Goal: Task Accomplishment & Management: Use online tool/utility

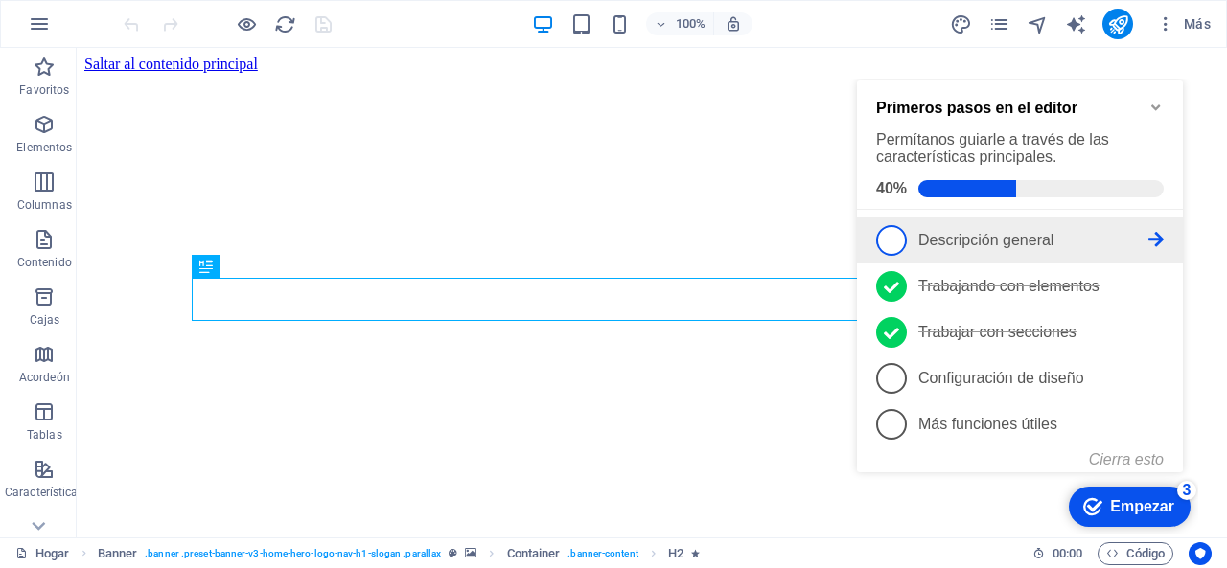
click at [1028, 249] on link "1 Descripción general - incompleto" at bounding box center [1020, 240] width 288 height 31
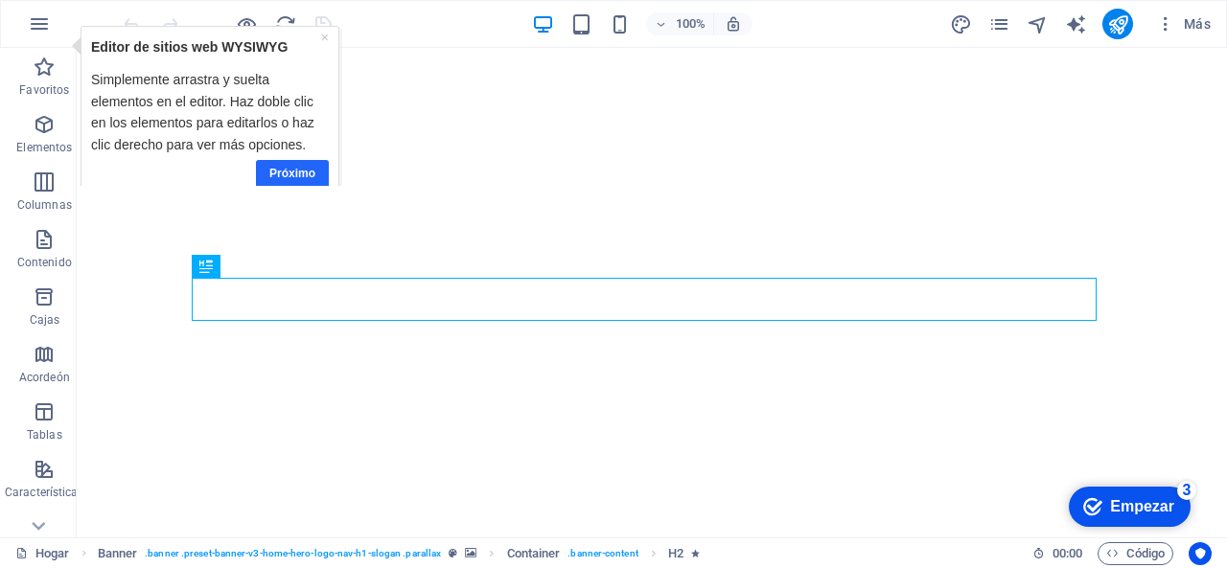
click at [303, 166] on font "Próximo" at bounding box center [292, 172] width 46 height 13
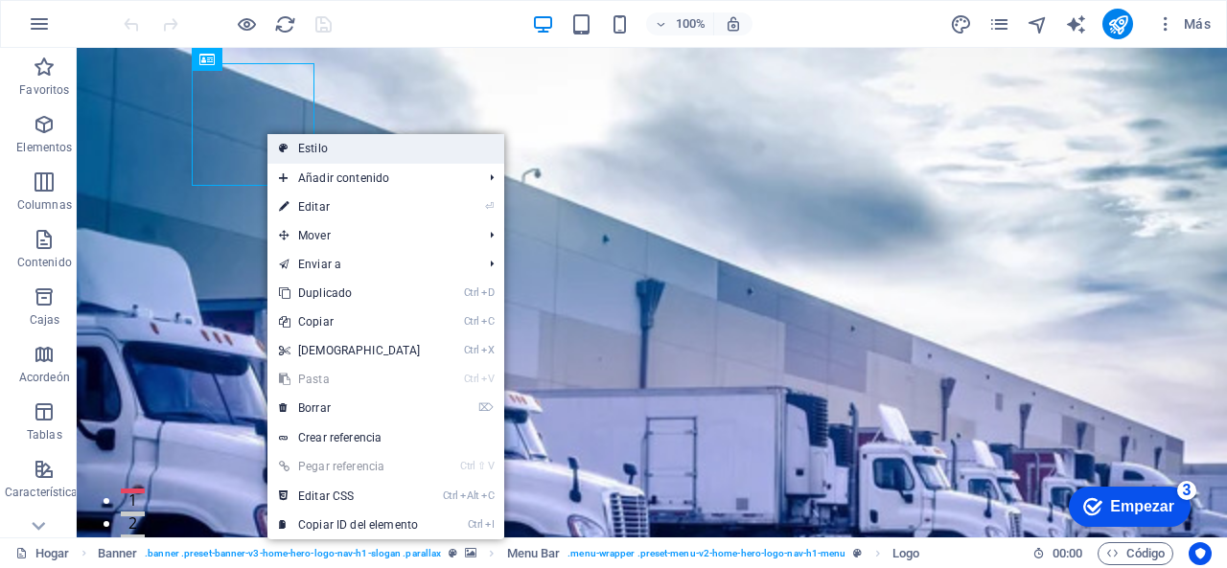
click at [291, 148] on link "Estilo" at bounding box center [385, 148] width 237 height 29
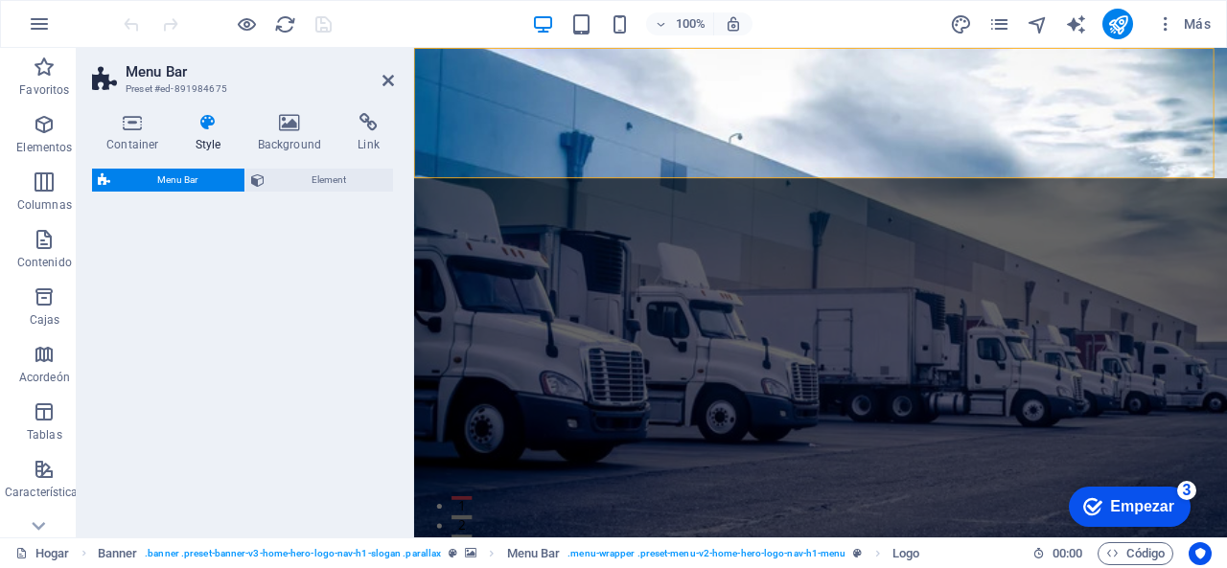
select select "rem"
select select "preset-menu-v2-home-hero-logo-nav-h1-menu"
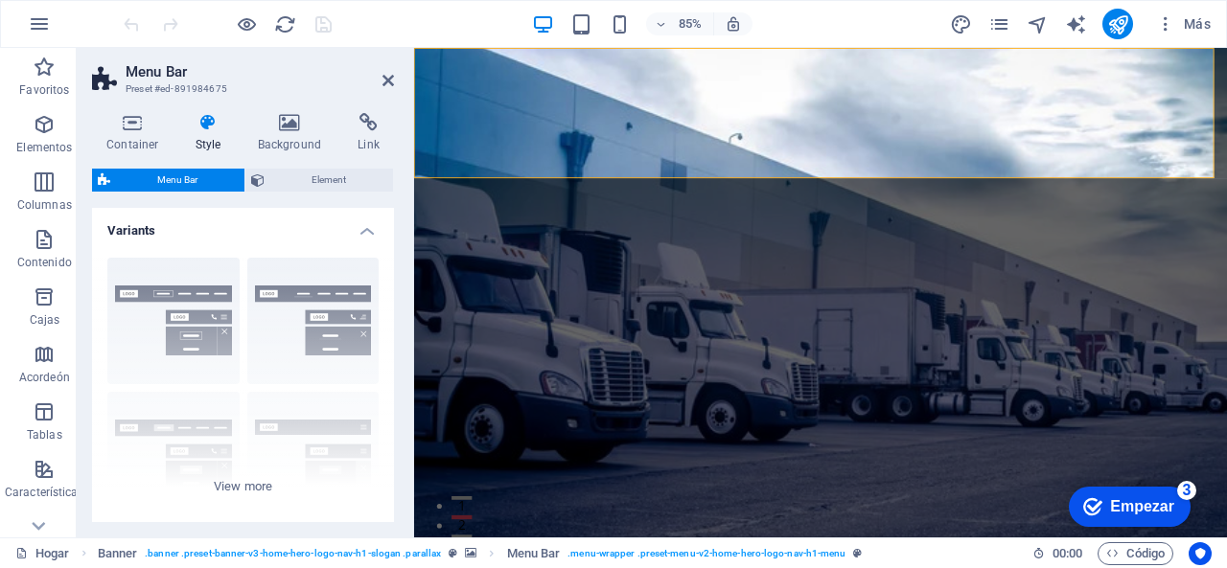
click at [1120, 507] on font "Empezar" at bounding box center [1142, 506] width 64 height 16
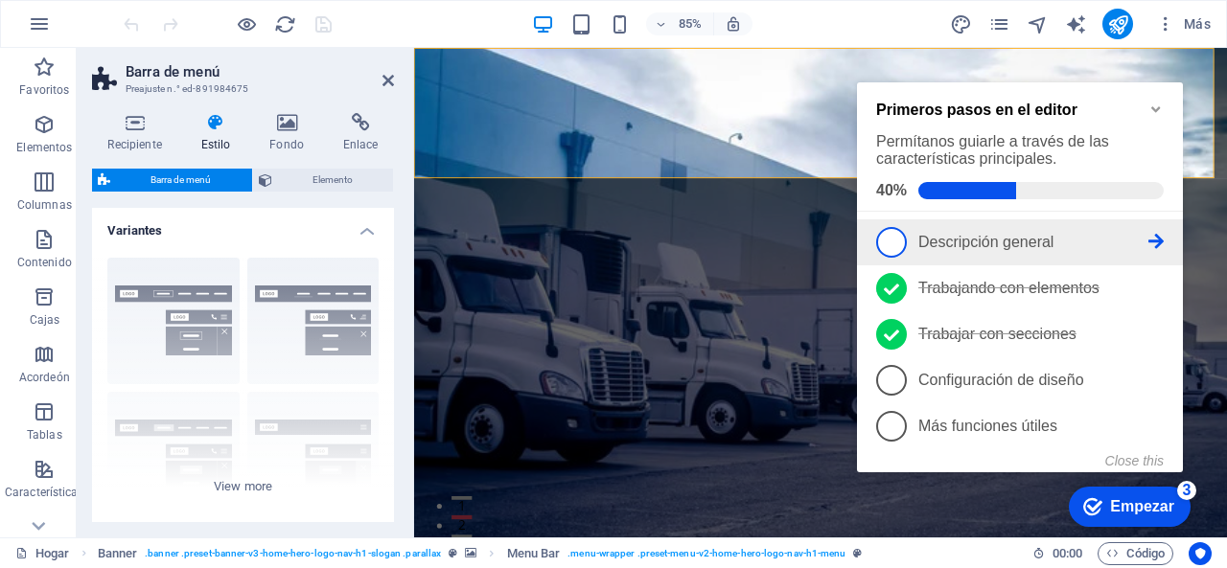
click at [1164, 235] on li "1 Descripción general - incompleto" at bounding box center [1020, 243] width 326 height 46
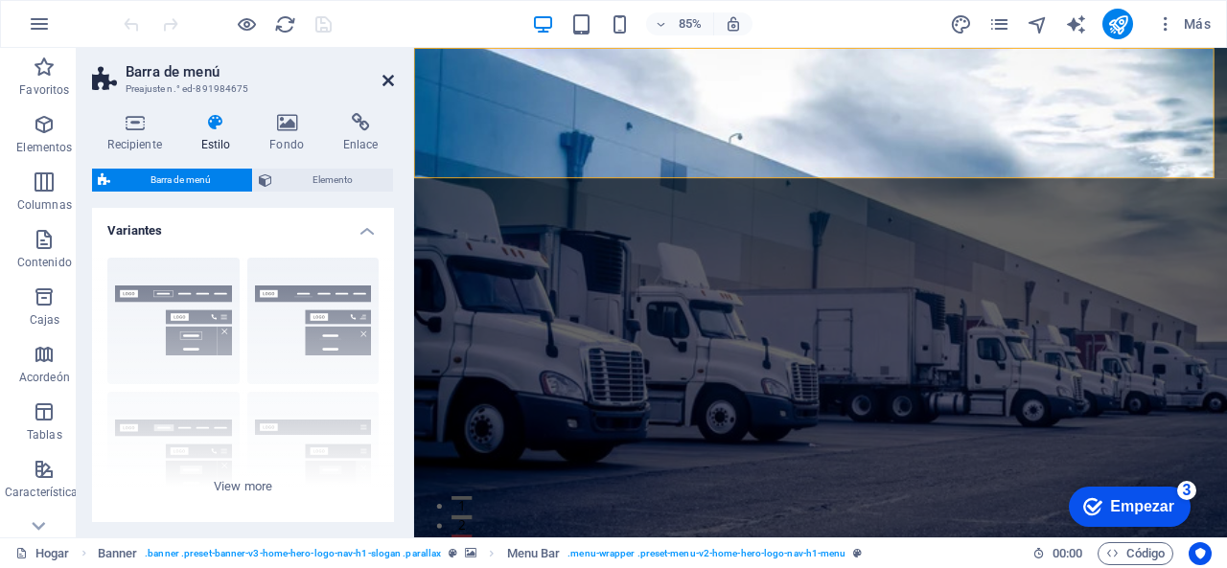
click at [390, 80] on icon at bounding box center [388, 80] width 12 height 15
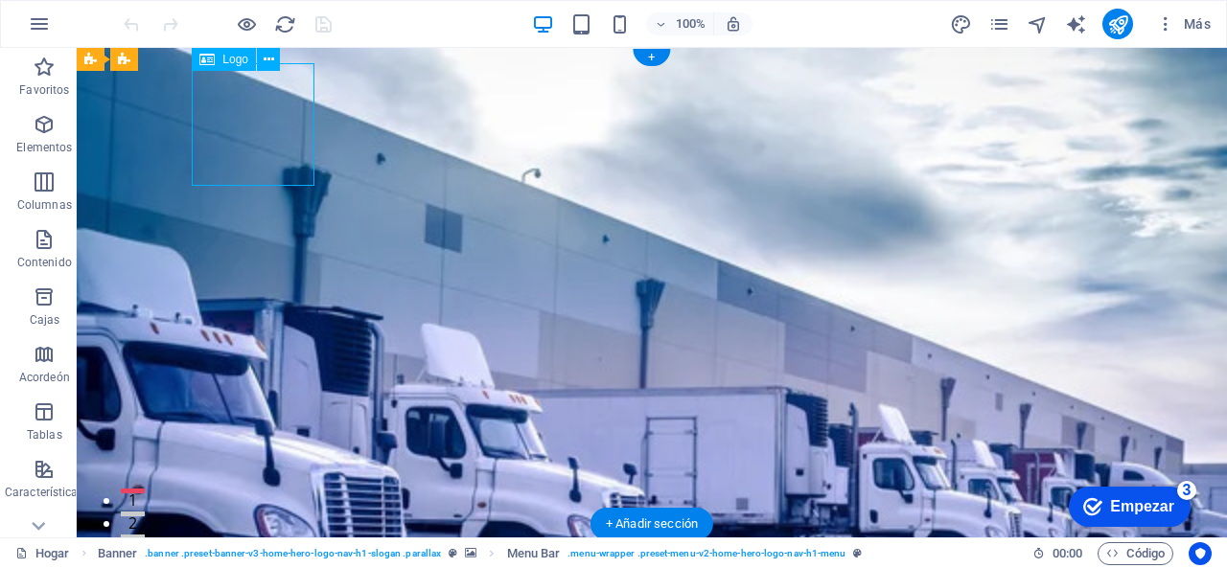
select select "px"
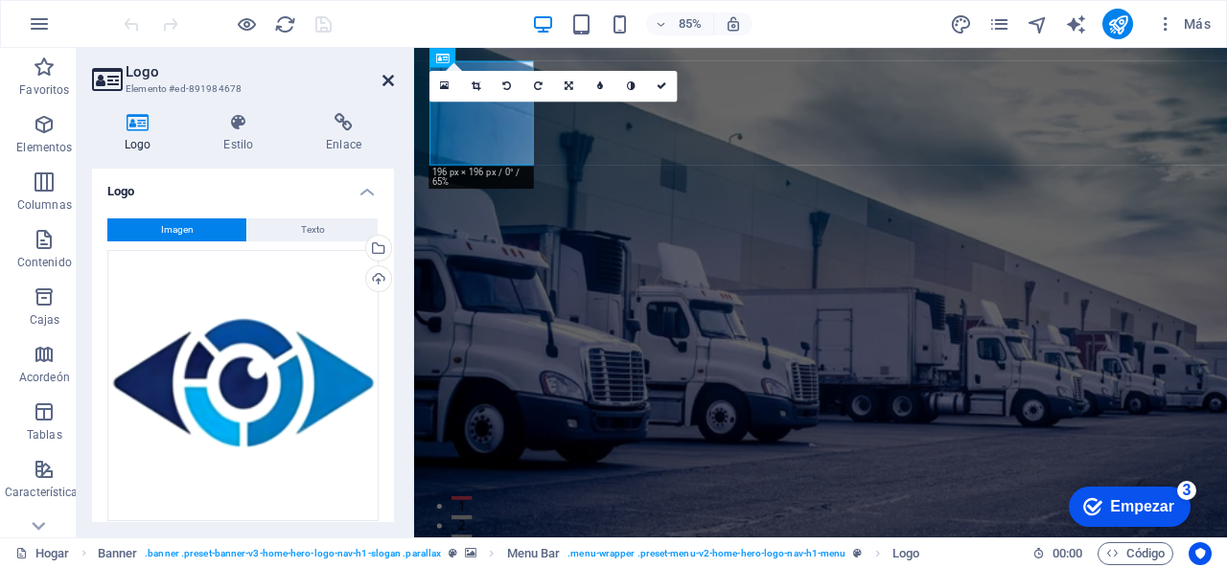
click at [386, 78] on icon at bounding box center [388, 80] width 12 height 15
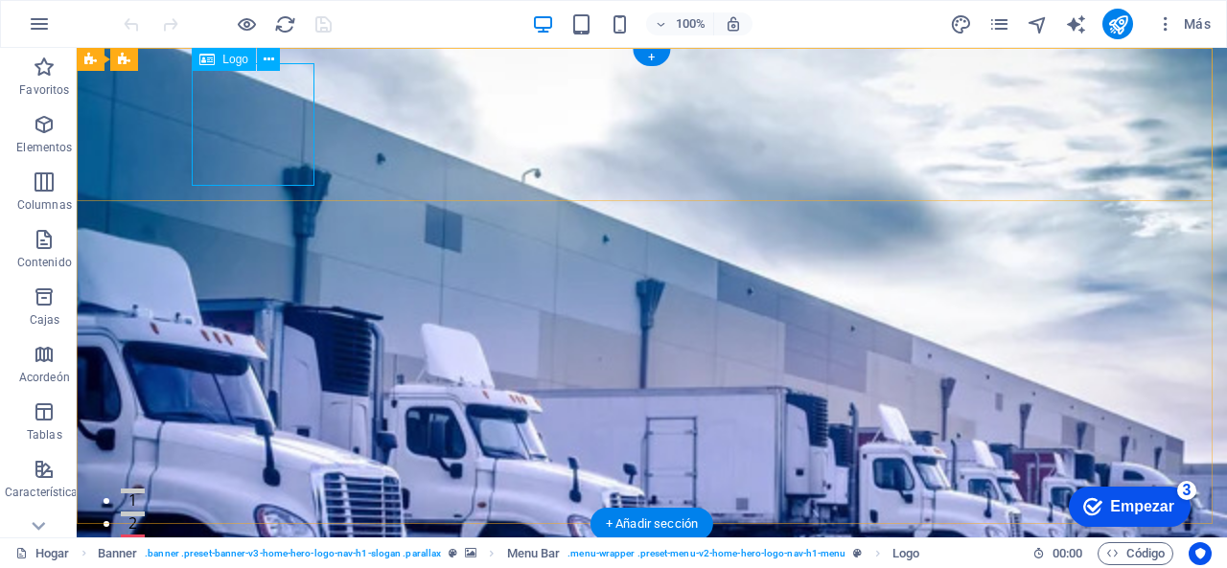
select select "px"
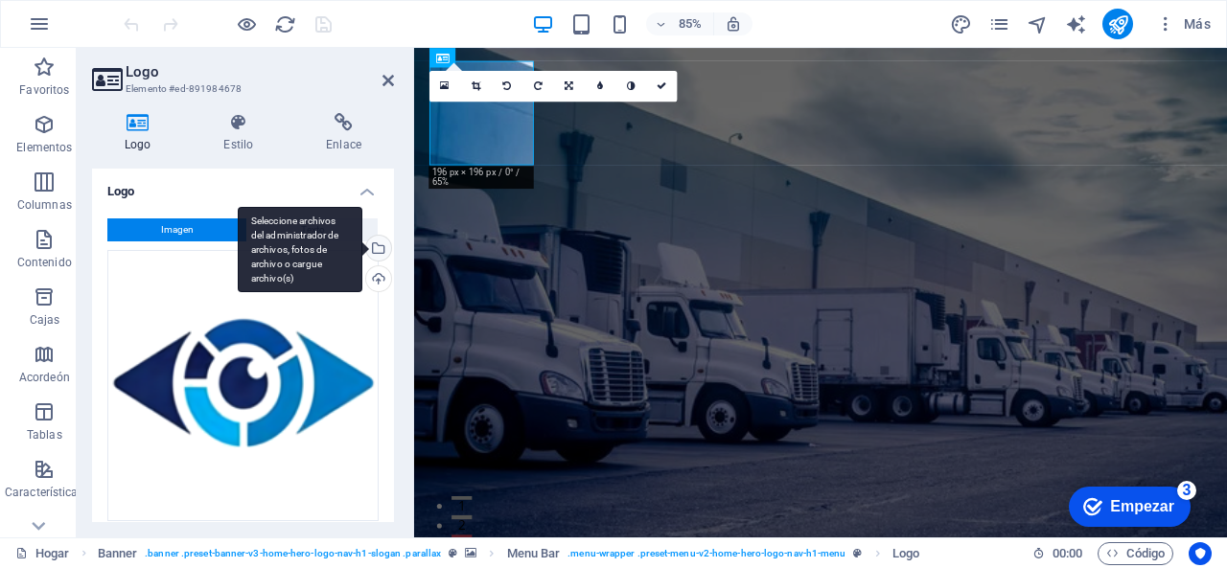
click at [377, 244] on div "Seleccione archivos del administrador de archivos, fotos de archivo o cargue ar…" at bounding box center [376, 250] width 29 height 29
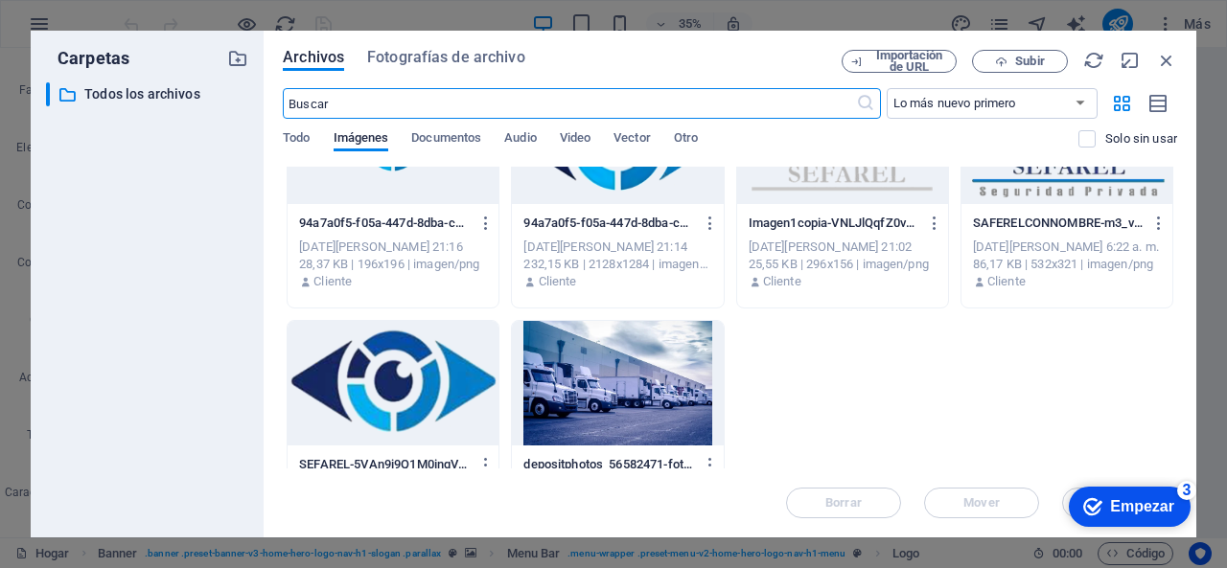
scroll to position [96, 0]
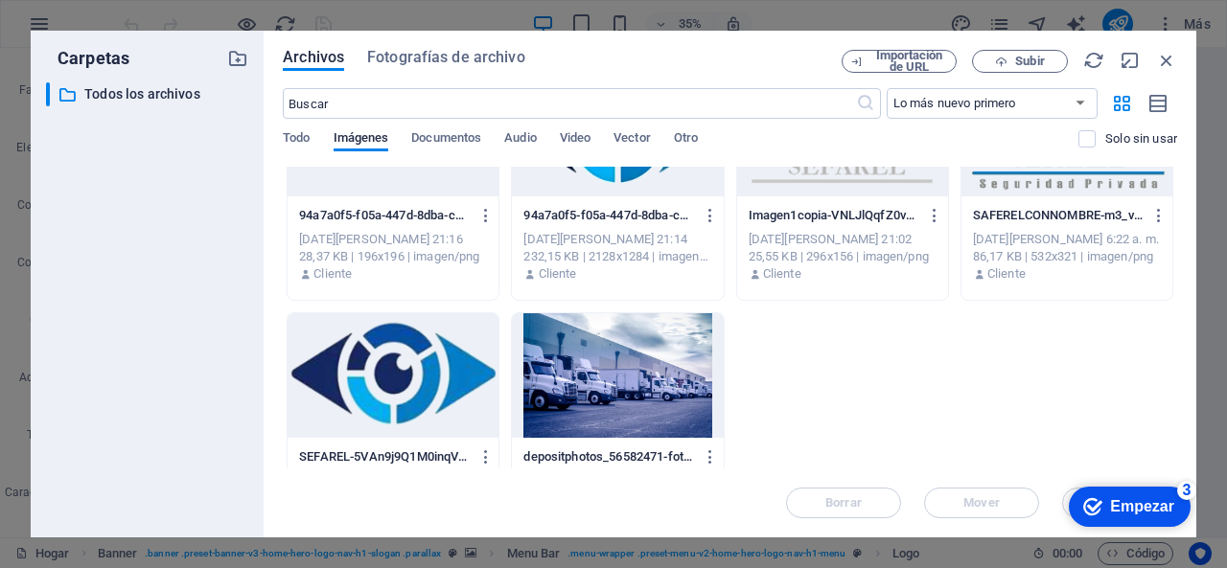
click at [1024, 224] on div "SAFERELCONNOMBRE-m3_vVlOFLDn3Pafysjdevg.png SAFERELCONNOMBRE-m3_vVlOFLDn3Pafysj…" at bounding box center [1067, 215] width 188 height 31
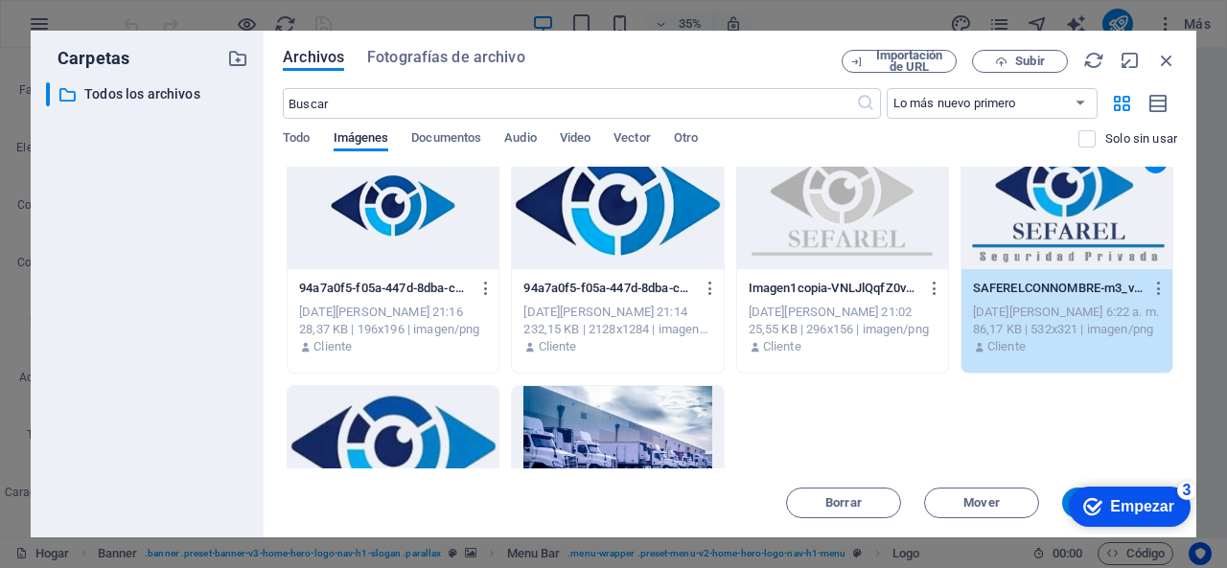
scroll to position [0, 0]
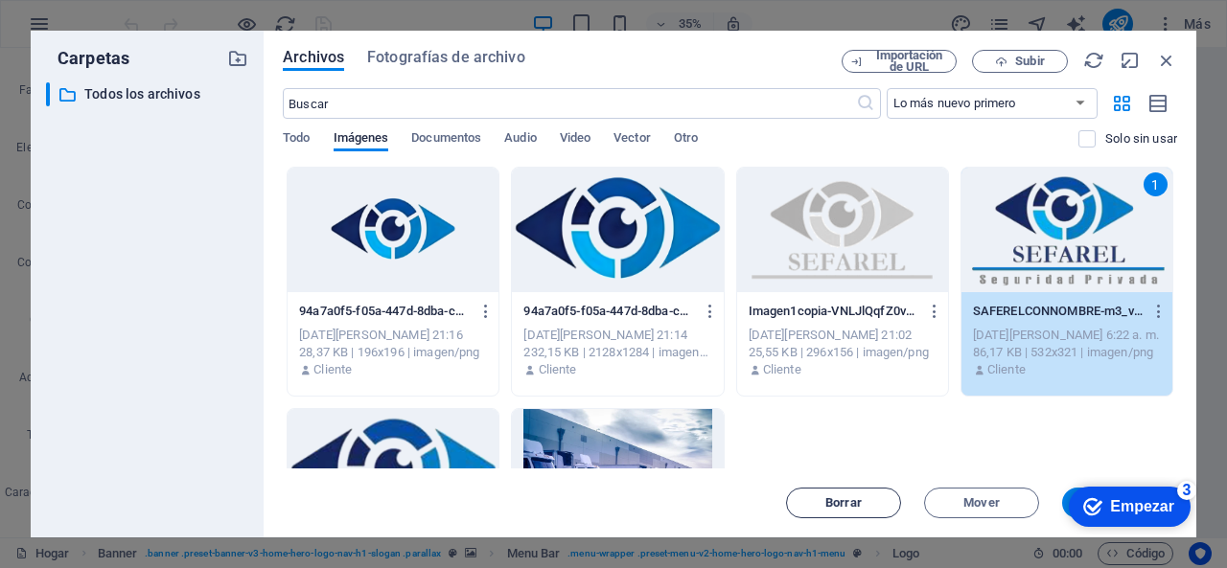
click at [821, 503] on span "Borrar" at bounding box center [844, 504] width 98 height 12
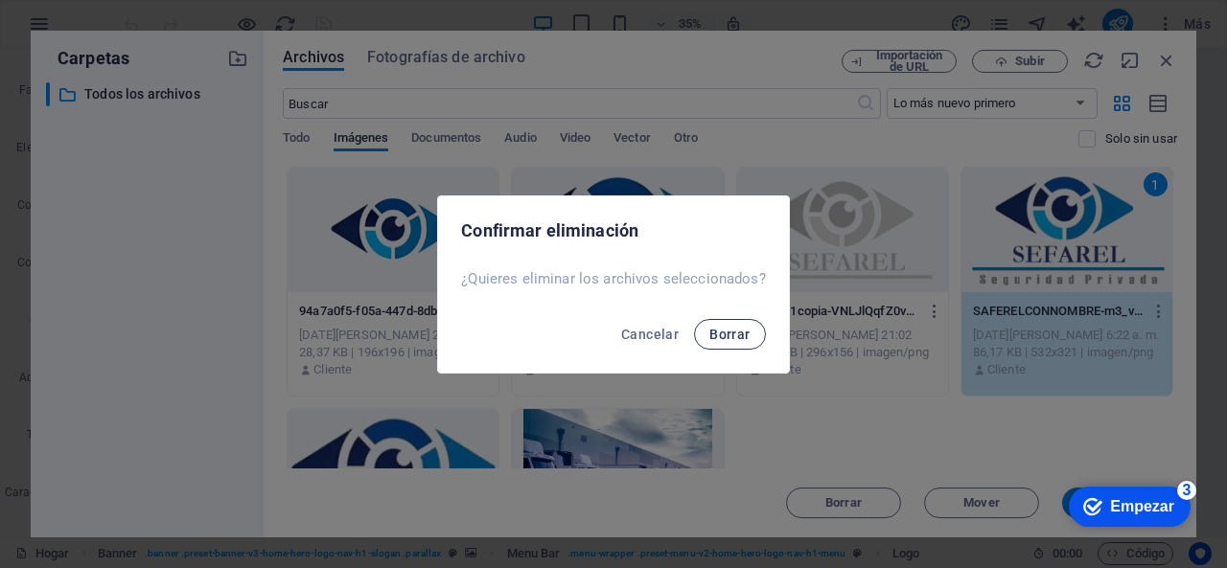
click at [739, 337] on font "Borrar" at bounding box center [729, 334] width 40 height 15
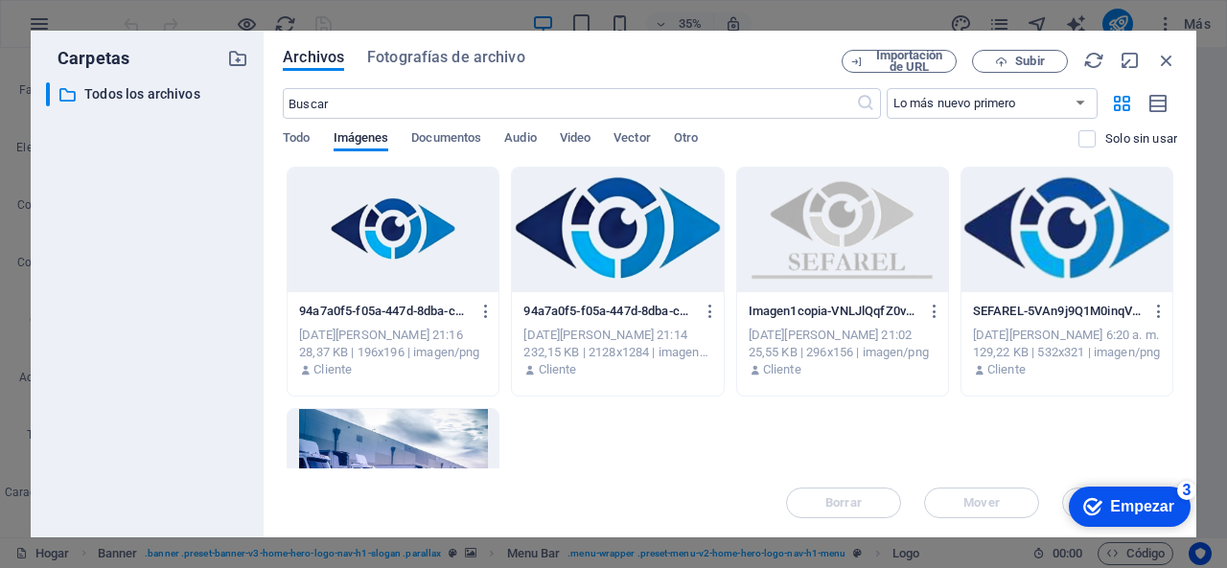
click at [821, 261] on div at bounding box center [842, 230] width 211 height 125
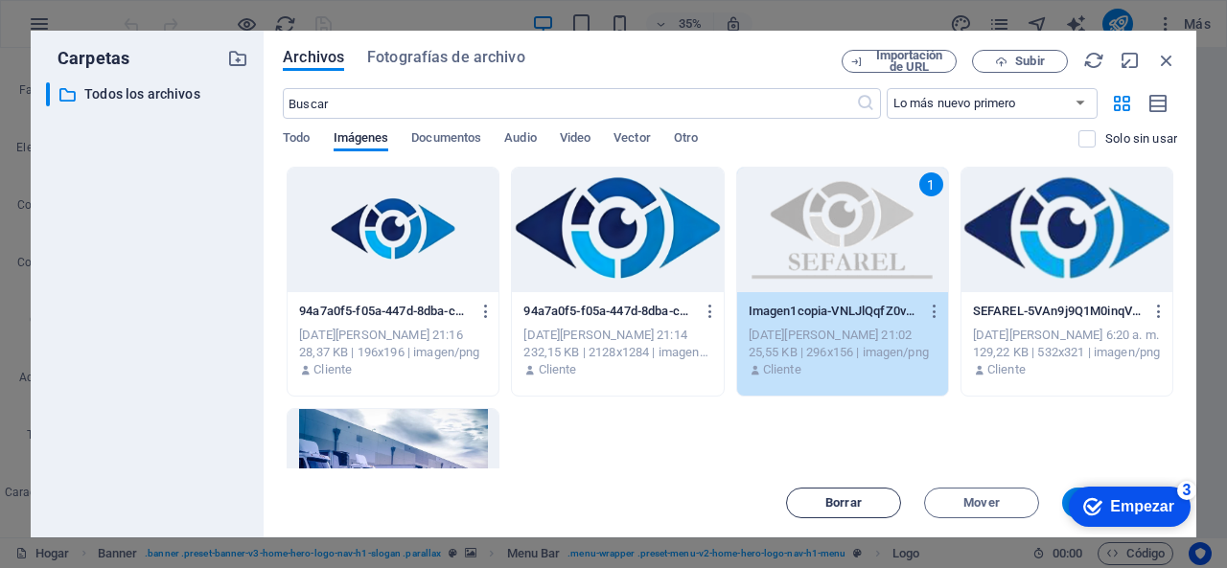
click at [820, 499] on span "Borrar" at bounding box center [844, 504] width 98 height 12
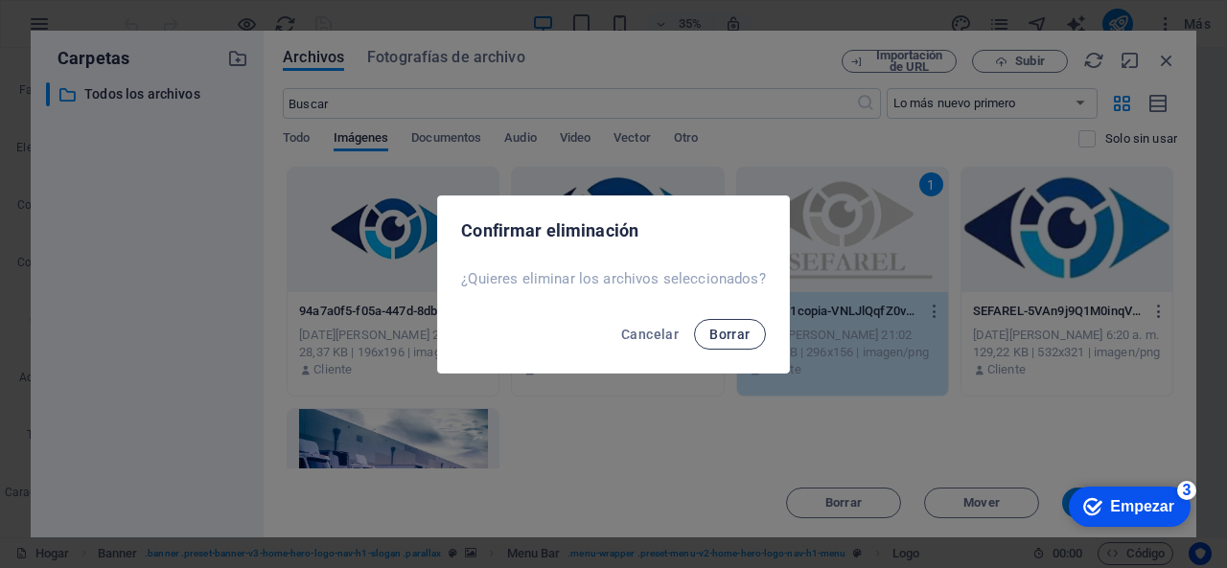
click at [722, 339] on font "Borrar" at bounding box center [729, 334] width 40 height 15
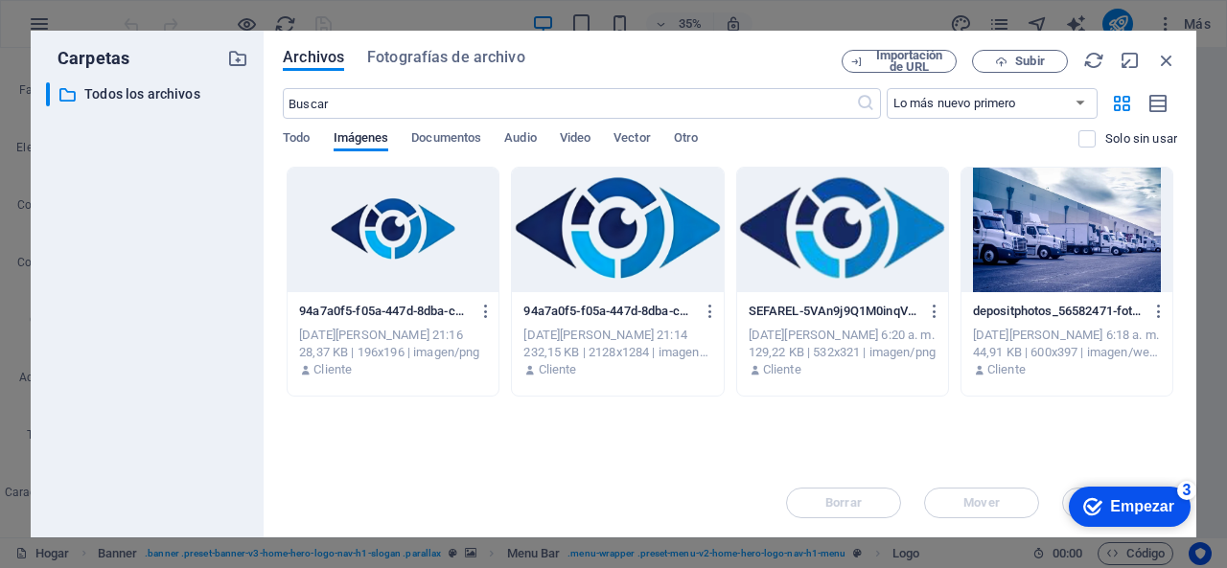
click at [447, 250] on div at bounding box center [393, 230] width 211 height 125
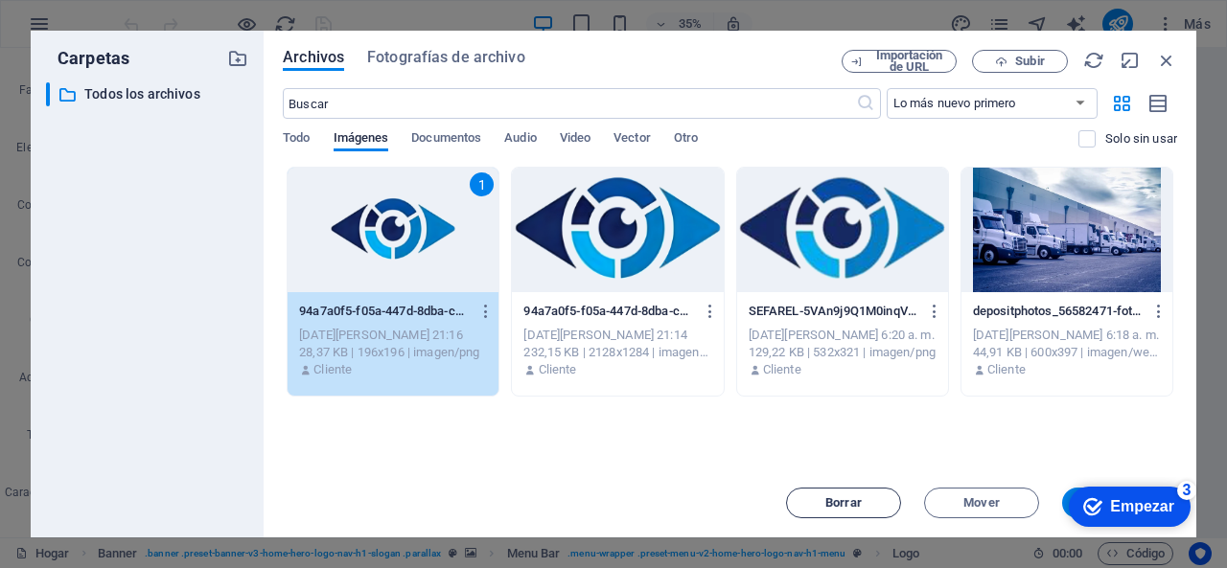
click at [877, 496] on button "Borrar" at bounding box center [843, 503] width 115 height 31
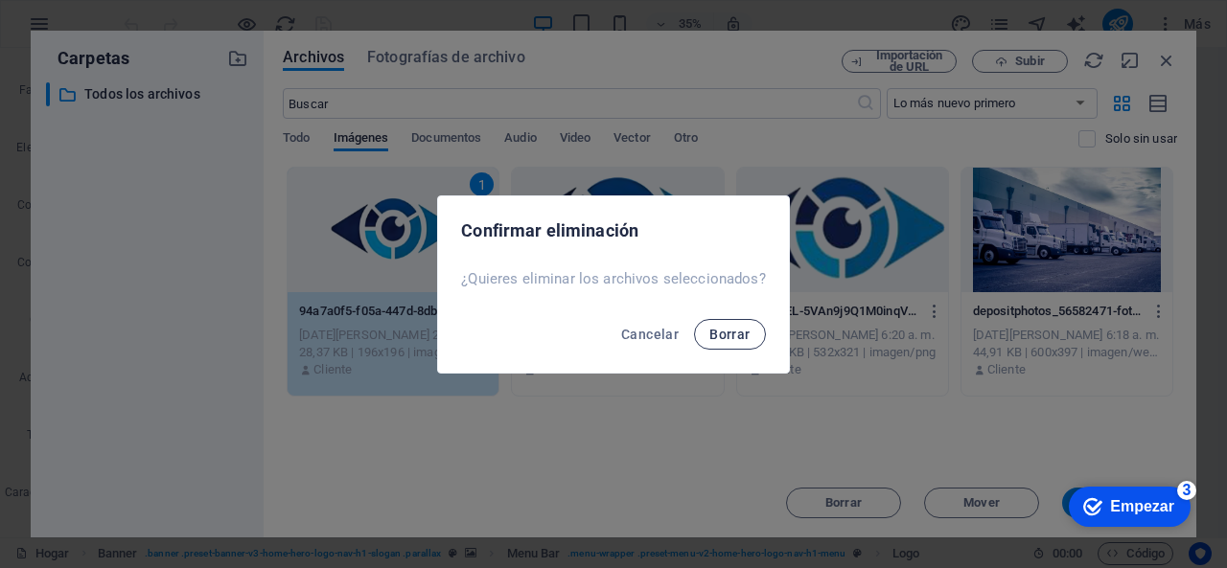
click at [721, 342] on button "Borrar" at bounding box center [729, 334] width 71 height 31
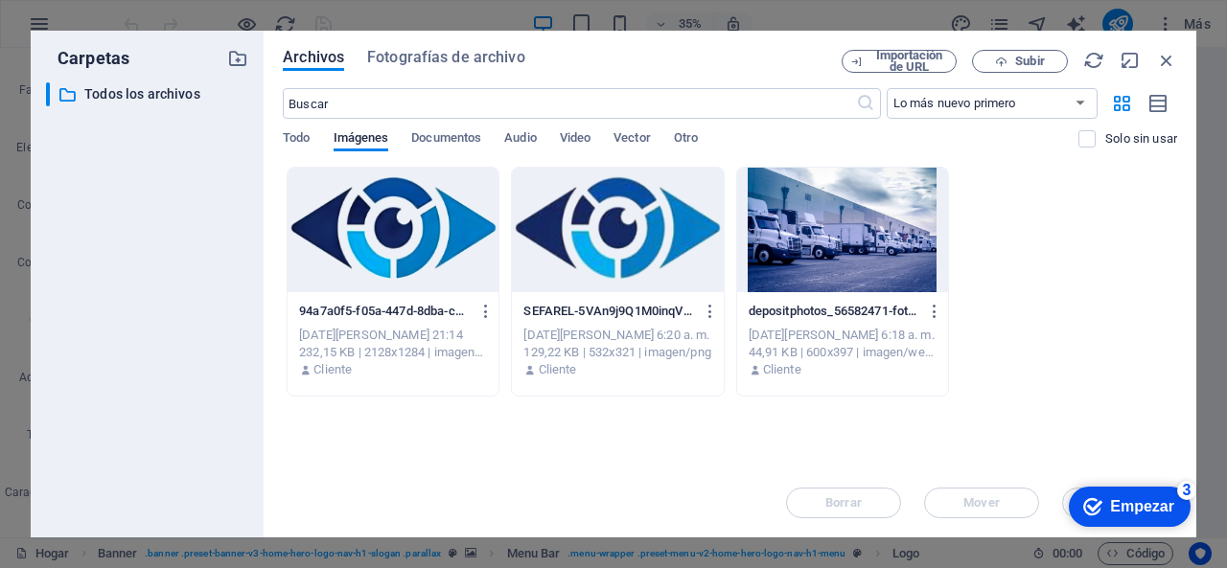
click at [424, 249] on div at bounding box center [393, 230] width 211 height 125
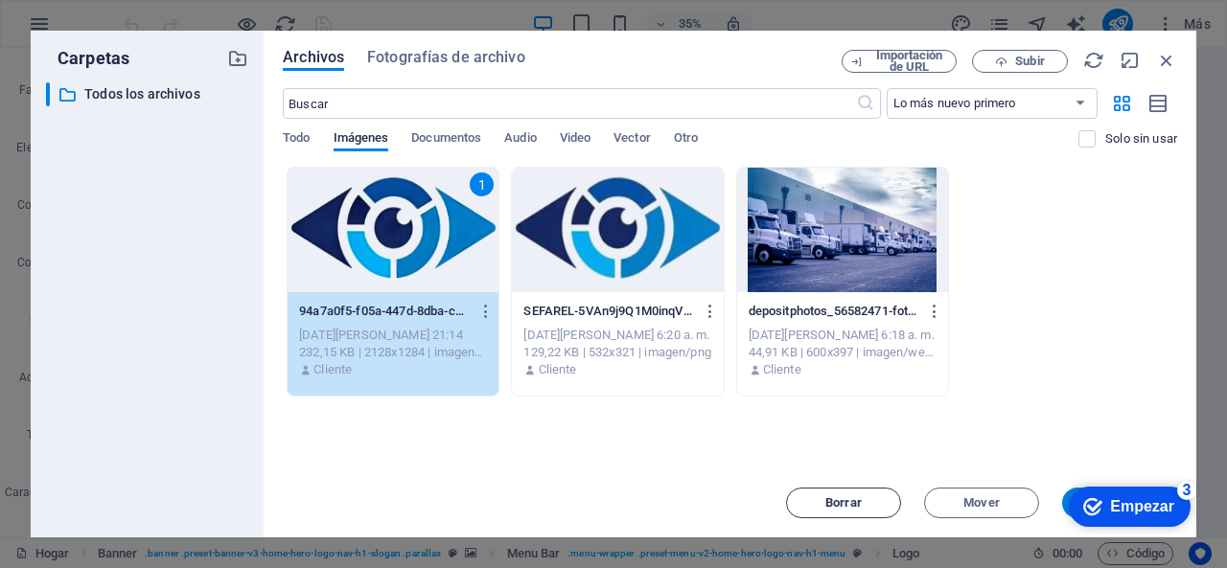
click at [811, 499] on span "Borrar" at bounding box center [844, 504] width 98 height 12
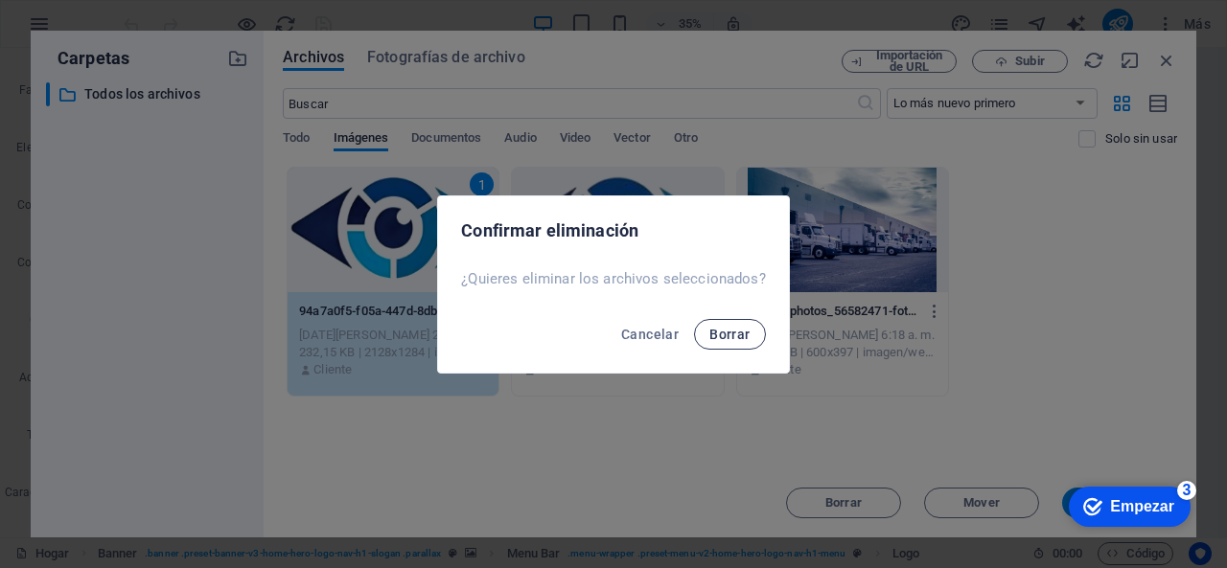
click at [729, 338] on font "Borrar" at bounding box center [729, 334] width 40 height 15
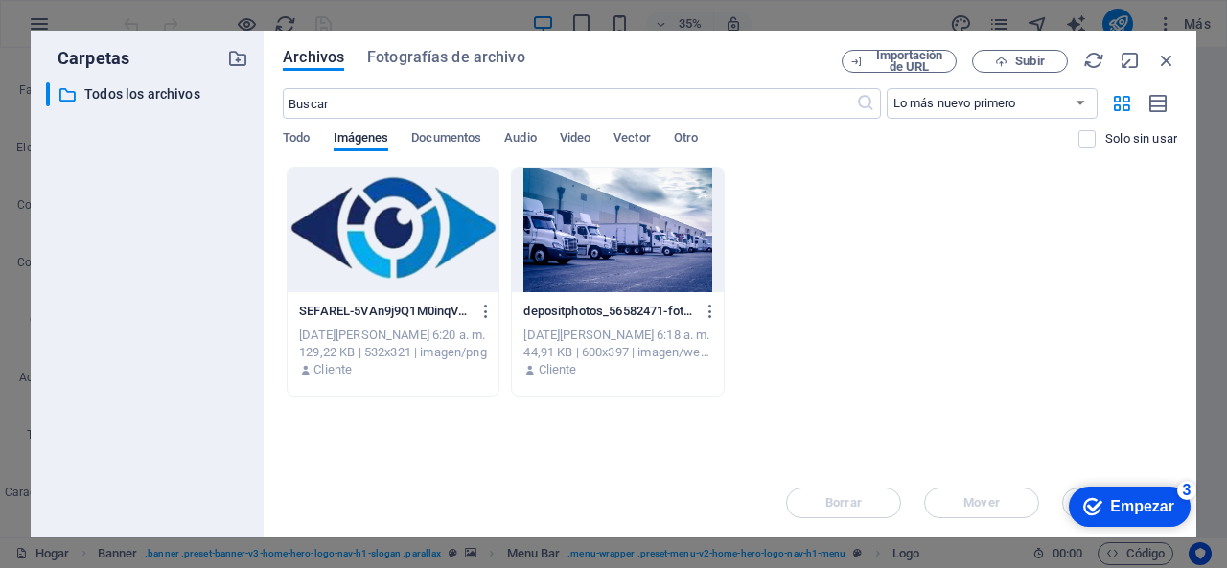
click at [435, 256] on div at bounding box center [393, 230] width 211 height 125
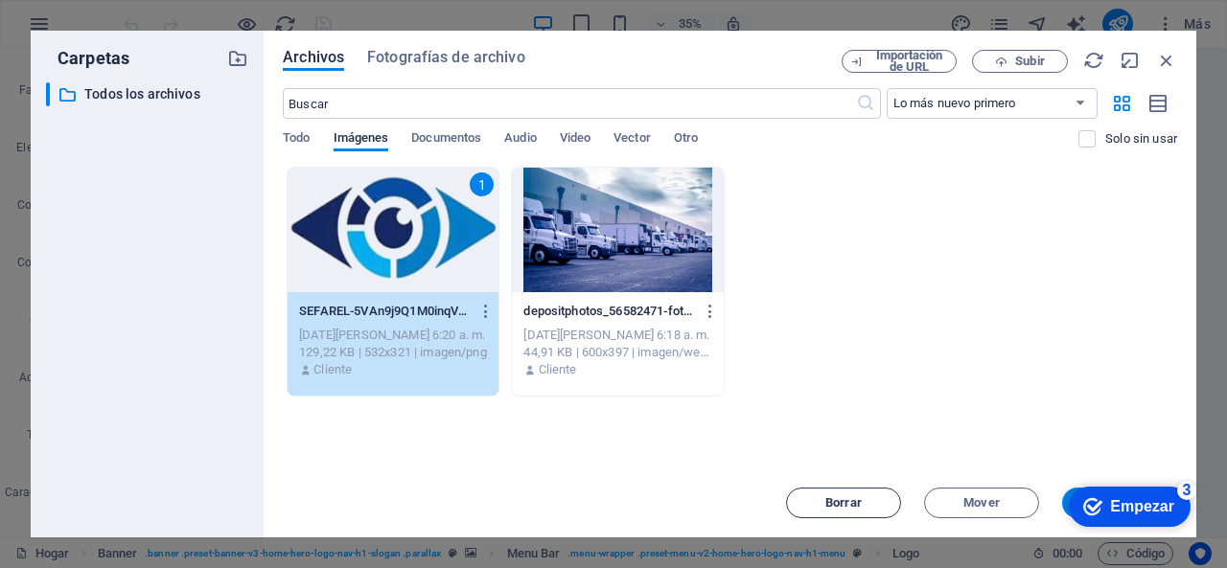
click at [848, 503] on font "Borrar" at bounding box center [843, 503] width 36 height 14
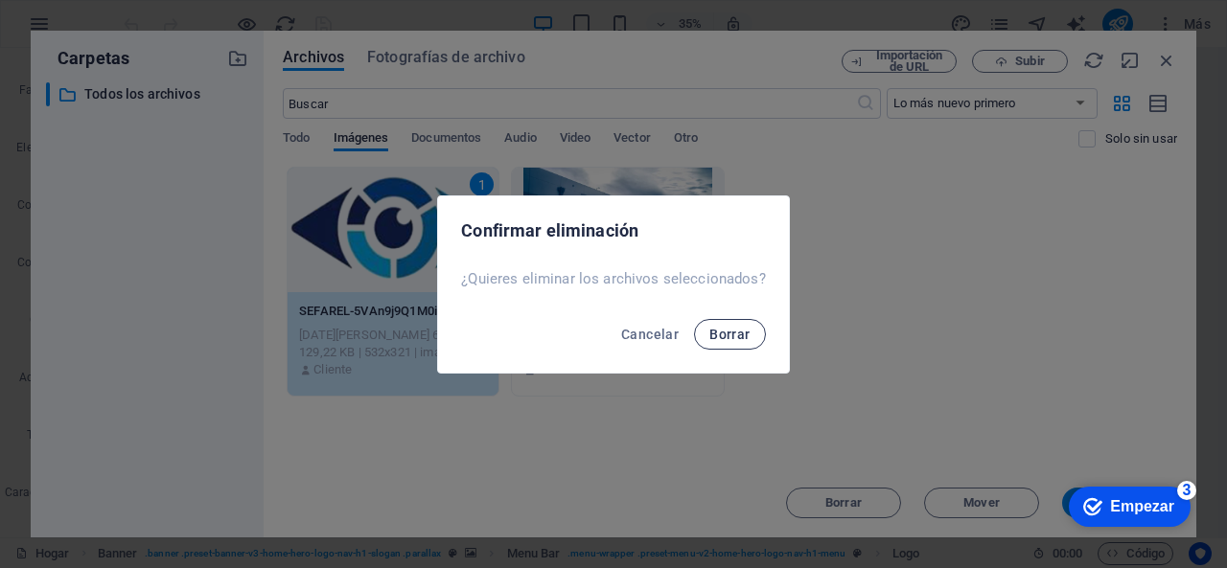
click at [734, 336] on font "Borrar" at bounding box center [729, 334] width 40 height 15
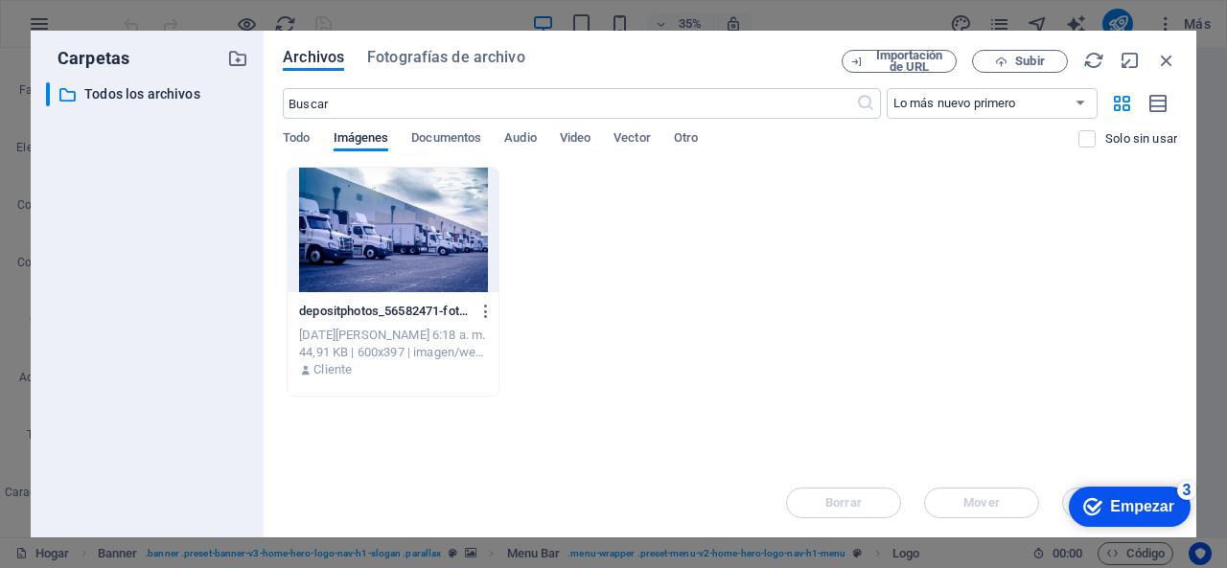
click at [525, 223] on div "depositphotos_56582471-stock-photo-trucks-loading-unloading-at-warehouse-8nDmyX…" at bounding box center [730, 282] width 894 height 230
drag, startPoint x: 540, startPoint y: 218, endPoint x: 1031, endPoint y: 311, distance: 500.5
click at [1031, 311] on div "depositphotos_56582471-stock-photo-trucks-loading-unloading-at-warehouse-8nDmyX…" at bounding box center [730, 282] width 894 height 230
click at [1031, 60] on font "Subir" at bounding box center [1029, 61] width 29 height 14
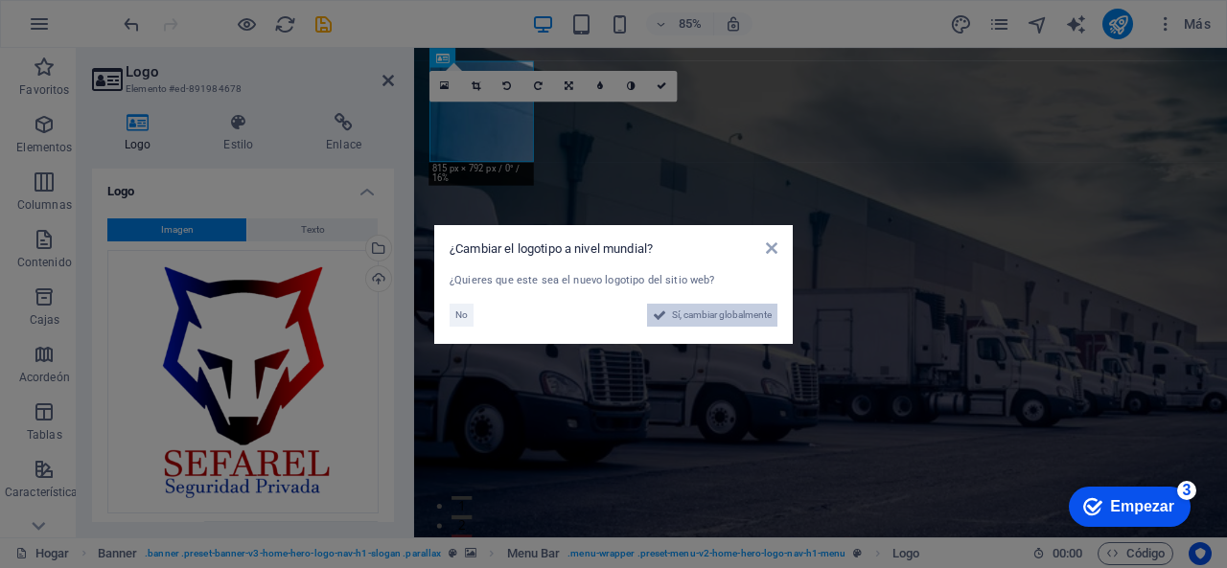
click at [675, 311] on font "Sí, cambiar globalmente" at bounding box center [722, 315] width 100 height 11
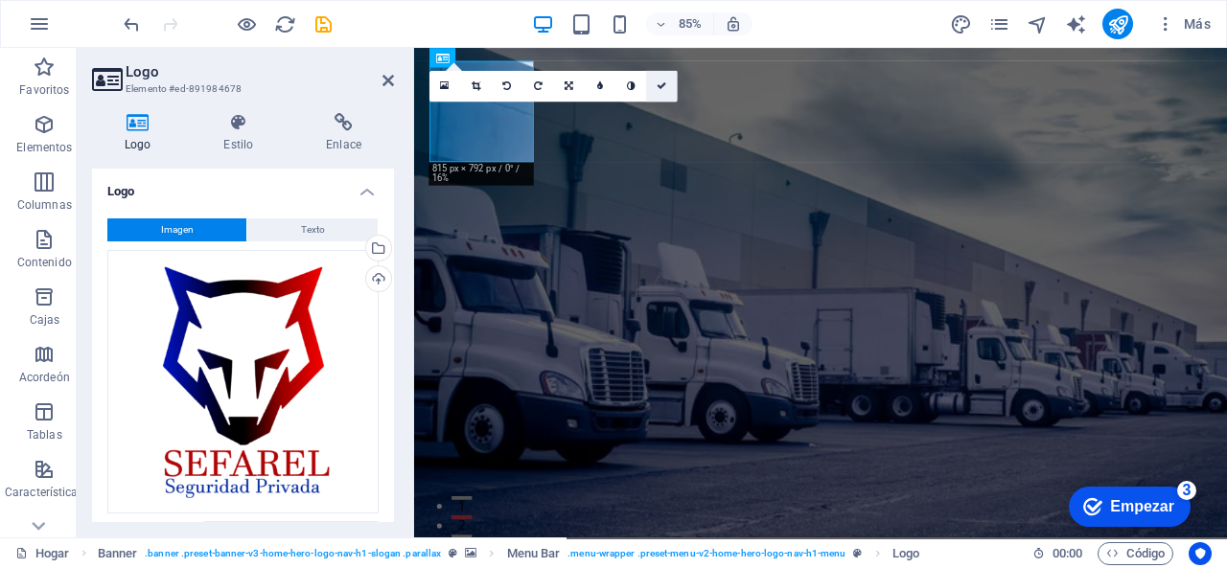
click at [666, 87] on icon at bounding box center [662, 86] width 10 height 10
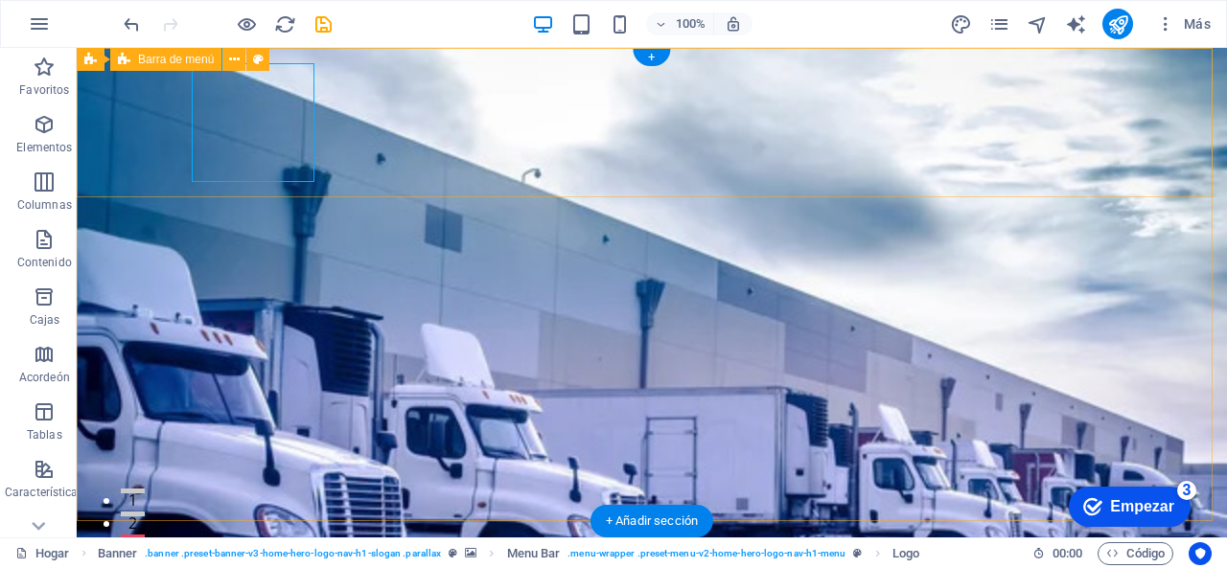
select select "rem"
select select "preset-menu-v2-home-hero-logo-nav-h1-menu"
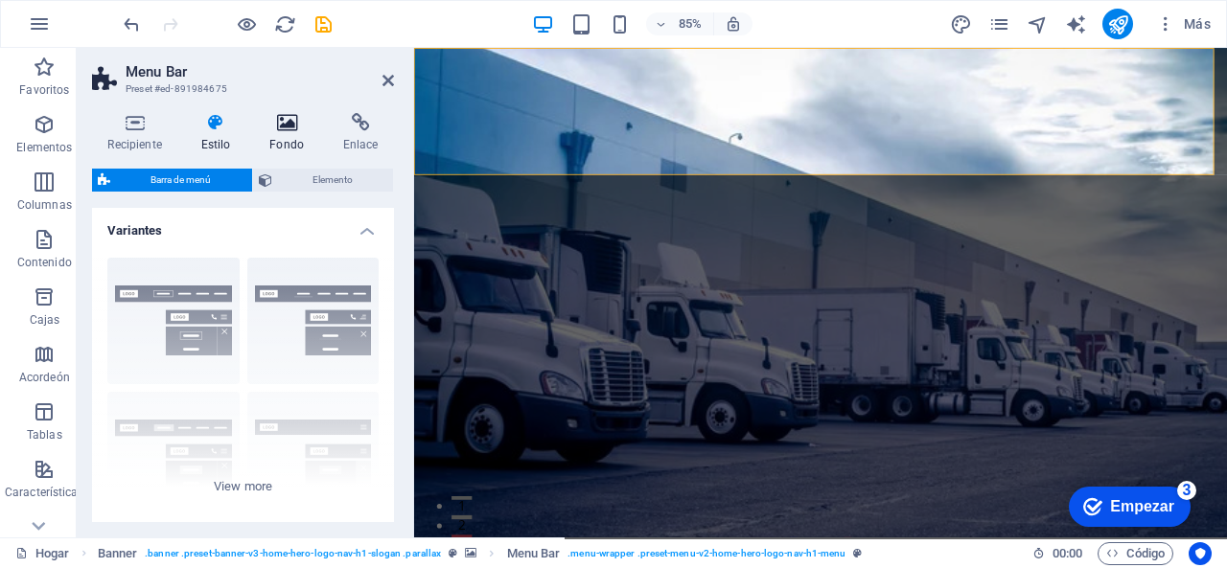
click at [305, 120] on icon at bounding box center [287, 122] width 66 height 19
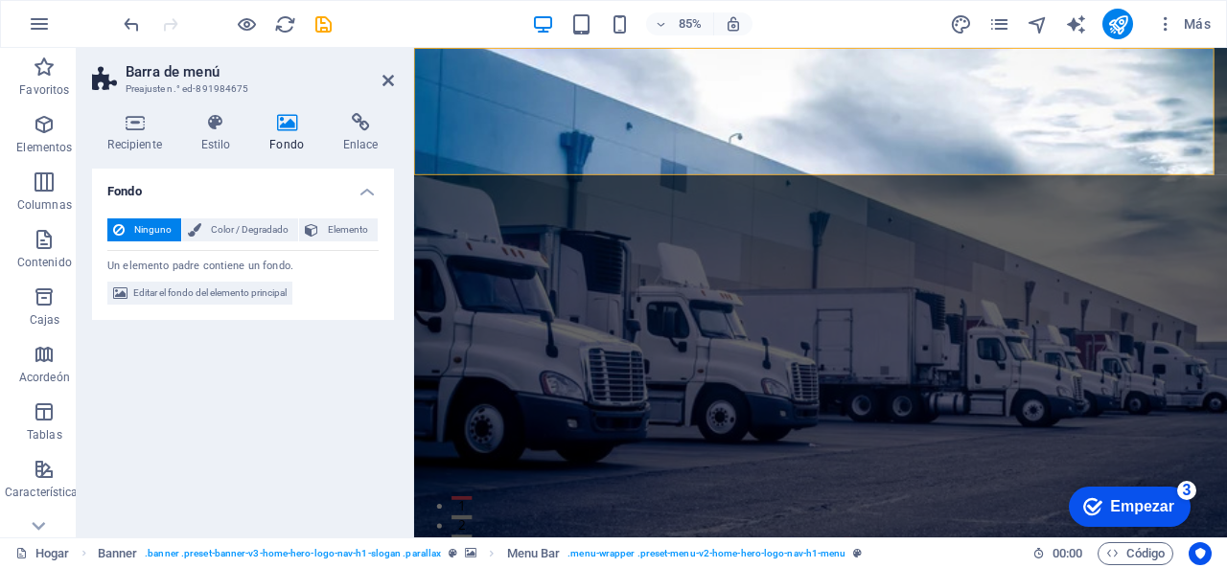
click at [233, 298] on font "Editar el fondo del elemento principal" at bounding box center [209, 293] width 153 height 11
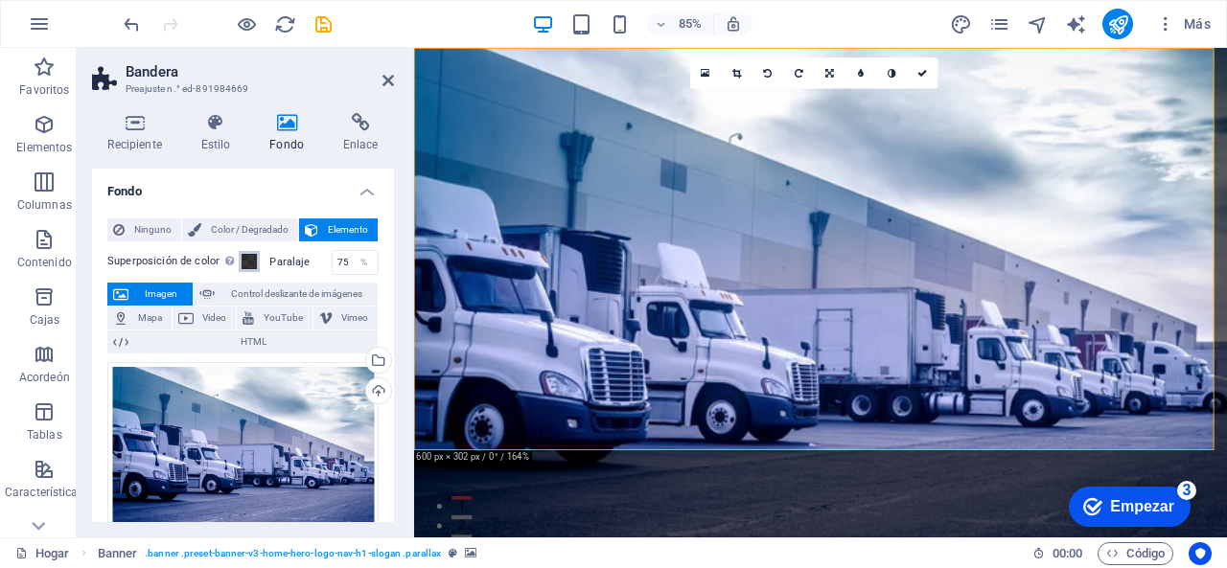
click at [248, 266] on span at bounding box center [249, 261] width 15 height 15
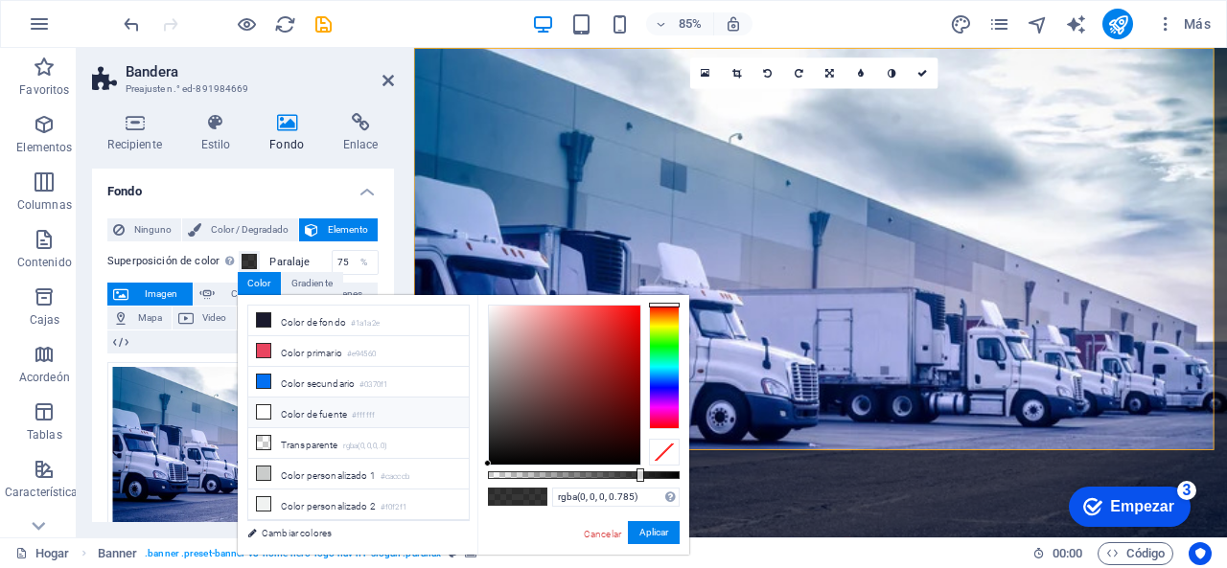
click at [266, 409] on icon at bounding box center [263, 411] width 13 height 13
click at [266, 382] on icon at bounding box center [263, 381] width 13 height 13
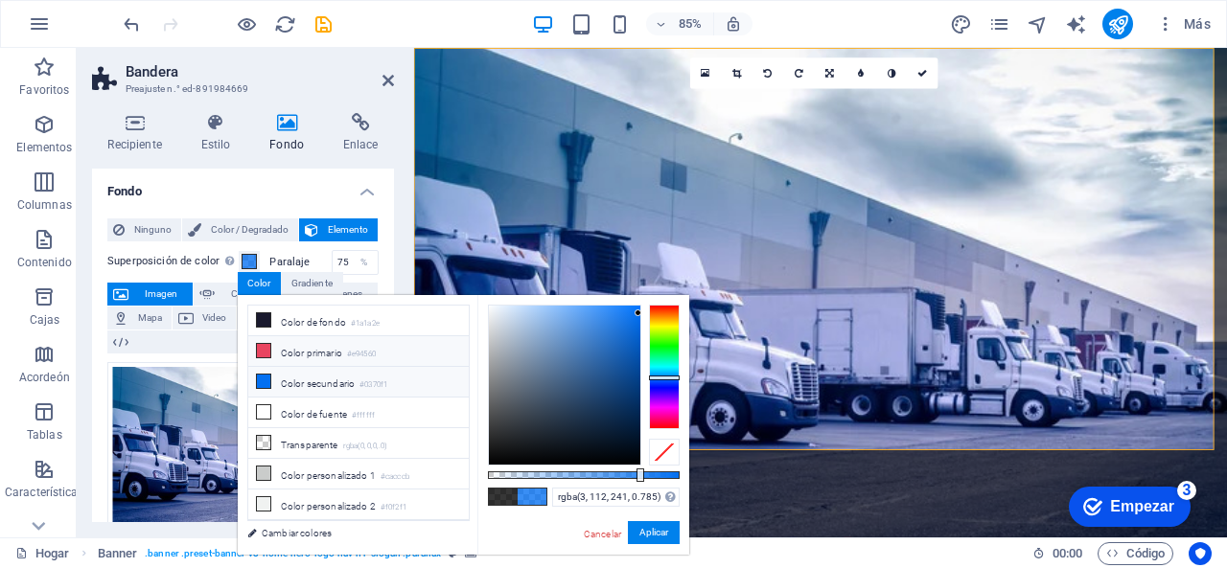
click at [263, 347] on icon at bounding box center [263, 350] width 13 height 13
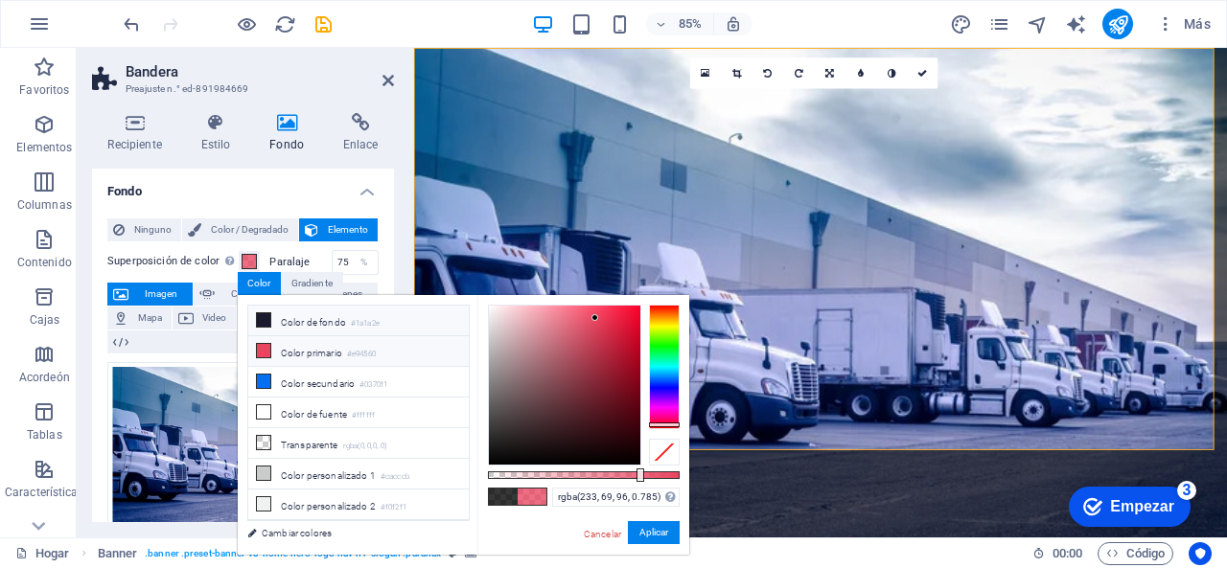
click at [266, 313] on icon at bounding box center [263, 319] width 13 height 13
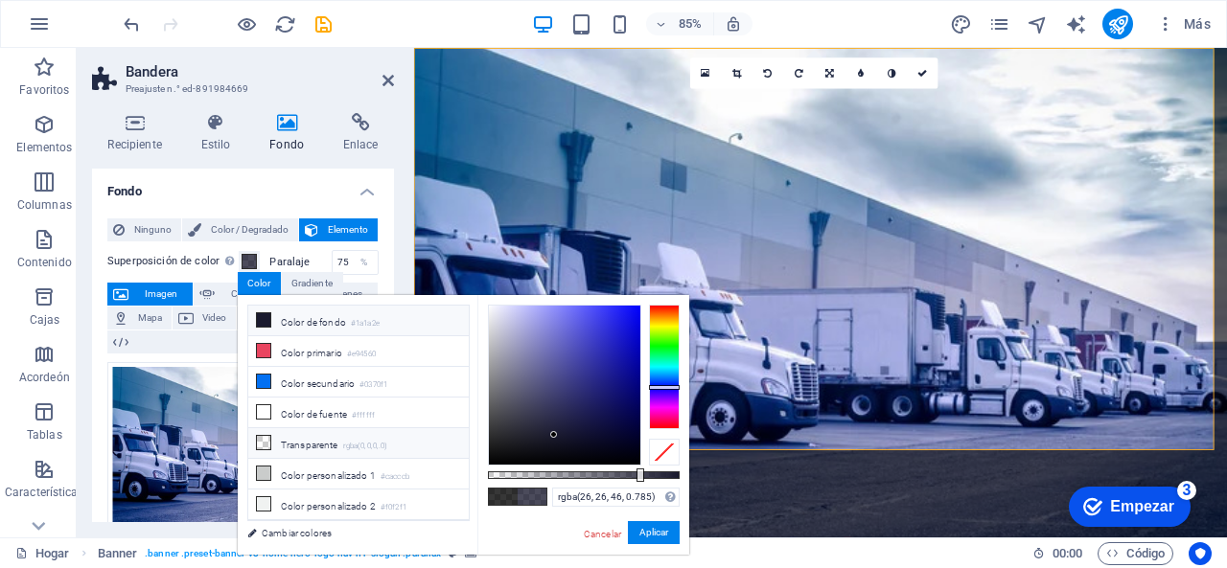
click at [266, 437] on icon at bounding box center [263, 442] width 13 height 13
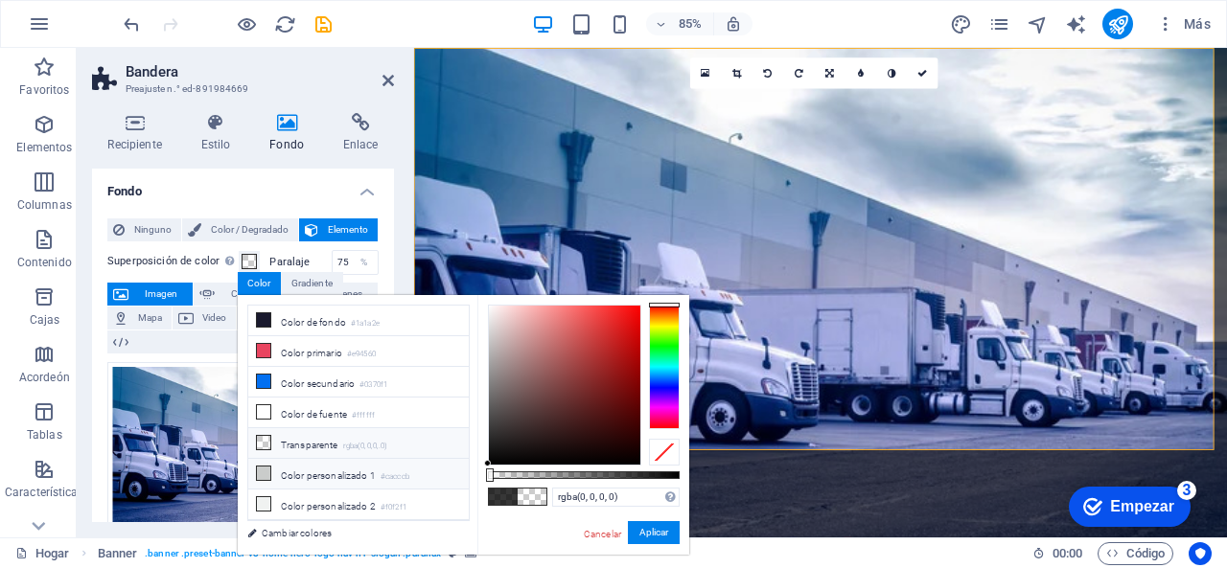
click at [264, 467] on icon at bounding box center [263, 473] width 13 height 13
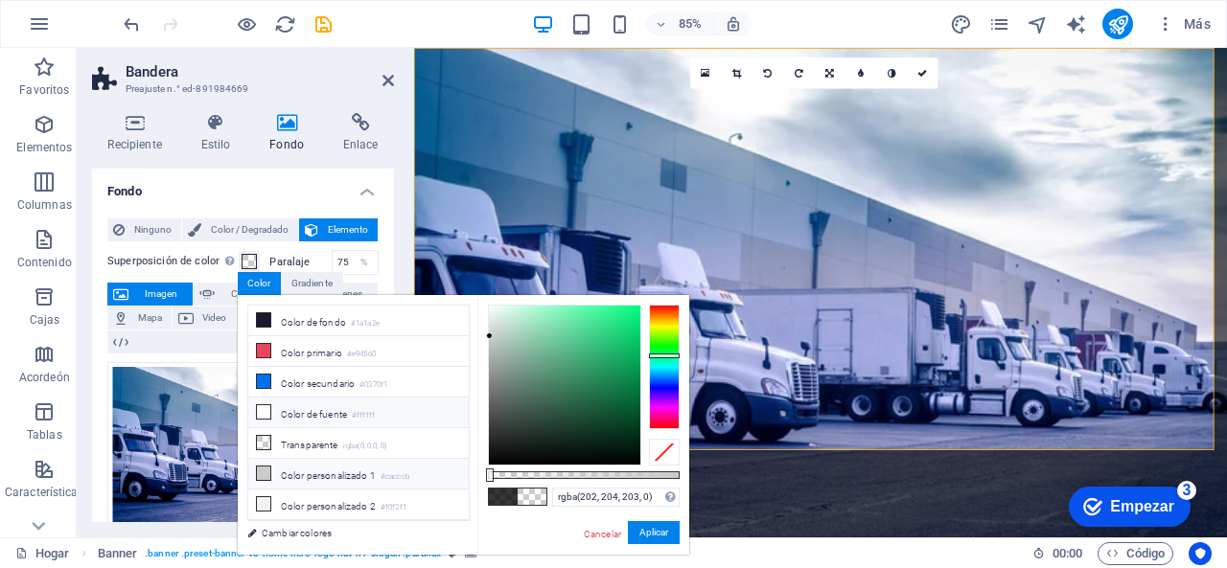
click at [262, 405] on icon at bounding box center [263, 411] width 13 height 13
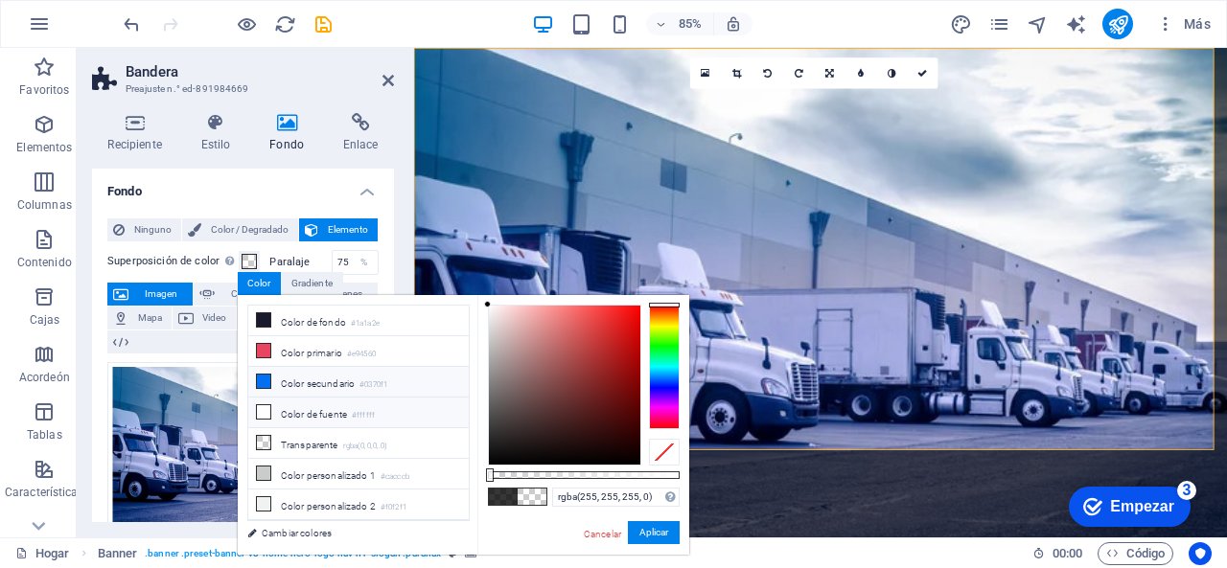
click at [265, 377] on icon at bounding box center [263, 381] width 13 height 13
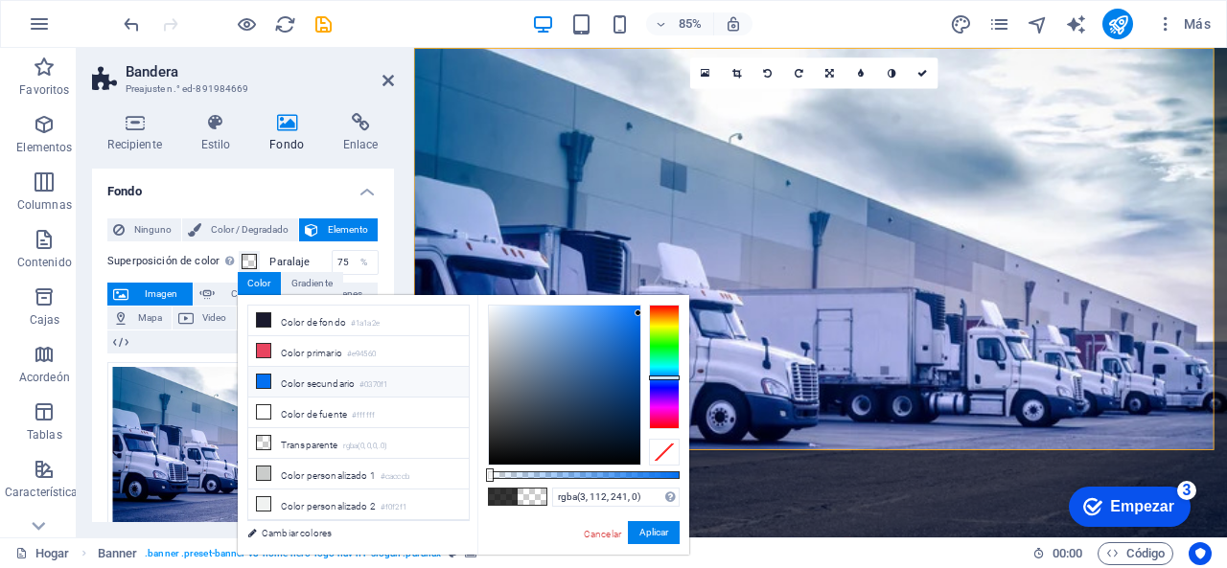
click at [259, 369] on li "Color secundario #0370f1" at bounding box center [358, 382] width 220 height 31
click at [261, 382] on icon at bounding box center [263, 381] width 13 height 13
click at [261, 321] on icon at bounding box center [263, 319] width 13 height 13
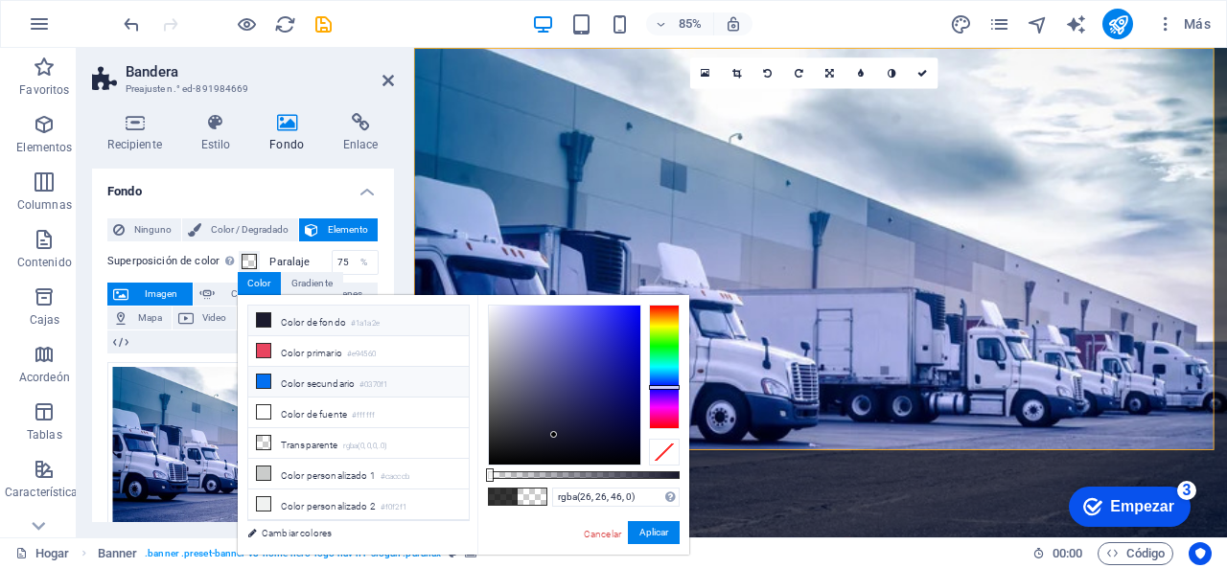
drag, startPoint x: 263, startPoint y: 321, endPoint x: 328, endPoint y: 369, distance: 80.9
click at [263, 321] on icon at bounding box center [263, 319] width 13 height 13
drag, startPoint x: 598, startPoint y: 526, endPoint x: 216, endPoint y: 564, distance: 384.3
click at [598, 526] on link "Cancelar" at bounding box center [602, 532] width 41 height 14
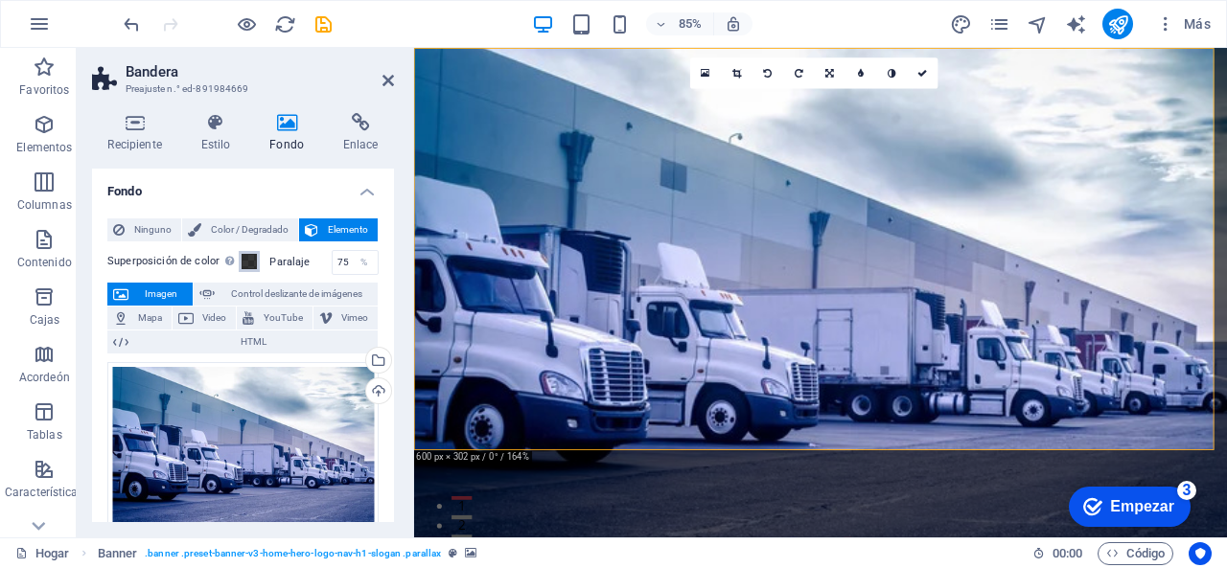
click at [250, 261] on span at bounding box center [249, 261] width 15 height 15
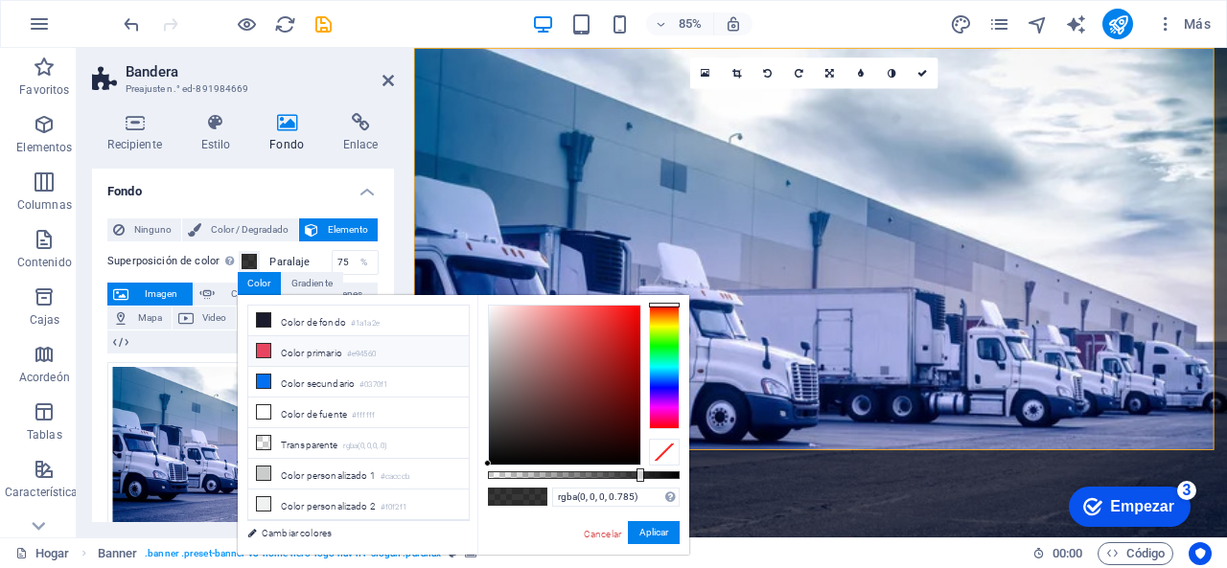
click at [262, 344] on icon at bounding box center [263, 350] width 13 height 13
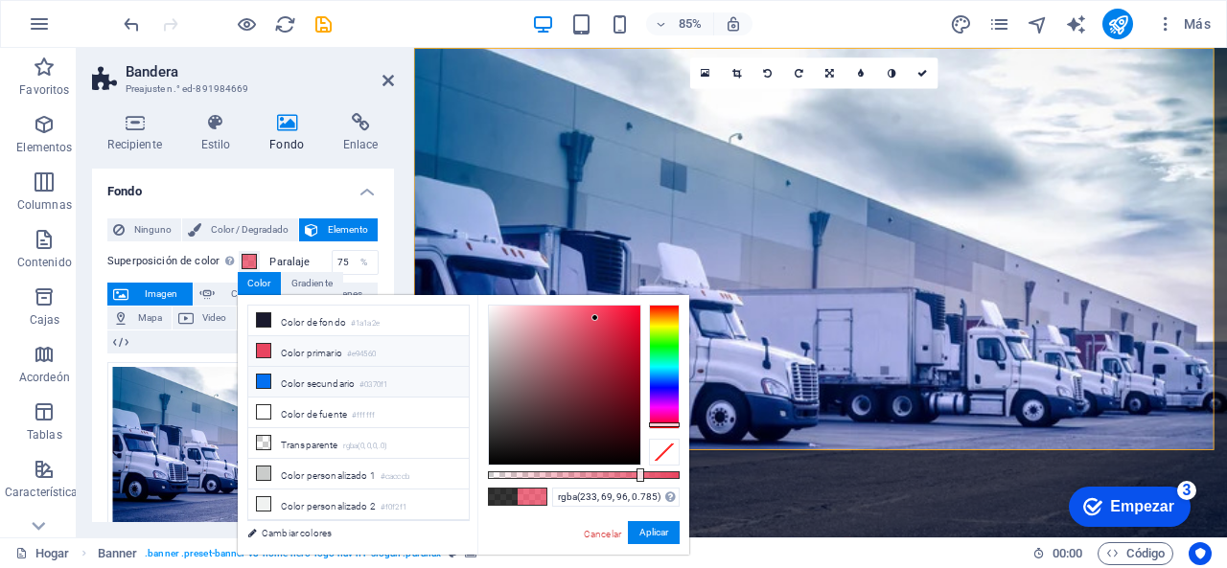
click at [265, 380] on icon at bounding box center [263, 381] width 13 height 13
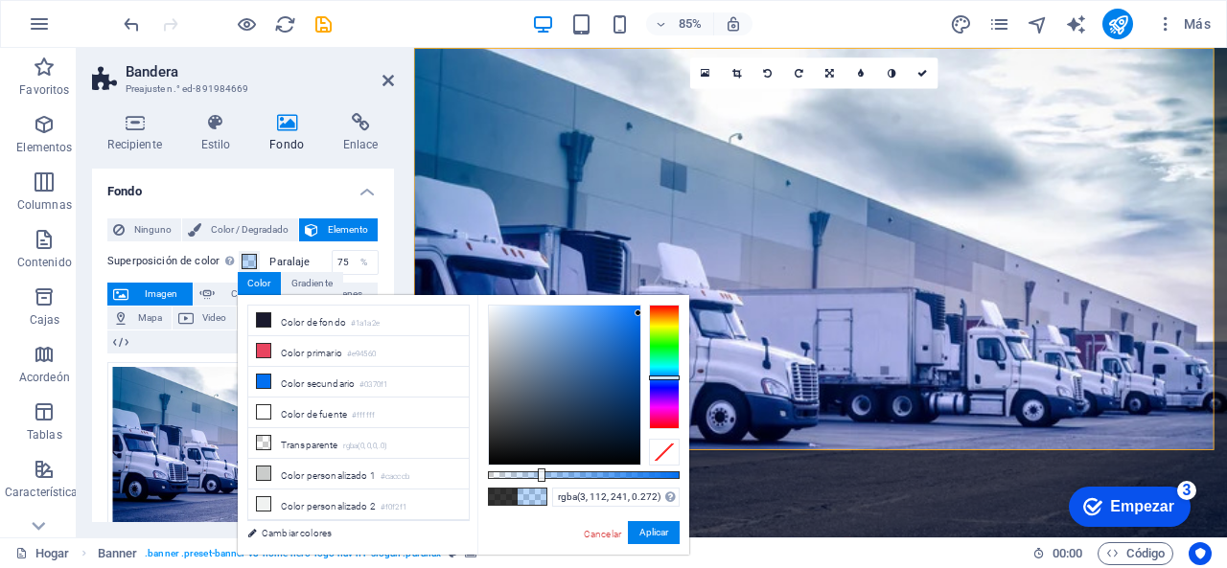
drag, startPoint x: 639, startPoint y: 479, endPoint x: 540, endPoint y: 505, distance: 103.0
click at [540, 505] on div "rgba(3, 112, 241, 0.272) Formatos admitidos #0852ed rgb(8, 82, 237) rgba(8, 82,…" at bounding box center [583, 564] width 212 height 539
click at [268, 406] on li "Color de fuente #ffffff" at bounding box center [358, 413] width 220 height 31
type input "rgba(255, 255, 255, 0.272)"
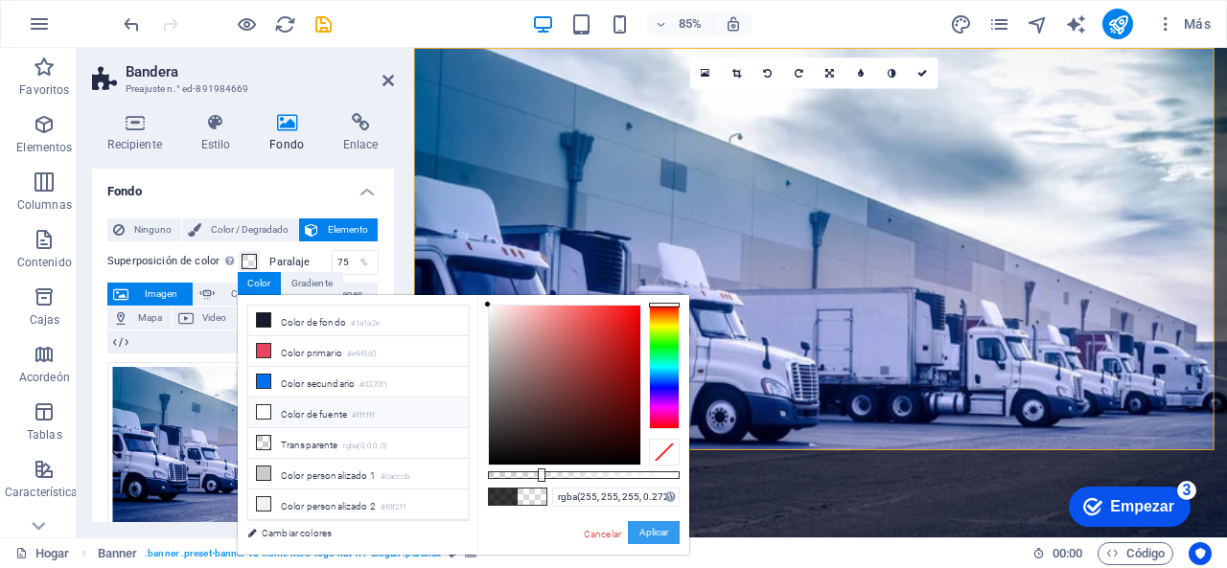
click at [633, 529] on button "Aplicar" at bounding box center [654, 533] width 52 height 24
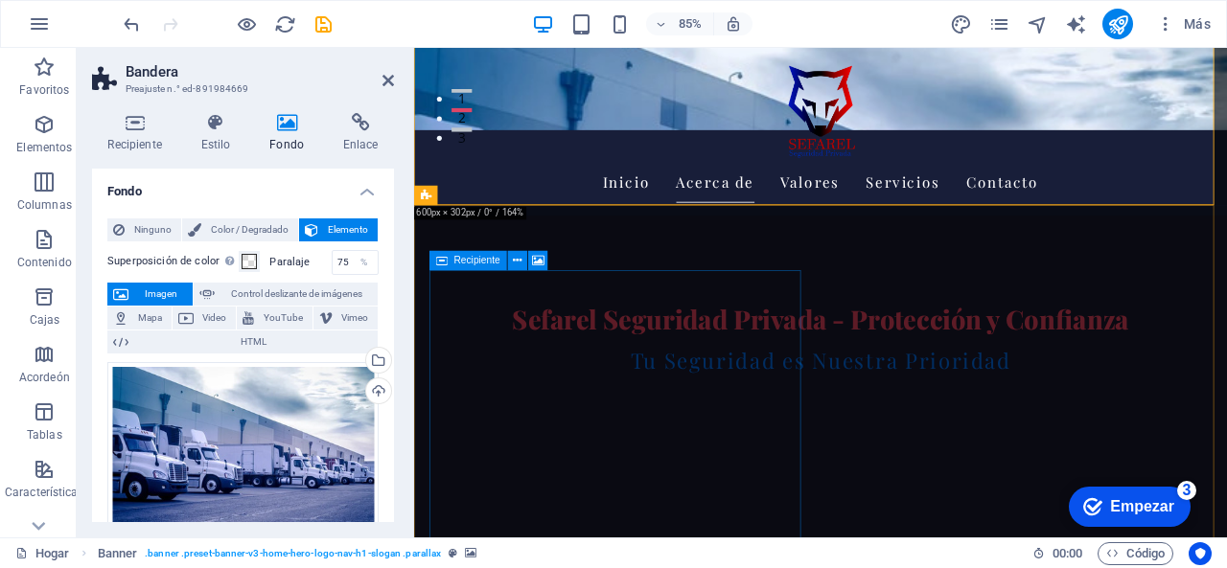
scroll to position [288, 0]
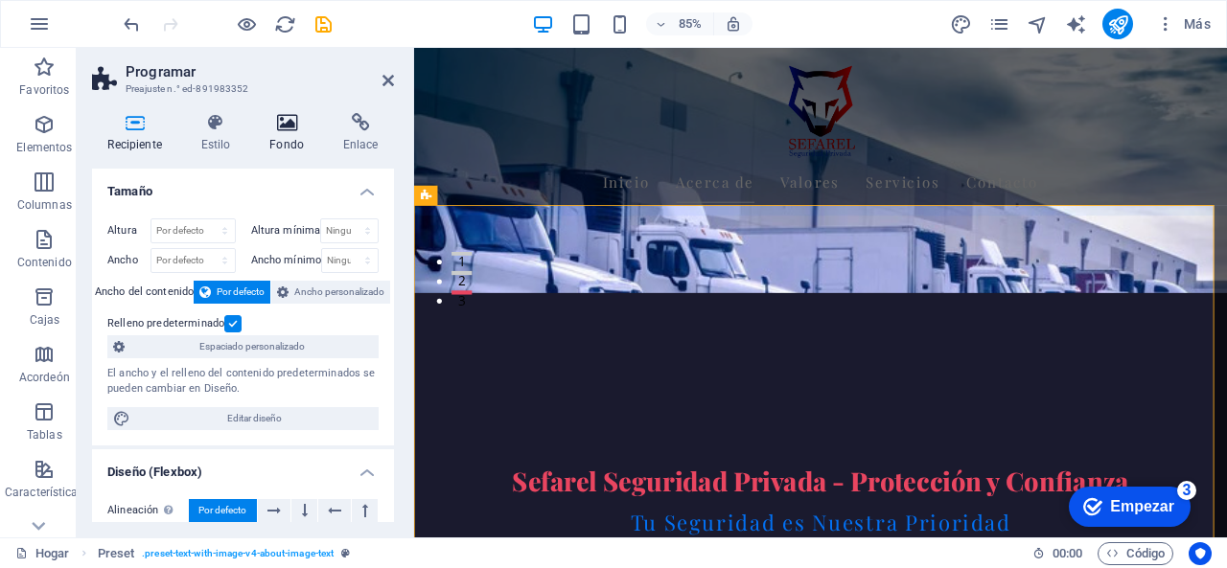
click at [304, 137] on h4 "Fondo" at bounding box center [291, 133] width 74 height 40
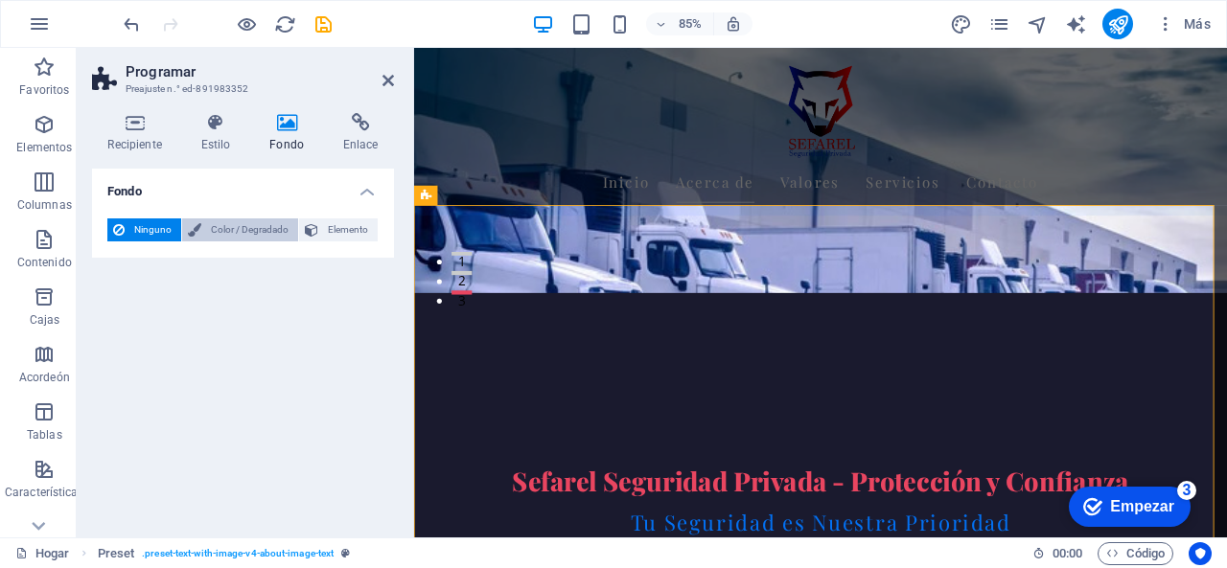
click at [219, 230] on font "Color / Degradado" at bounding box center [250, 229] width 78 height 11
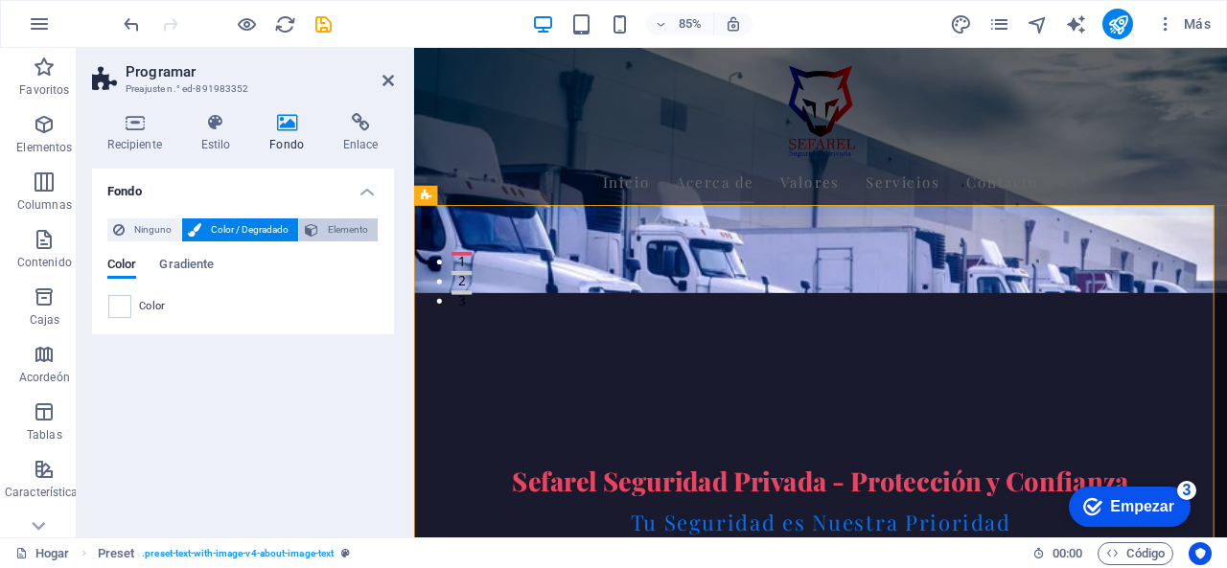
click at [328, 232] on font "Elemento" at bounding box center [348, 229] width 40 height 11
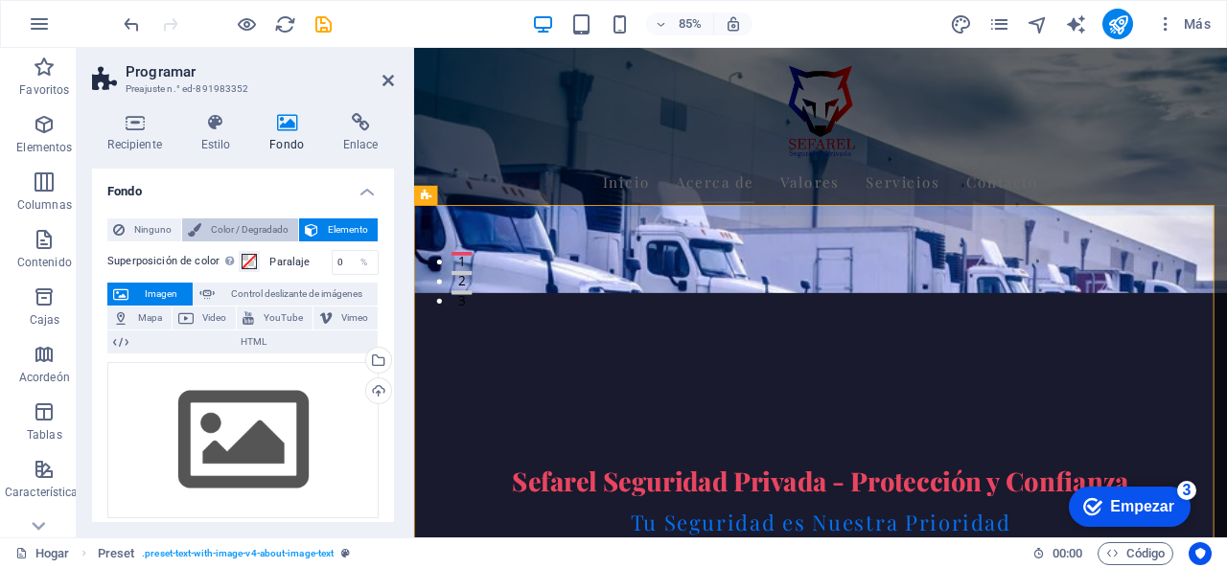
click at [269, 229] on font "Color / Degradado" at bounding box center [250, 229] width 78 height 11
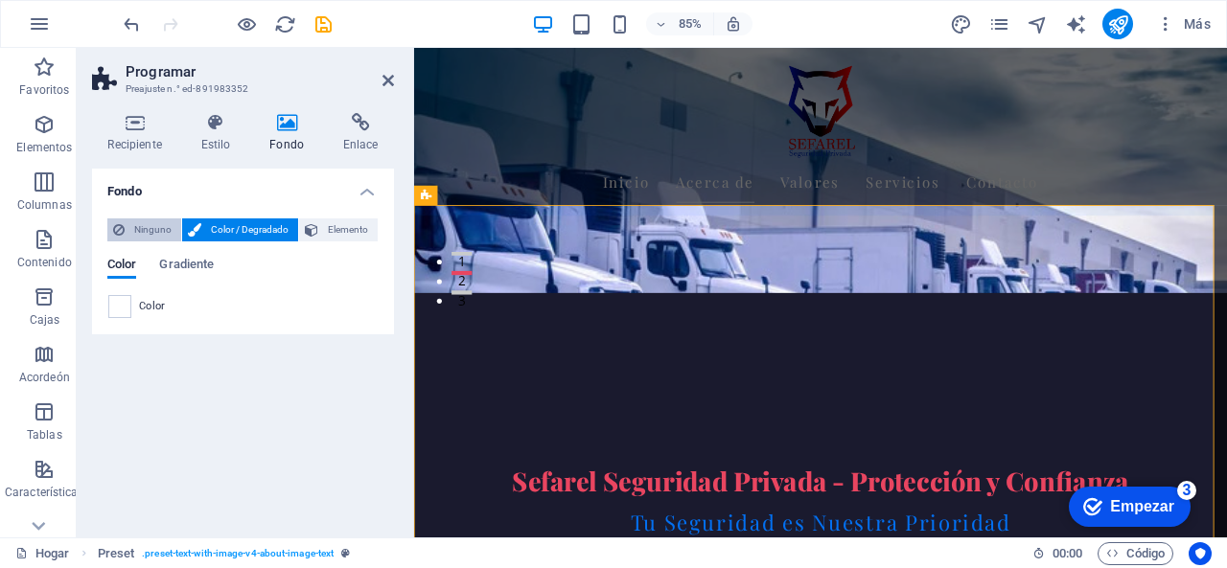
click at [159, 232] on font "Ninguno" at bounding box center [152, 229] width 37 height 11
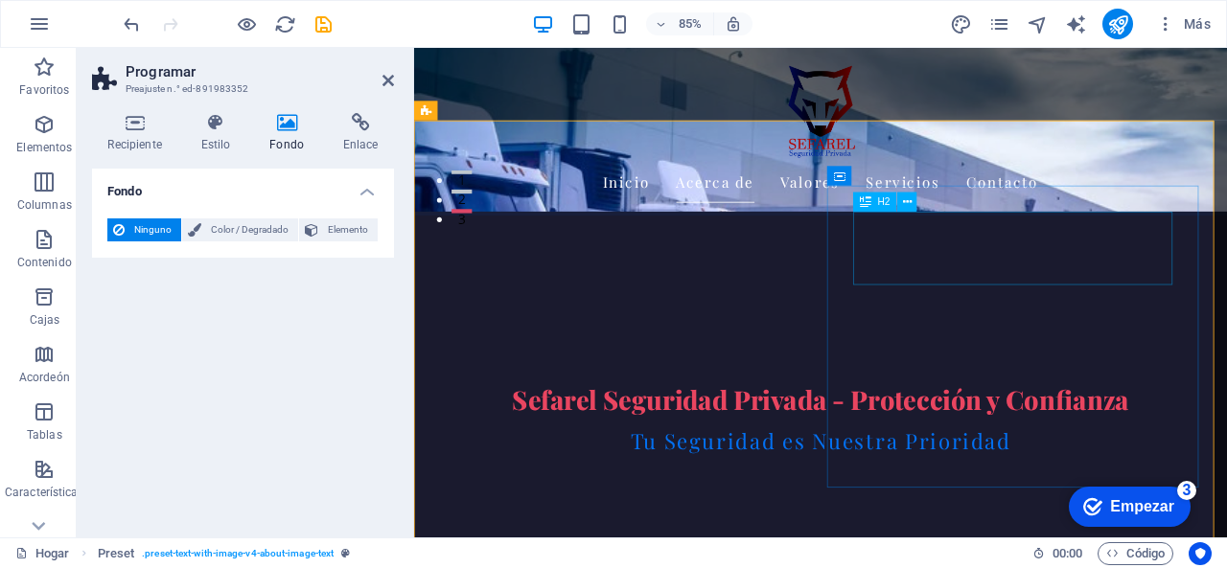
scroll to position [479, 0]
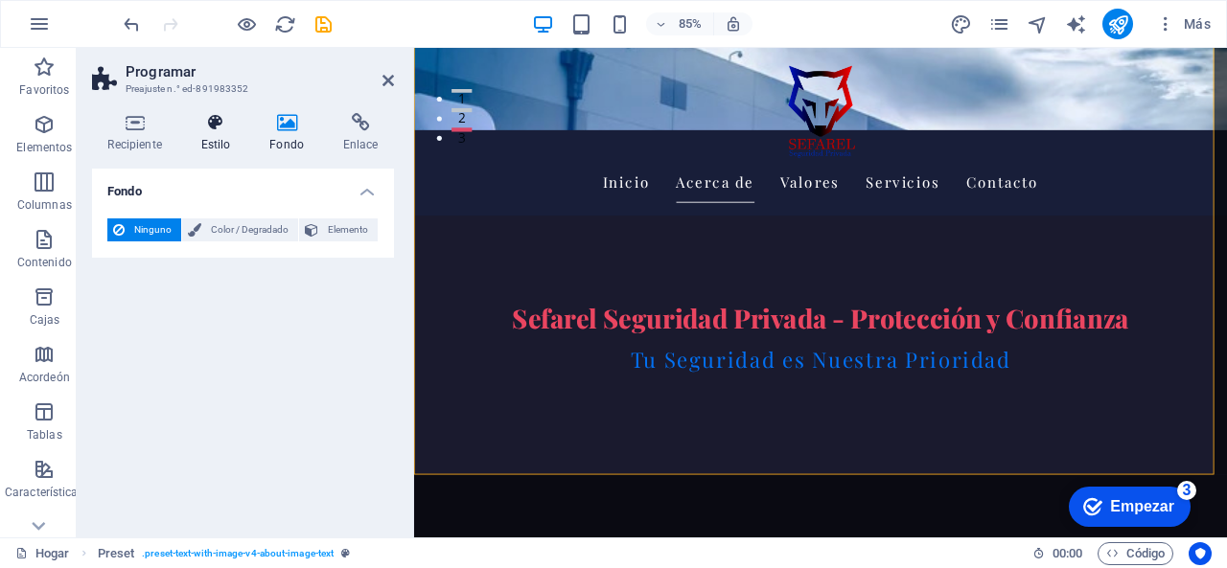
click at [228, 127] on icon at bounding box center [215, 122] width 61 height 19
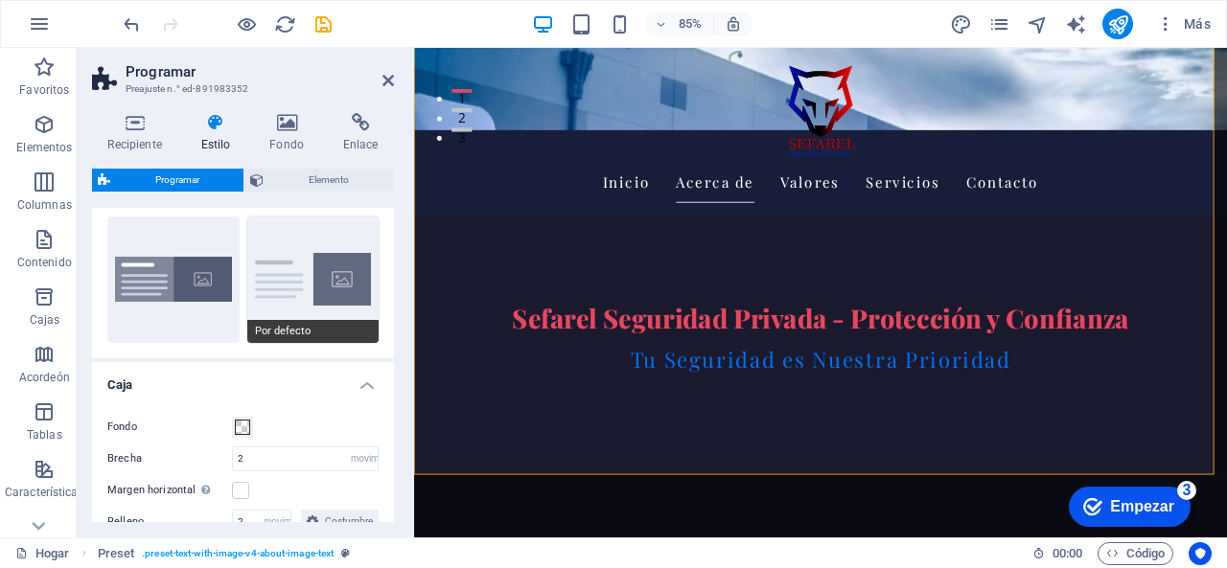
scroll to position [0, 0]
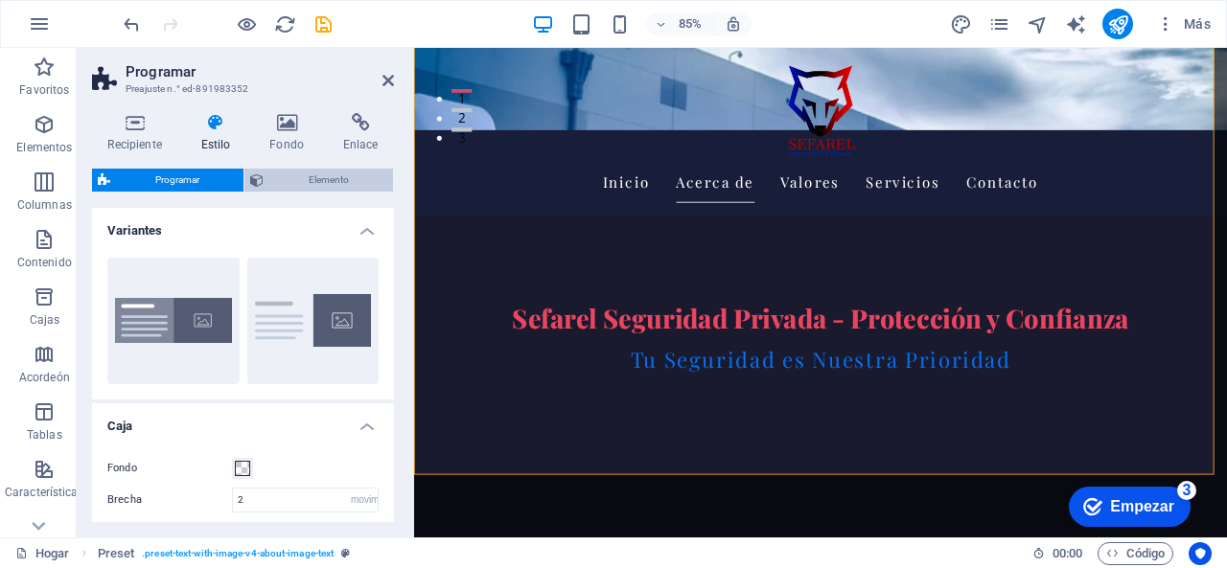
click at [312, 186] on span "Elemento" at bounding box center [328, 180] width 118 height 23
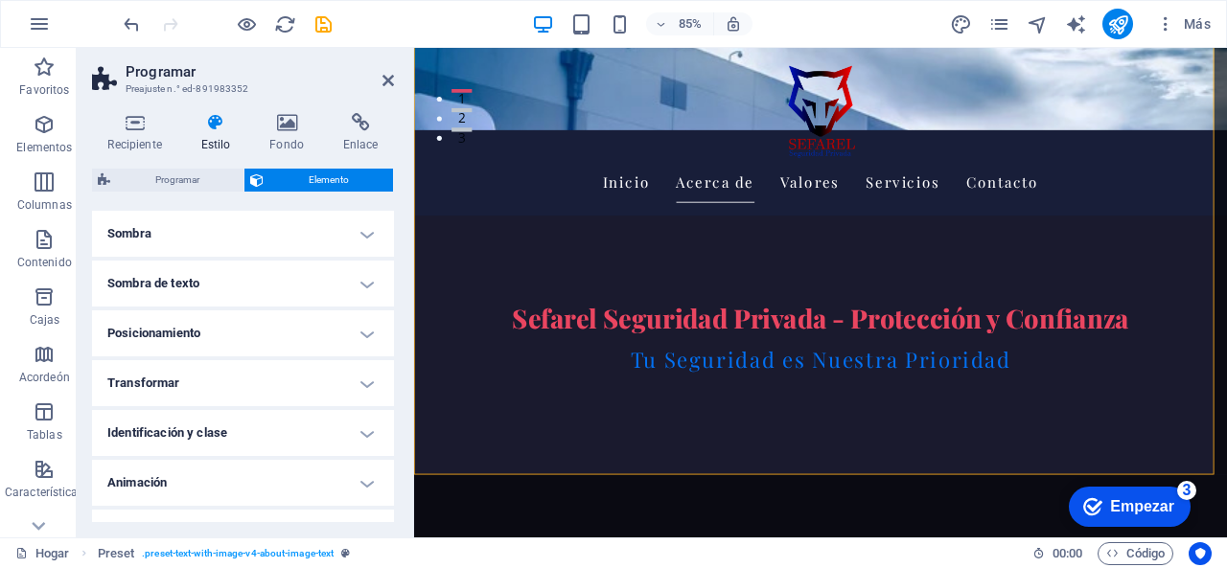
scroll to position [290, 0]
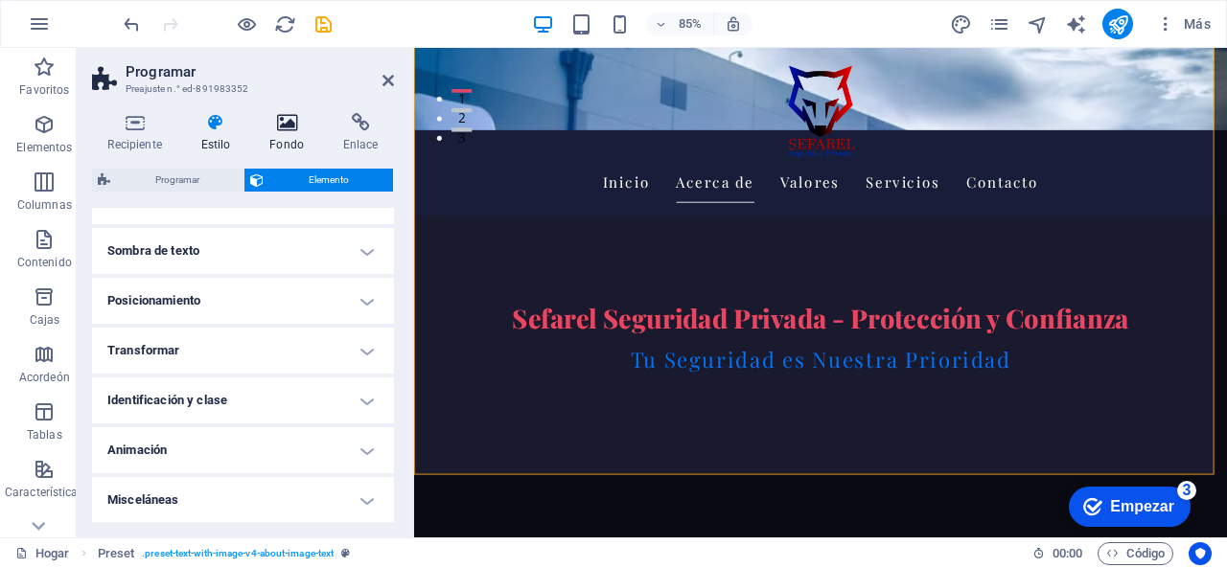
click at [305, 129] on icon at bounding box center [287, 122] width 66 height 19
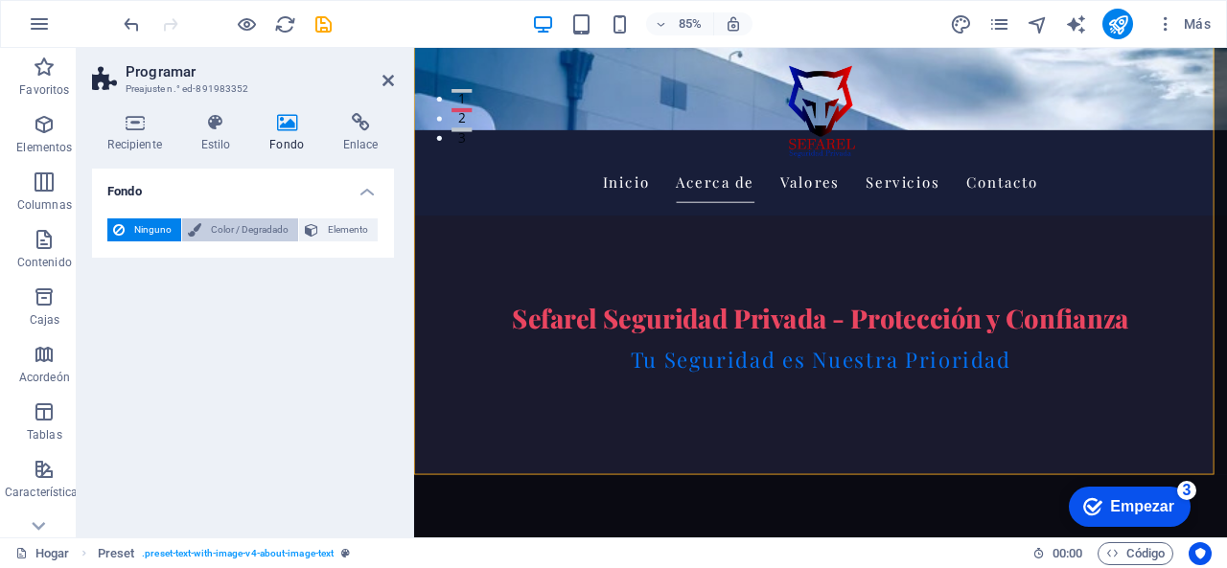
click at [214, 231] on font "Color / Degradado" at bounding box center [250, 229] width 78 height 11
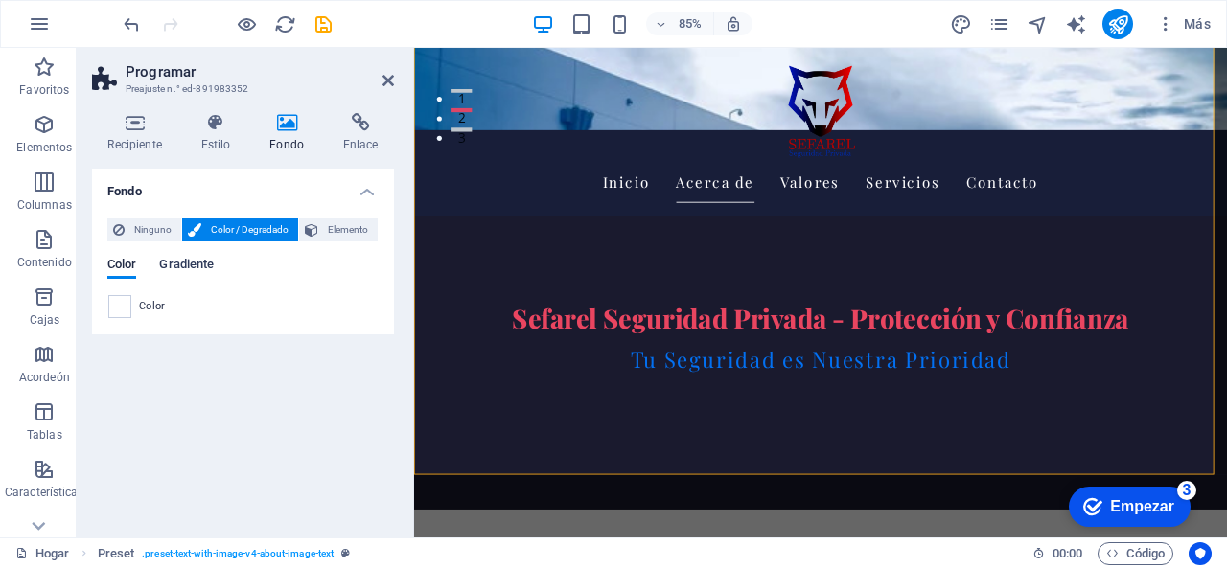
click at [209, 266] on font "Gradiente" at bounding box center [186, 264] width 55 height 14
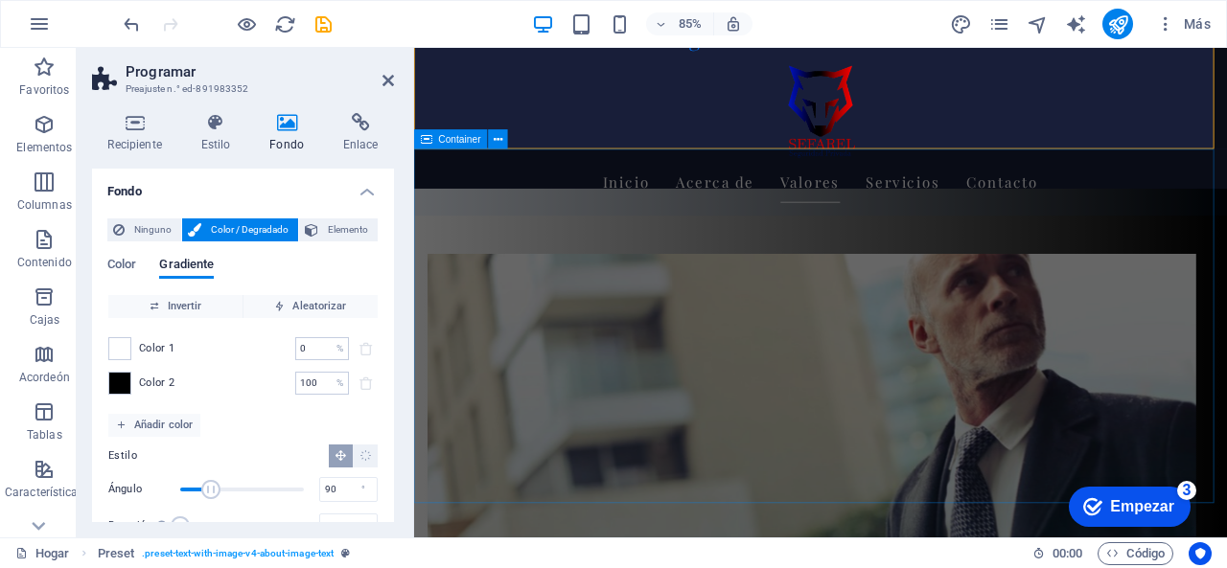
scroll to position [863, 0]
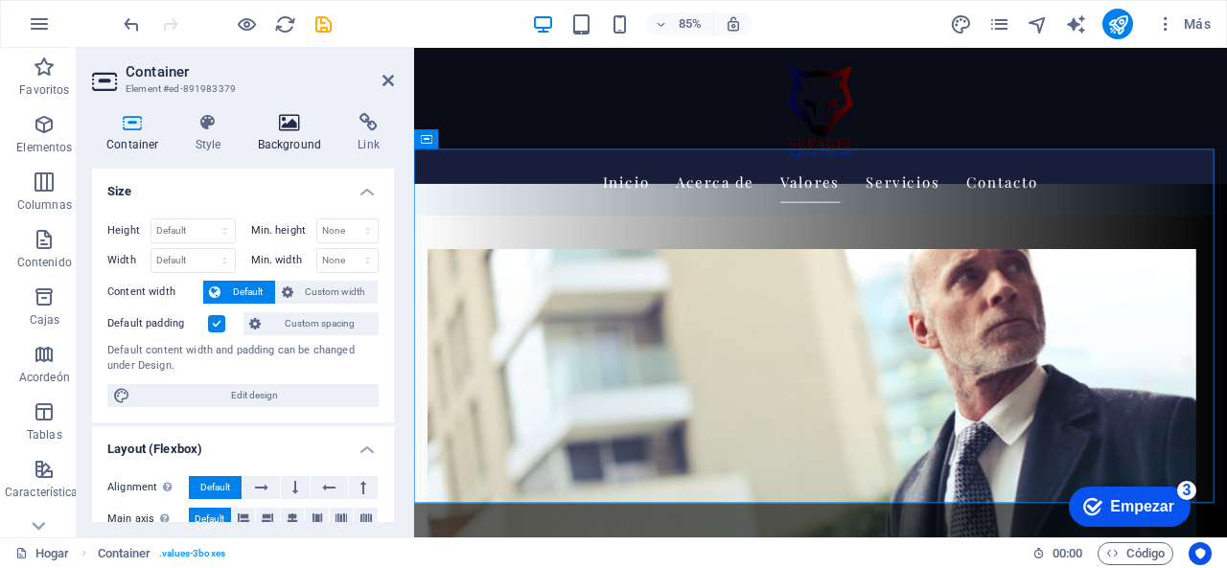
click at [294, 136] on h4 "Background" at bounding box center [293, 133] width 101 height 40
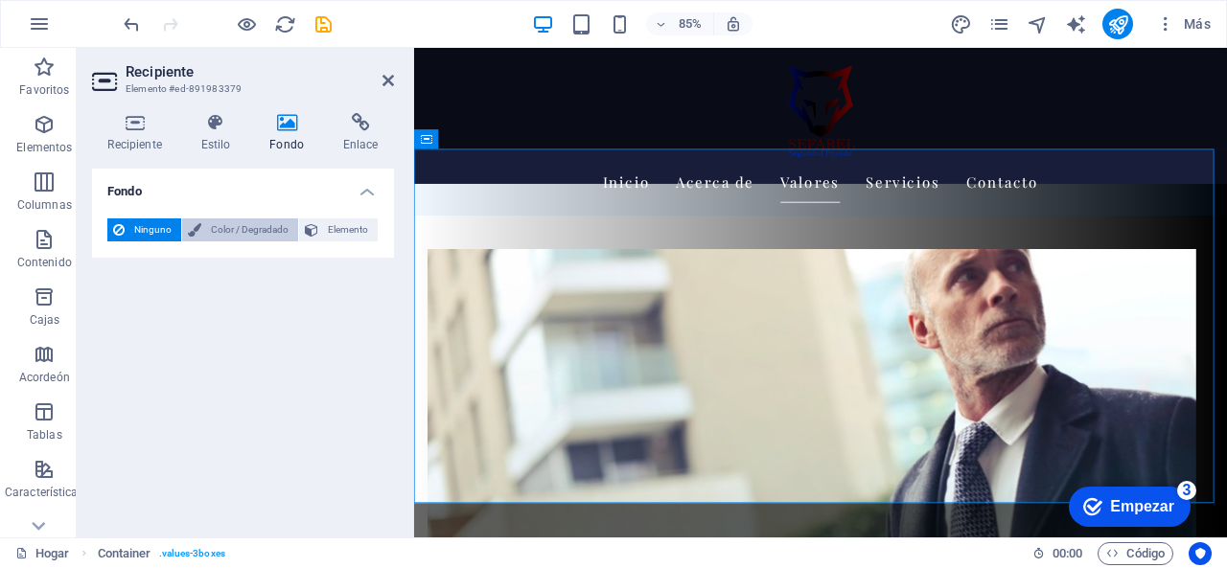
click at [231, 231] on font "Color / Degradado" at bounding box center [250, 229] width 78 height 11
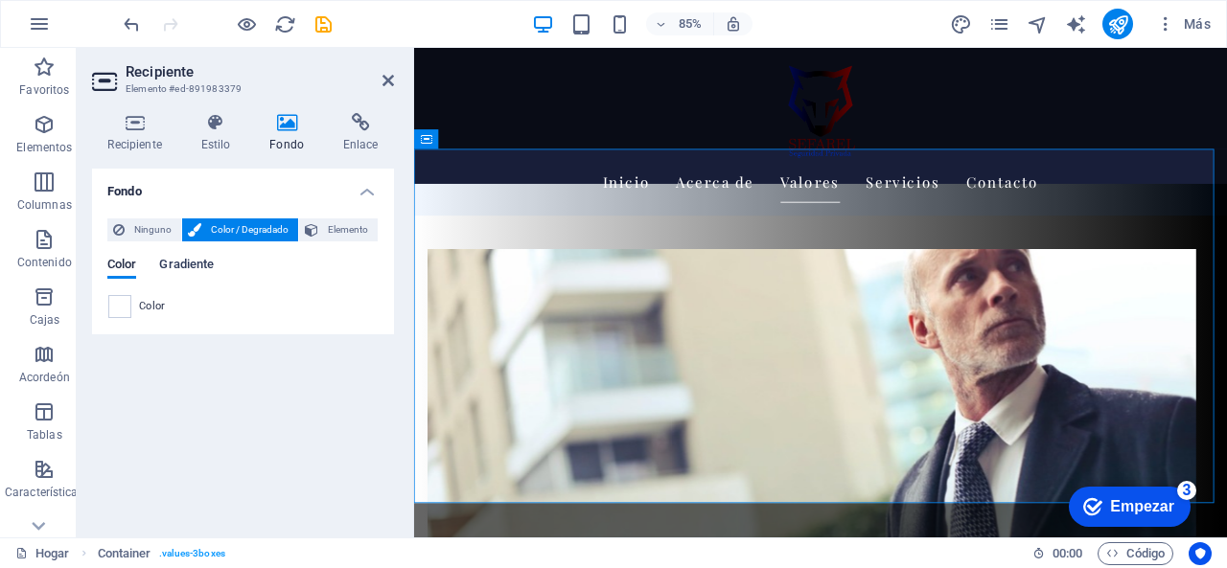
click at [192, 268] on font "Gradiente" at bounding box center [186, 264] width 55 height 14
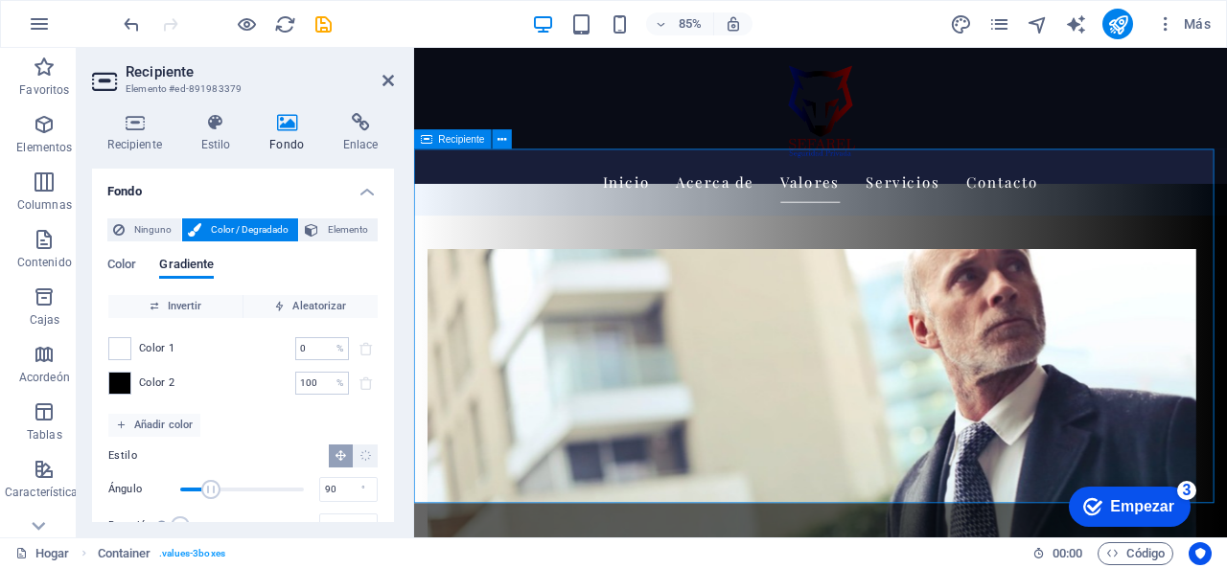
click at [385, 79] on icon at bounding box center [388, 80] width 12 height 15
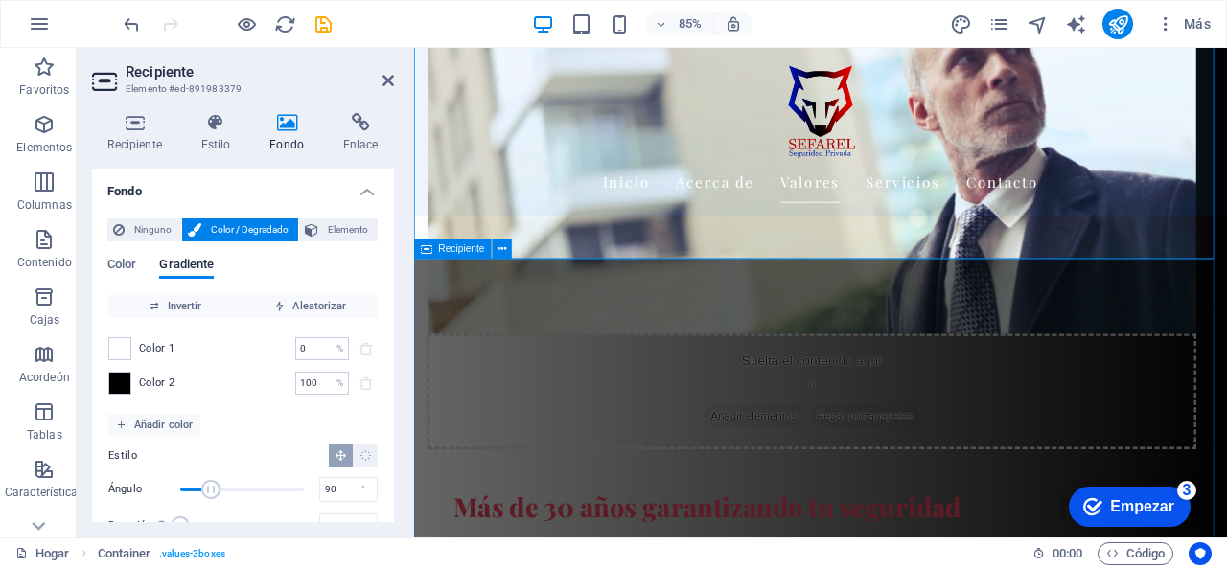
scroll to position [1150, 0]
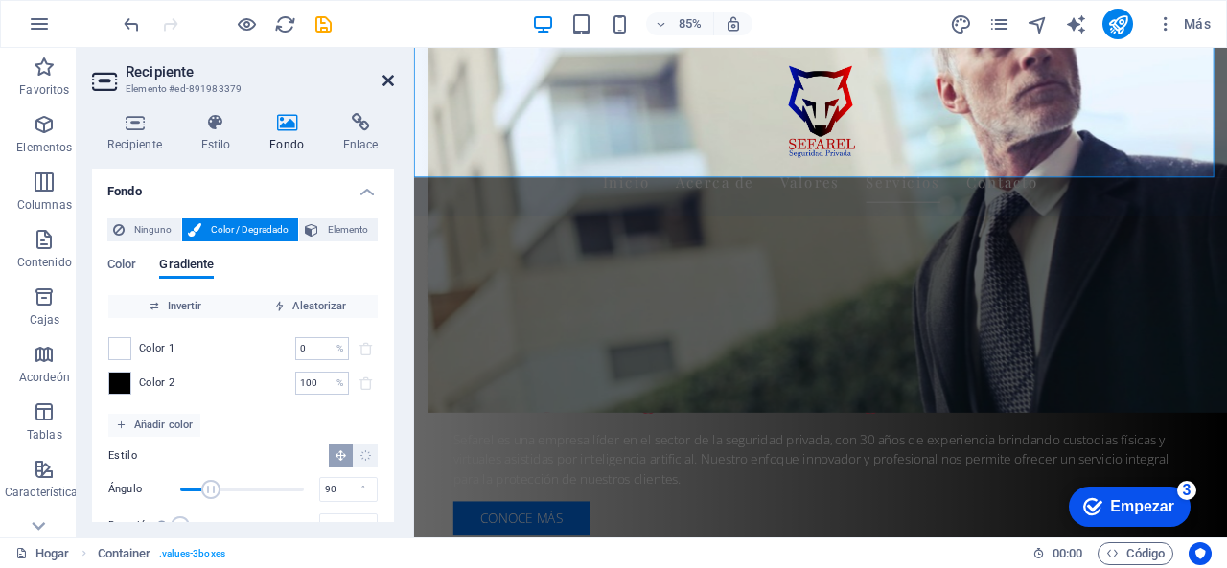
click at [388, 82] on icon at bounding box center [388, 80] width 12 height 15
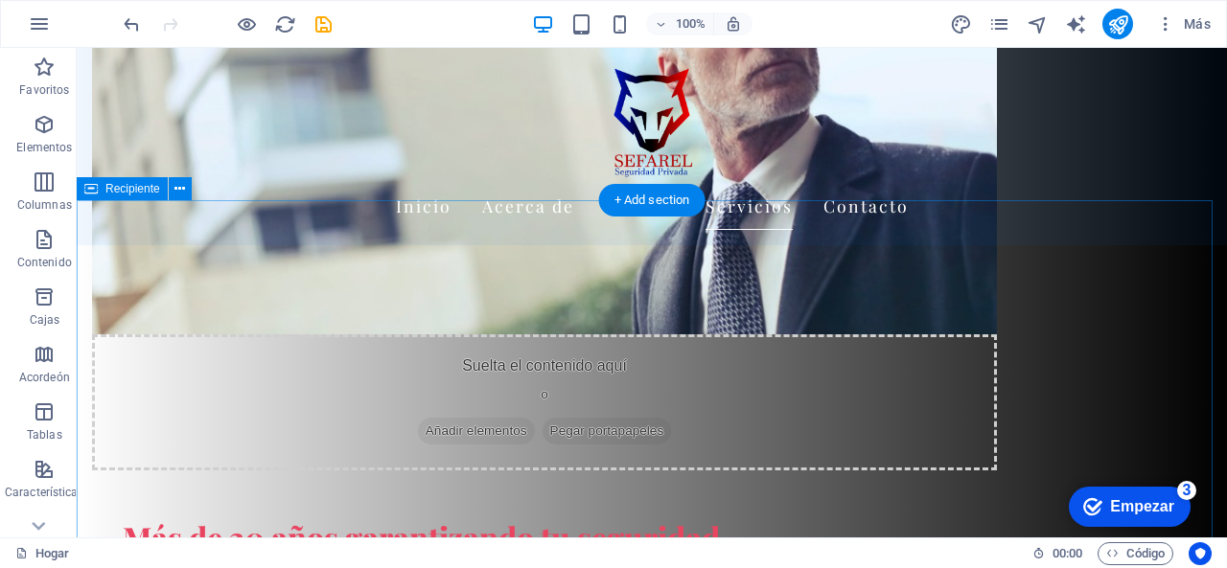
scroll to position [1246, 0]
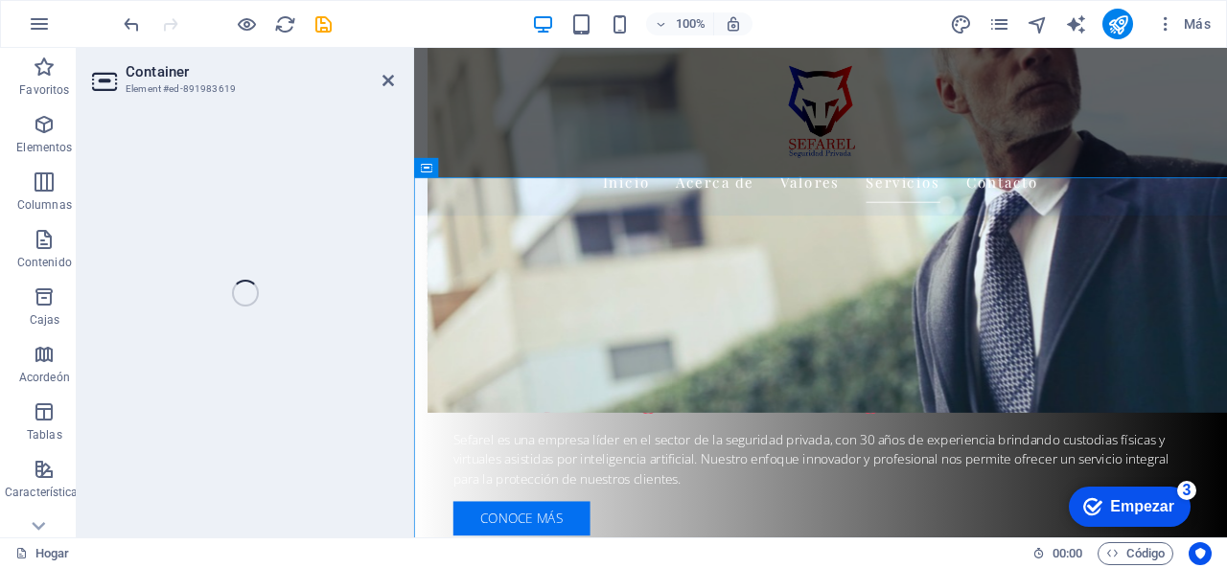
click at [364, 254] on div "Container Element #ed-891983619 Drag here to replace the existing content. Pres…" at bounding box center [652, 293] width 1150 height 490
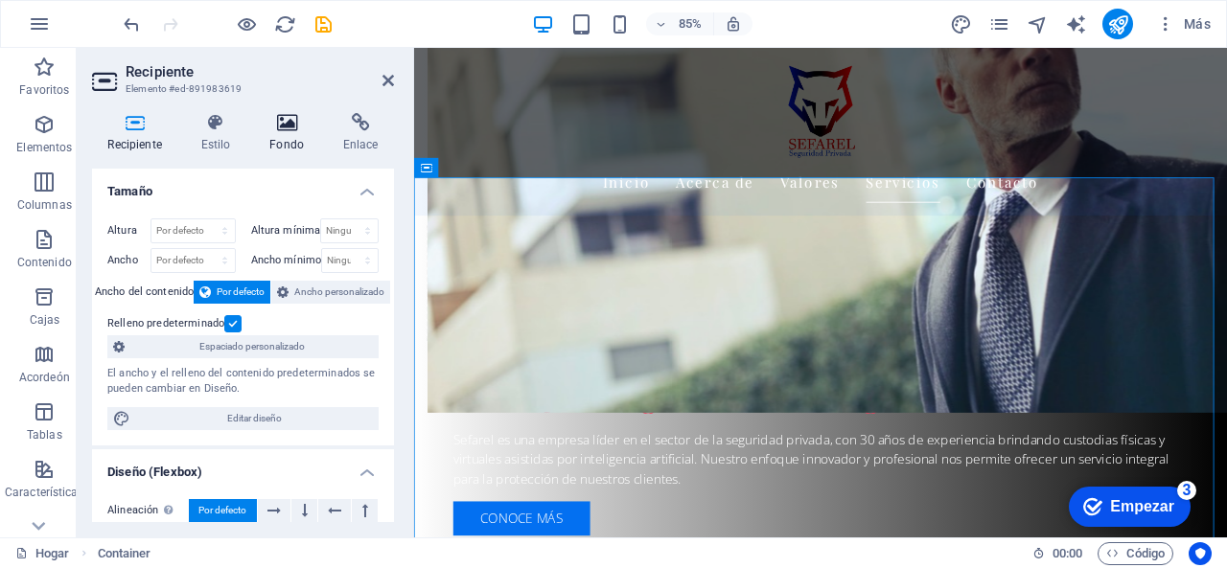
click at [295, 138] on font "Fondo" at bounding box center [286, 144] width 35 height 13
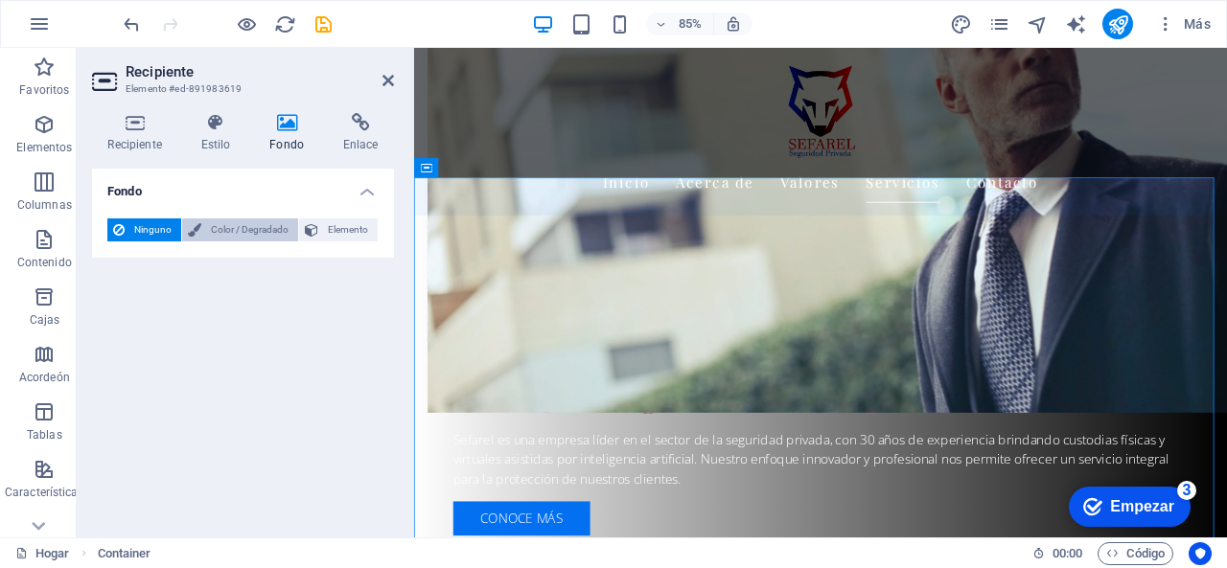
click at [256, 224] on font "Color / Degradado" at bounding box center [250, 229] width 78 height 11
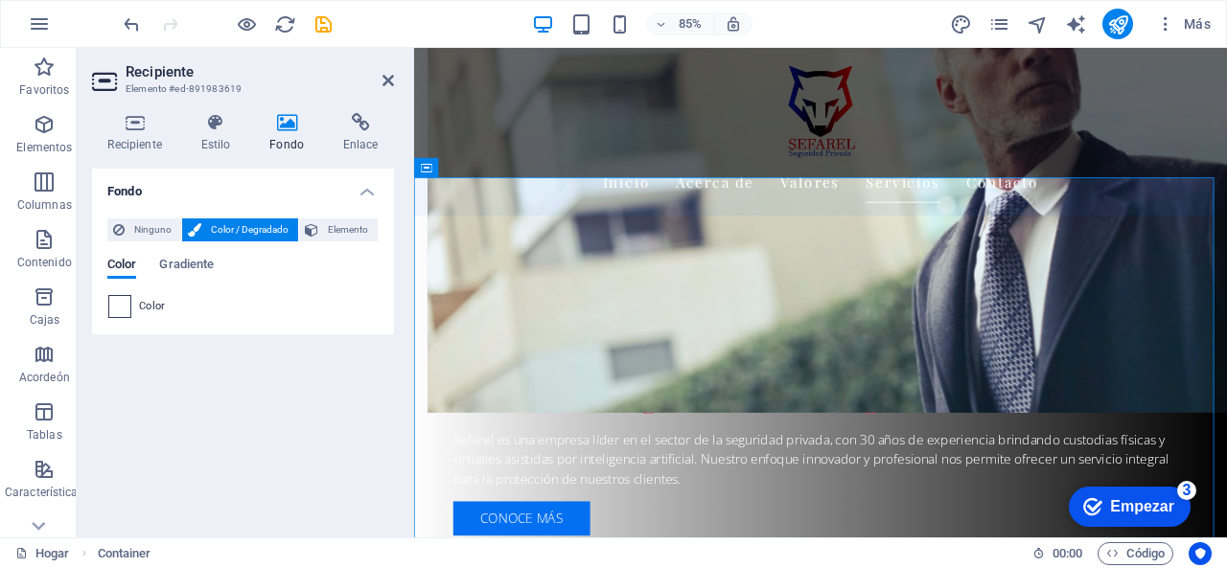
click at [113, 307] on span at bounding box center [119, 306] width 21 height 21
type input "#ffffff"
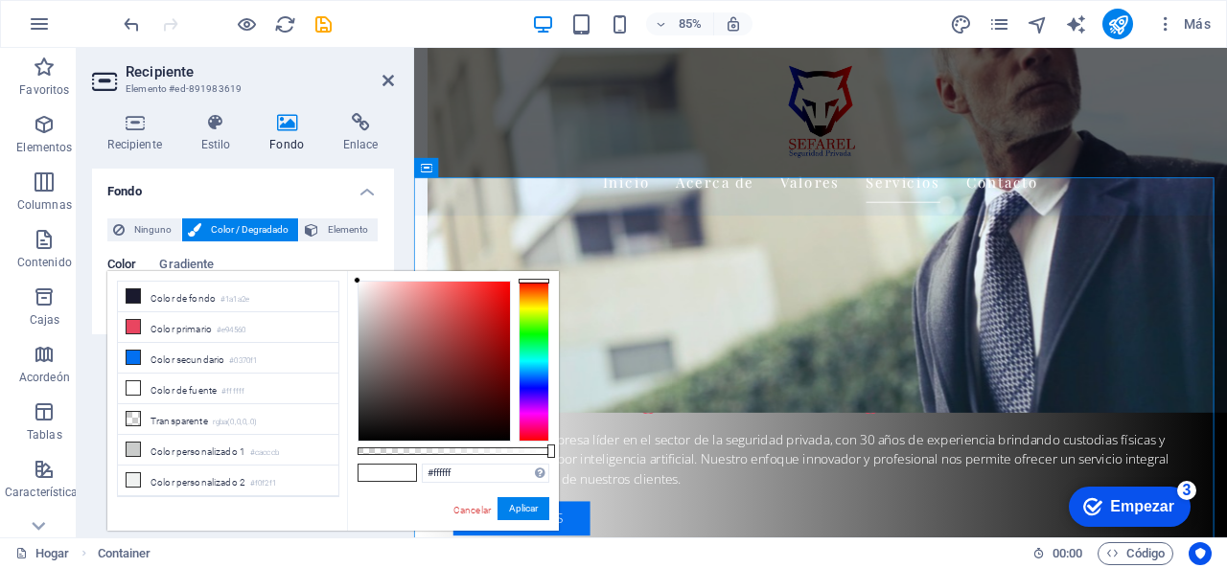
click at [192, 185] on h4 "Fondo" at bounding box center [243, 186] width 302 height 35
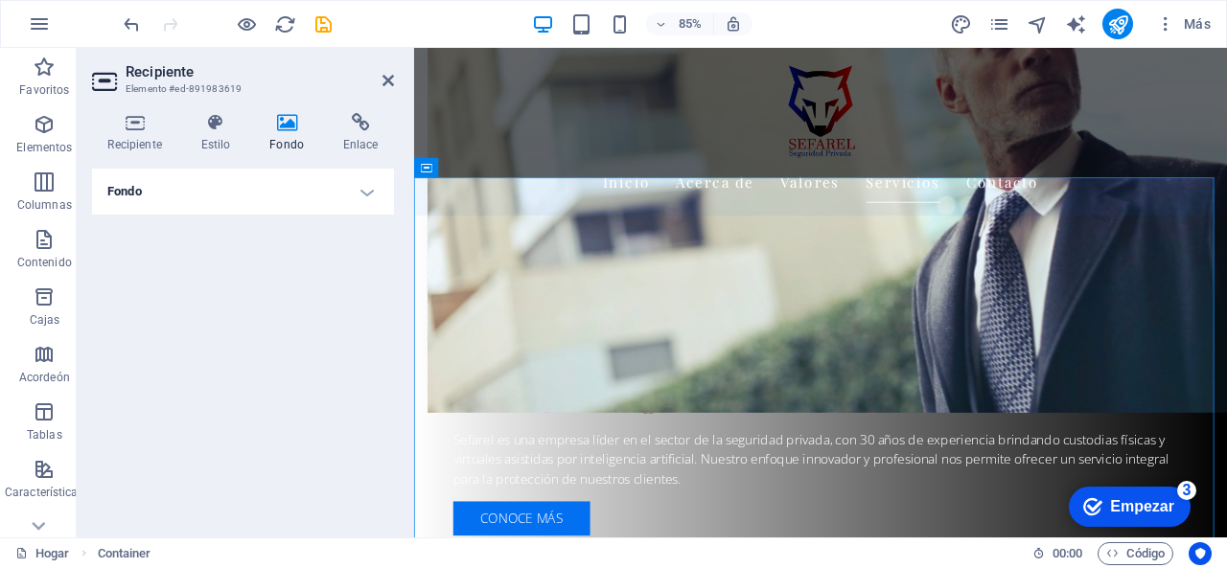
click at [341, 195] on h4 "Fondo" at bounding box center [243, 192] width 302 height 46
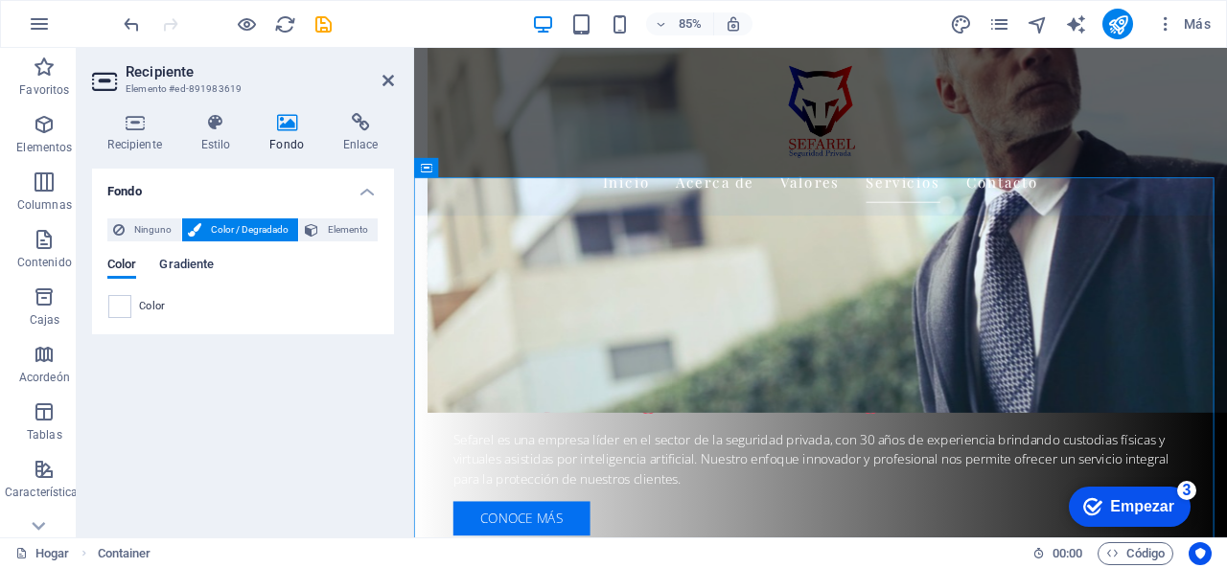
click at [214, 271] on font "Gradiente" at bounding box center [186, 264] width 55 height 14
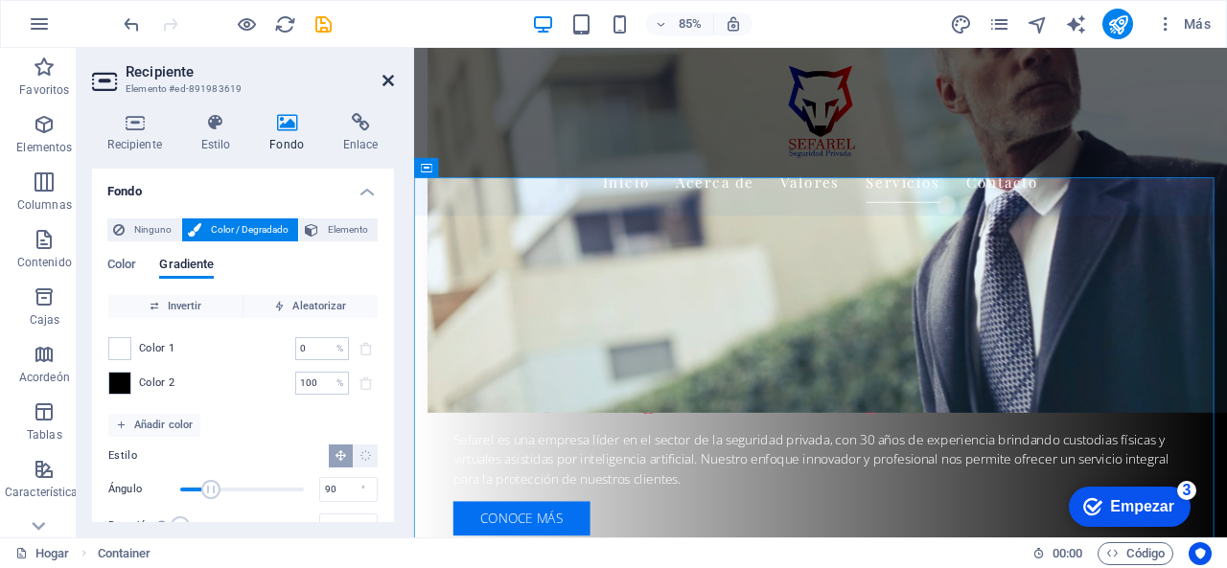
click at [387, 85] on icon at bounding box center [388, 80] width 12 height 15
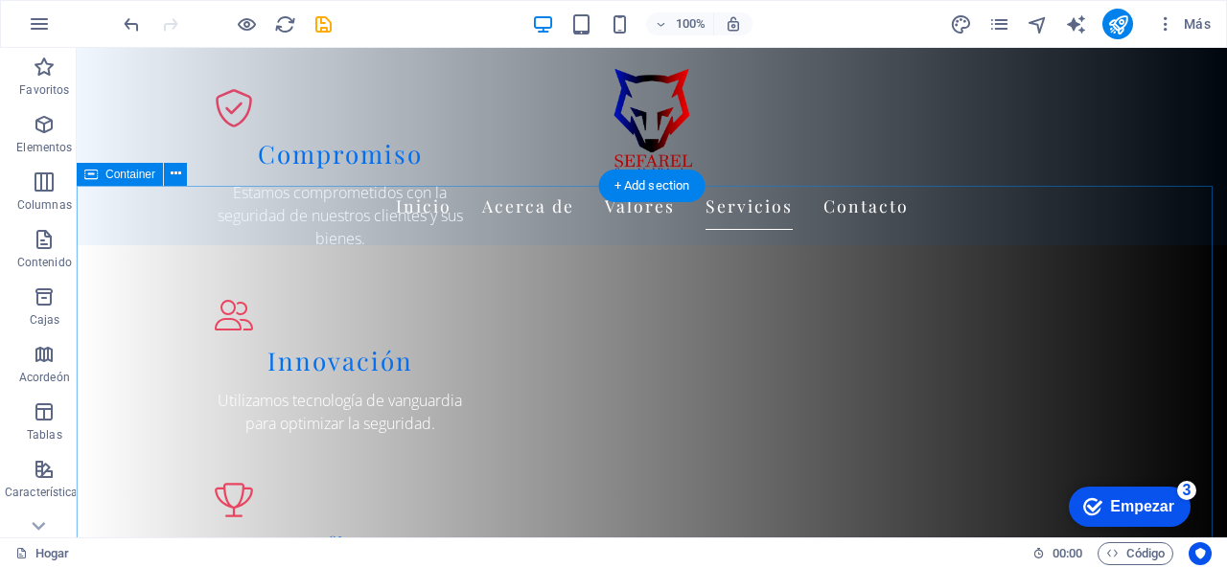
scroll to position [2013, 0]
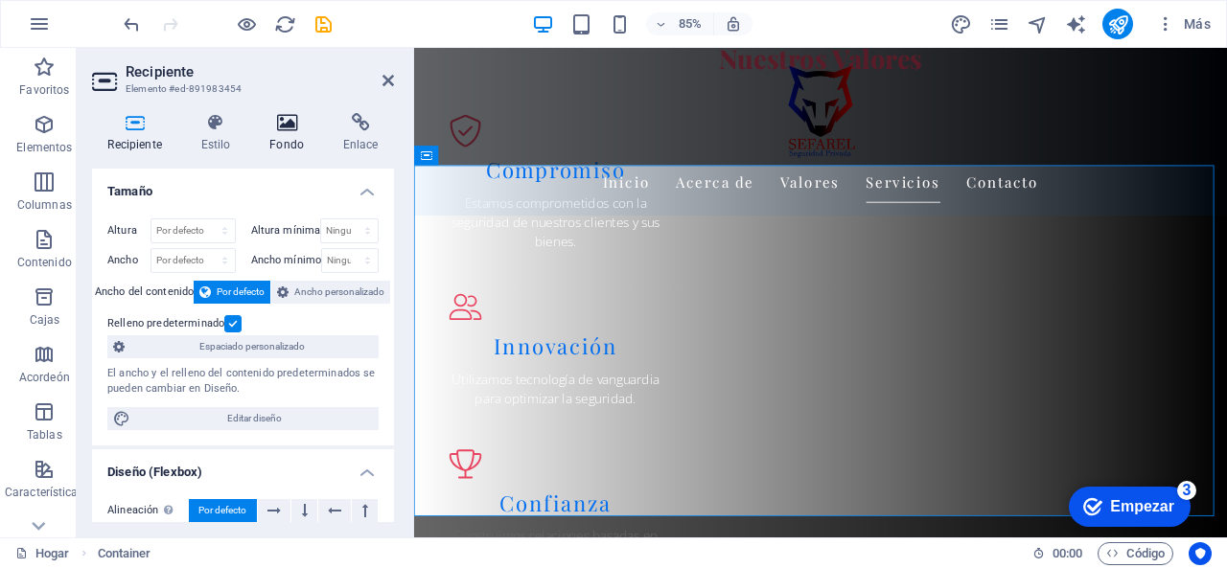
click at [300, 135] on h4 "Fondo" at bounding box center [291, 133] width 74 height 40
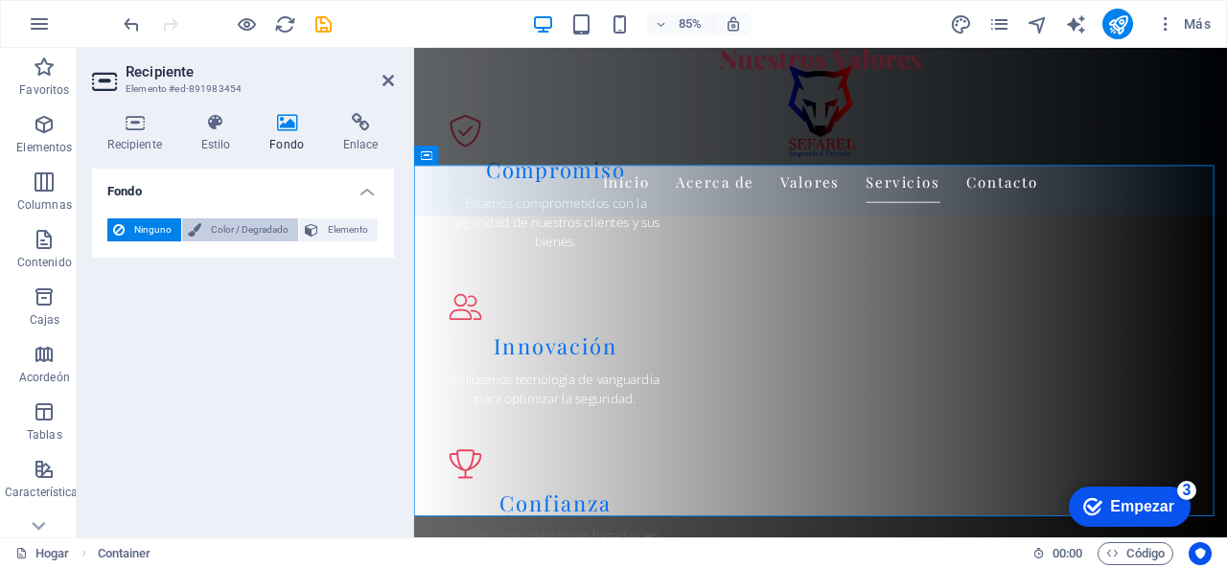
click at [253, 231] on font "Color / Degradado" at bounding box center [250, 229] width 78 height 11
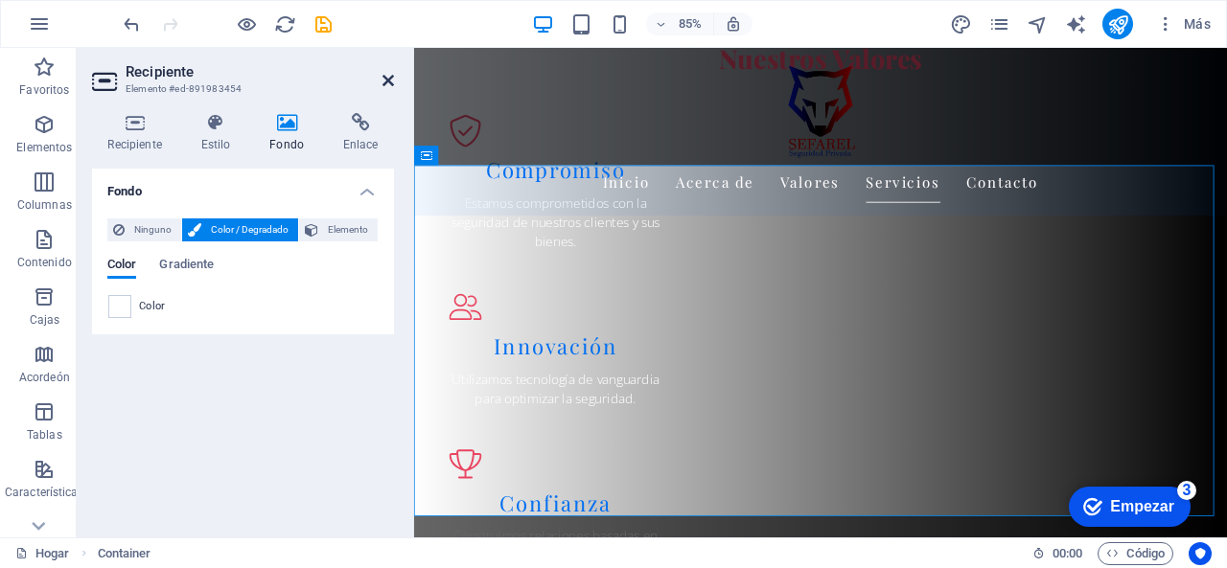
click at [393, 83] on icon at bounding box center [388, 80] width 12 height 15
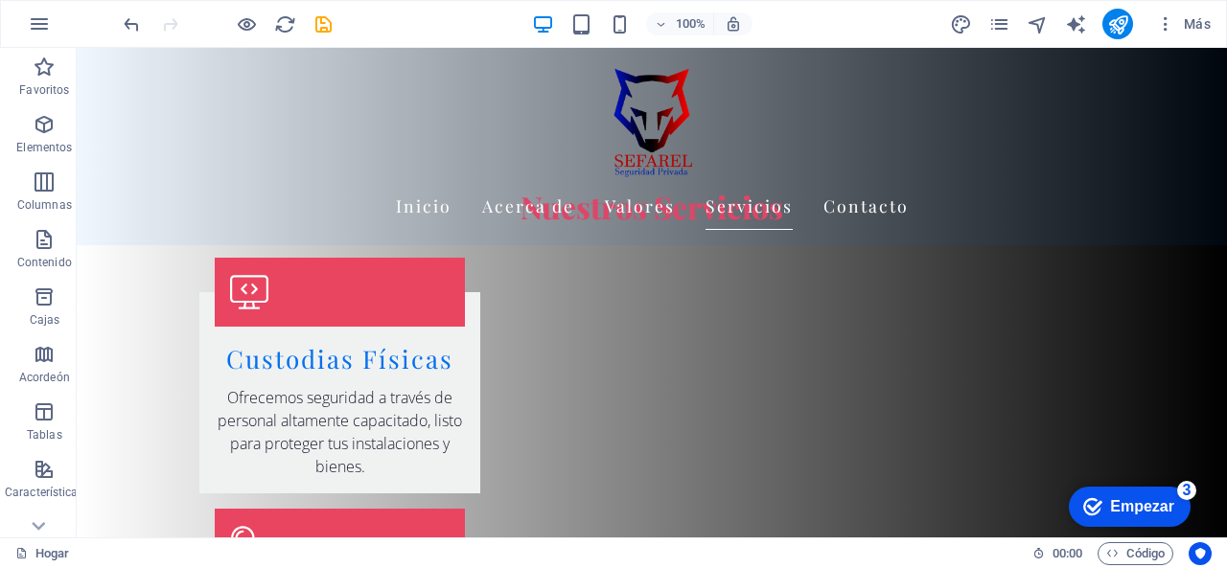
scroll to position [2684, 0]
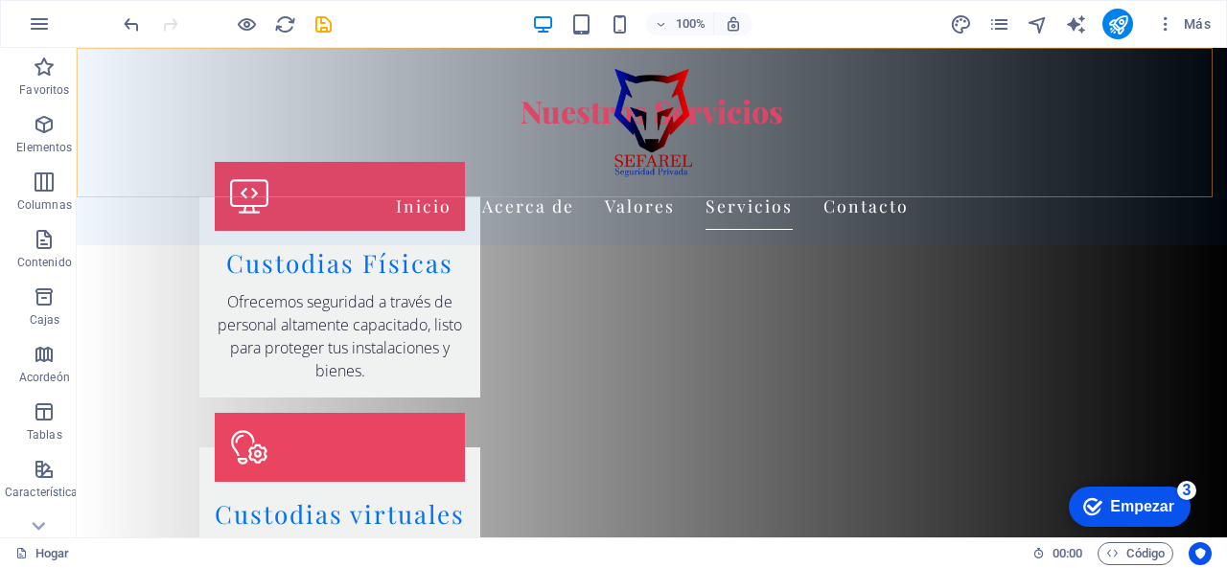
click at [151, 177] on div "Inicio Acerca de Valores Servicios Contacto" at bounding box center [652, 146] width 1150 height 197
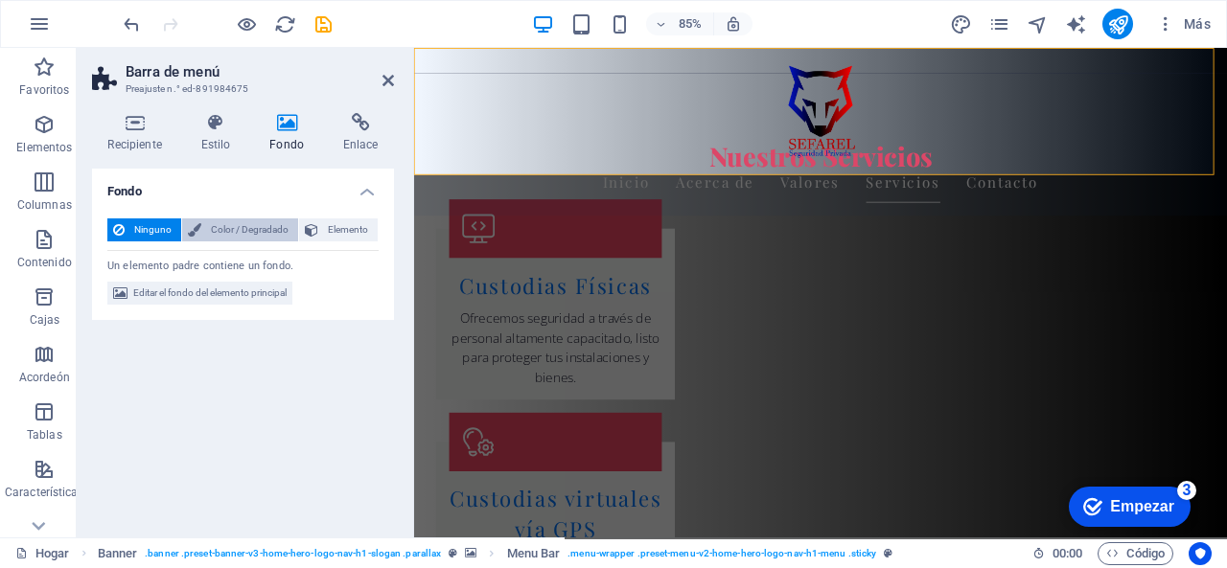
click at [241, 220] on span "Color / Degradado" at bounding box center [249, 230] width 85 height 23
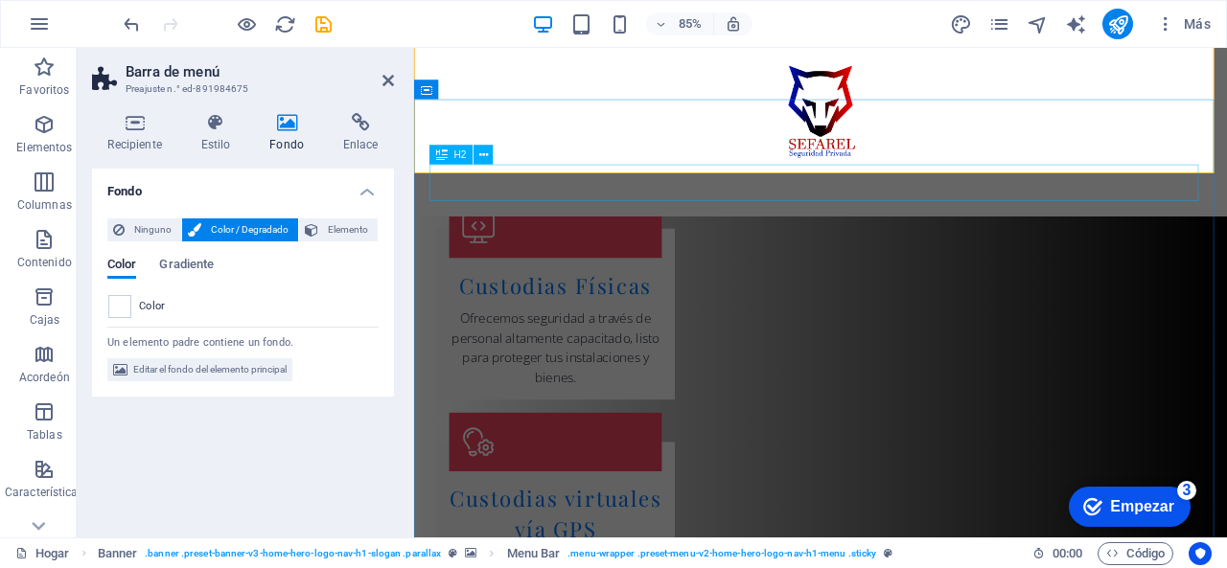
scroll to position [2780, 0]
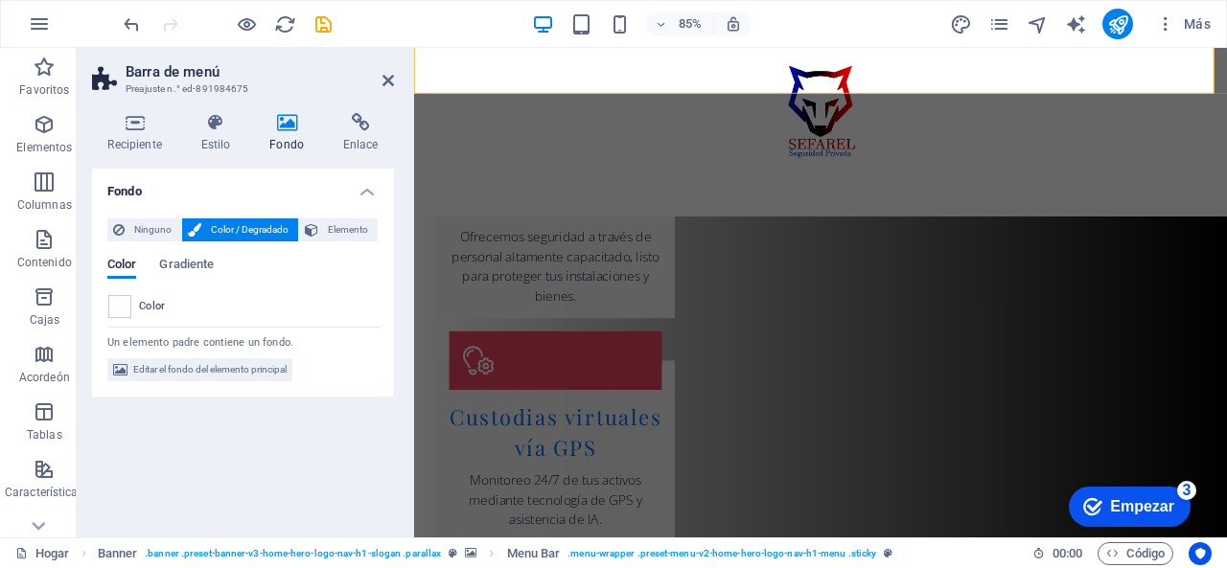
click at [382, 76] on h2 "Barra de menú" at bounding box center [260, 71] width 268 height 17
click at [389, 79] on icon at bounding box center [388, 80] width 12 height 15
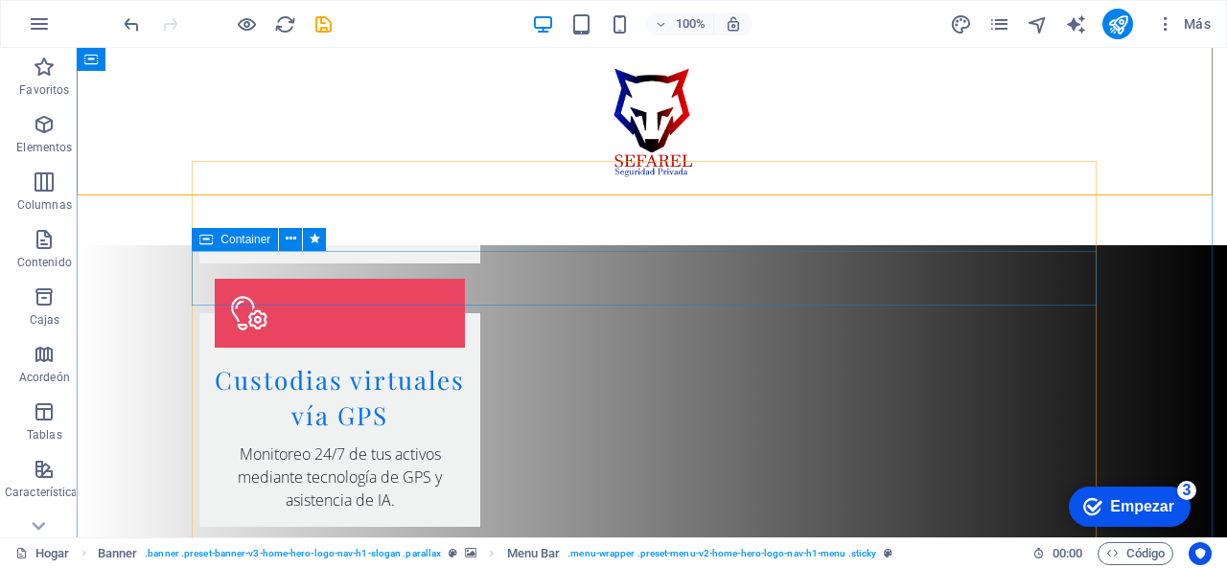
scroll to position [2914, 0]
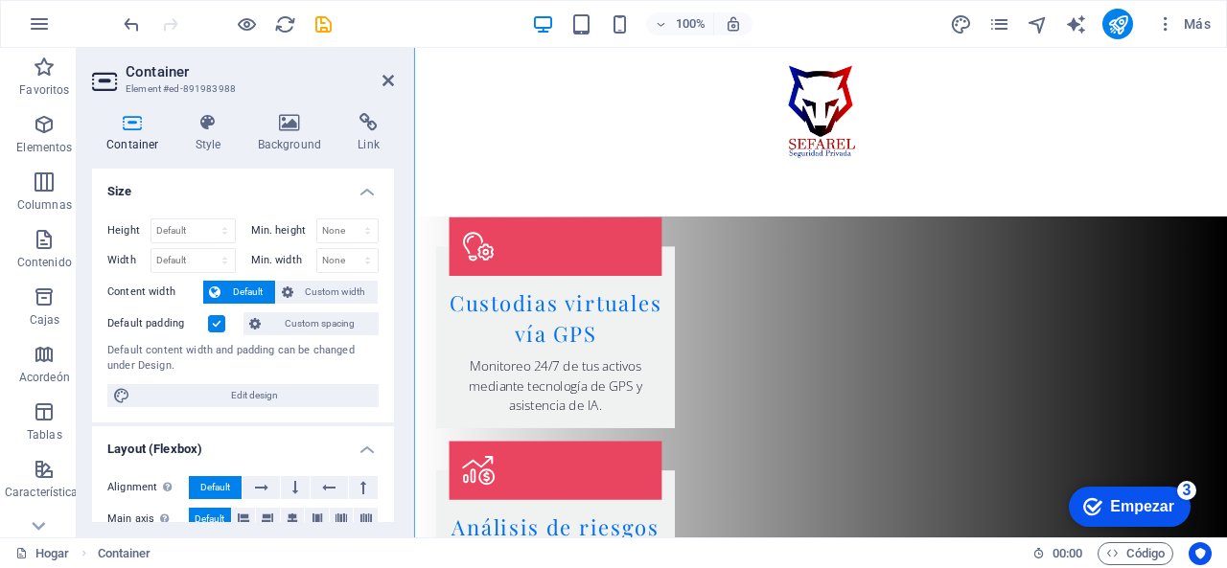
scroll to position [2876, 0]
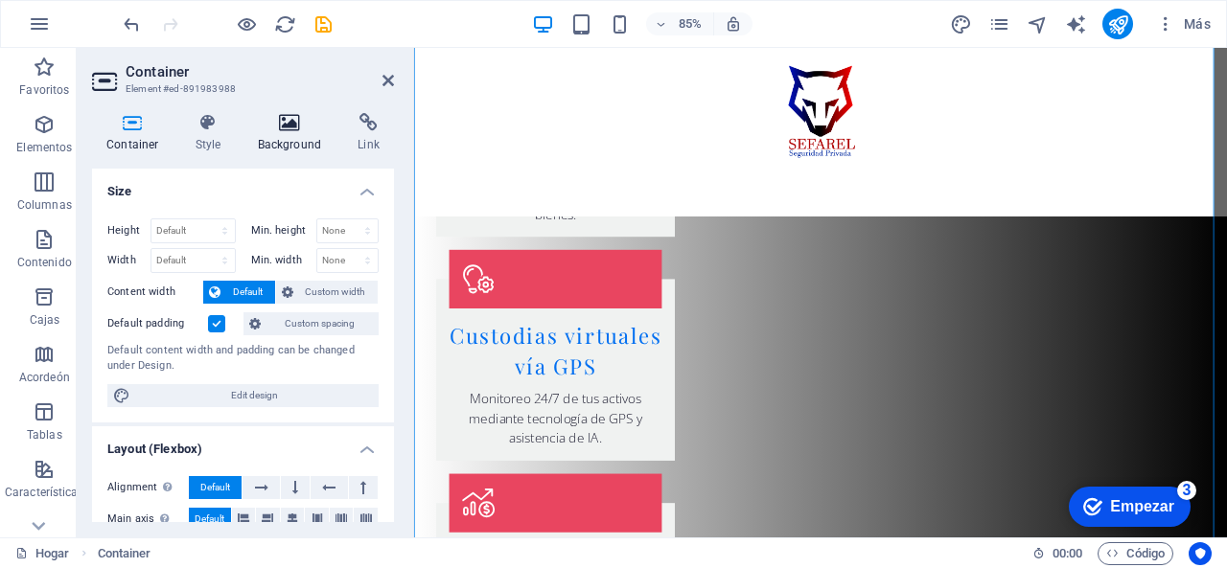
click at [282, 127] on icon at bounding box center [289, 122] width 93 height 19
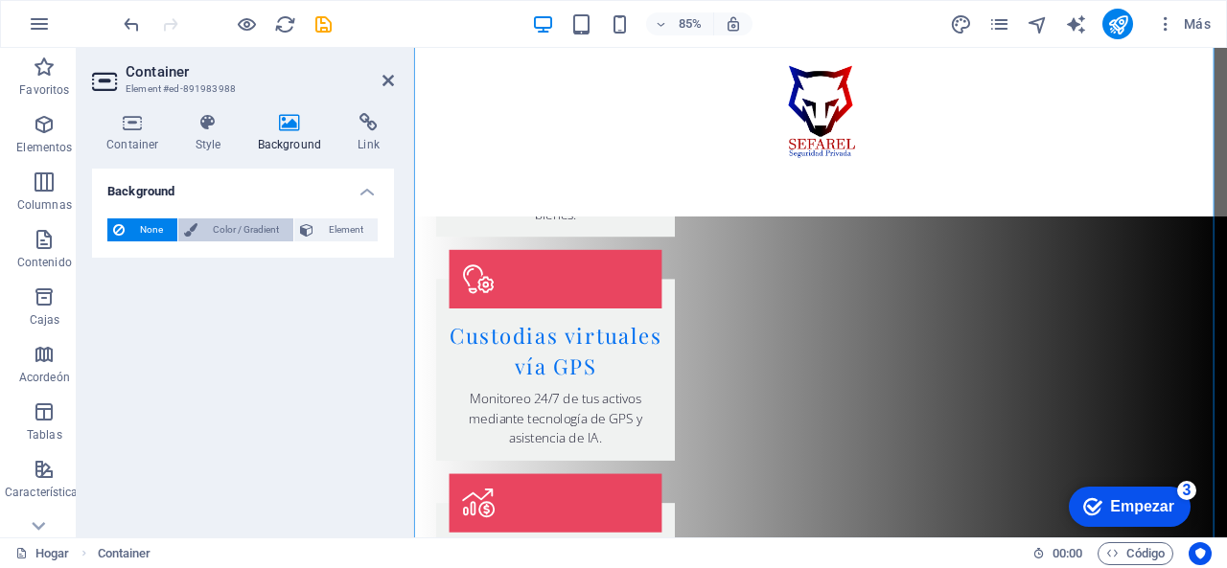
click at [224, 223] on span "Color / Gradient" at bounding box center [245, 230] width 84 height 23
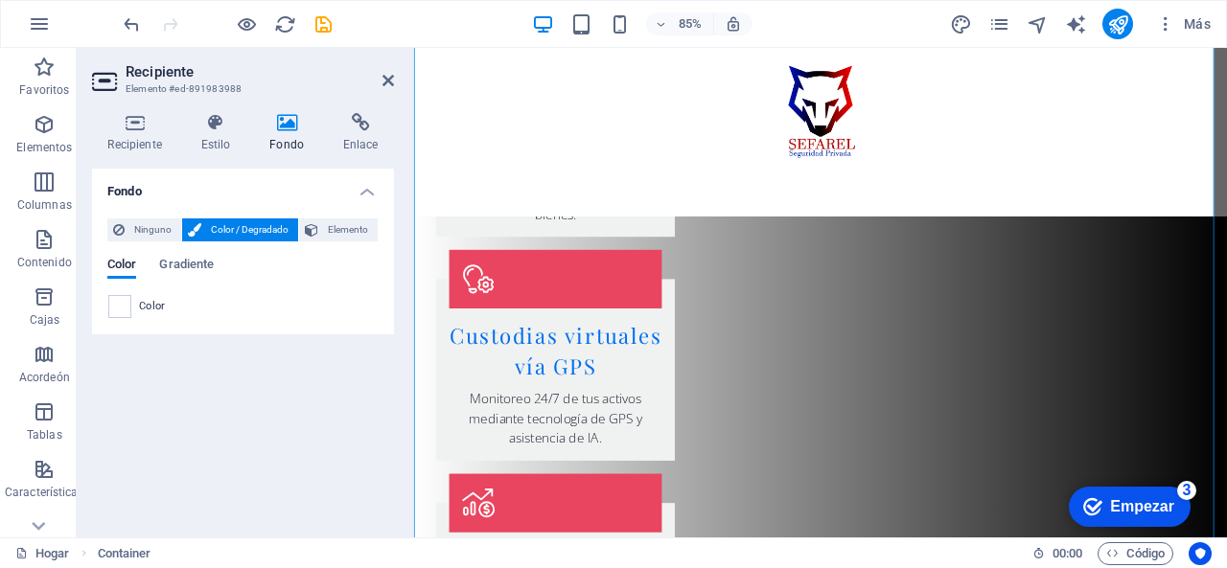
click at [243, 389] on div "Fondo Ninguno Color / Degradado Elemento Extender el fondo a todo el ancho Supe…" at bounding box center [243, 346] width 302 height 354
click at [383, 86] on icon at bounding box center [388, 80] width 12 height 15
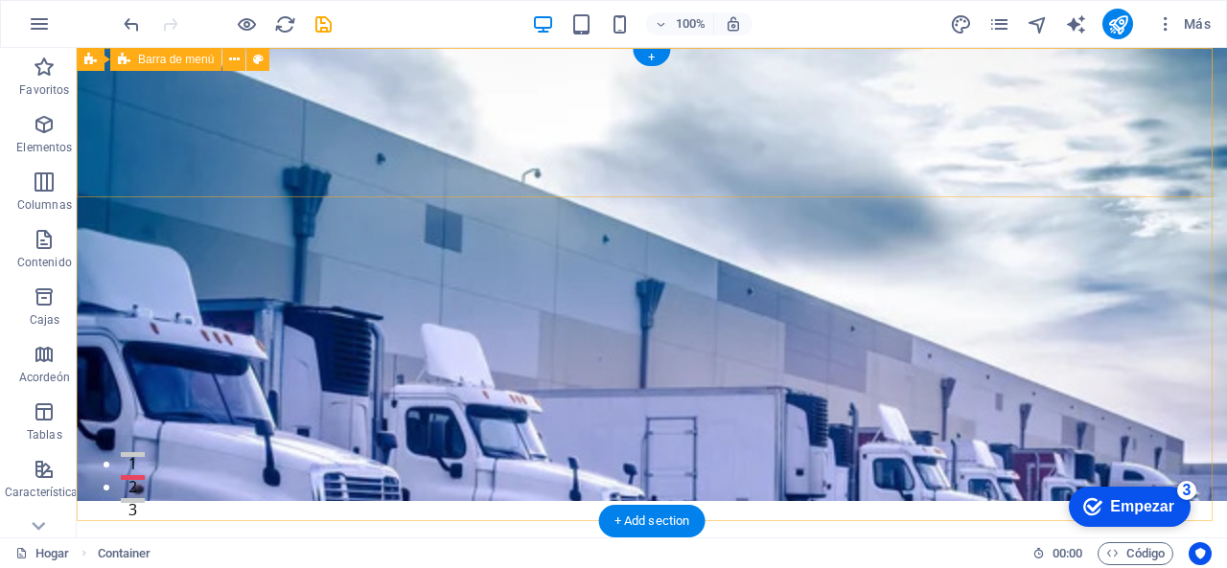
scroll to position [0, 0]
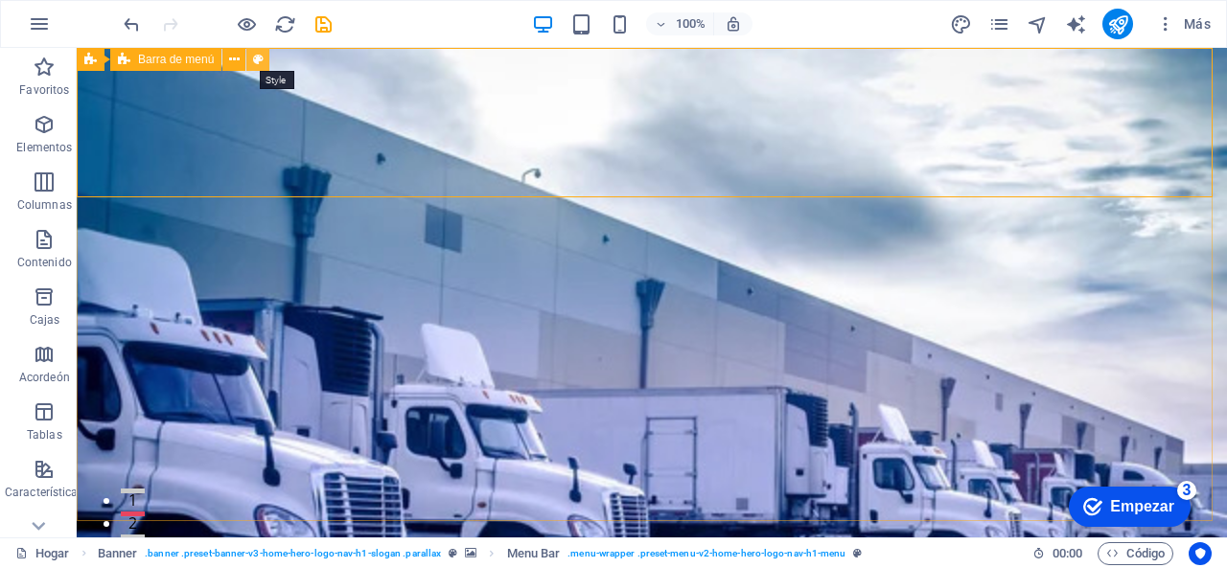
click at [251, 57] on button at bounding box center [257, 59] width 23 height 23
select select "rem"
select select "preset-menu-v2-home-hero-logo-nav-h1-menu"
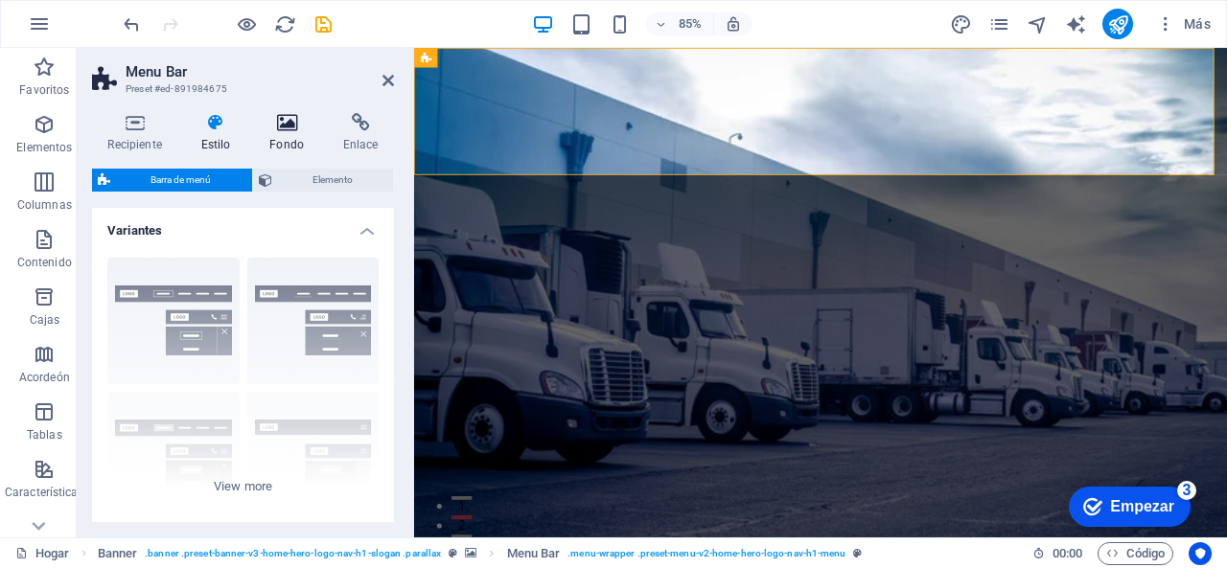
click at [289, 135] on h4 "Fondo" at bounding box center [291, 133] width 74 height 40
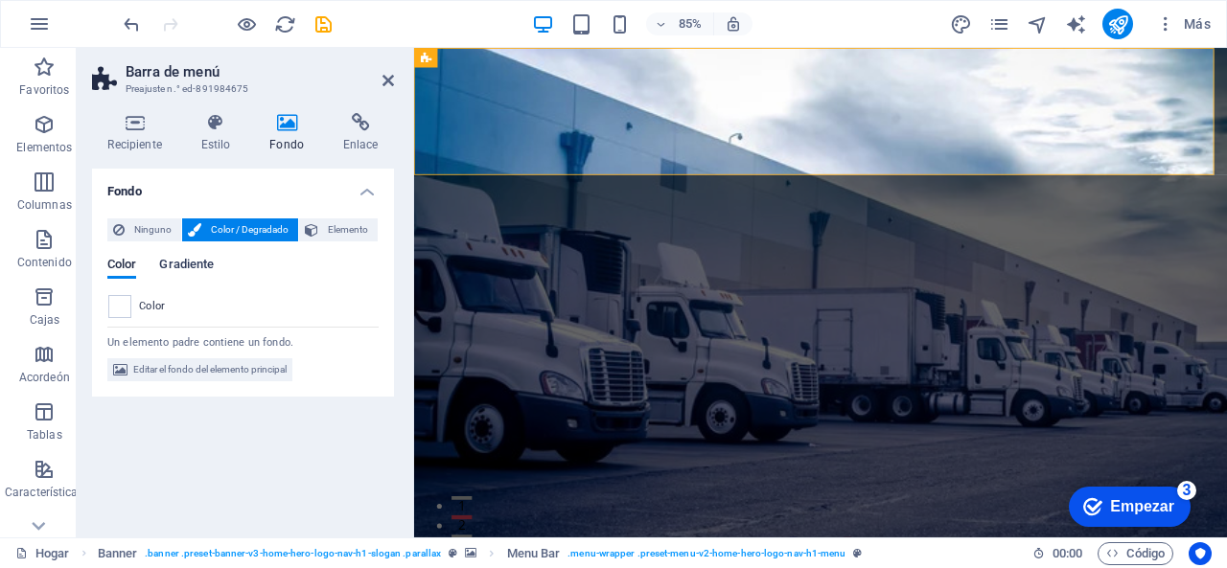
click at [191, 266] on font "Gradiente" at bounding box center [186, 264] width 55 height 14
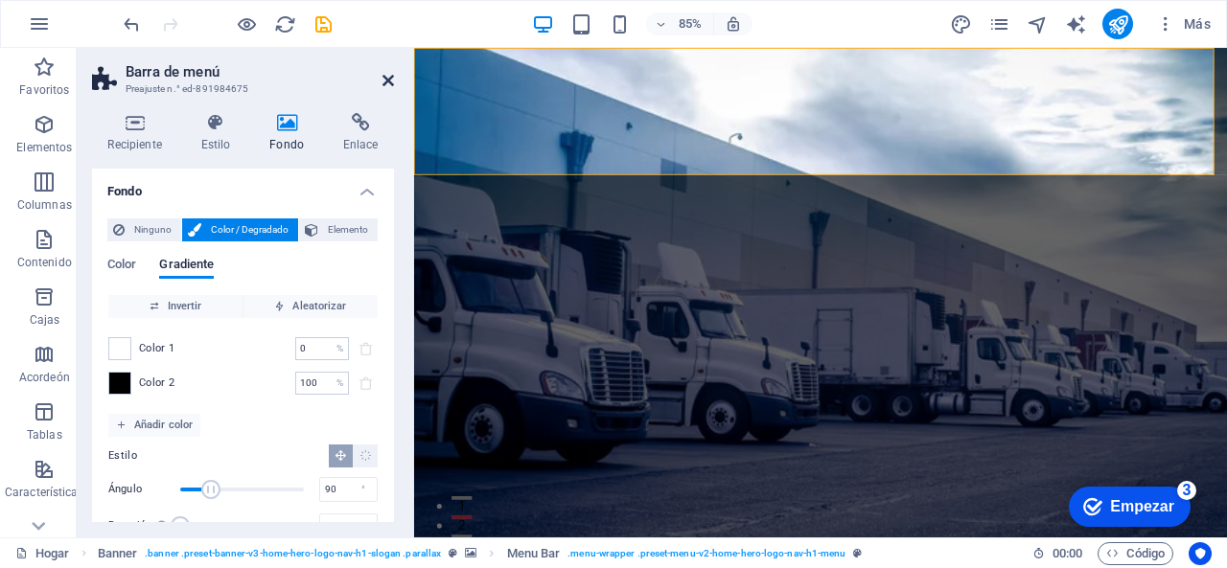
click at [392, 84] on icon at bounding box center [388, 80] width 12 height 15
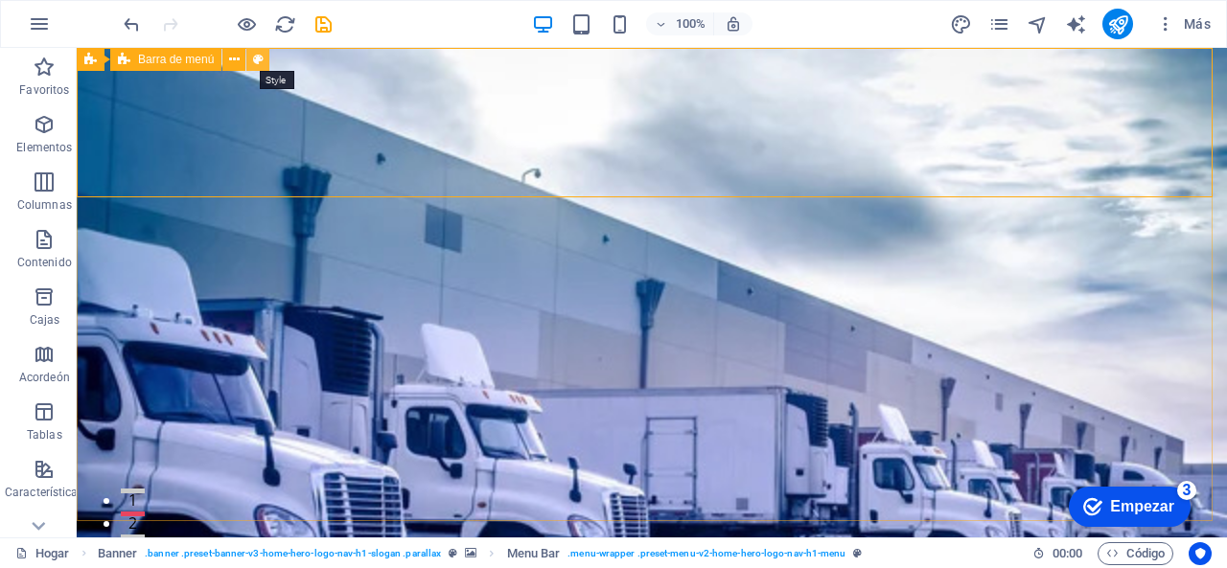
click at [253, 64] on icon at bounding box center [258, 60] width 11 height 20
select select "rem"
select select "preset-menu-v2-home-hero-logo-nav-h1-menu"
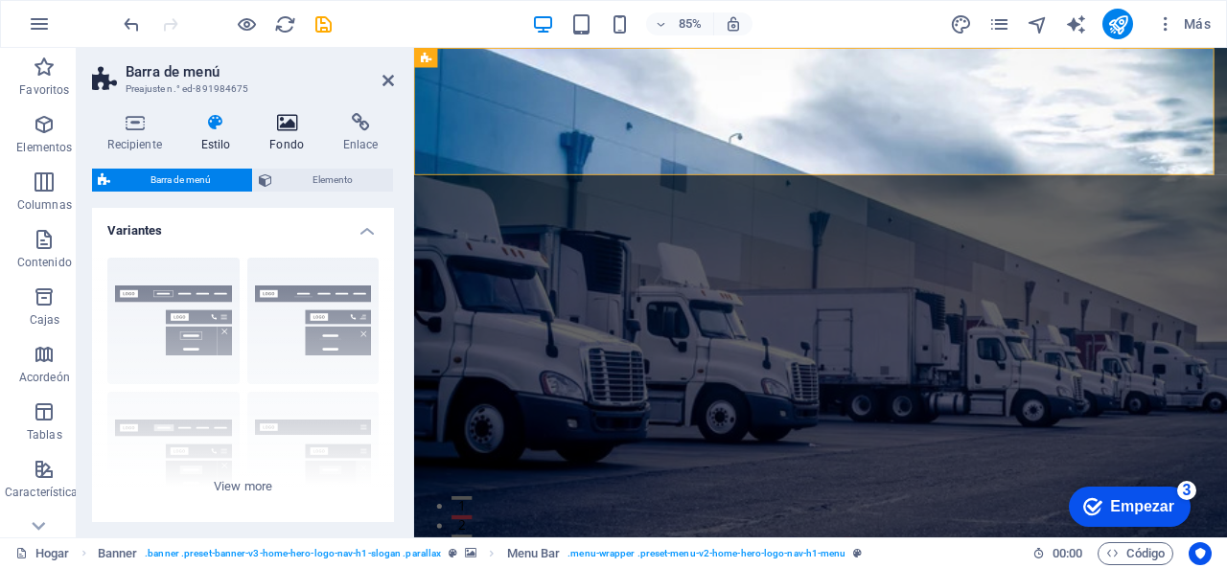
click at [290, 148] on font "Fondo" at bounding box center [286, 144] width 35 height 13
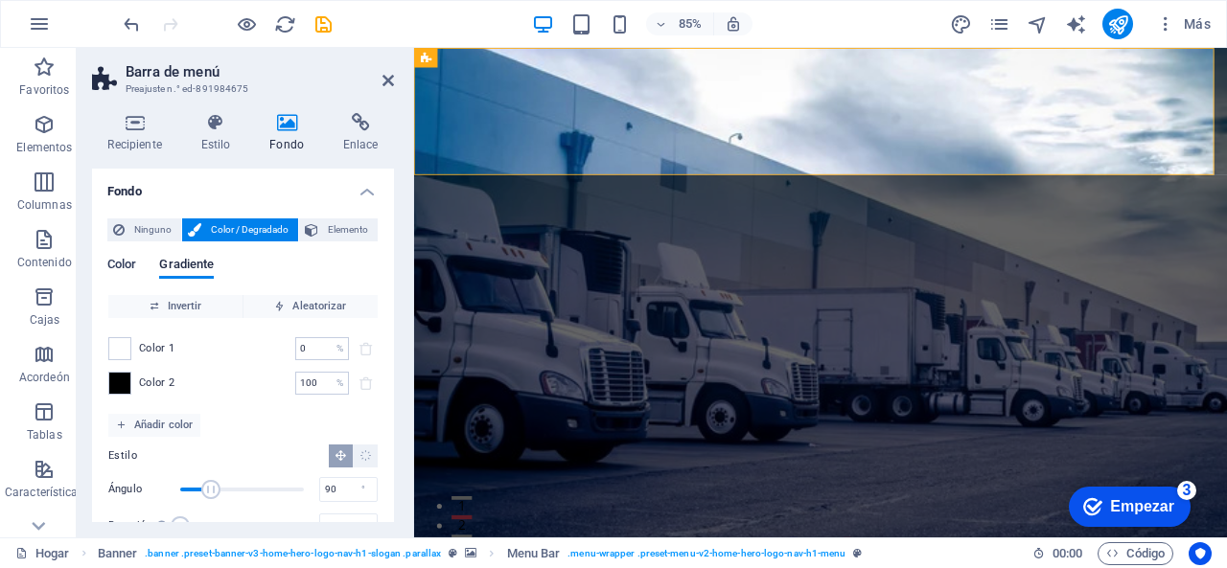
click at [124, 257] on font "Color" at bounding box center [121, 264] width 29 height 14
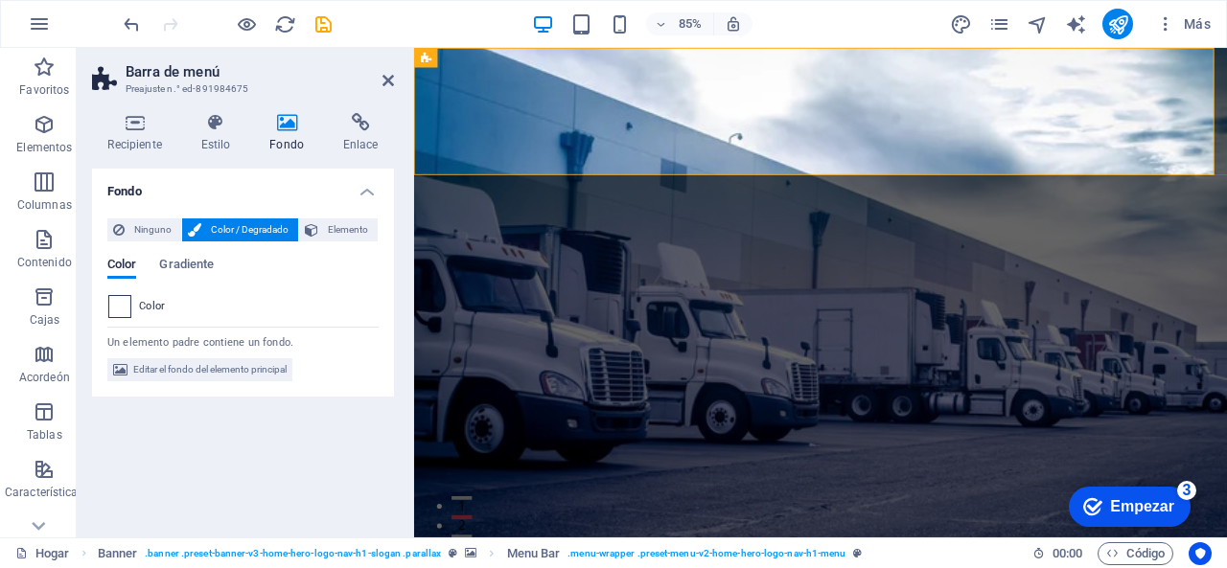
click at [121, 300] on span at bounding box center [119, 306] width 21 height 21
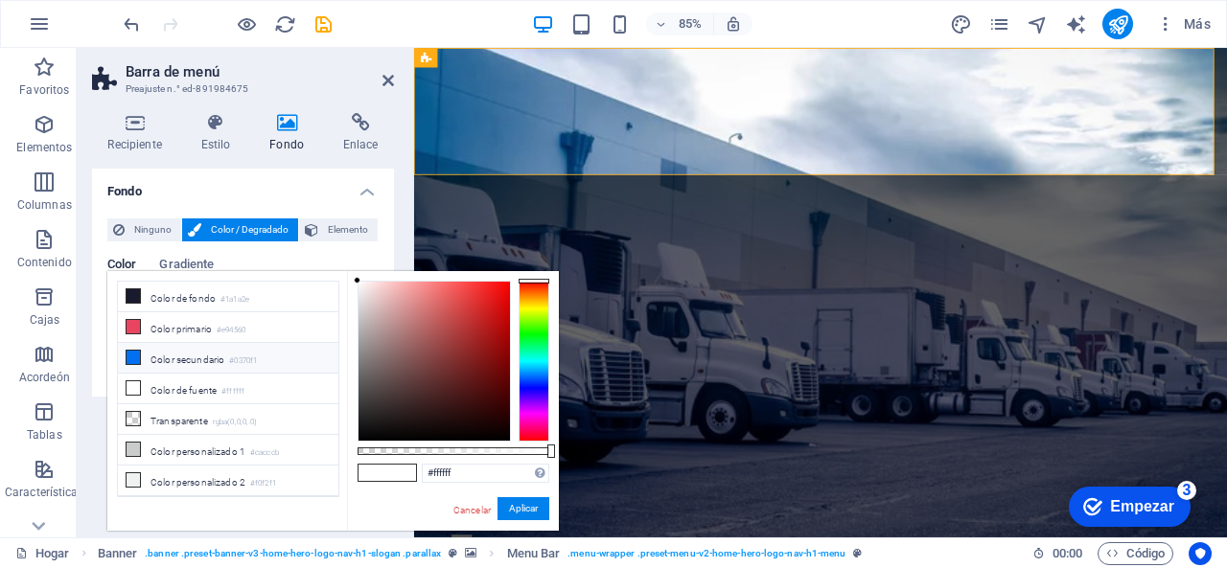
click at [136, 355] on icon at bounding box center [133, 357] width 13 height 13
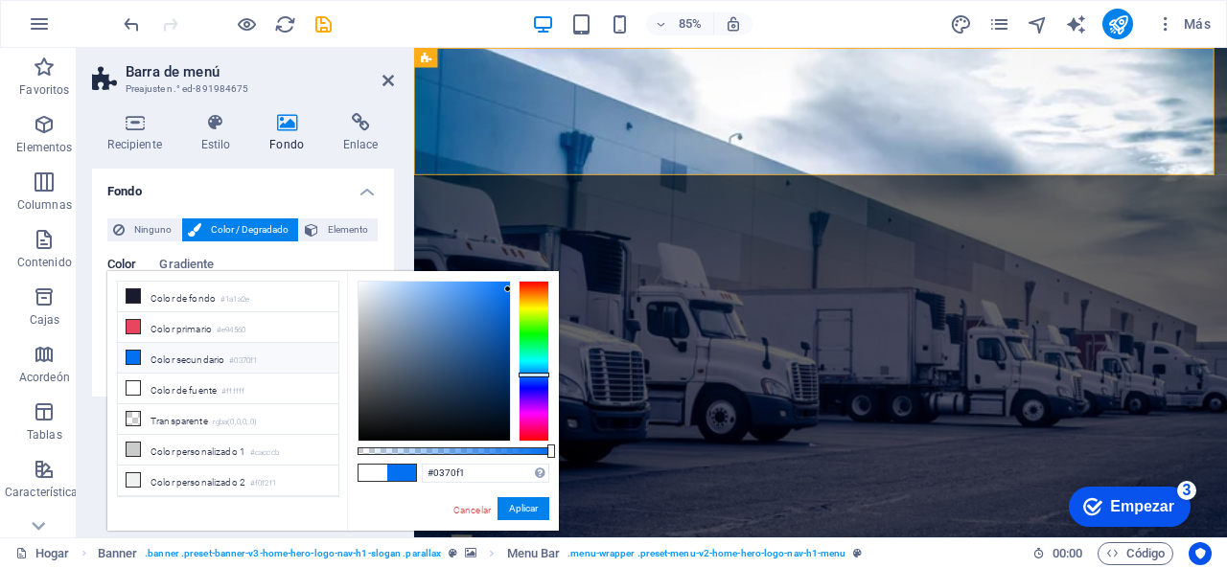
type input "rgba(3, 112, 241, 0.292)"
click at [413, 448] on div at bounding box center [454, 452] width 192 height 8
click at [528, 514] on font "Aplicar" at bounding box center [523, 508] width 29 height 11
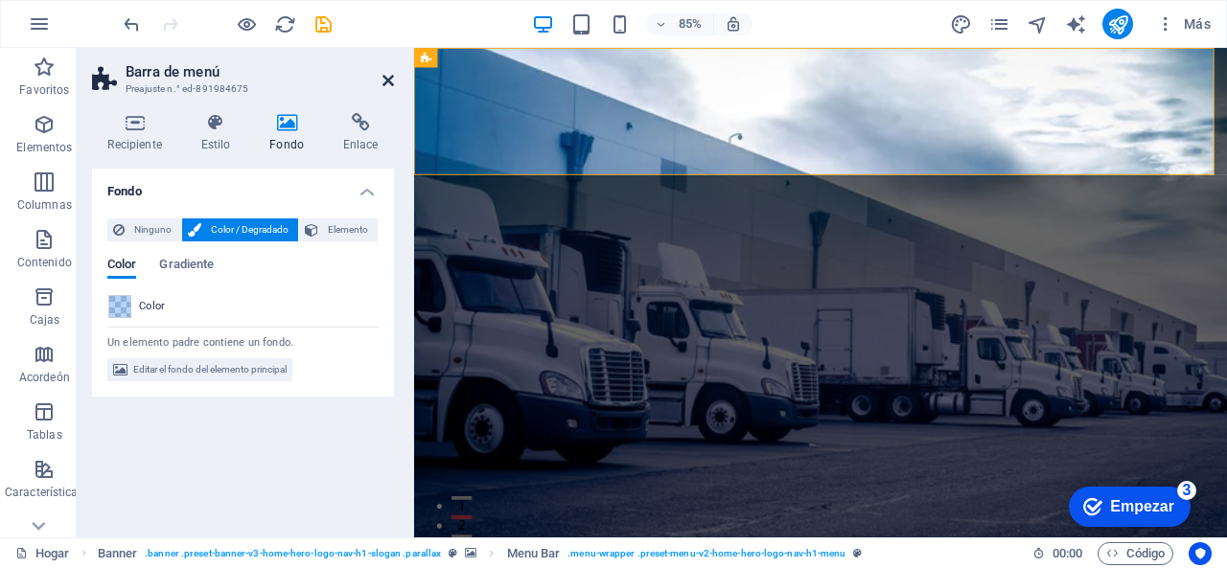
click at [386, 84] on icon at bounding box center [388, 80] width 12 height 15
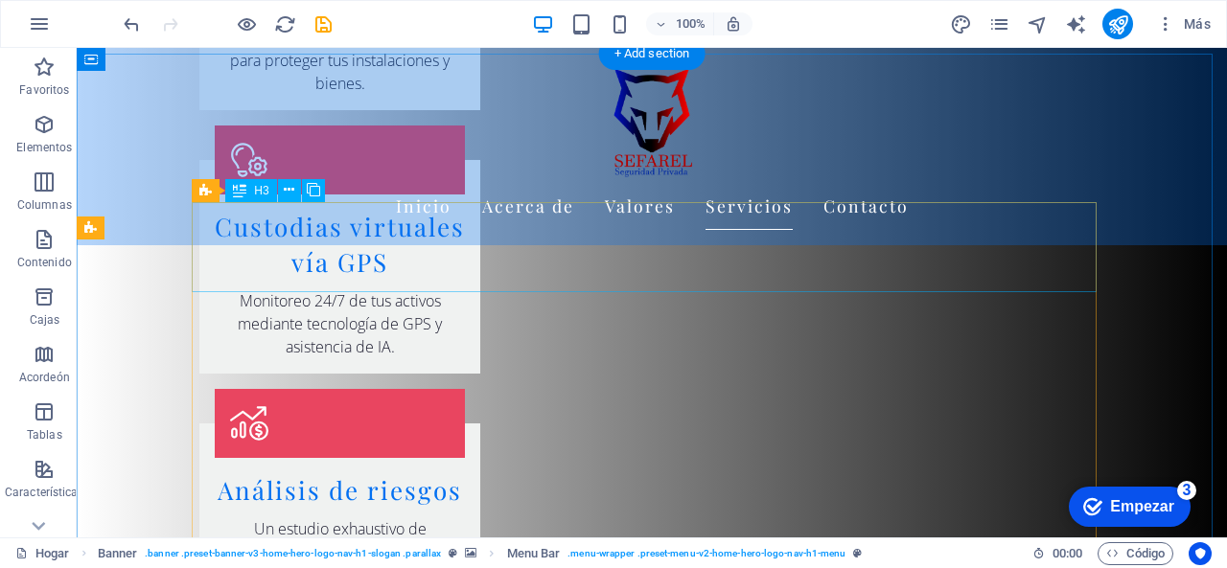
scroll to position [2780, 0]
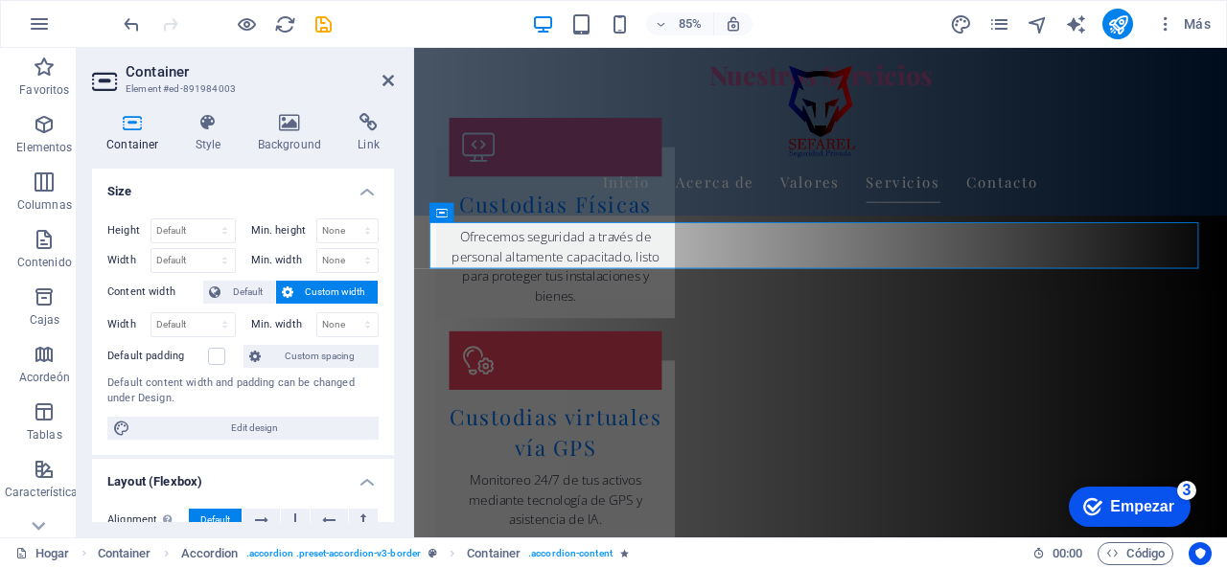
click at [304, 152] on div "Container Style Background Link Size Height Default px rem % vh vw Min. height …" at bounding box center [243, 317] width 302 height 409
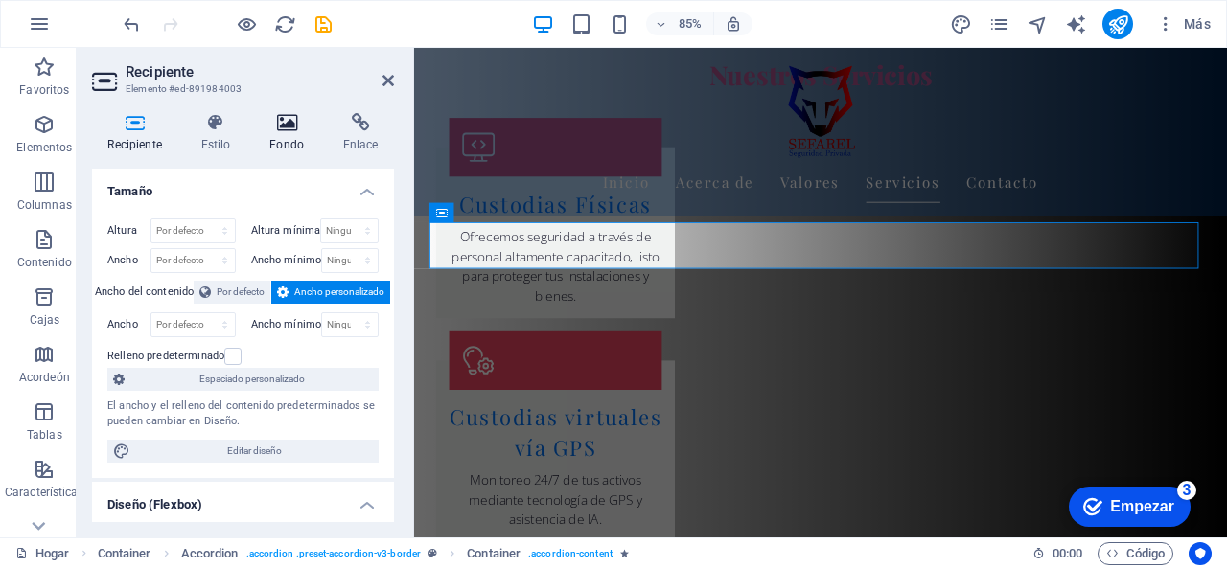
click at [290, 133] on h4 "Fondo" at bounding box center [291, 133] width 74 height 40
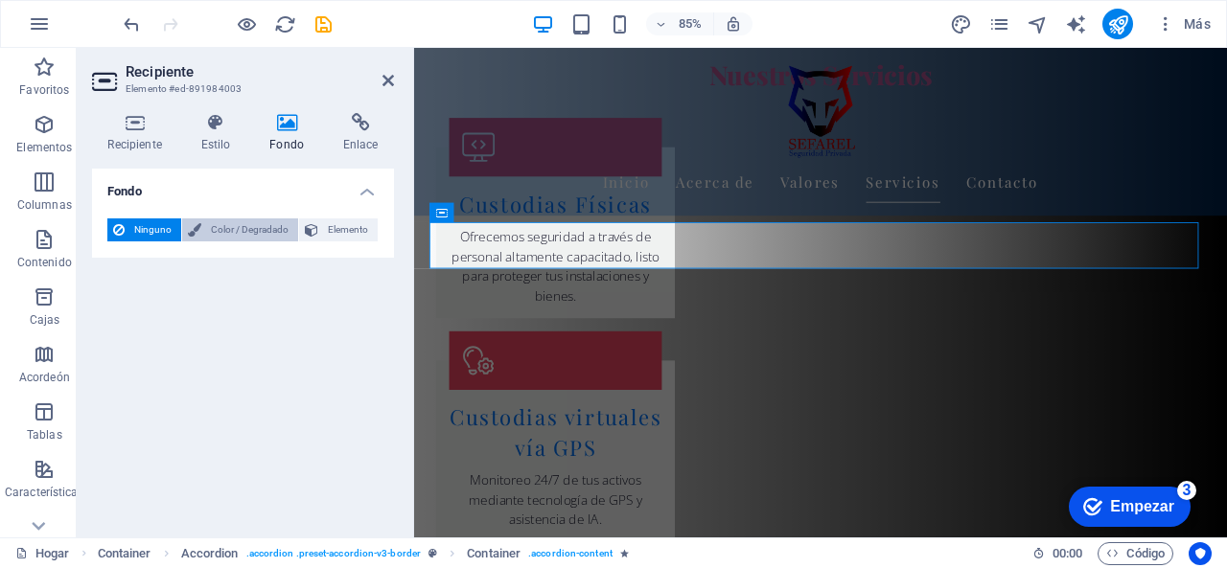
click at [265, 235] on font "Color / Degradado" at bounding box center [250, 229] width 78 height 11
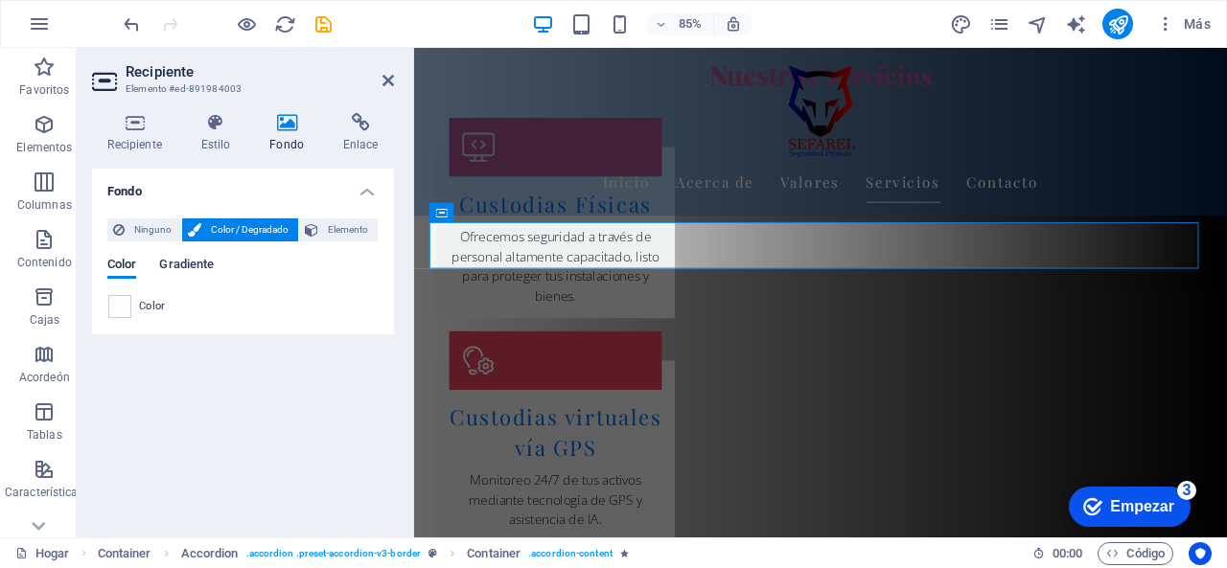
click at [194, 259] on font "Gradiente" at bounding box center [186, 264] width 55 height 14
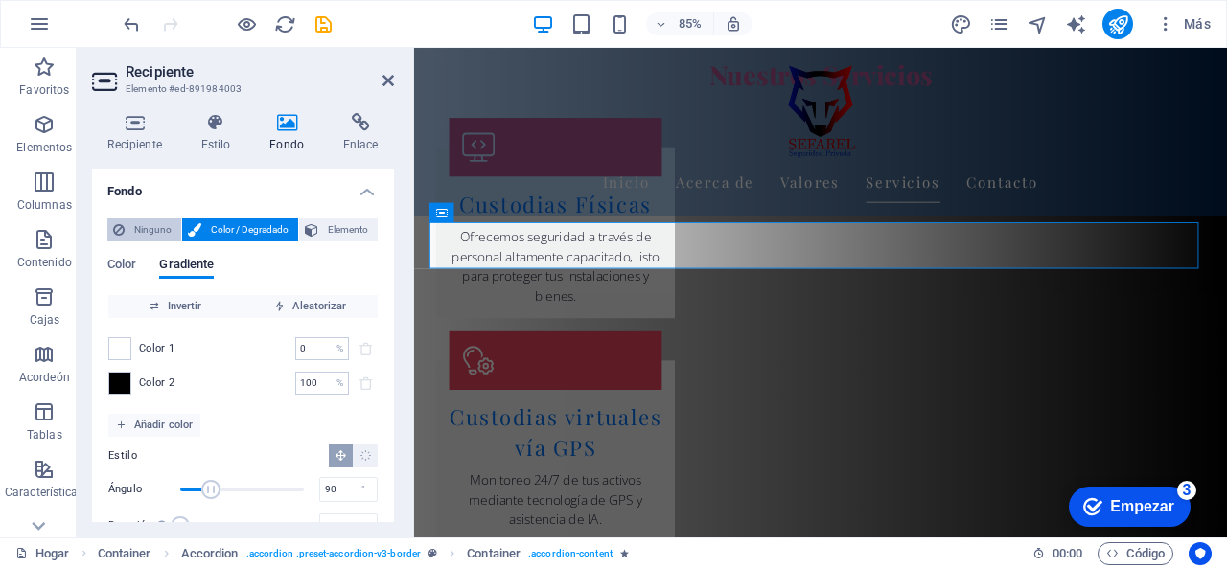
click at [142, 235] on font "Ninguno" at bounding box center [152, 229] width 37 height 11
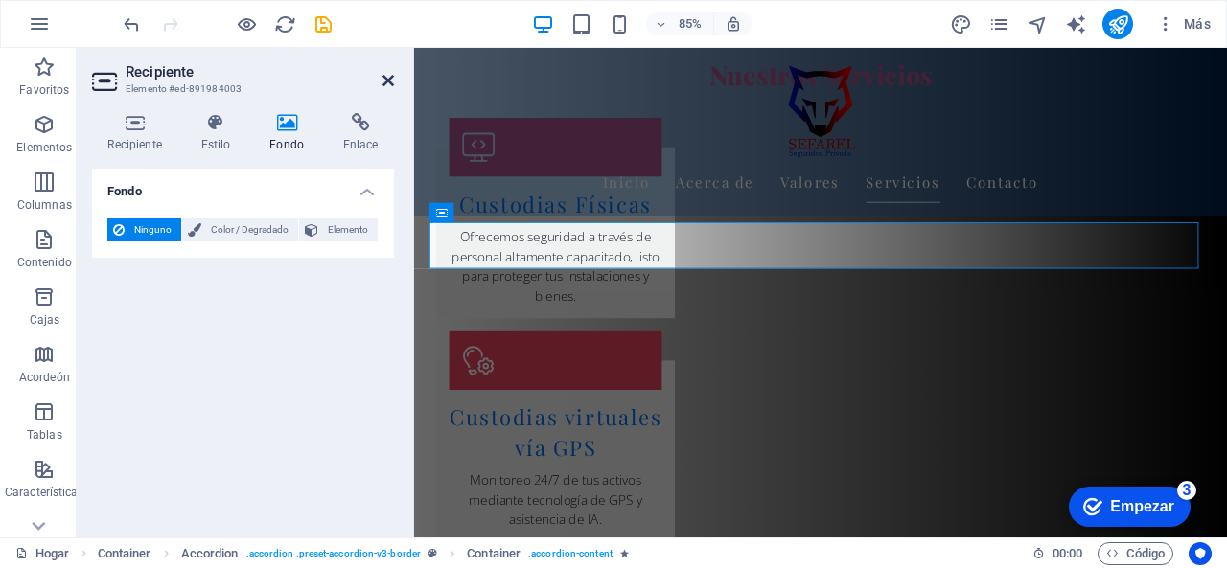
click at [393, 77] on aside "Recipiente Elemento #ed-891984003 Recipiente Estilo Fondo Enlace Tamaño Altura …" at bounding box center [245, 293] width 337 height 490
click at [387, 77] on icon at bounding box center [388, 80] width 12 height 15
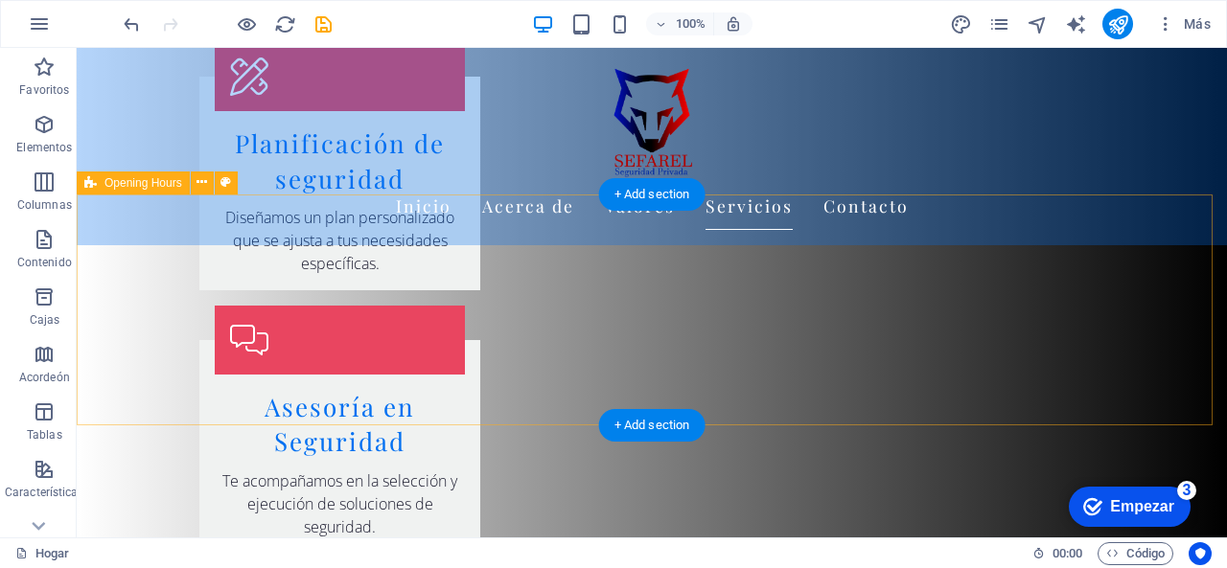
scroll to position [3739, 0]
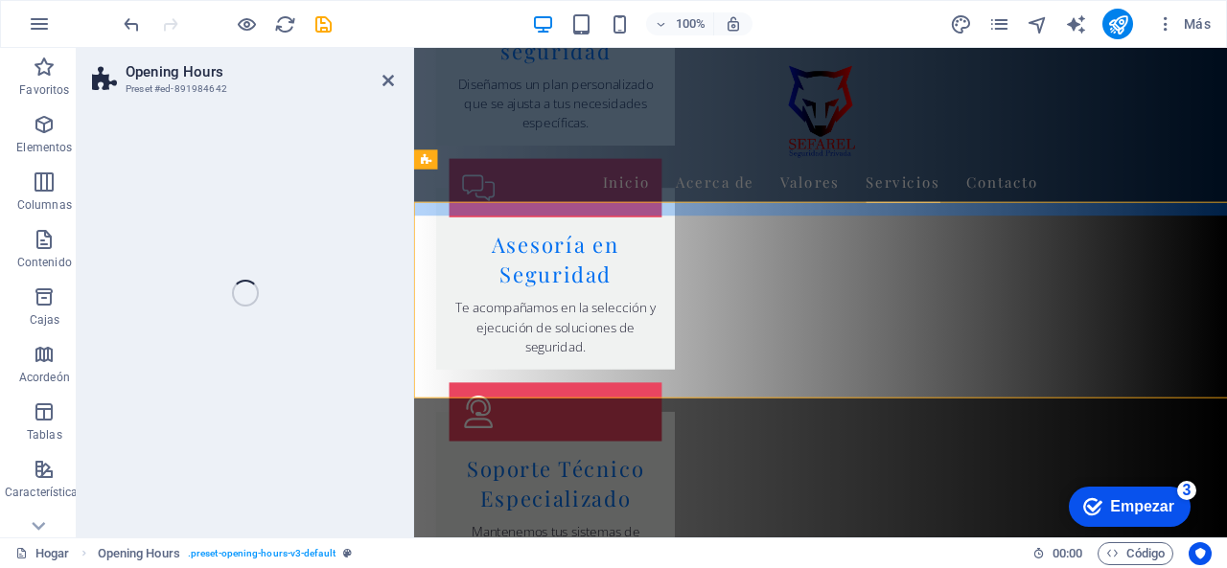
scroll to position [3699, 0]
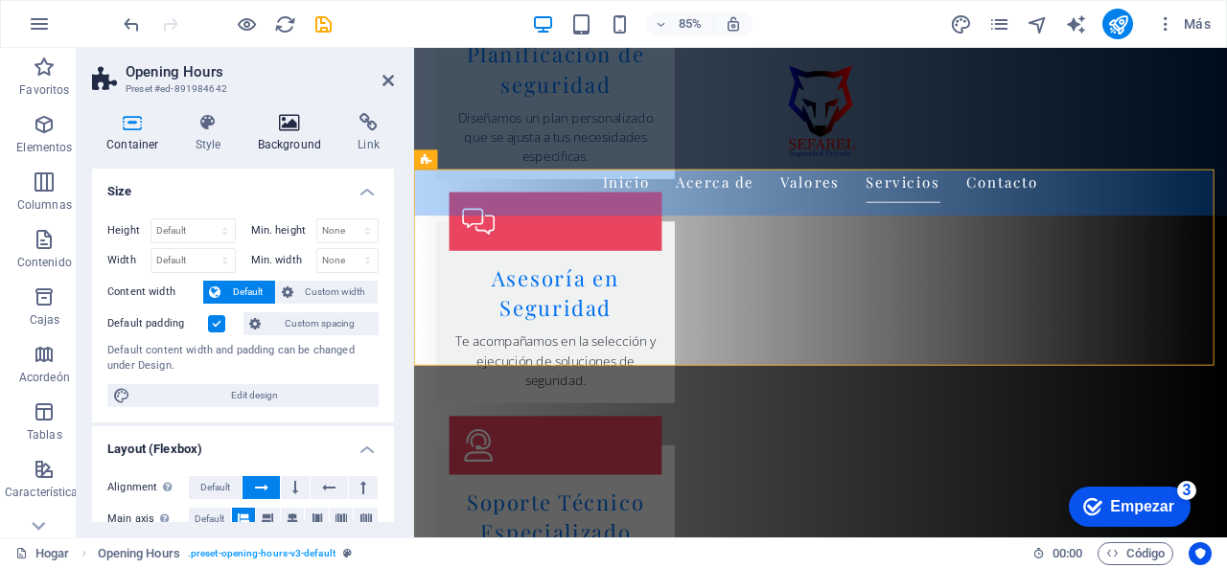
click at [274, 145] on h4 "Background" at bounding box center [293, 133] width 101 height 40
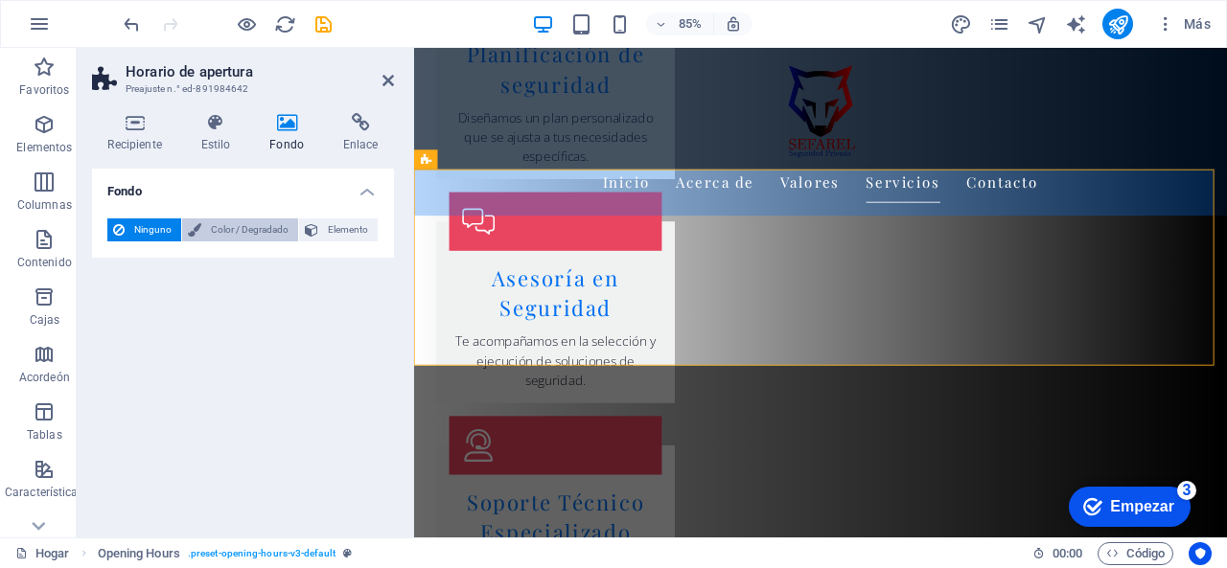
click at [249, 233] on font "Color / Degradado" at bounding box center [250, 229] width 78 height 11
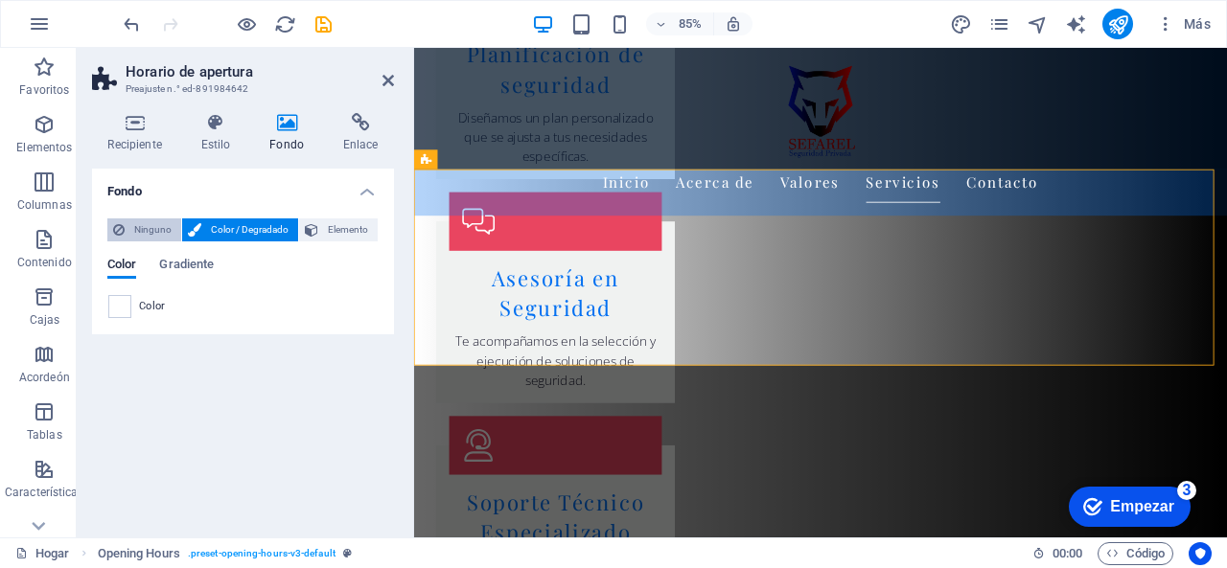
click at [165, 229] on font "Ninguno" at bounding box center [152, 229] width 37 height 11
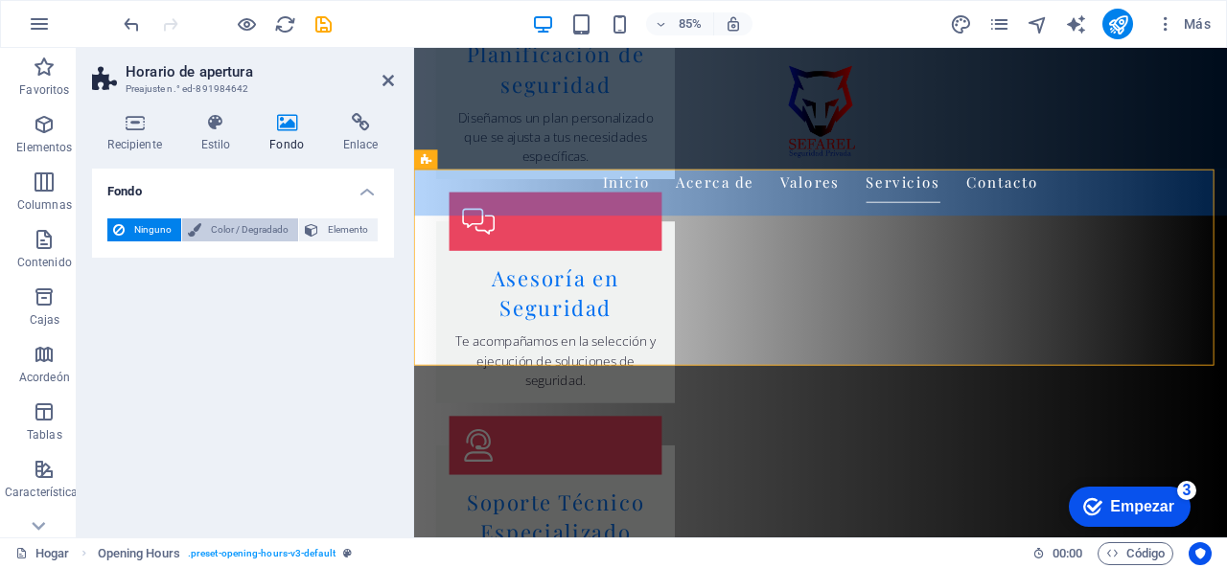
click at [244, 225] on font "Color / Degradado" at bounding box center [250, 229] width 78 height 11
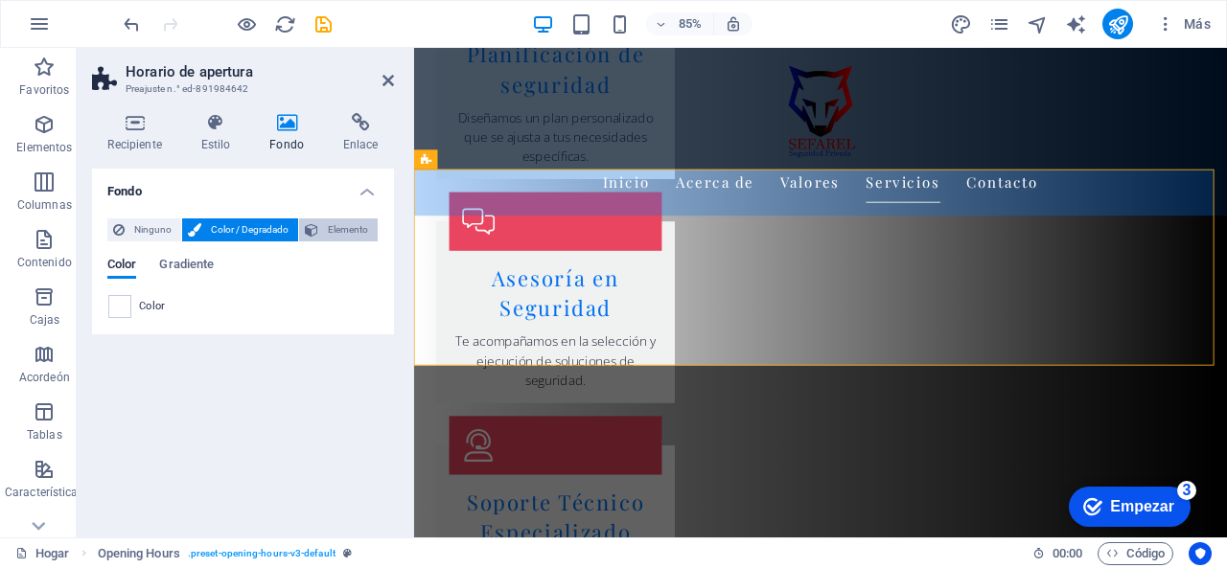
click at [341, 220] on span "Elemento" at bounding box center [348, 230] width 48 height 23
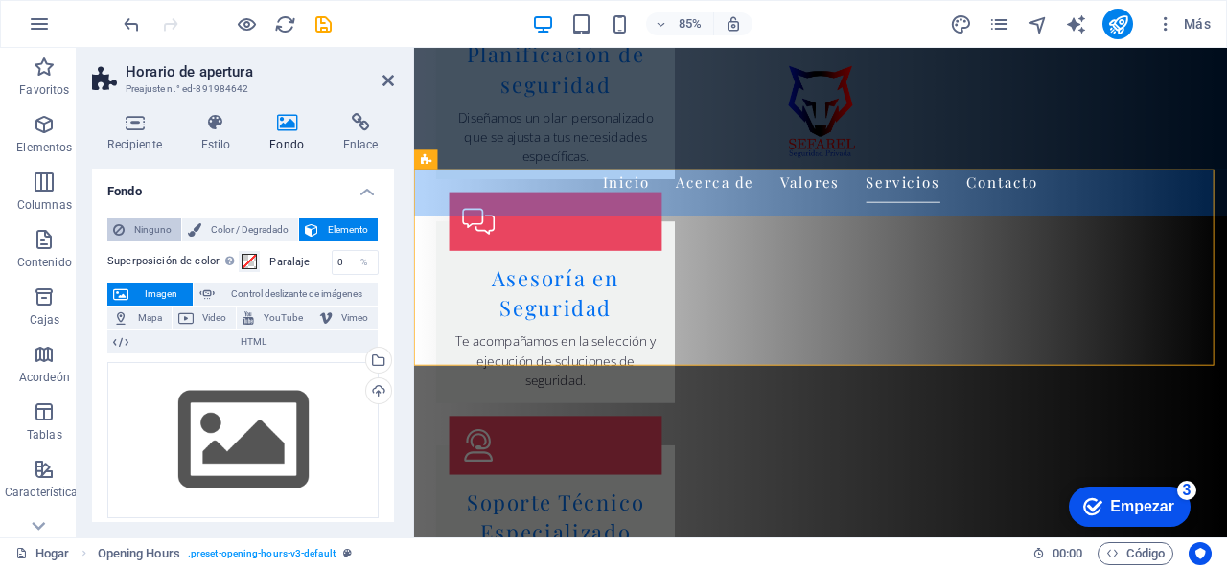
click at [147, 230] on font "Ninguno" at bounding box center [152, 229] width 37 height 11
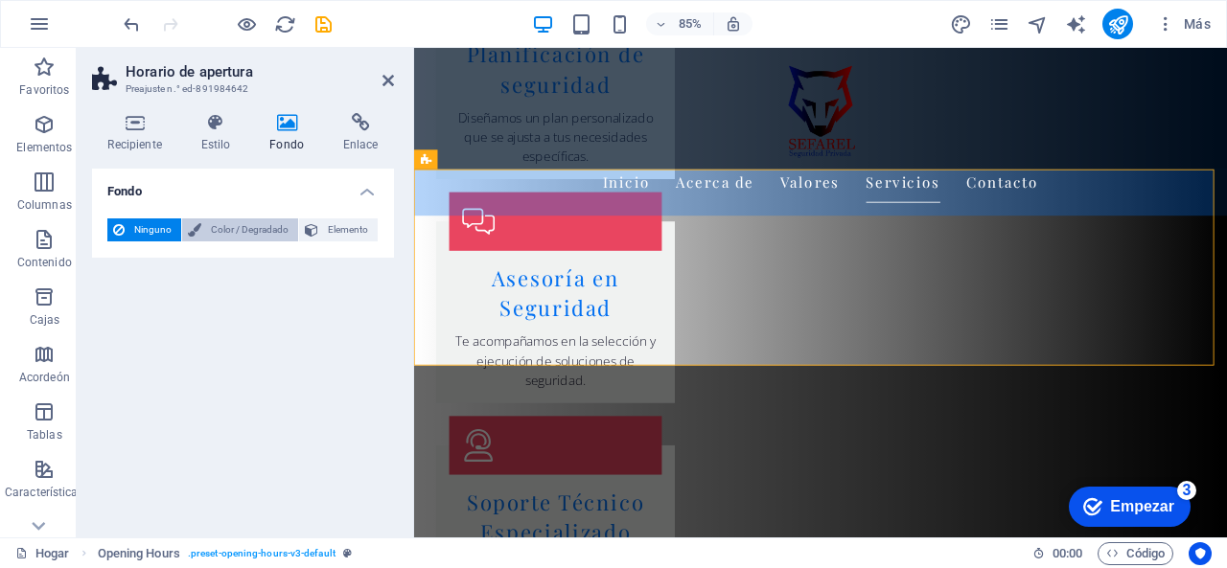
click at [204, 229] on button "Color / Degradado" at bounding box center [240, 230] width 116 height 23
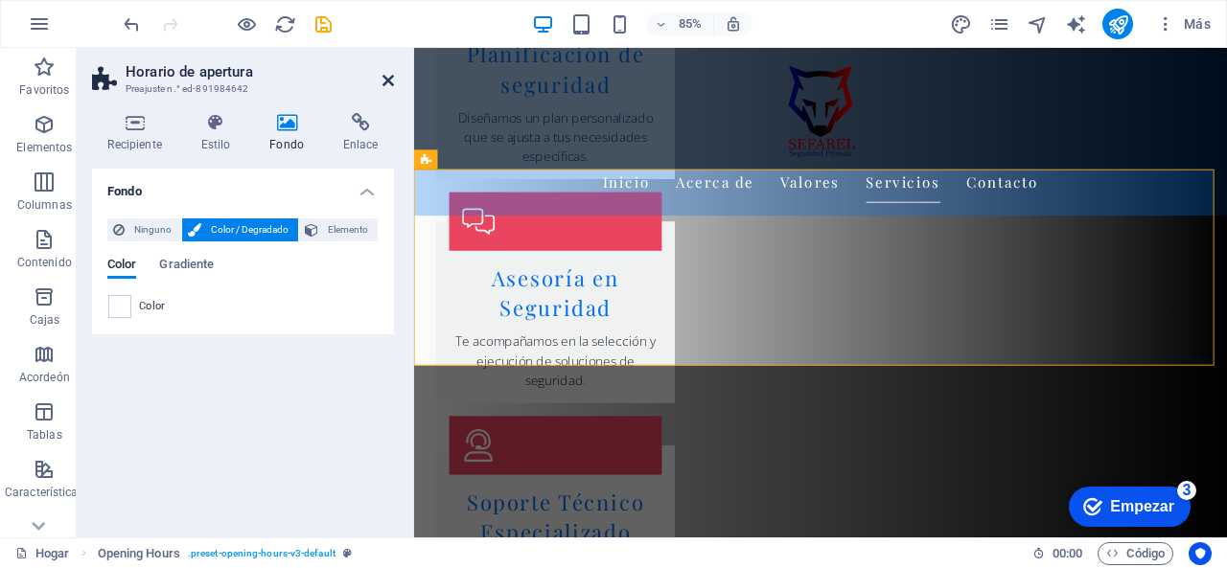
click at [391, 80] on icon at bounding box center [388, 80] width 12 height 15
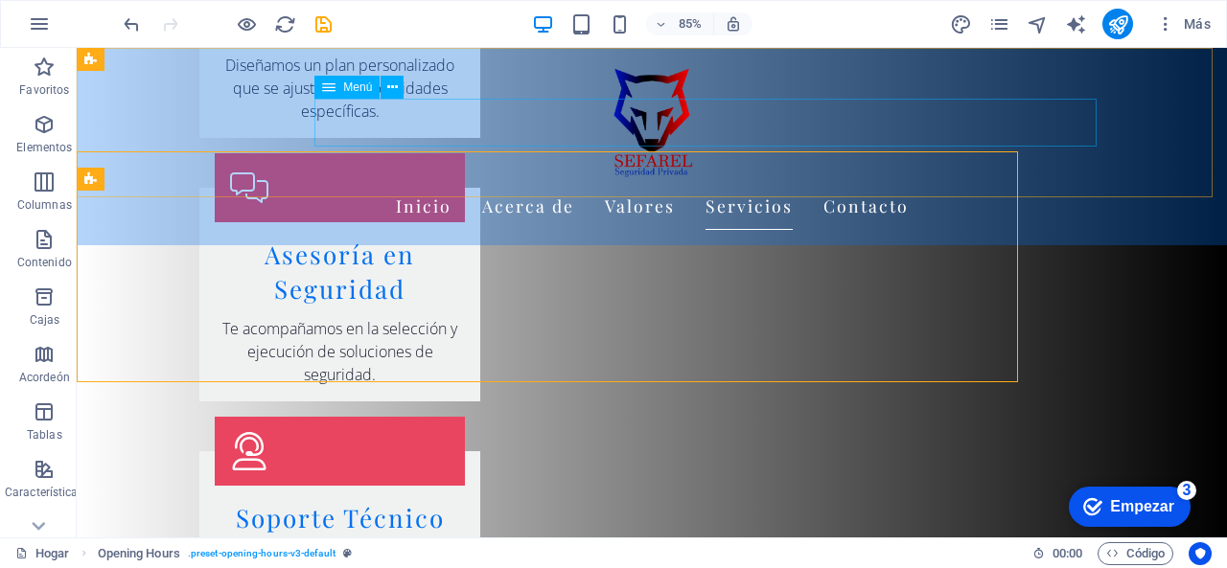
scroll to position [3739, 0]
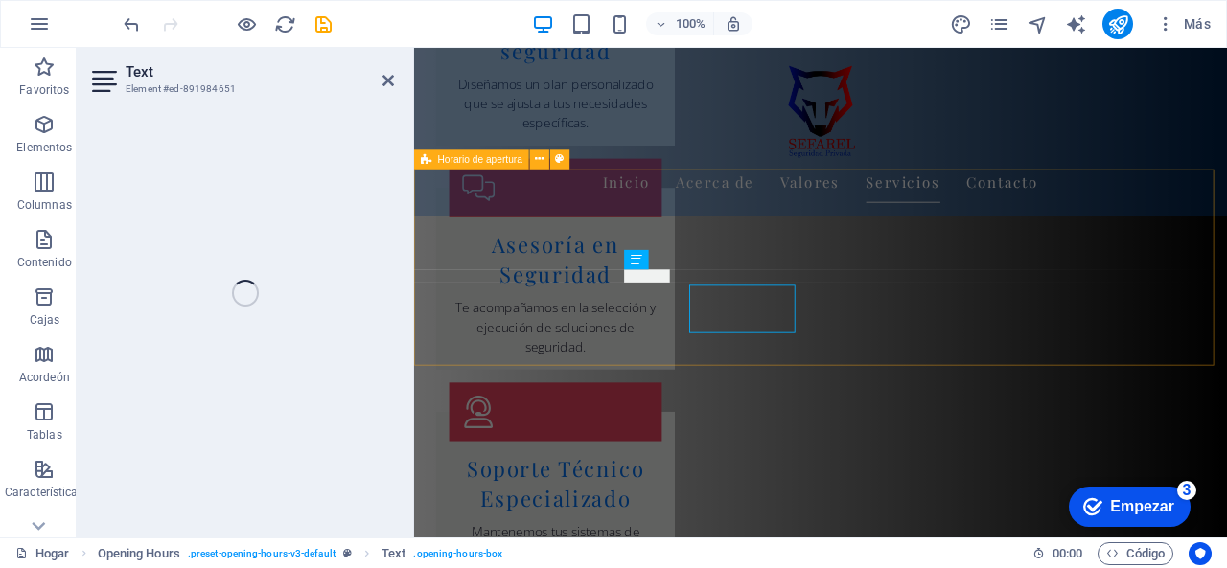
scroll to position [3699, 0]
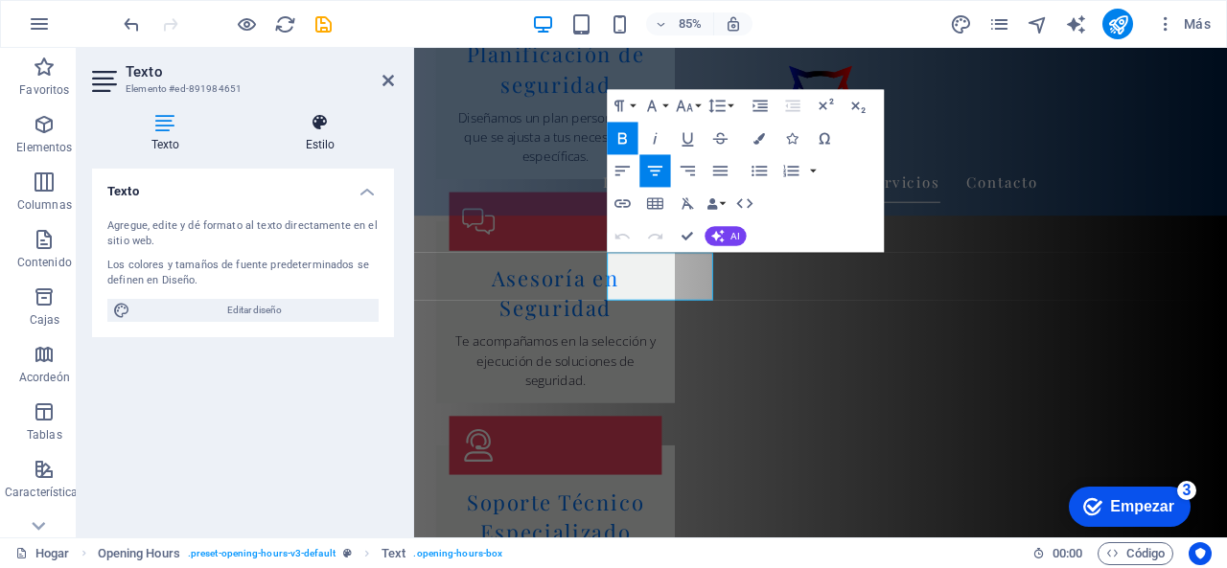
click at [314, 135] on h4 "Estilo" at bounding box center [320, 133] width 148 height 40
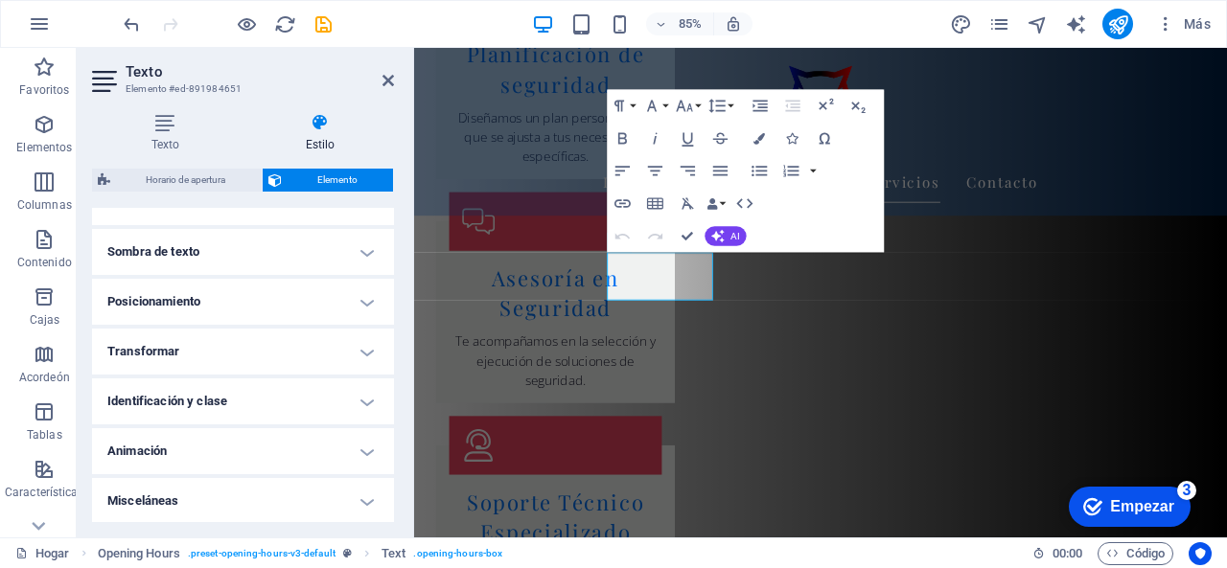
scroll to position [0, 0]
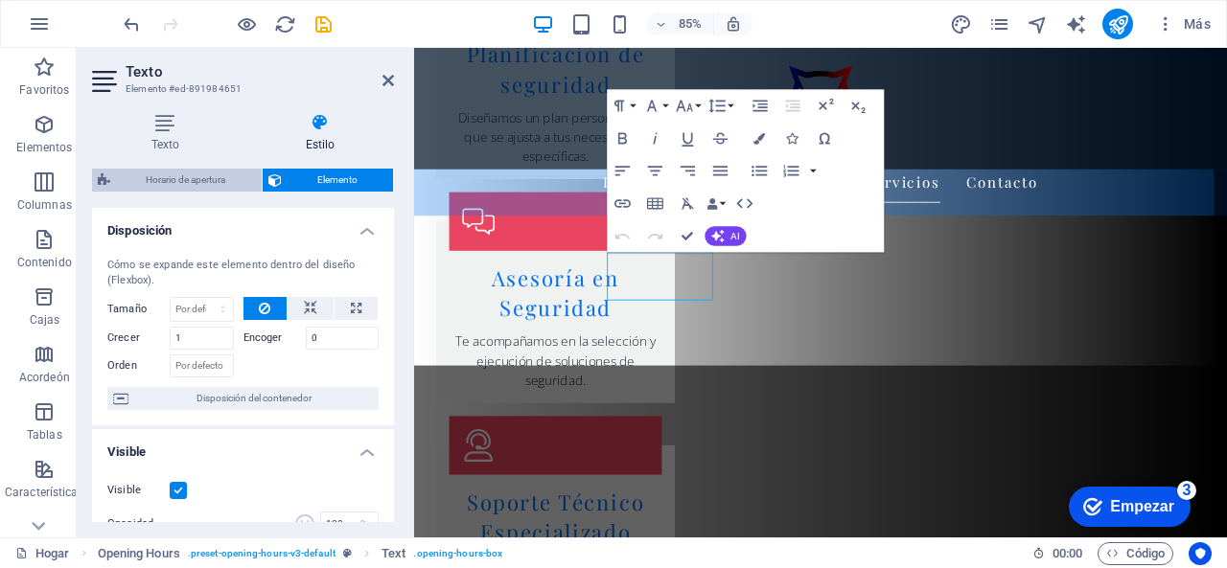
click at [209, 183] on font "Horario de apertura" at bounding box center [186, 179] width 80 height 11
select select "rem"
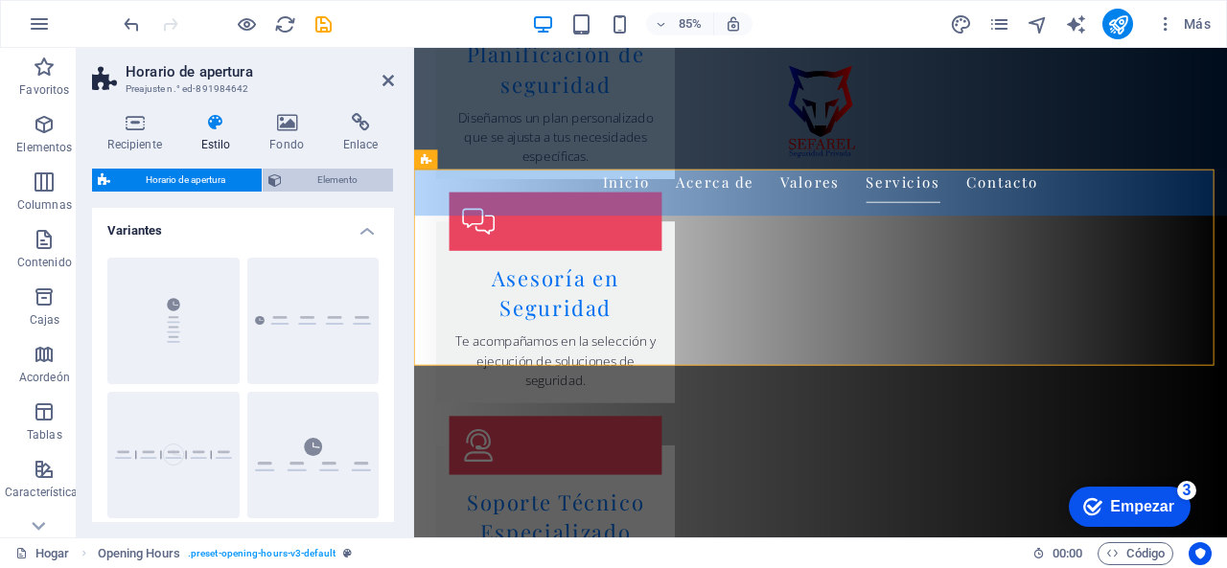
click at [311, 176] on span "Elemento" at bounding box center [338, 180] width 101 height 23
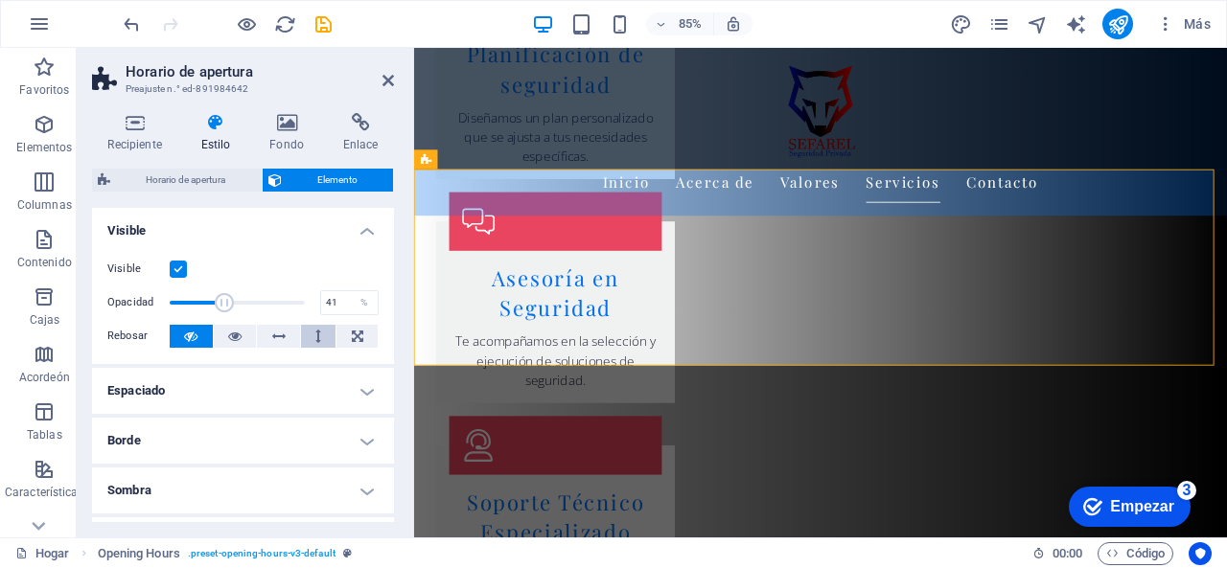
type input "100"
drag, startPoint x: 299, startPoint y: 303, endPoint x: 337, endPoint y: 328, distance: 45.7
click at [337, 328] on div "Visible Opacidad 100 % Rebosar" at bounding box center [243, 304] width 302 height 122
click at [232, 340] on icon at bounding box center [234, 336] width 13 height 23
click at [193, 342] on icon at bounding box center [190, 336] width 13 height 23
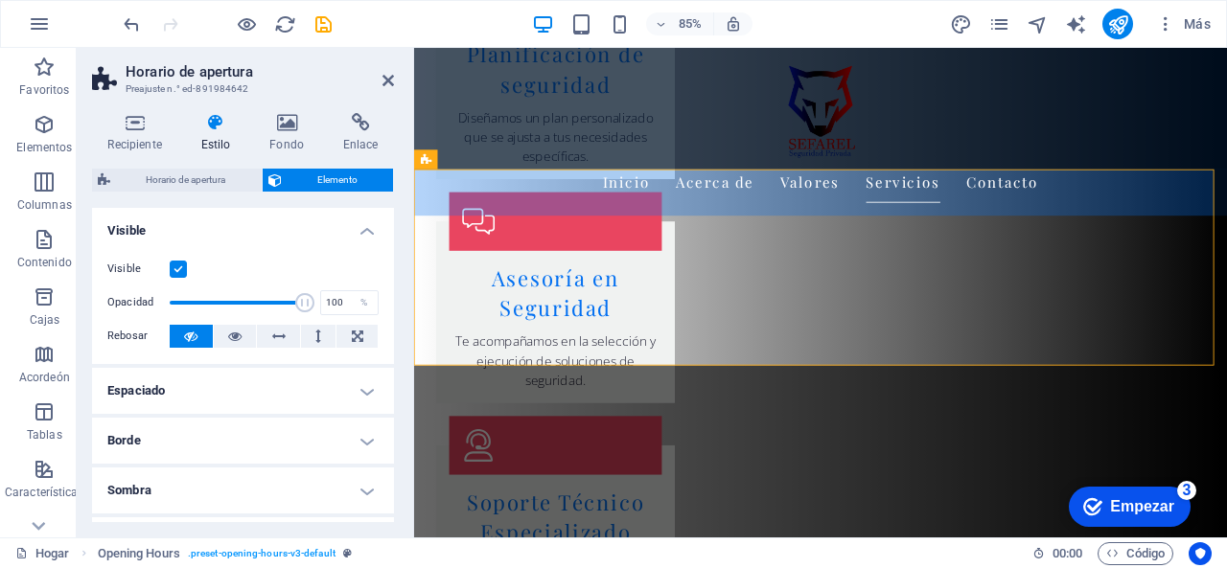
scroll to position [96, 0]
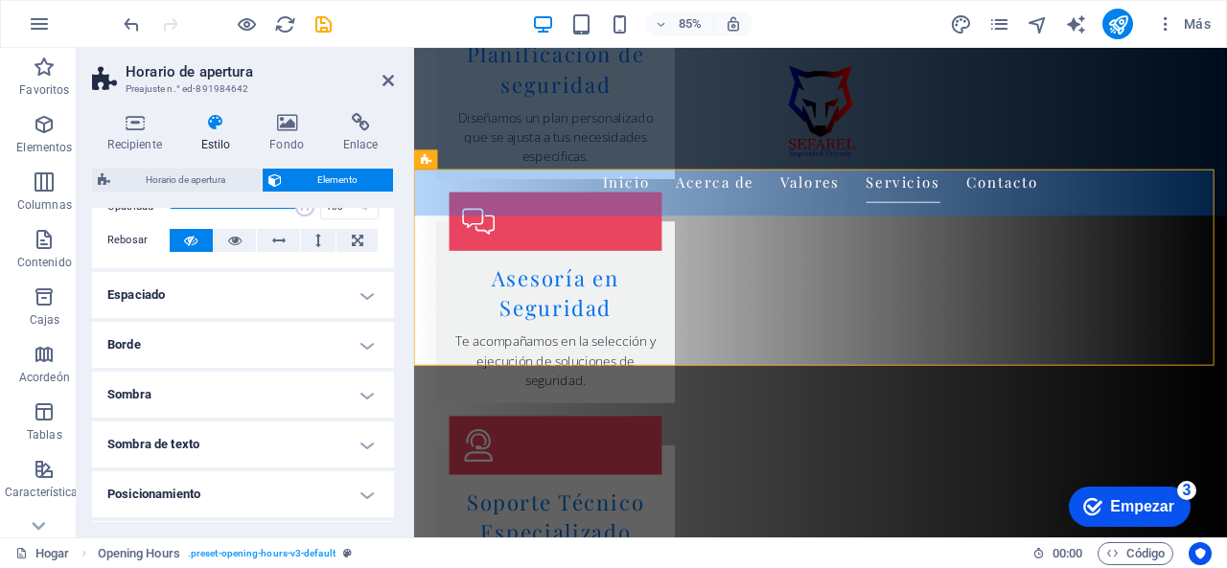
click at [268, 298] on h4 "Espaciado" at bounding box center [243, 295] width 302 height 46
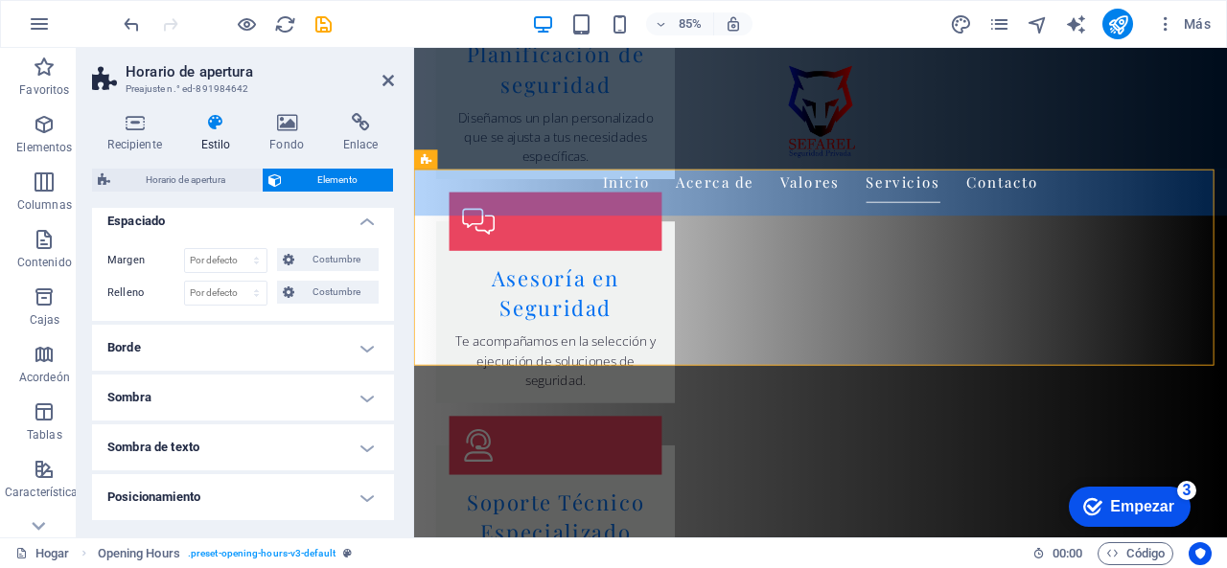
scroll to position [192, 0]
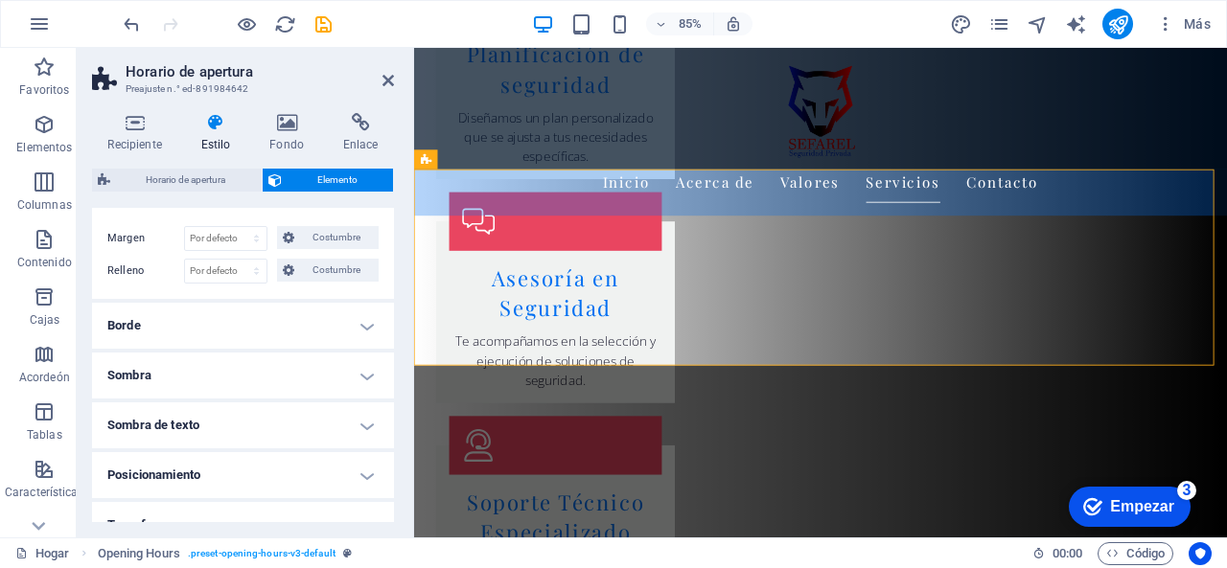
click at [264, 316] on h4 "Borde" at bounding box center [243, 326] width 302 height 46
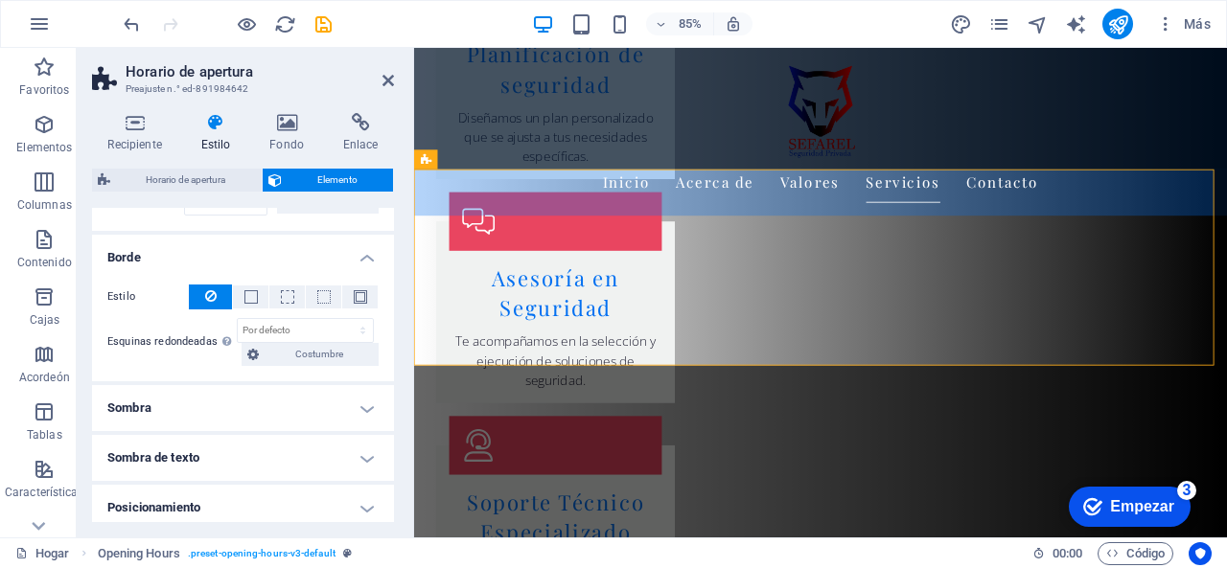
scroll to position [383, 0]
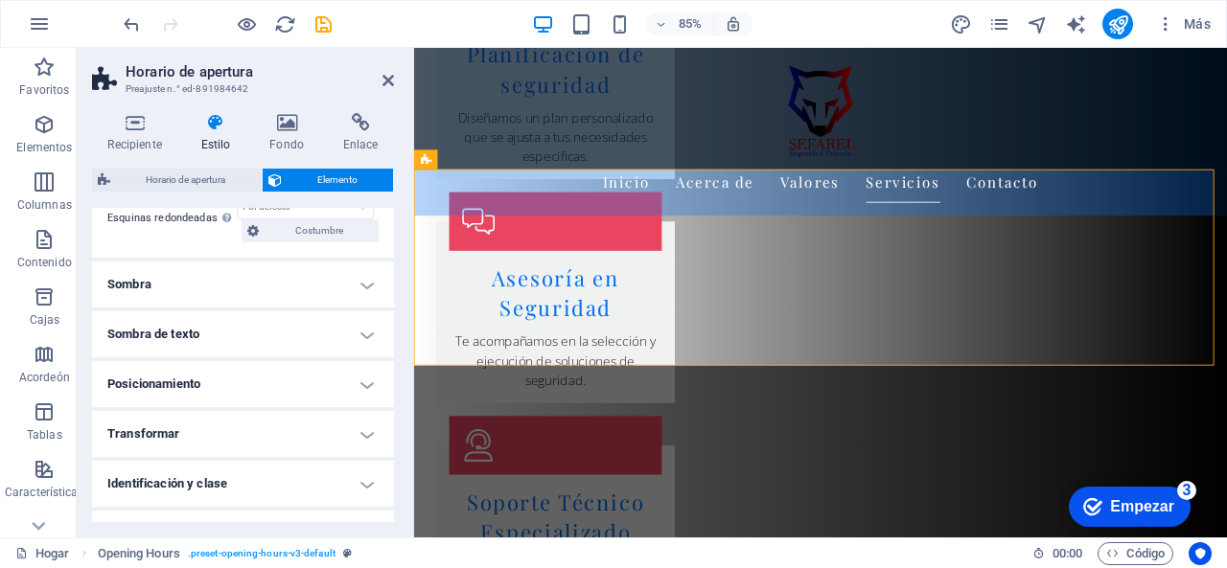
click at [274, 292] on h4 "Sombra" at bounding box center [243, 285] width 302 height 46
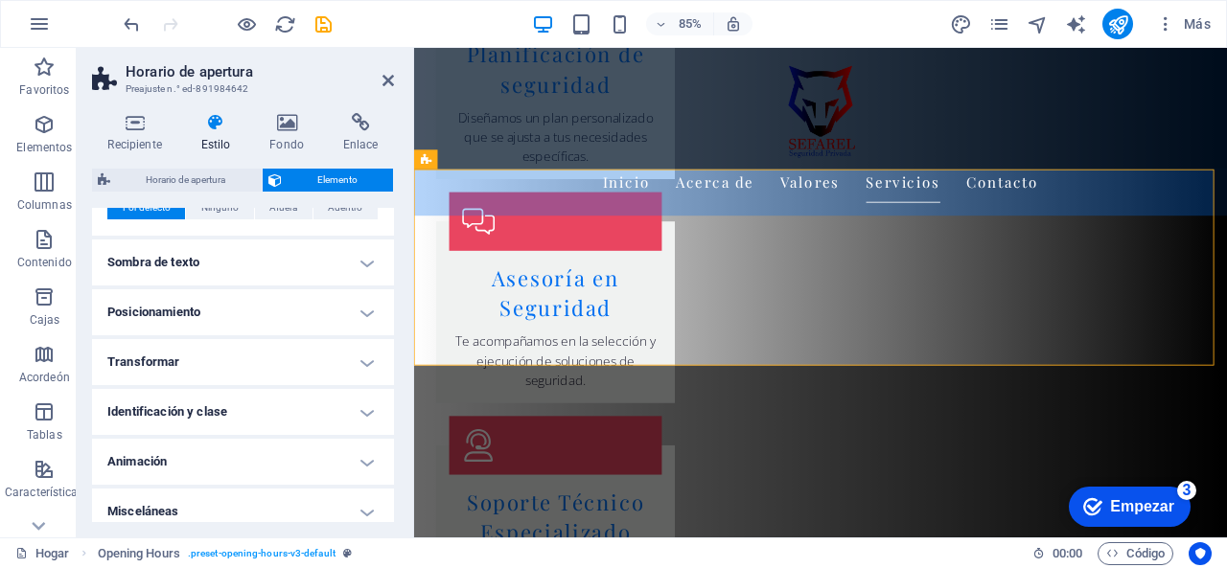
scroll to position [507, 0]
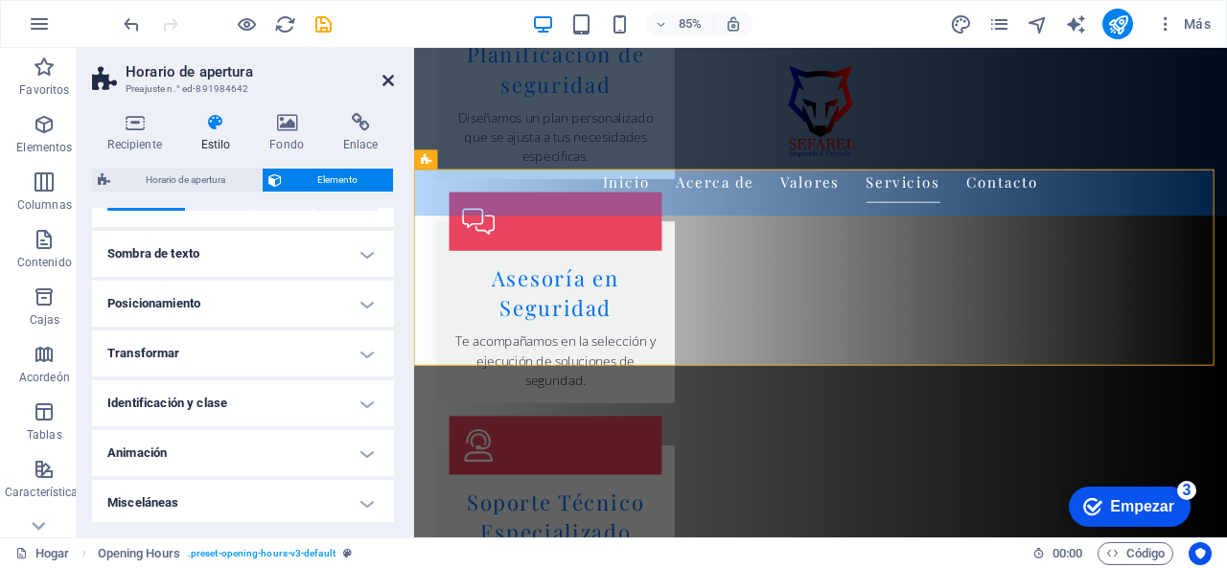
click at [389, 85] on icon at bounding box center [388, 80] width 12 height 15
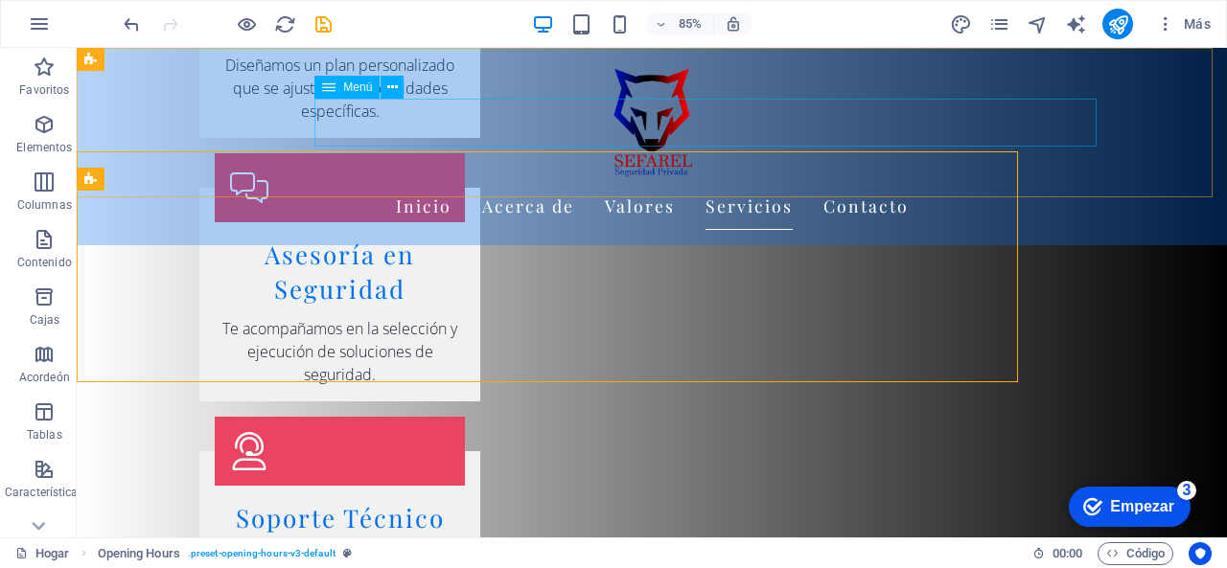
scroll to position [3739, 0]
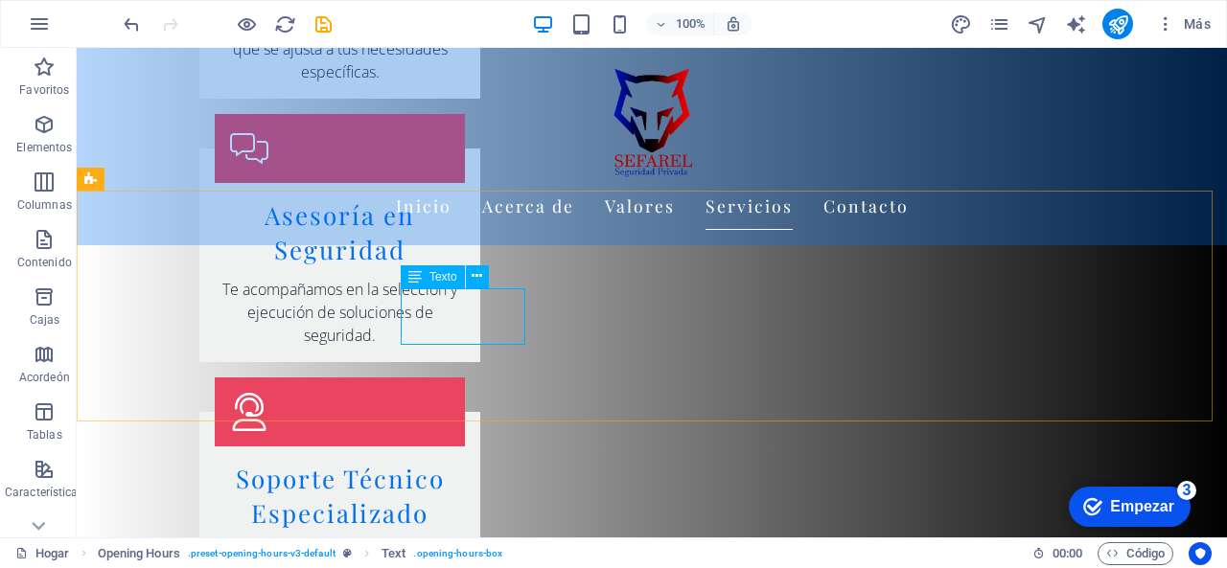
click at [417, 277] on icon at bounding box center [414, 277] width 13 height 23
click at [418, 277] on icon at bounding box center [414, 277] width 13 height 23
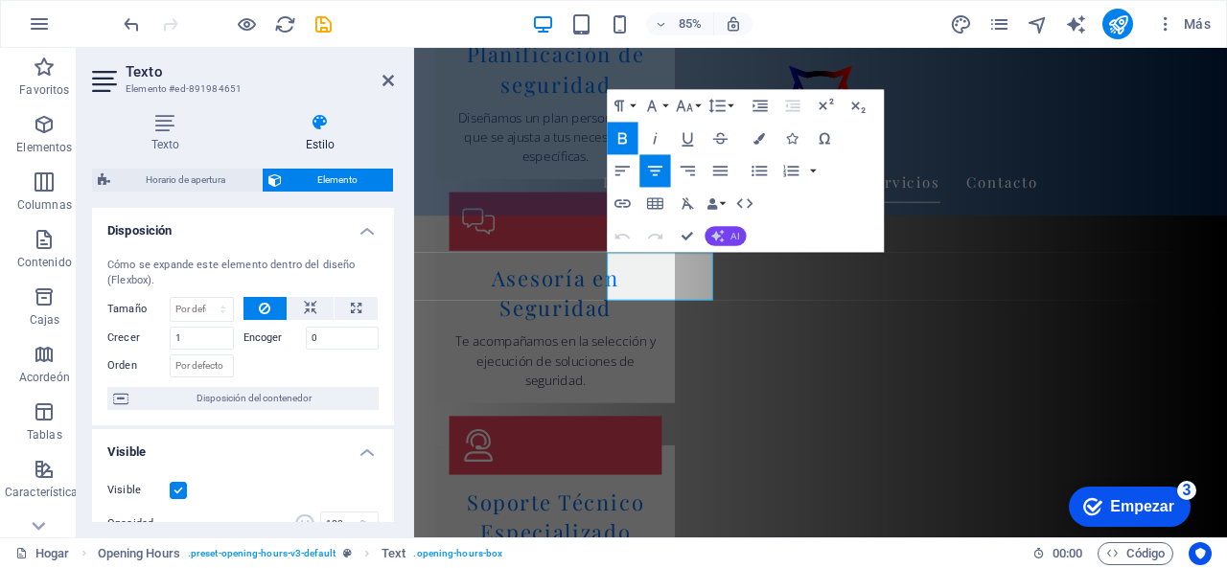
click at [721, 238] on icon "button" at bounding box center [717, 235] width 13 height 13
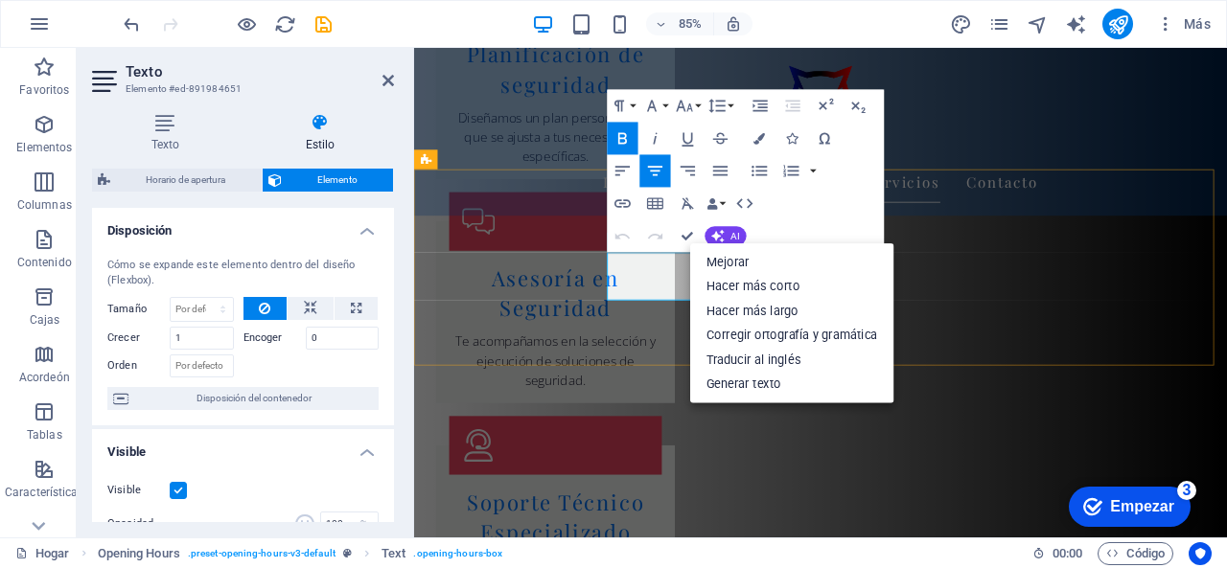
click at [821, 209] on div "Formato de párrafo Normal Título 1 Título 2 Título 3 Título 4 Título 5 Título 6…" at bounding box center [745, 170] width 277 height 163
drag, startPoint x: 1048, startPoint y: 227, endPoint x: 1019, endPoint y: 232, distance: 29.2
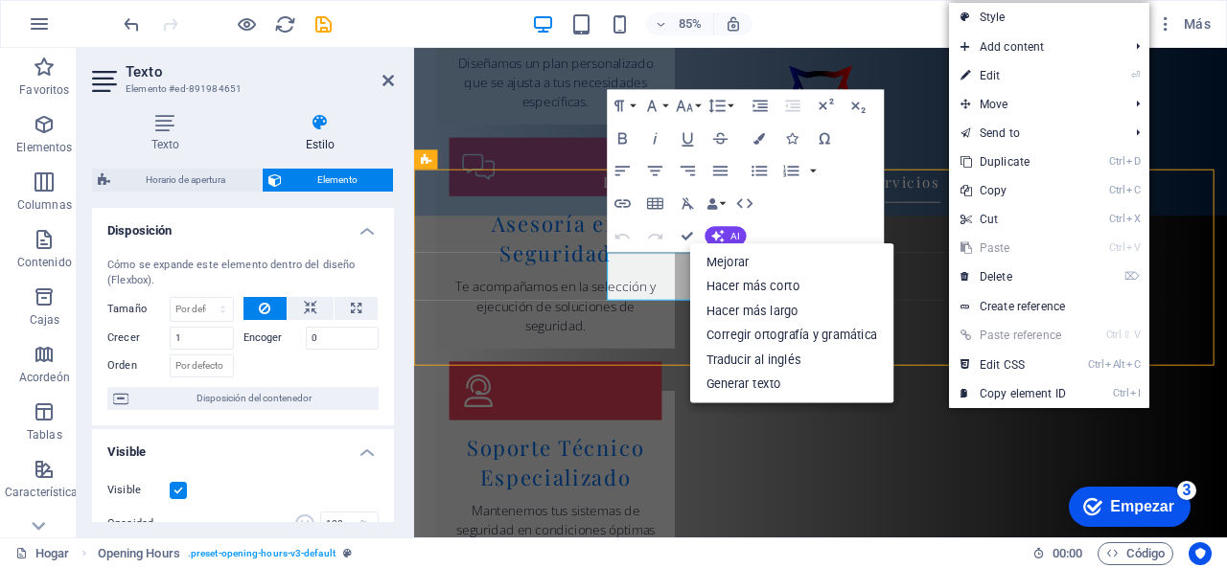
scroll to position [3739, 0]
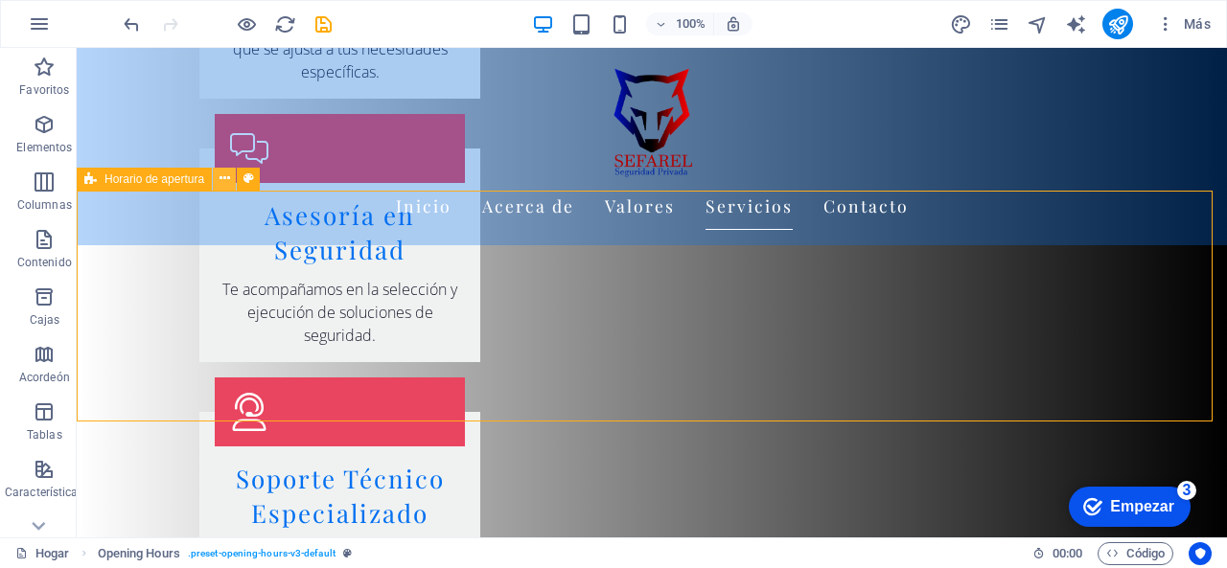
click at [229, 181] on icon at bounding box center [225, 179] width 11 height 20
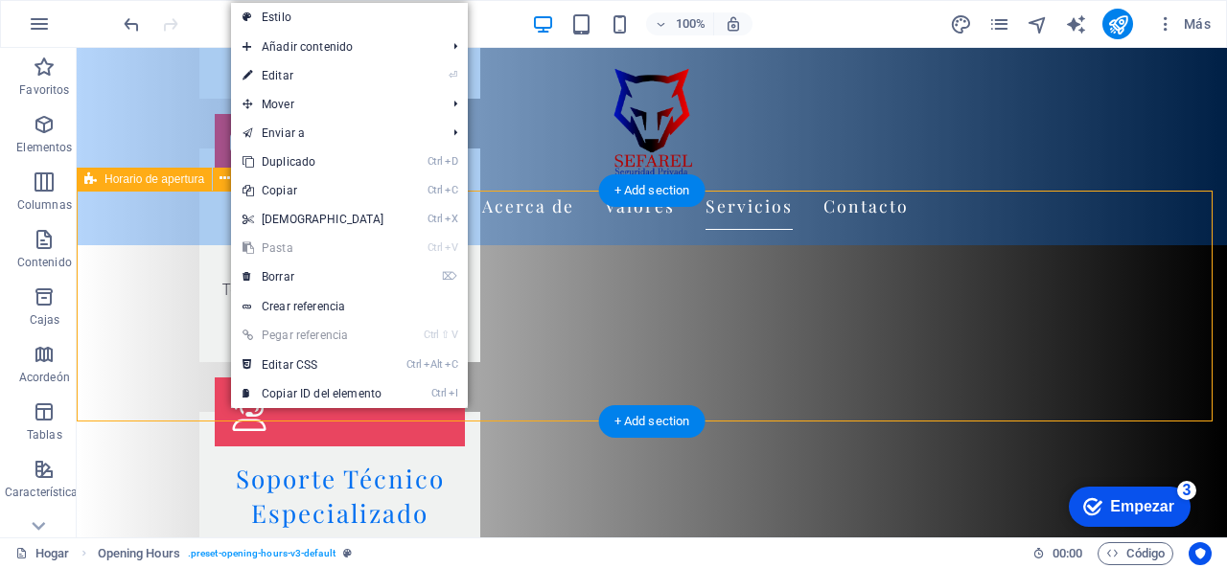
drag, startPoint x: 169, startPoint y: 241, endPoint x: 242, endPoint y: 195, distance: 86.2
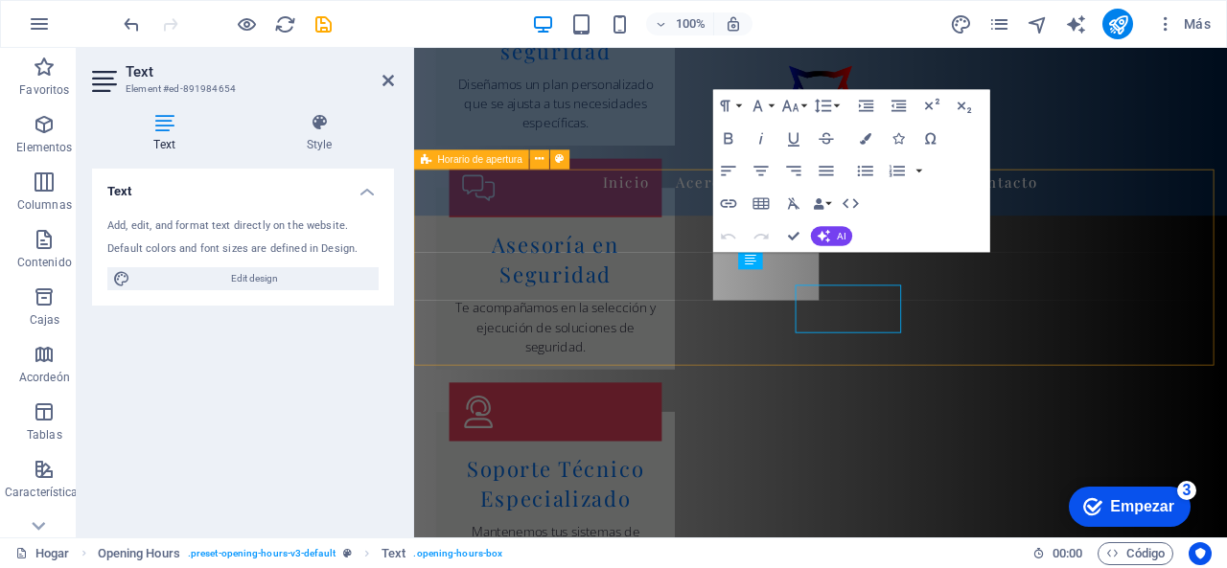
scroll to position [3699, 0]
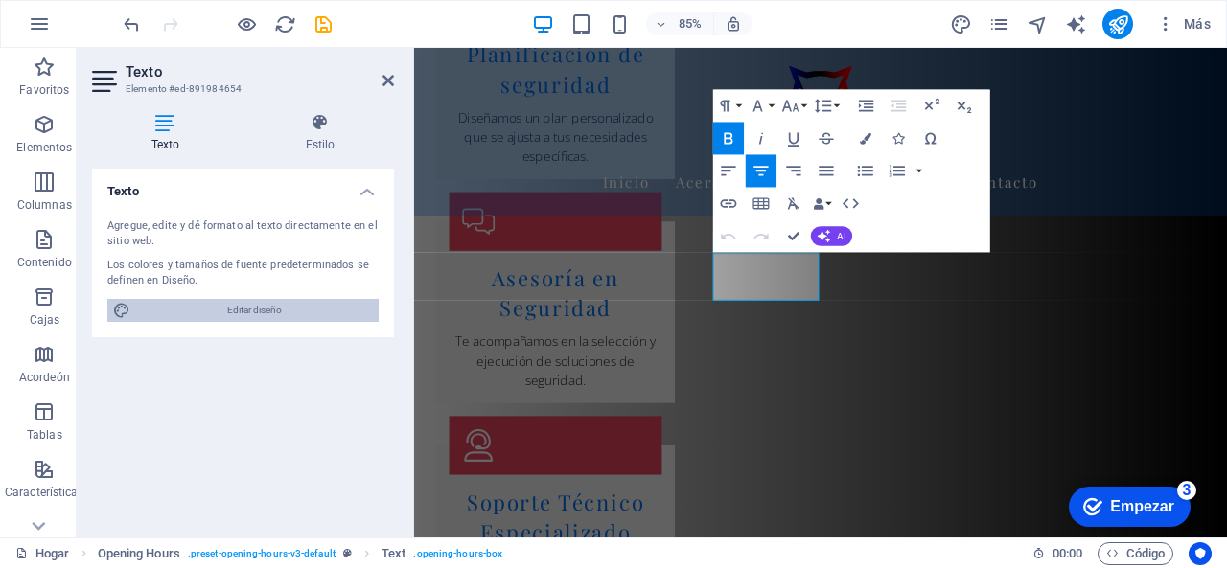
click at [243, 312] on font "Editar diseño" at bounding box center [254, 310] width 55 height 11
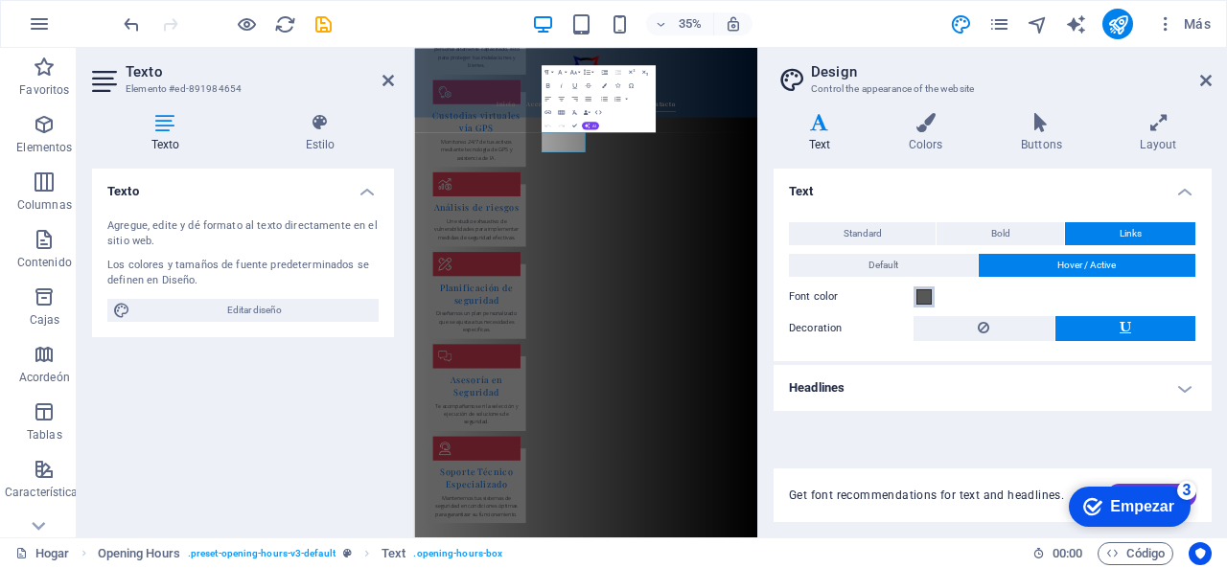
scroll to position [3931, 0]
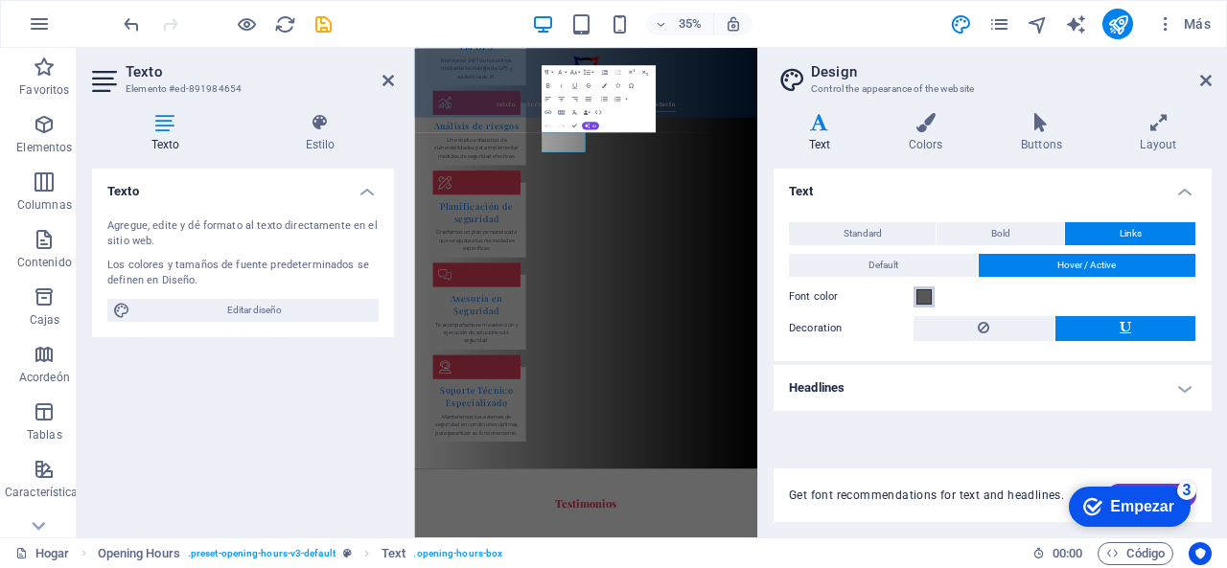
click at [918, 298] on span at bounding box center [923, 297] width 15 height 15
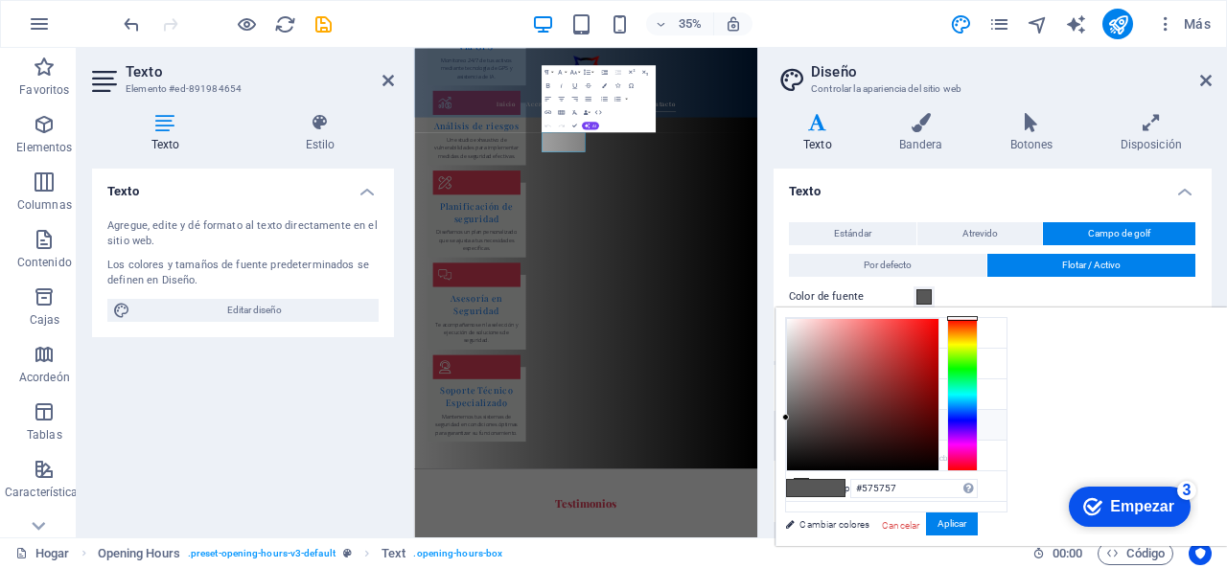
click at [799, 421] on icon at bounding box center [801, 424] width 13 height 13
type input "#e51717"
click at [938, 333] on div at bounding box center [862, 394] width 151 height 151
click at [1202, 82] on icon at bounding box center [1206, 80] width 12 height 15
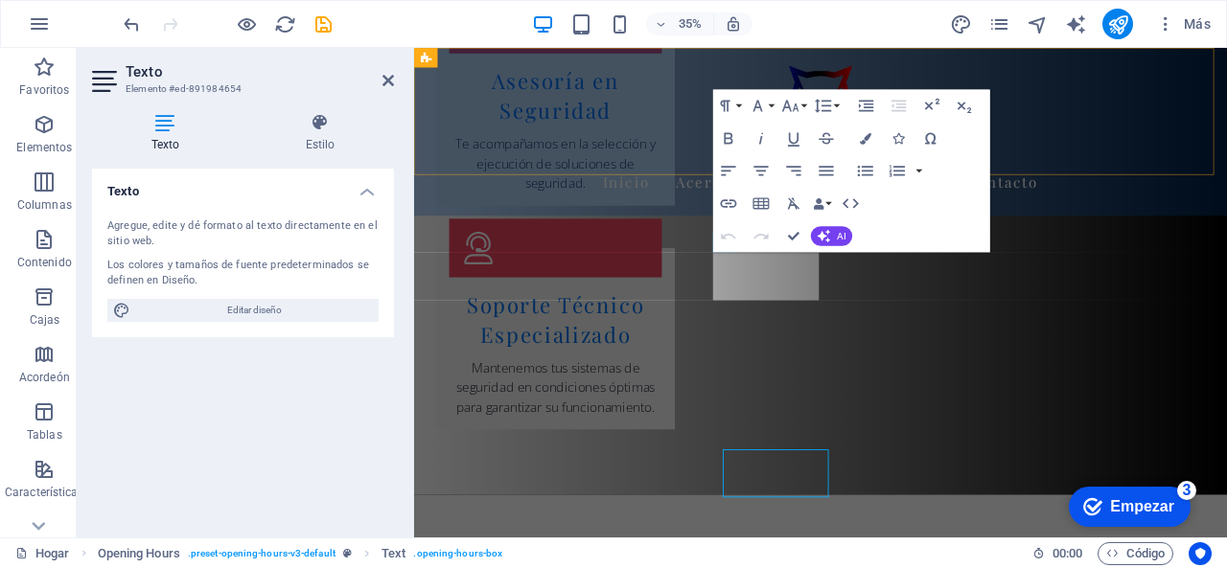
scroll to position [3699, 0]
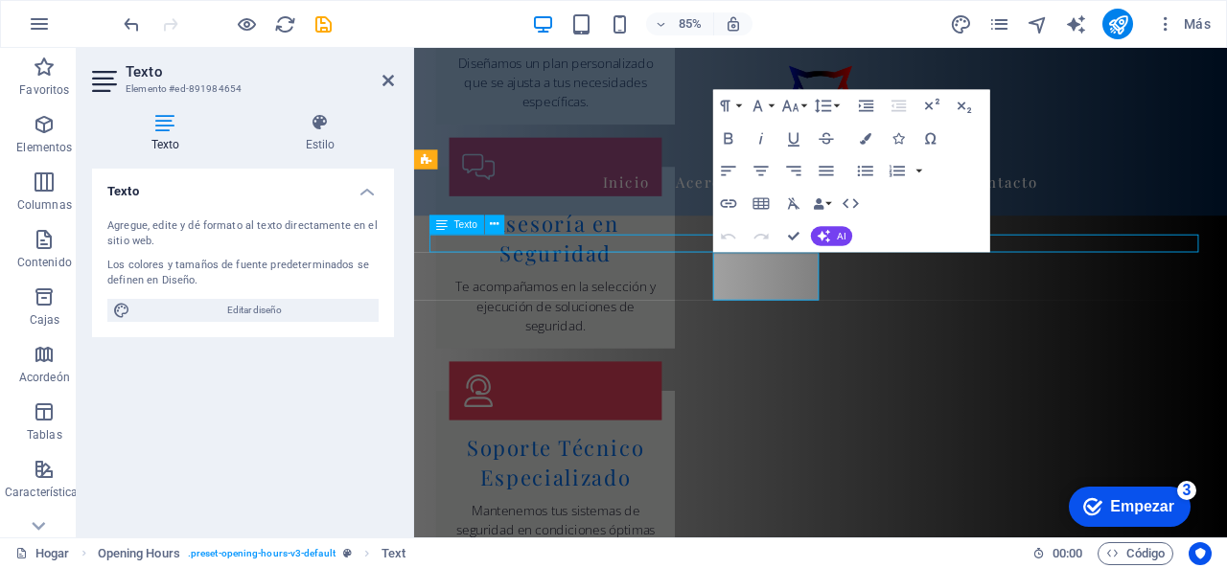
scroll to position [3739, 0]
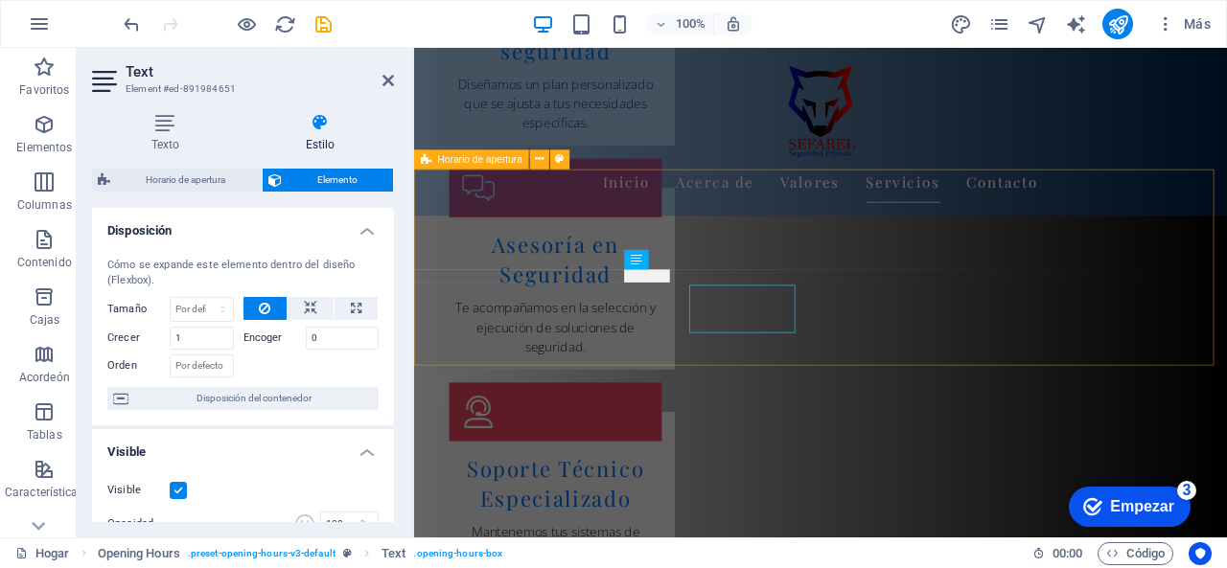
scroll to position [3699, 0]
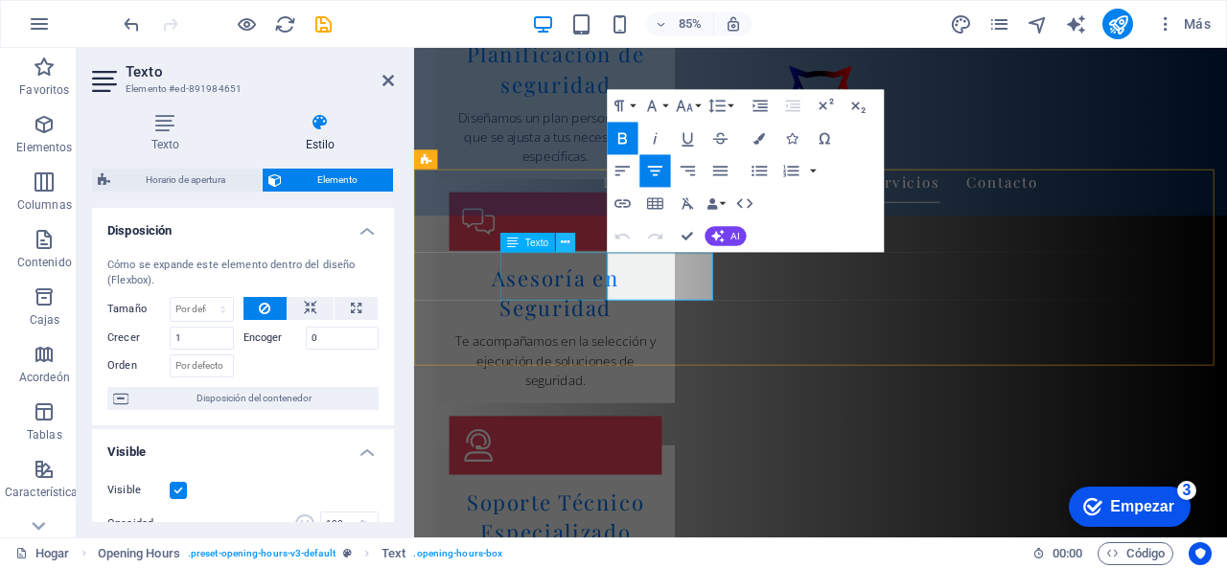
click at [564, 246] on icon at bounding box center [566, 242] width 9 height 17
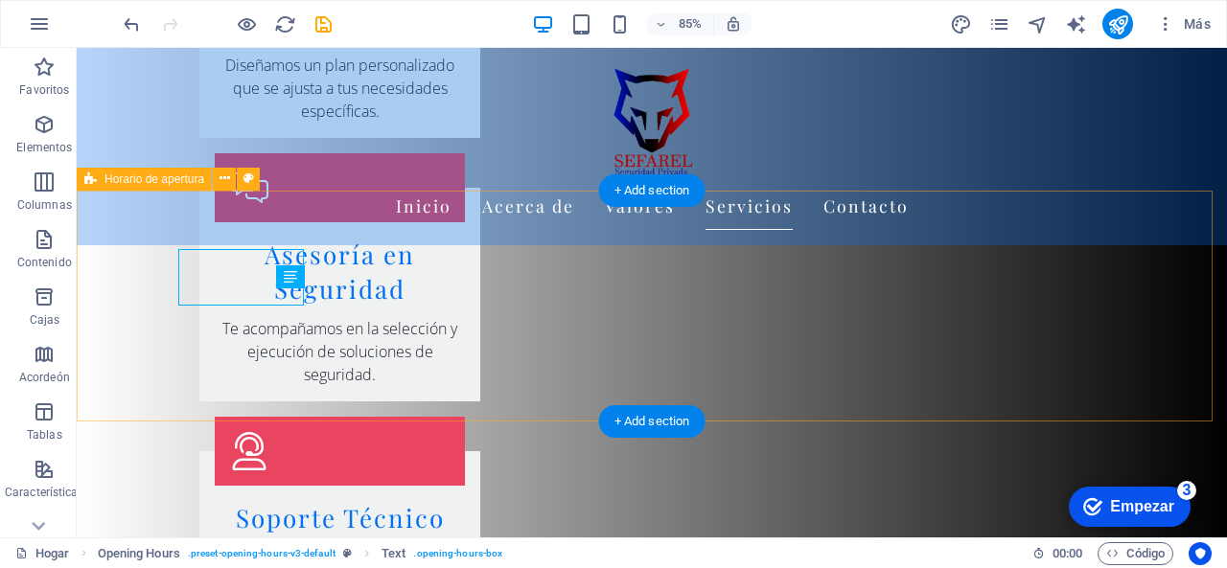
scroll to position [3739, 0]
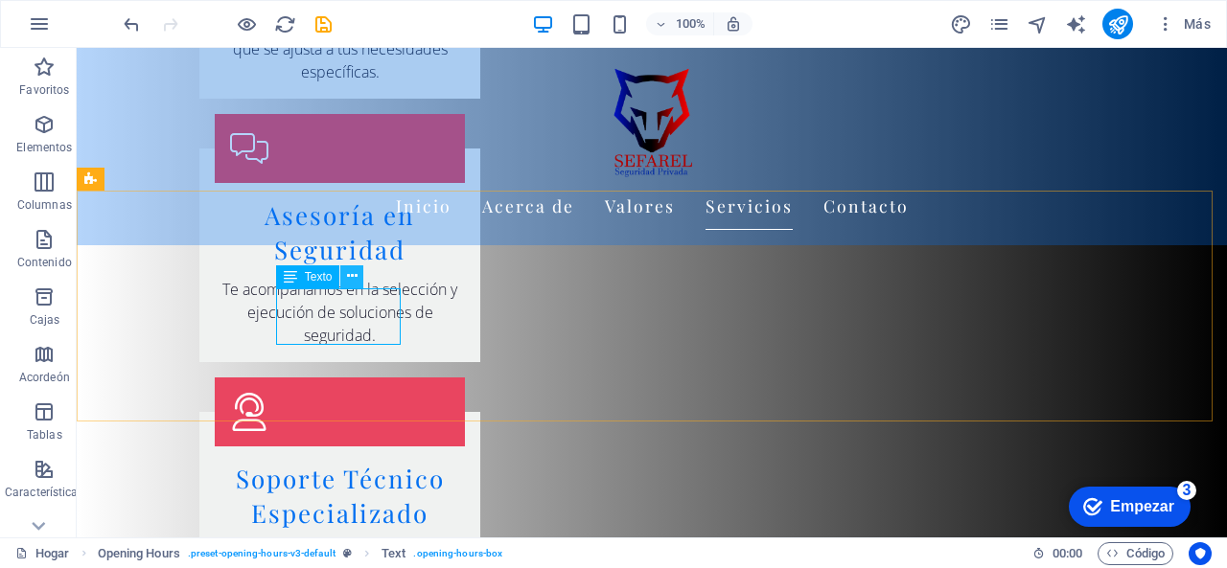
click at [352, 275] on icon at bounding box center [352, 276] width 11 height 20
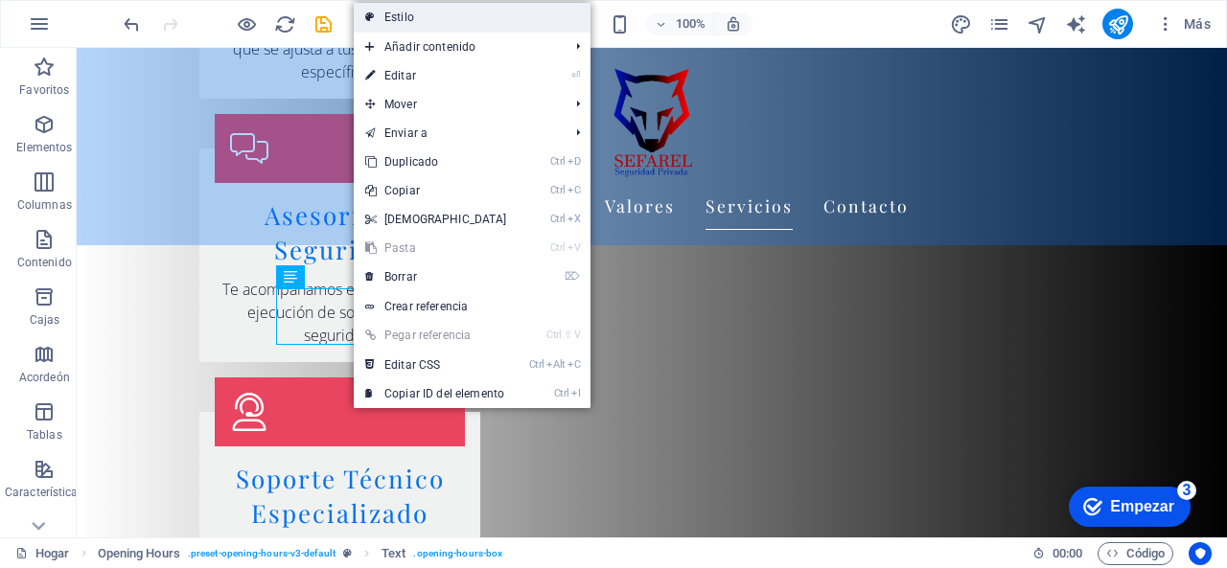
click at [560, 26] on link "Estilo" at bounding box center [472, 17] width 237 height 29
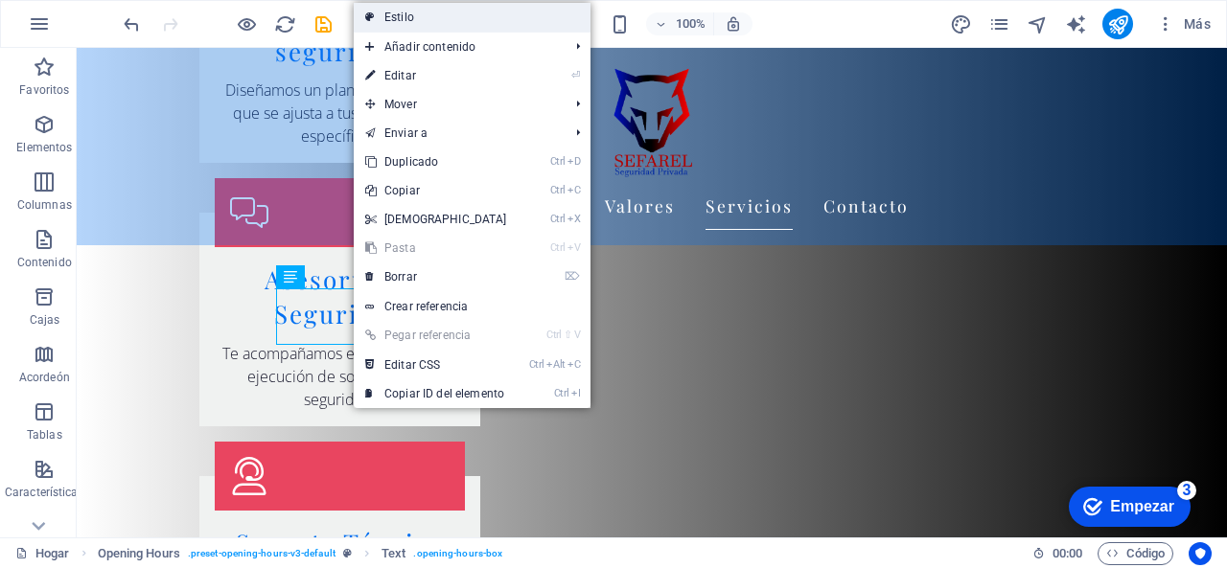
scroll to position [3699, 0]
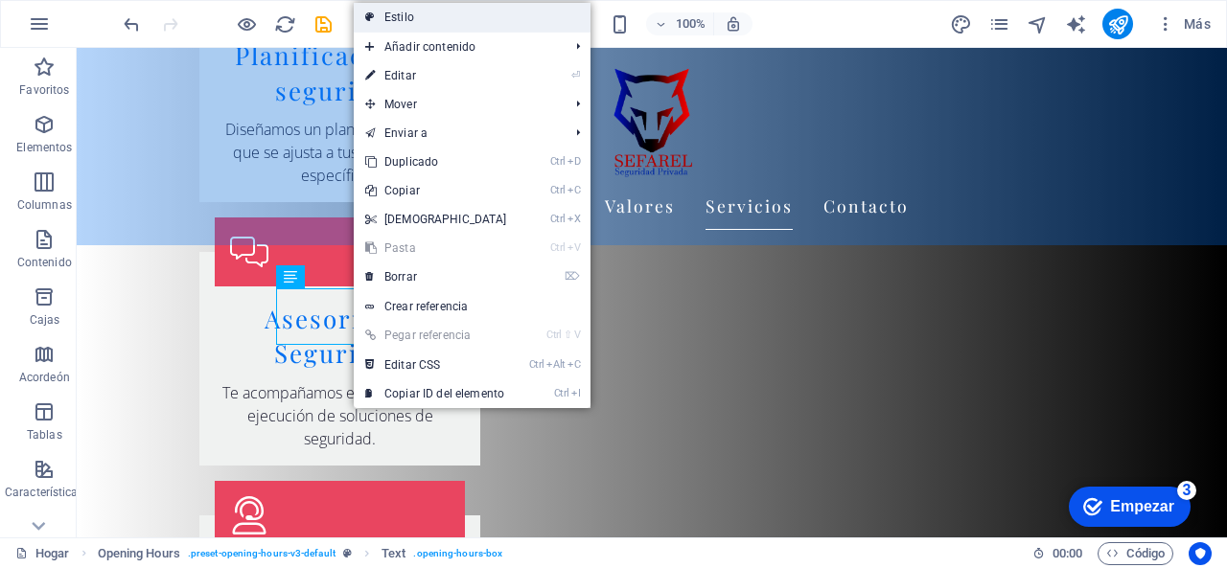
select select "rem"
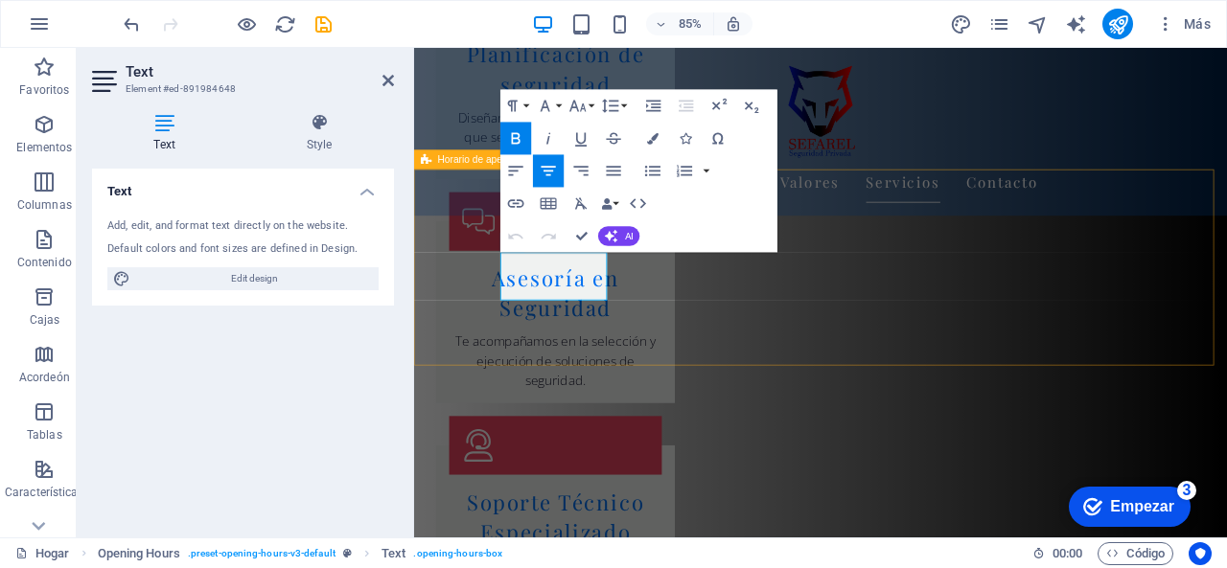
drag, startPoint x: 681, startPoint y: 394, endPoint x: 647, endPoint y: 383, distance: 35.2
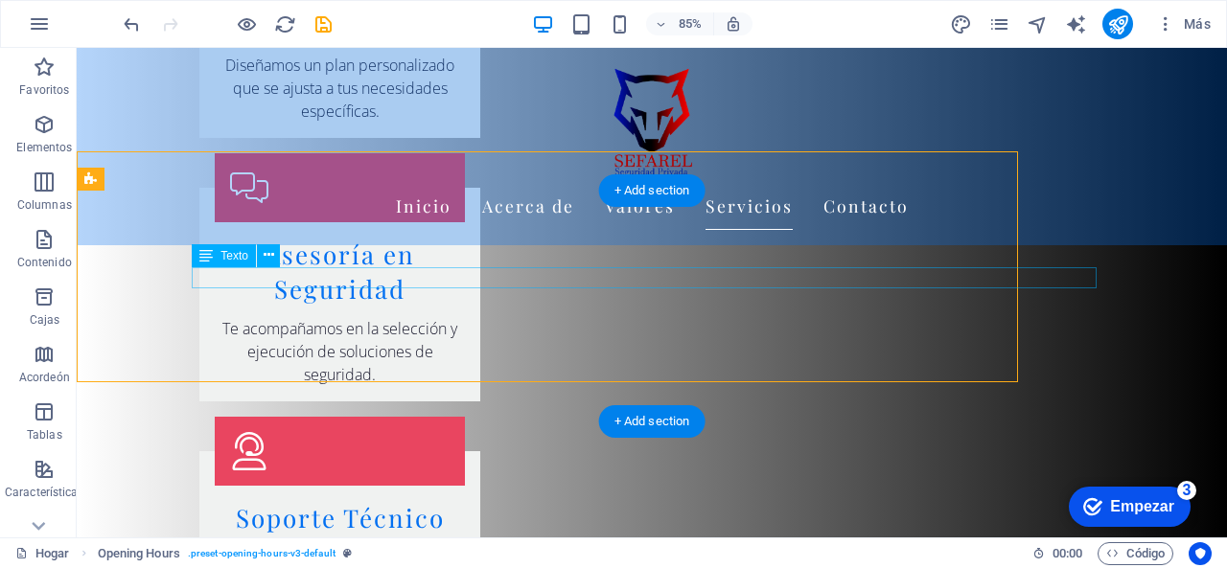
scroll to position [3739, 0]
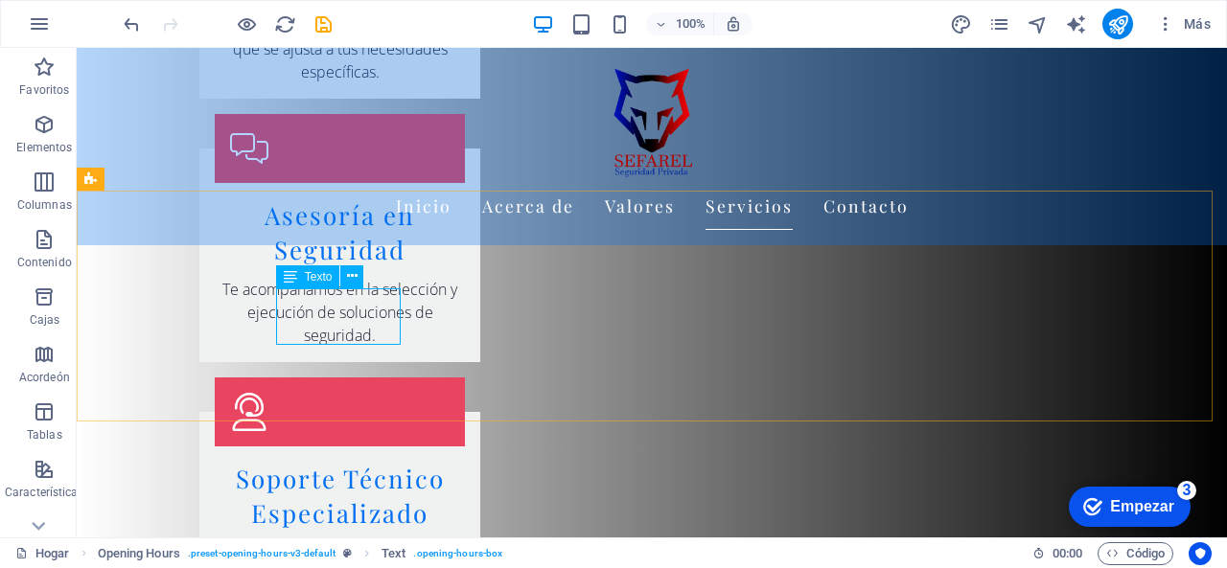
click at [301, 276] on div "Texto" at bounding box center [308, 277] width 64 height 23
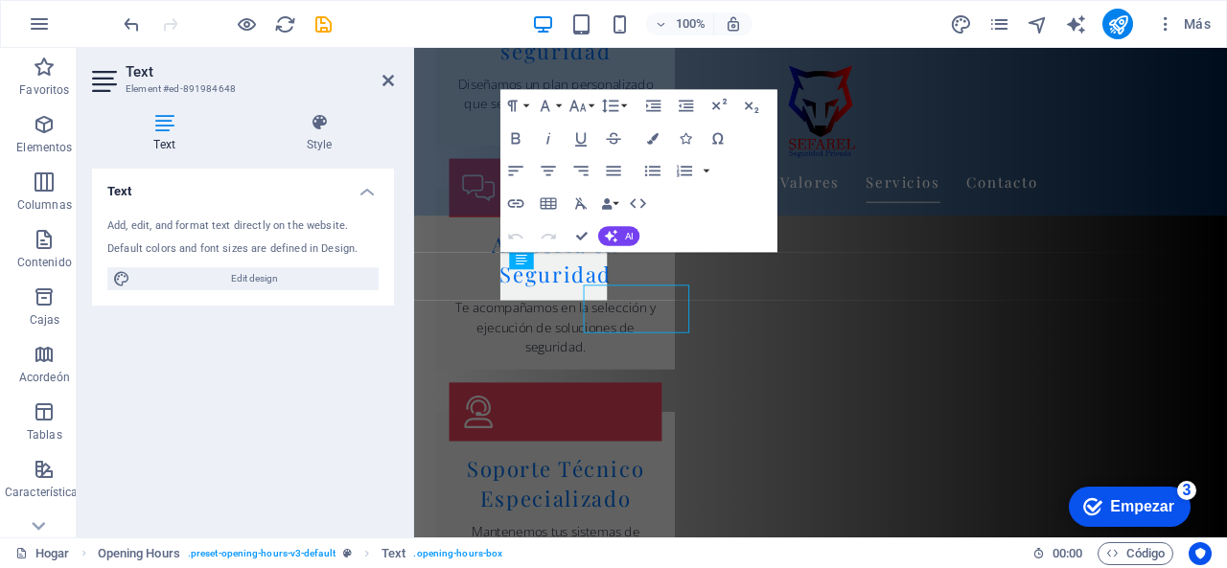
scroll to position [3699, 0]
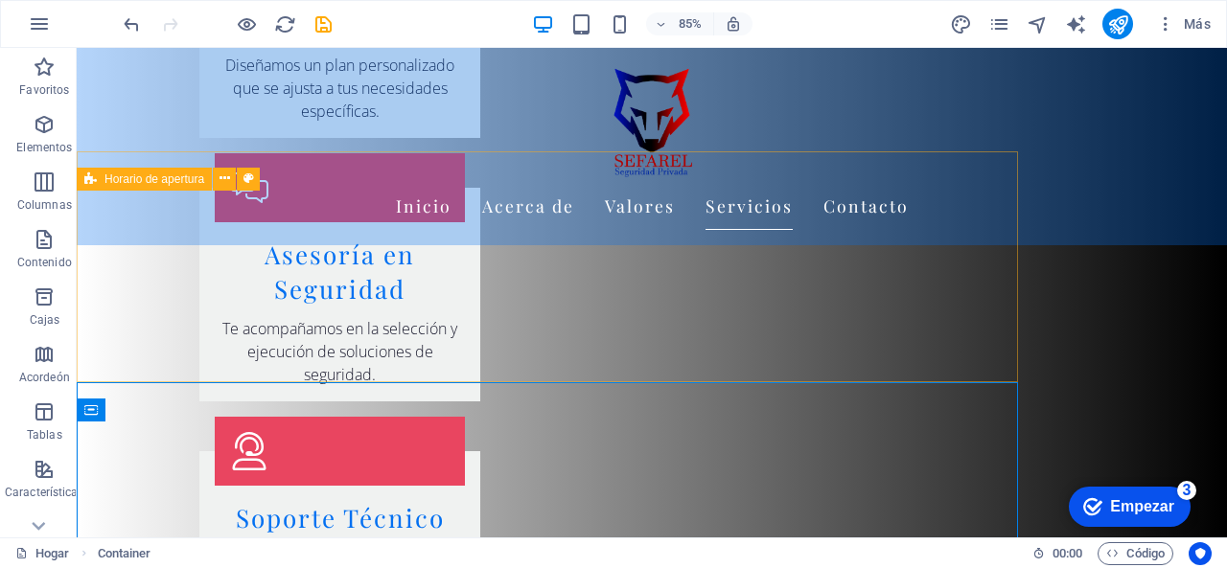
scroll to position [3739, 0]
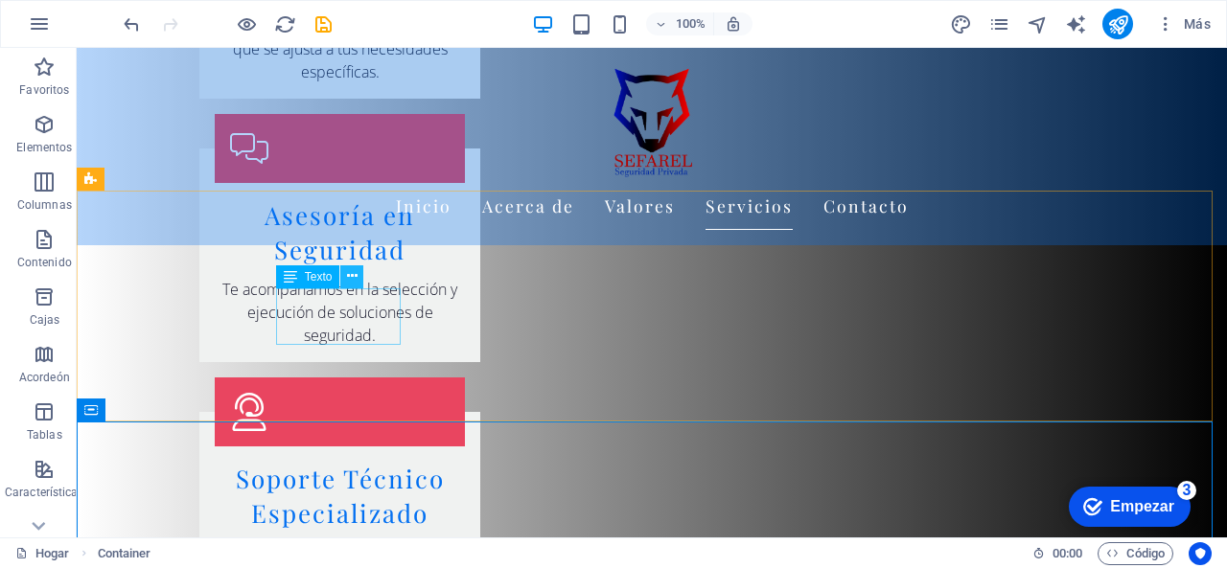
click at [354, 278] on icon at bounding box center [352, 276] width 11 height 20
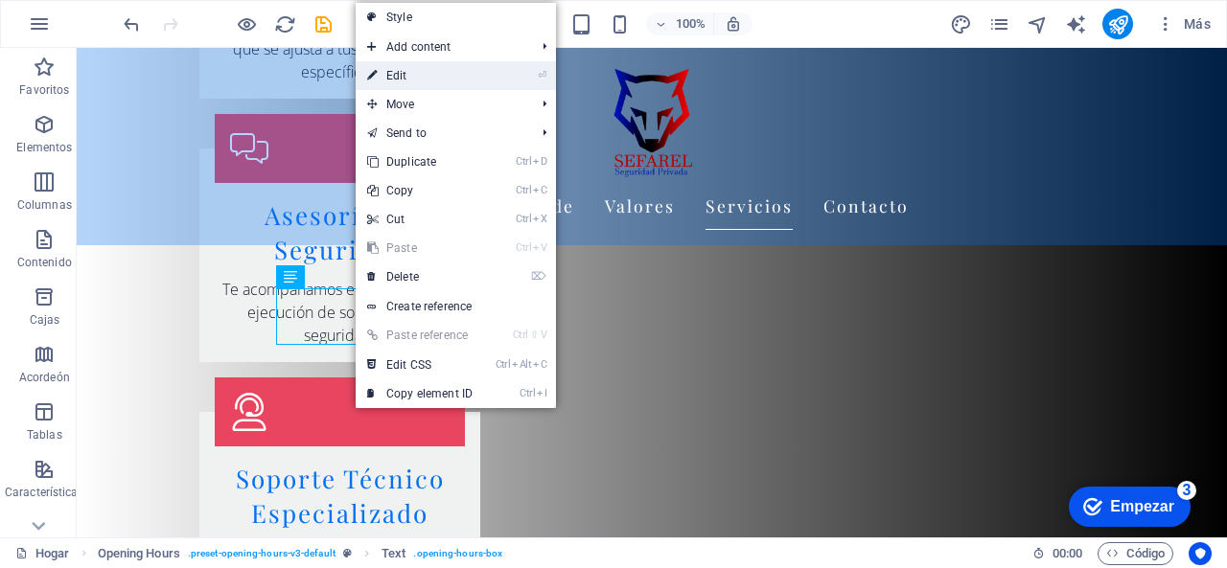
click at [535, 83] on li "⏎ Edit" at bounding box center [456, 75] width 200 height 29
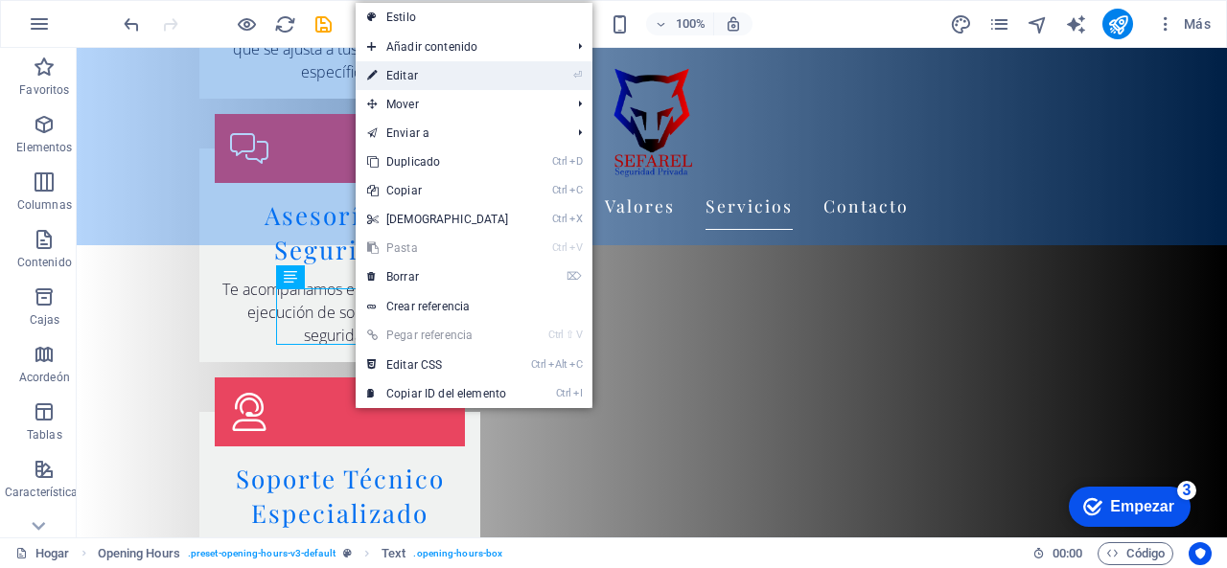
click at [422, 80] on link "⏎ Editar" at bounding box center [438, 75] width 165 height 29
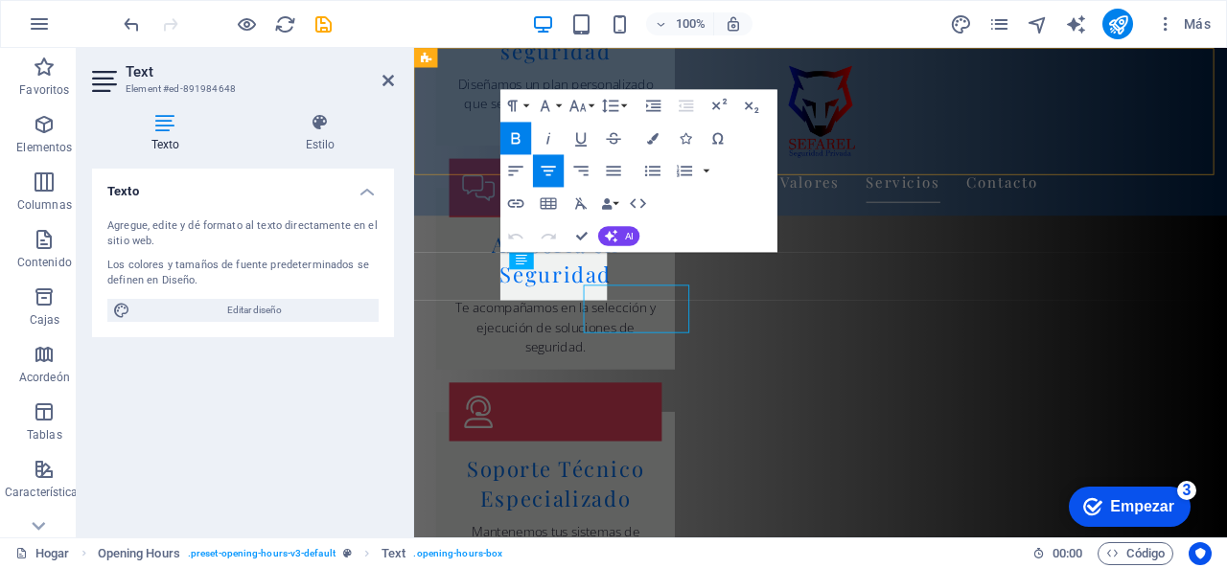
scroll to position [3699, 0]
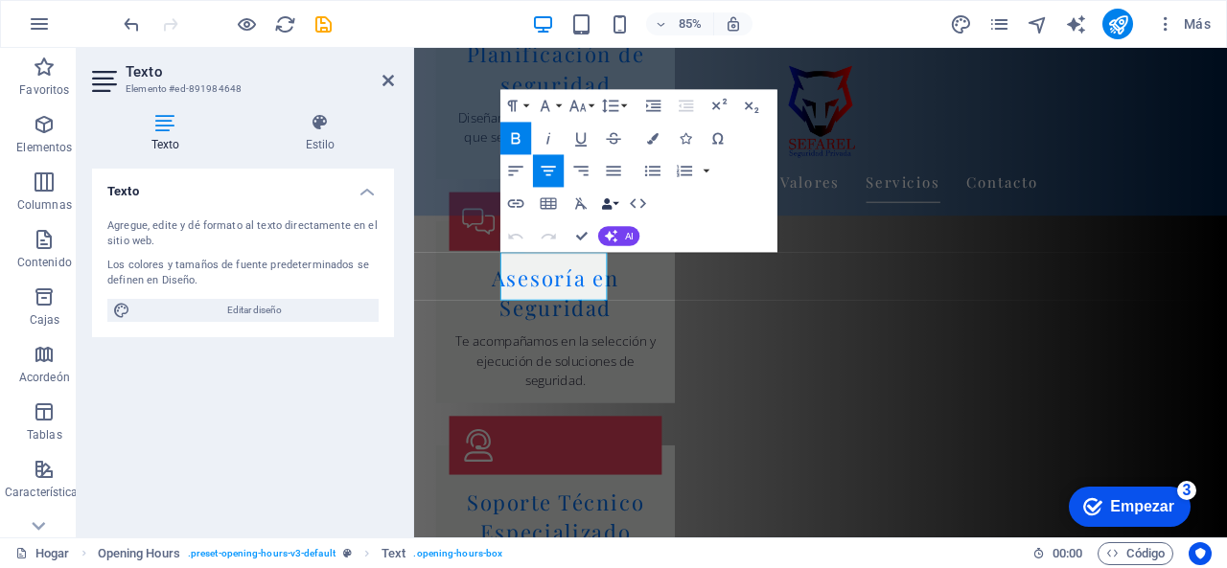
click at [614, 200] on button "Enlaces de datos" at bounding box center [610, 203] width 23 height 33
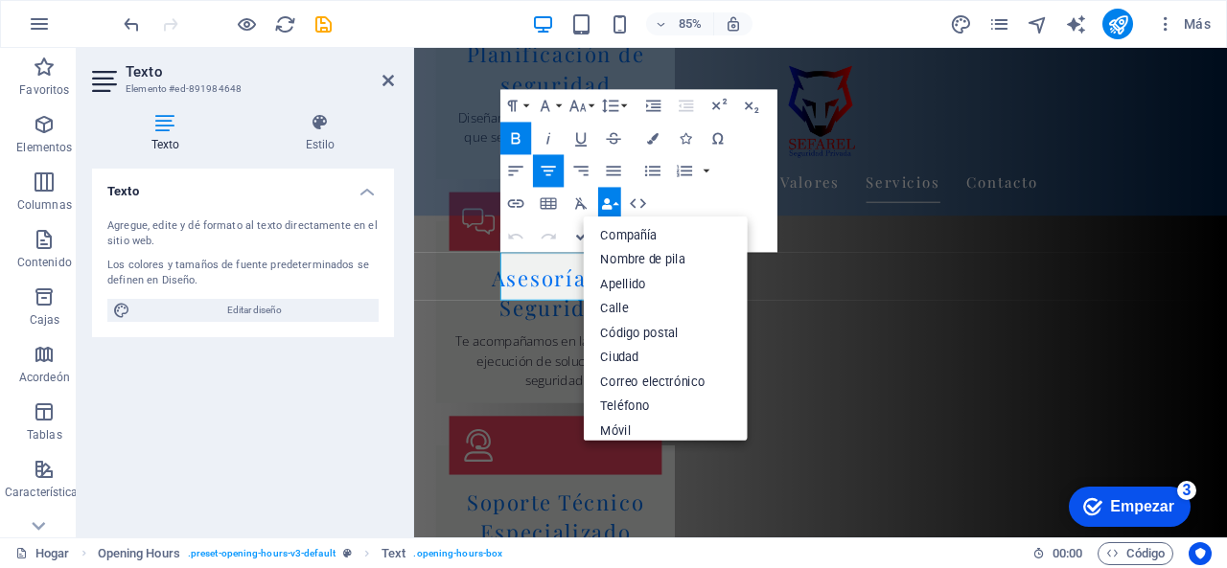
click at [614, 200] on button "Enlaces de datos" at bounding box center [610, 203] width 23 height 33
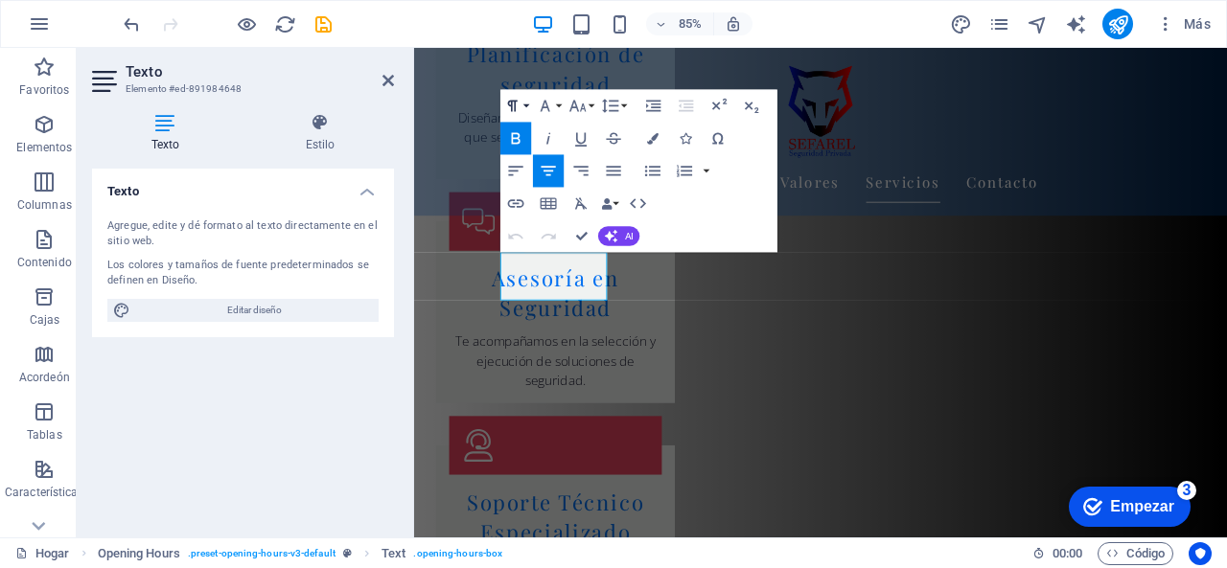
click at [531, 105] on button "Formato de párrafo" at bounding box center [516, 105] width 31 height 33
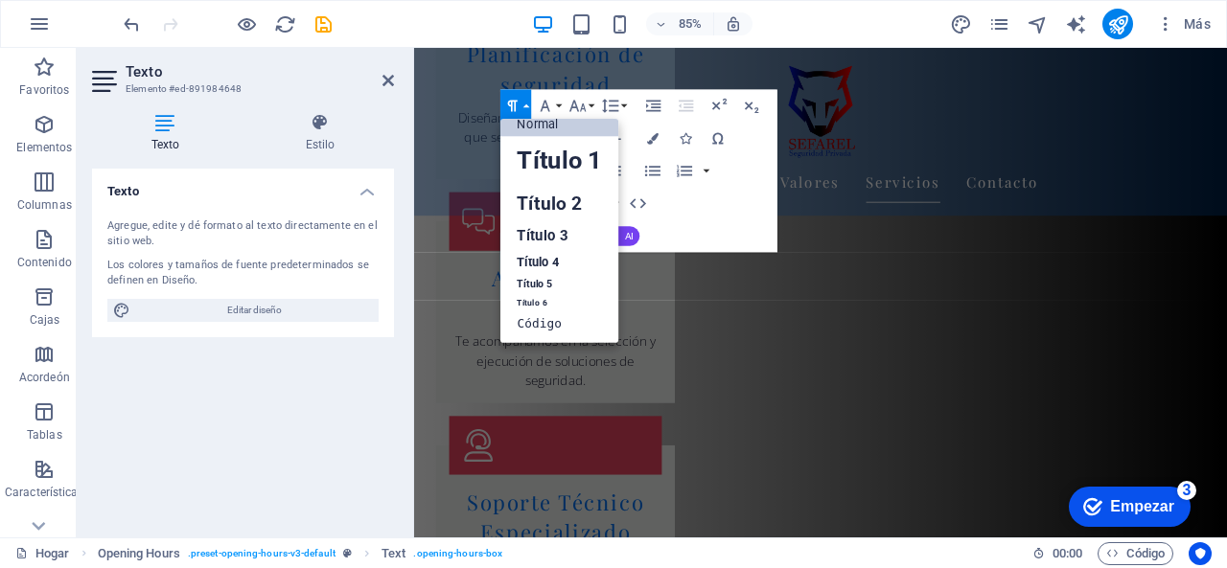
scroll to position [15, 0]
click at [531, 105] on button "Formato de párrafo" at bounding box center [516, 105] width 31 height 33
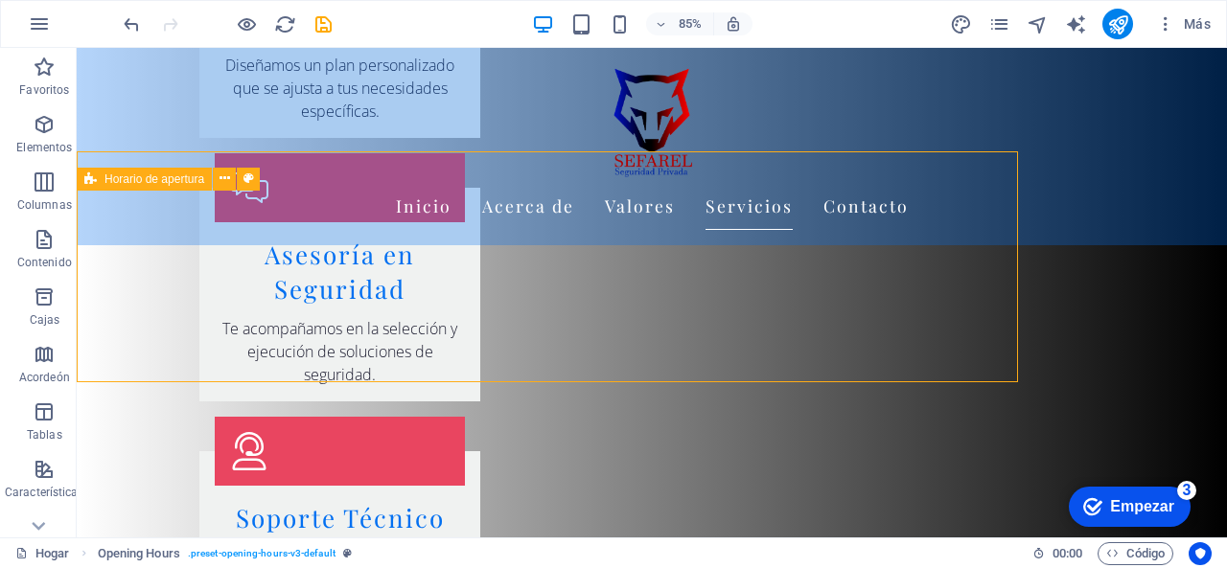
scroll to position [3739, 0]
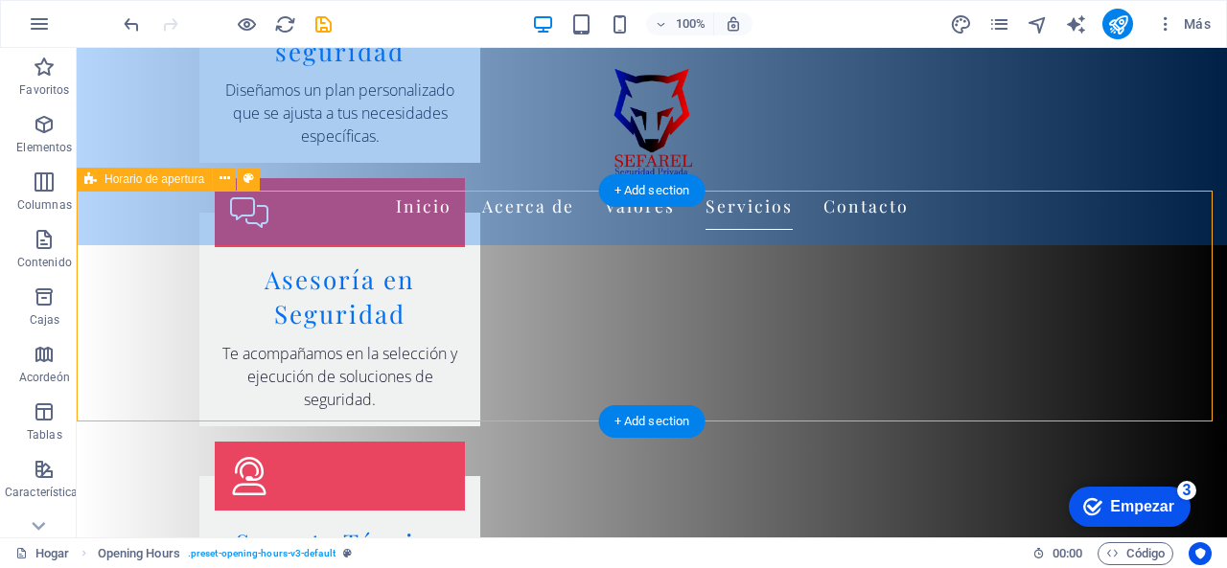
select select "rem"
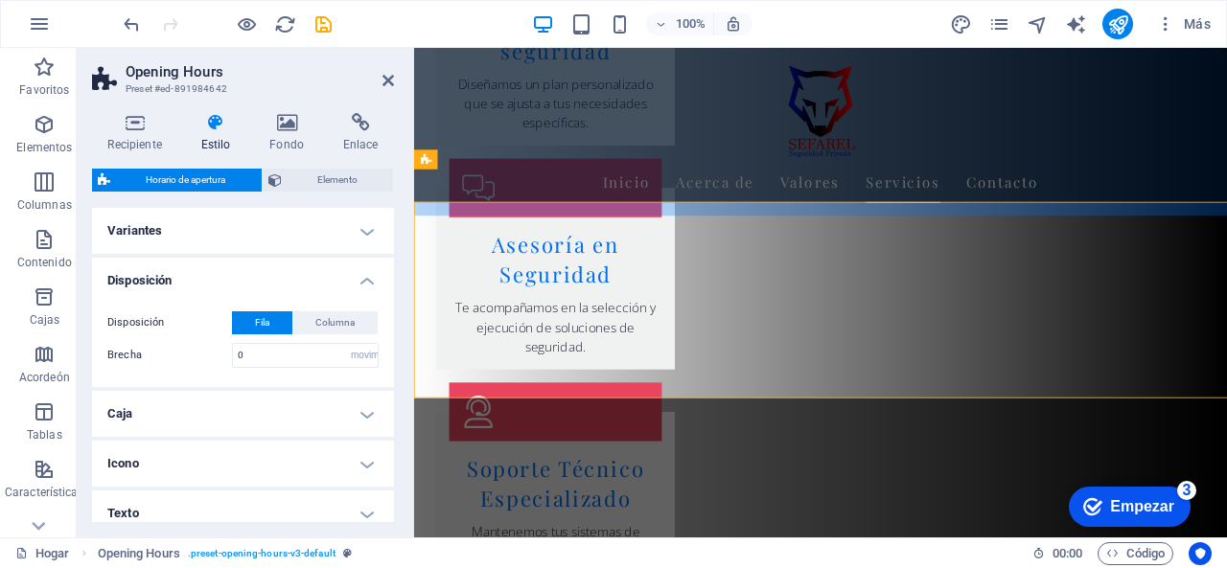
scroll to position [3699, 0]
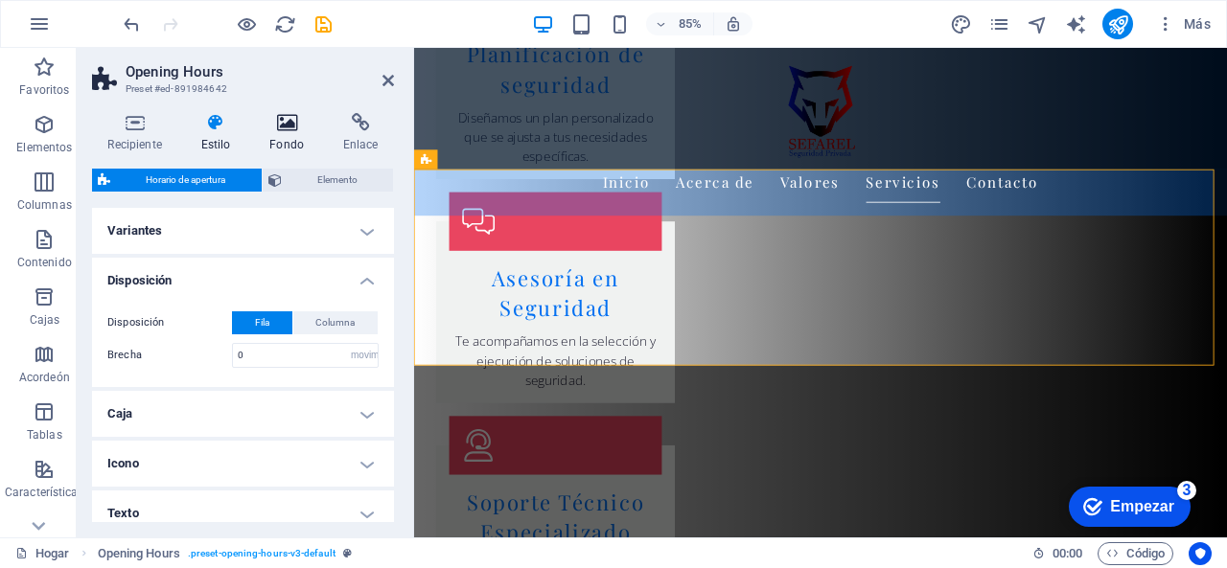
click at [276, 134] on h4 "Fondo" at bounding box center [291, 133] width 74 height 40
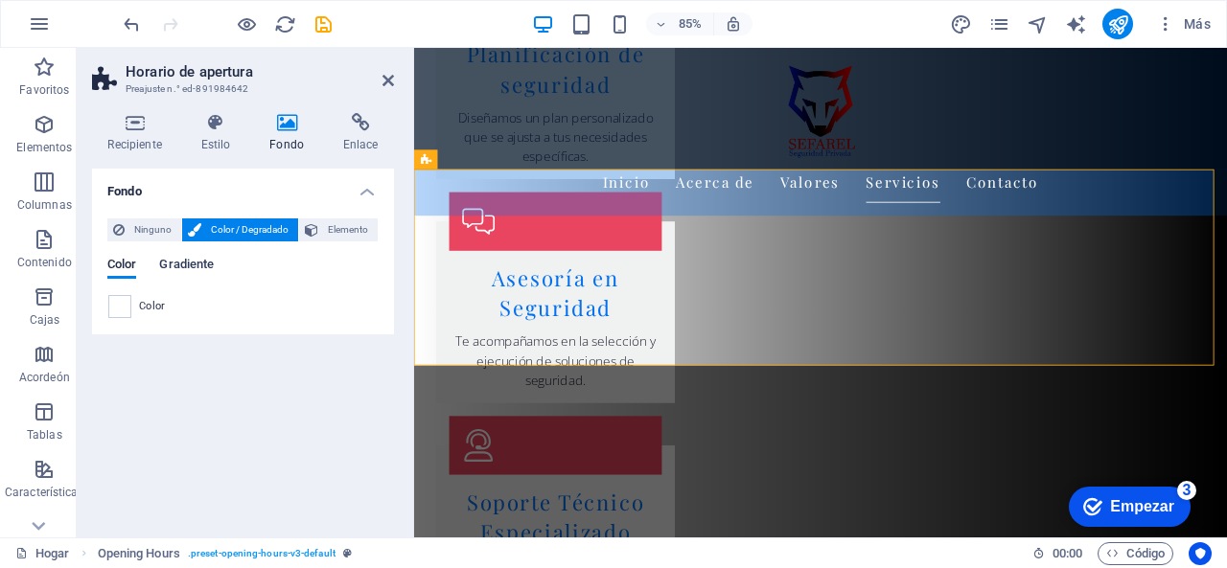
click at [178, 267] on font "Gradiente" at bounding box center [186, 264] width 55 height 14
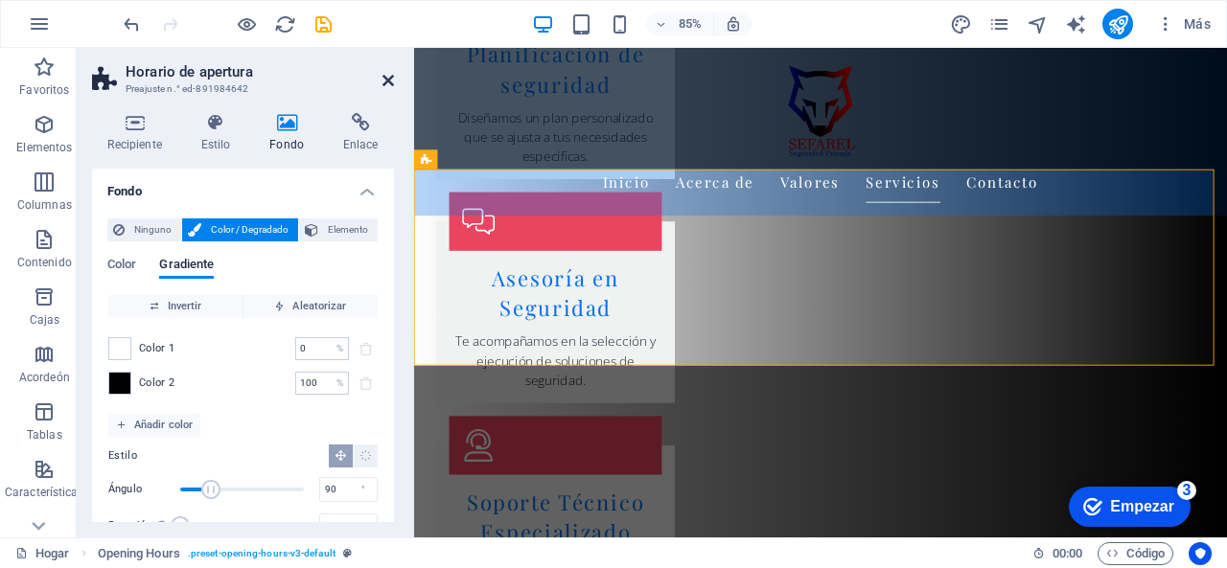
click at [385, 80] on icon at bounding box center [388, 80] width 12 height 15
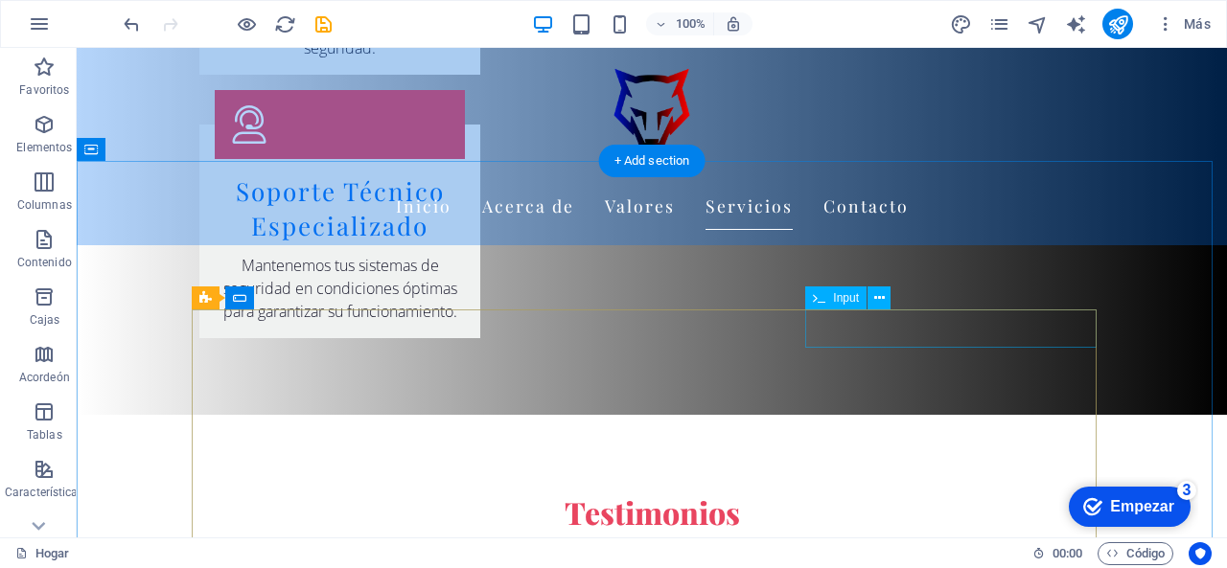
scroll to position [3930, 0]
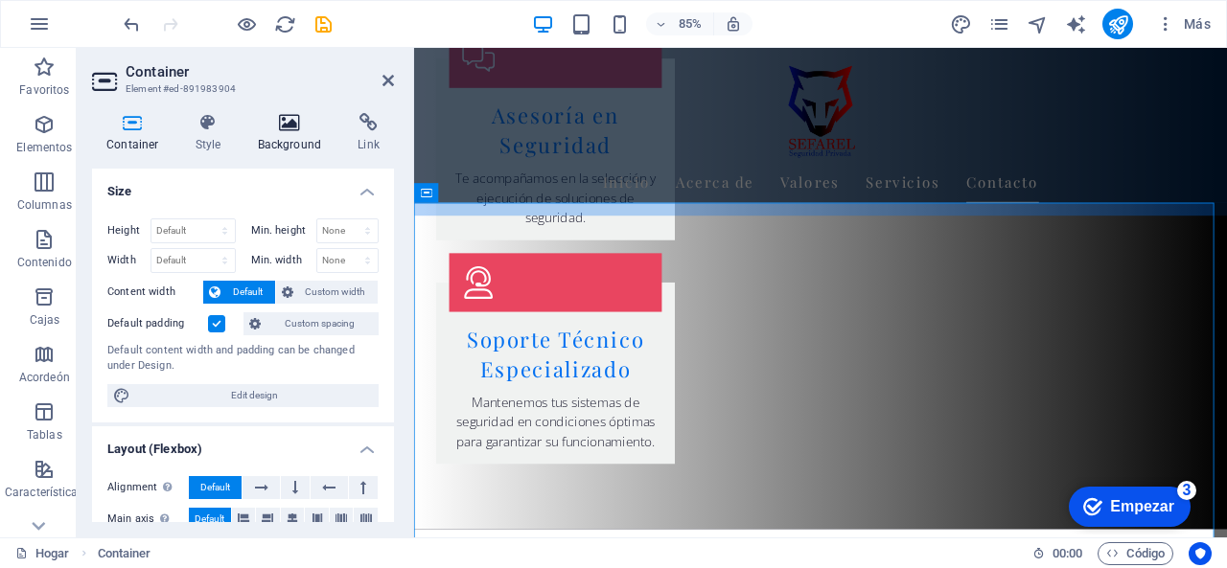
click at [276, 151] on h4 "Background" at bounding box center [293, 133] width 101 height 40
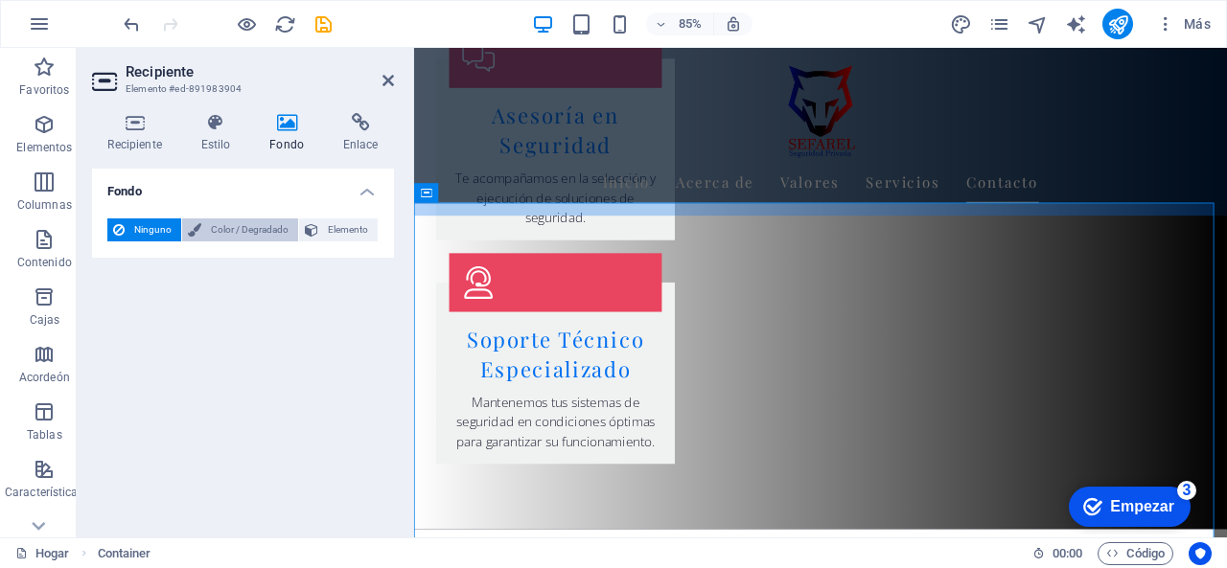
click at [277, 239] on span "Color / Degradado" at bounding box center [249, 230] width 85 height 23
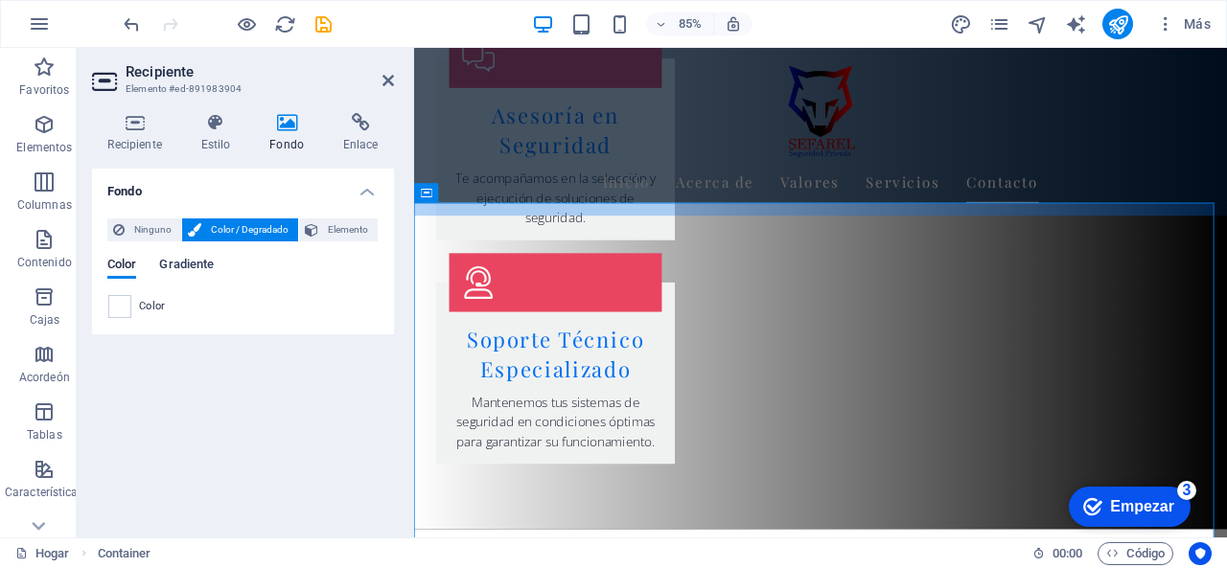
click at [191, 262] on font "Gradiente" at bounding box center [186, 264] width 55 height 14
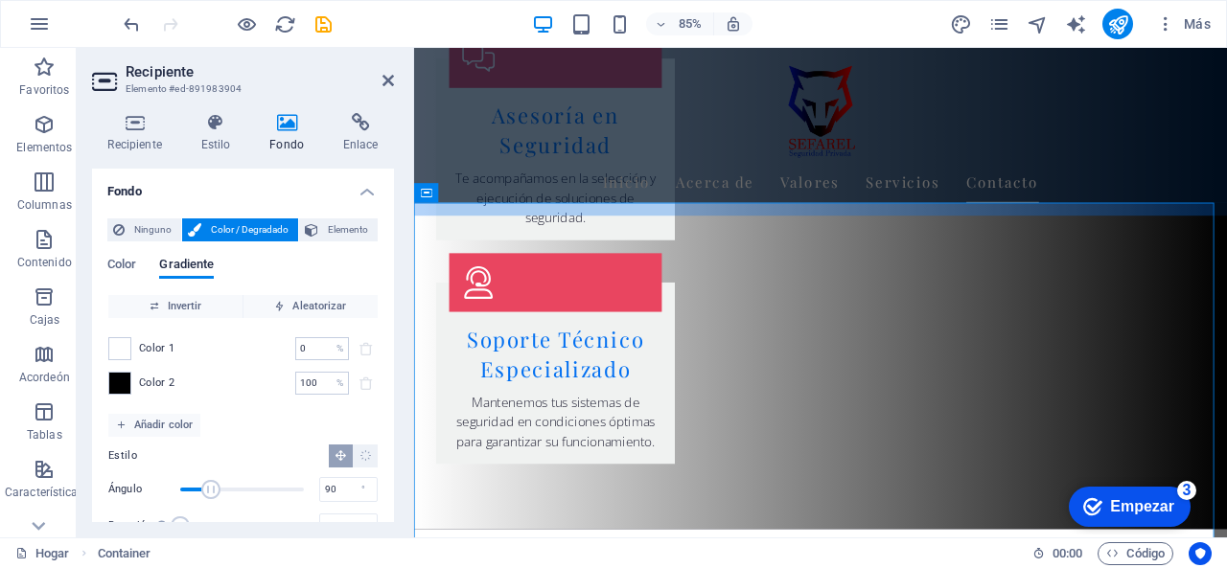
click at [379, 82] on header "Recipiente Elemento #ed-891983904" at bounding box center [243, 73] width 302 height 50
click at [382, 83] on header "Recipiente Elemento #ed-891983904" at bounding box center [243, 73] width 302 height 50
click at [385, 83] on icon at bounding box center [388, 80] width 12 height 15
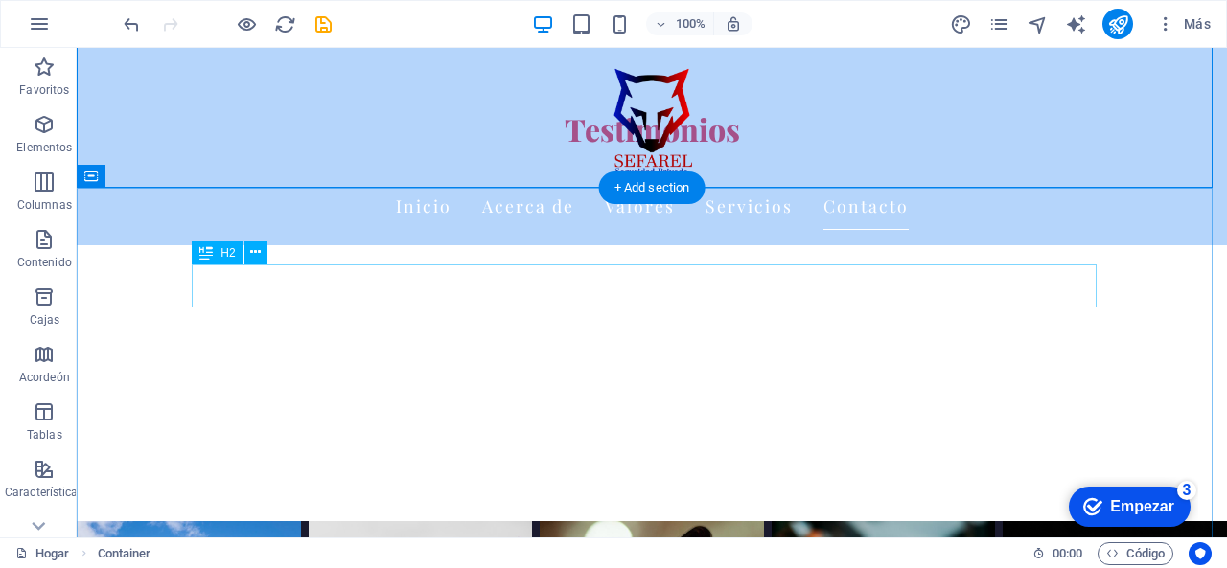
scroll to position [4506, 0]
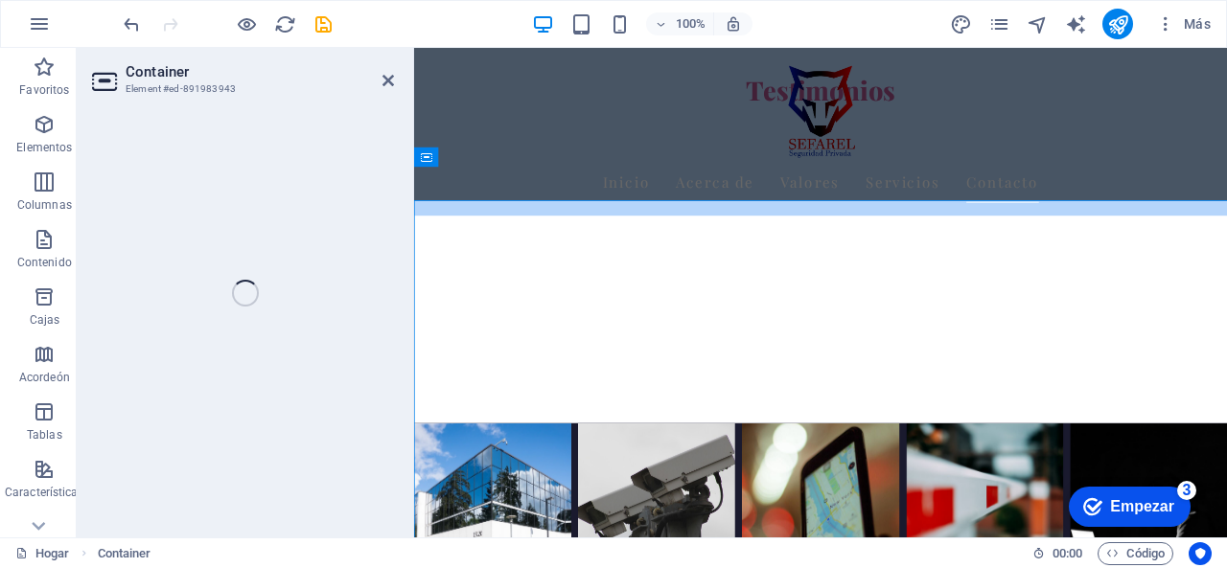
scroll to position [4466, 0]
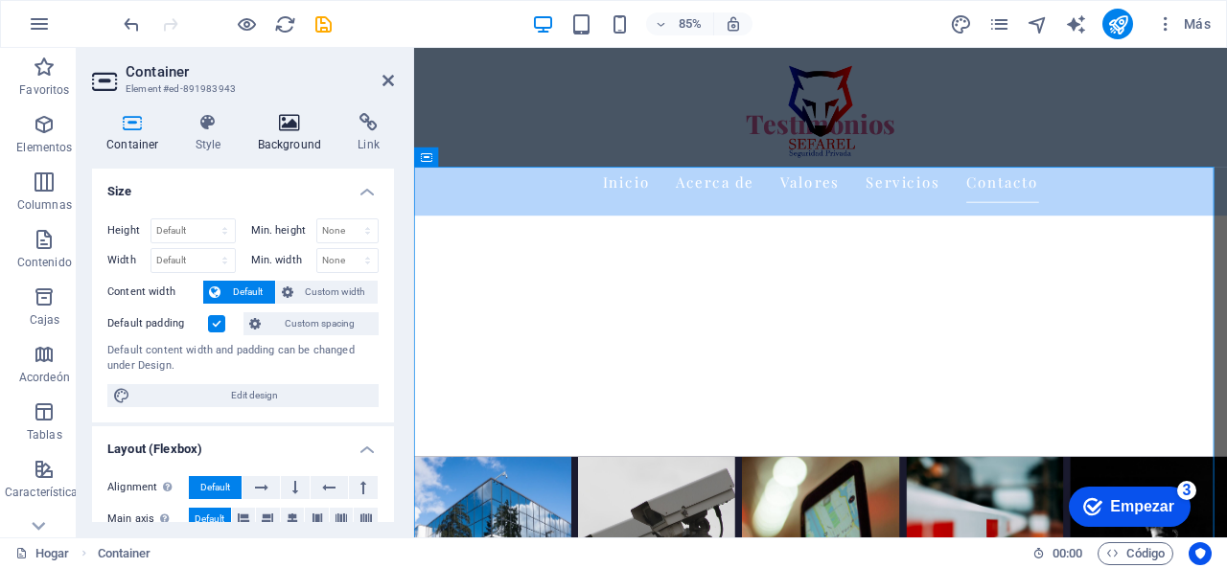
click at [281, 120] on icon at bounding box center [289, 122] width 93 height 19
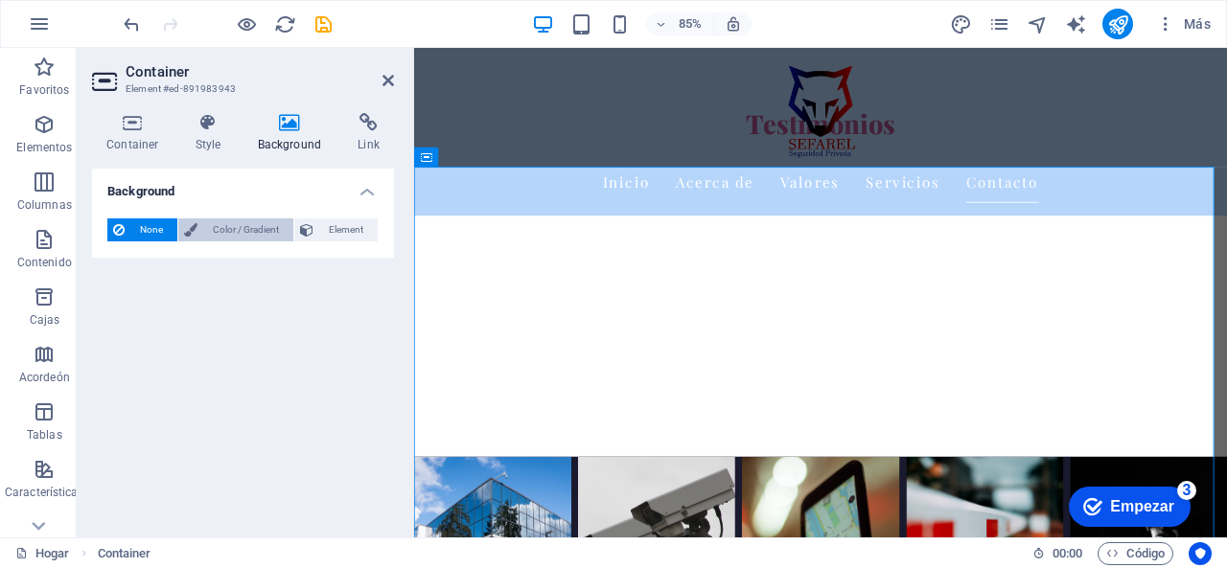
click at [249, 225] on span "Color / Gradient" at bounding box center [245, 230] width 84 height 23
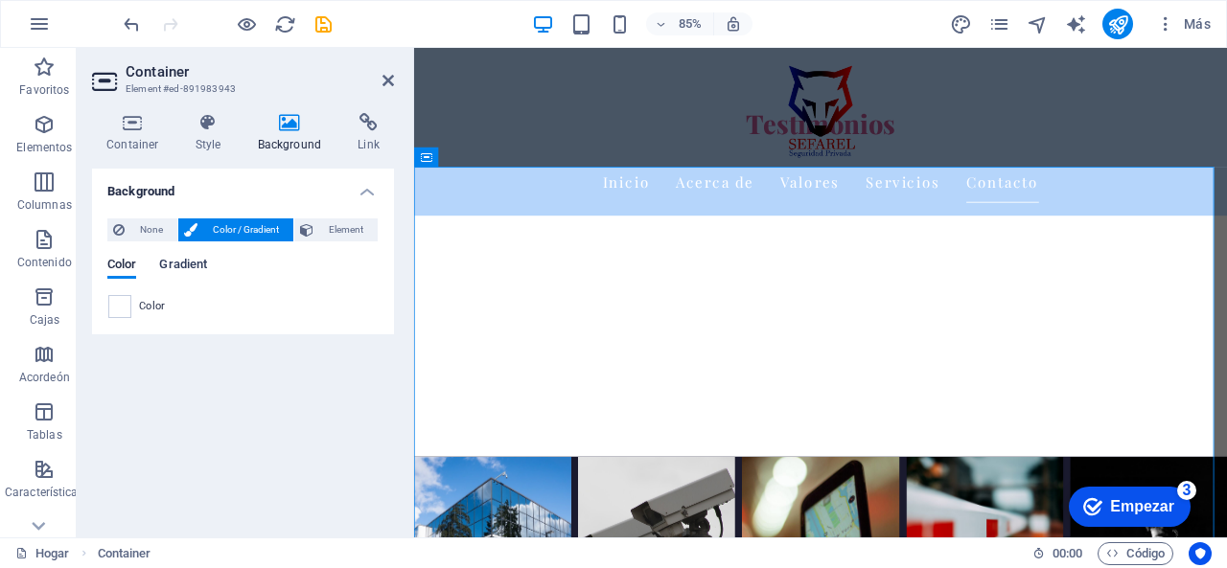
click at [190, 267] on span "Gradient" at bounding box center [183, 266] width 48 height 27
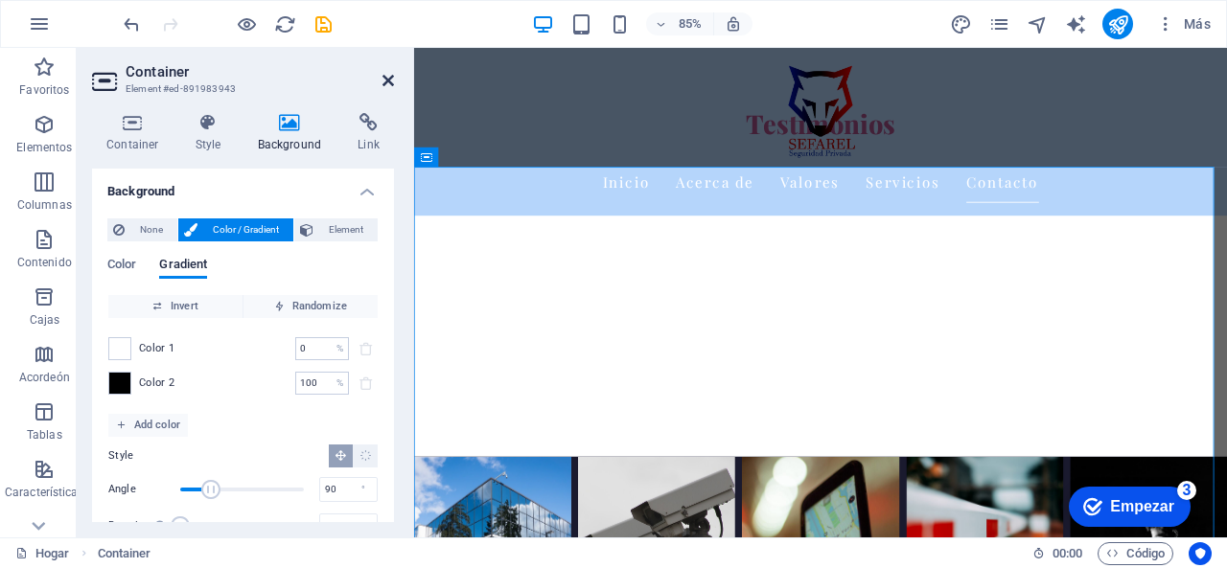
click at [384, 81] on icon at bounding box center [388, 80] width 12 height 15
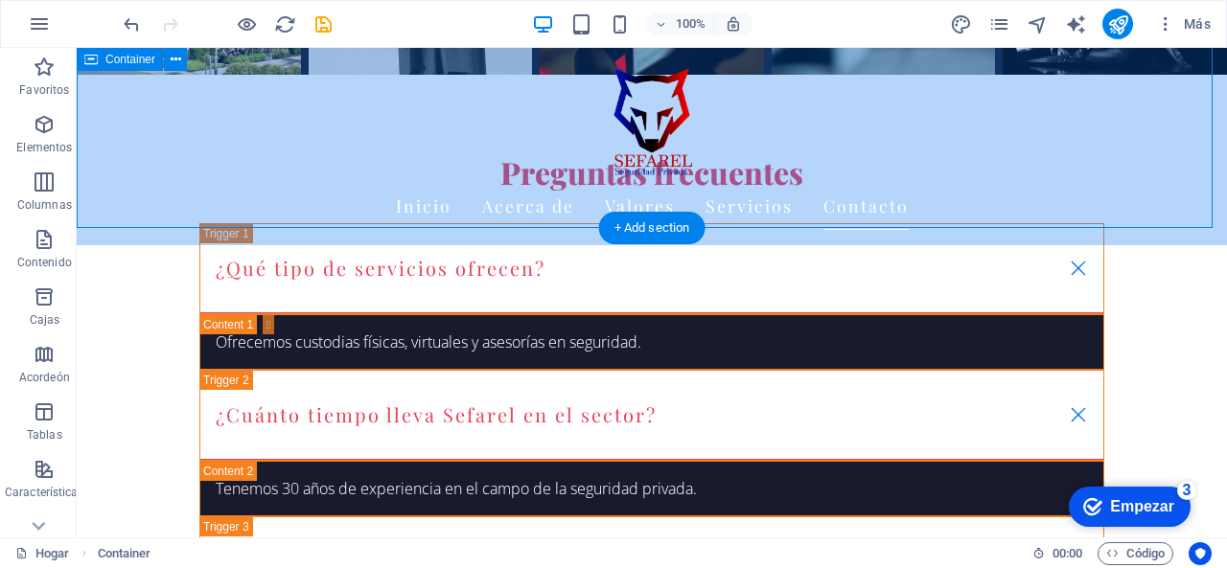
scroll to position [5177, 0]
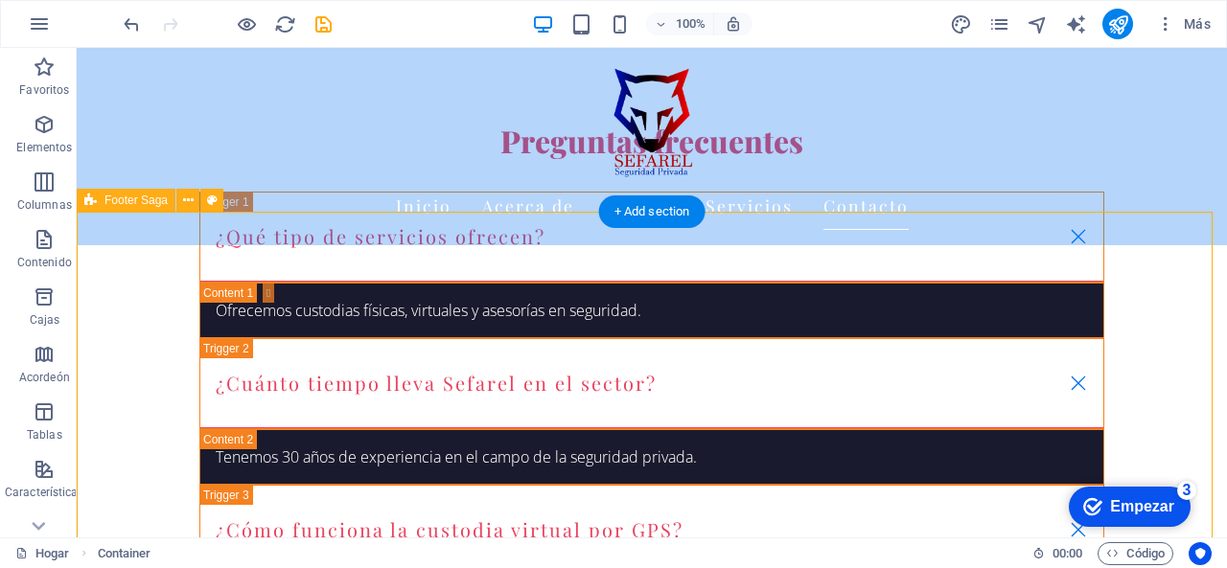
select select "footer"
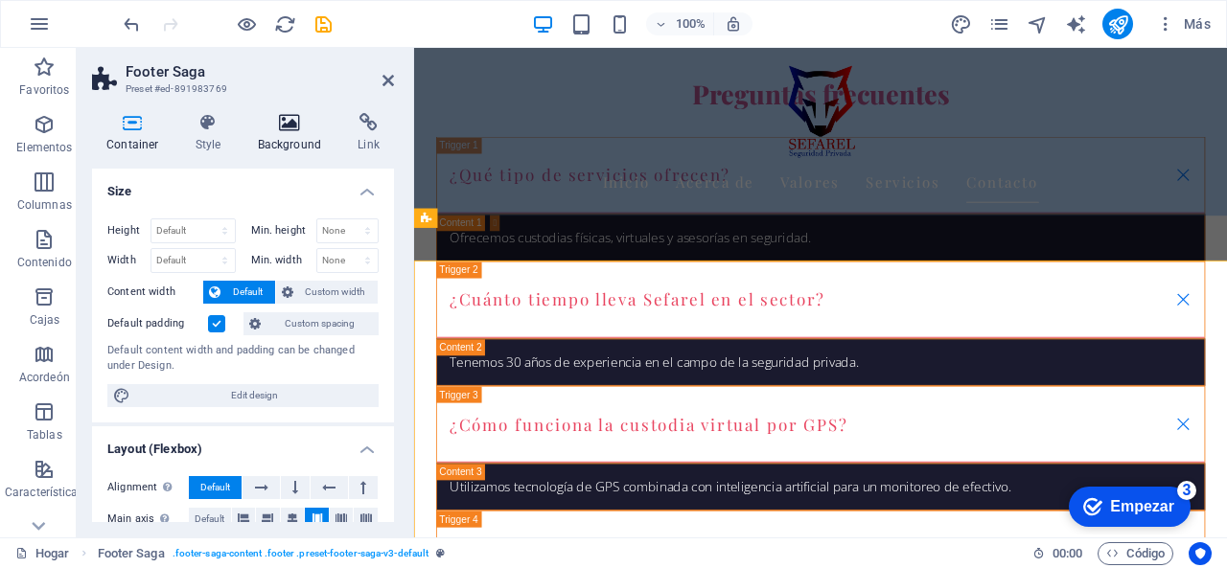
scroll to position [5090, 0]
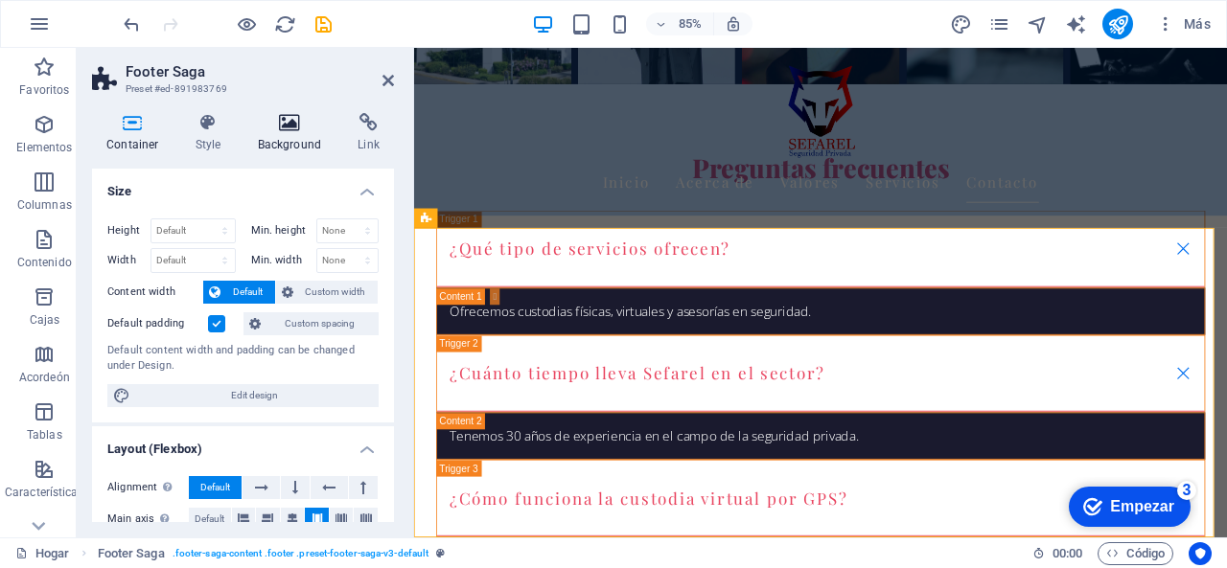
click at [270, 146] on h4 "Background" at bounding box center [293, 133] width 101 height 40
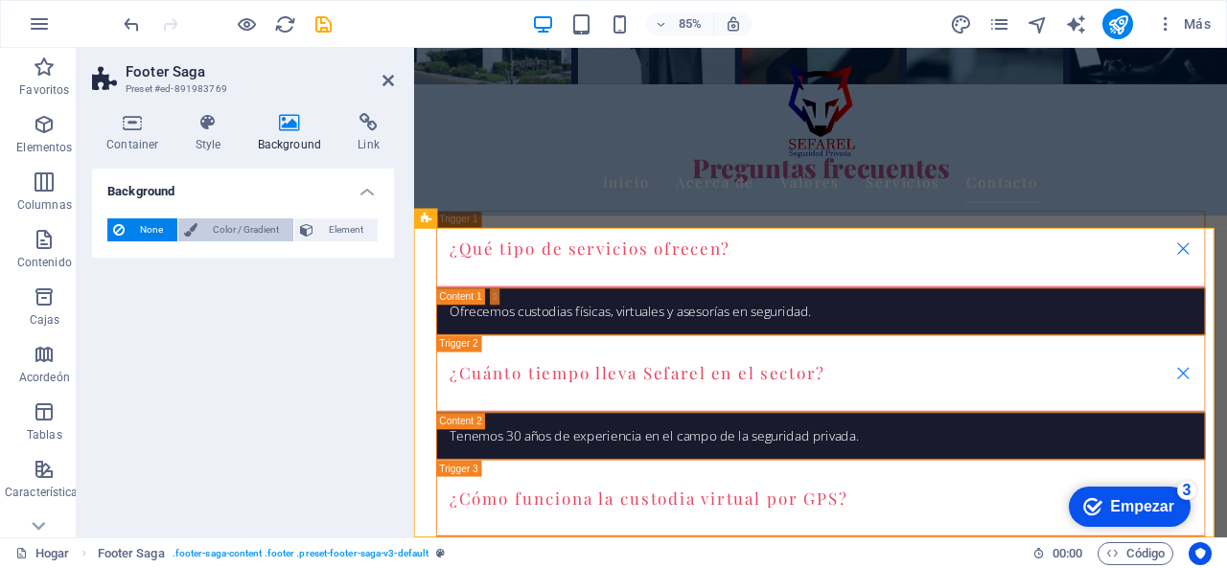
click at [249, 231] on span "Color / Gradient" at bounding box center [245, 230] width 84 height 23
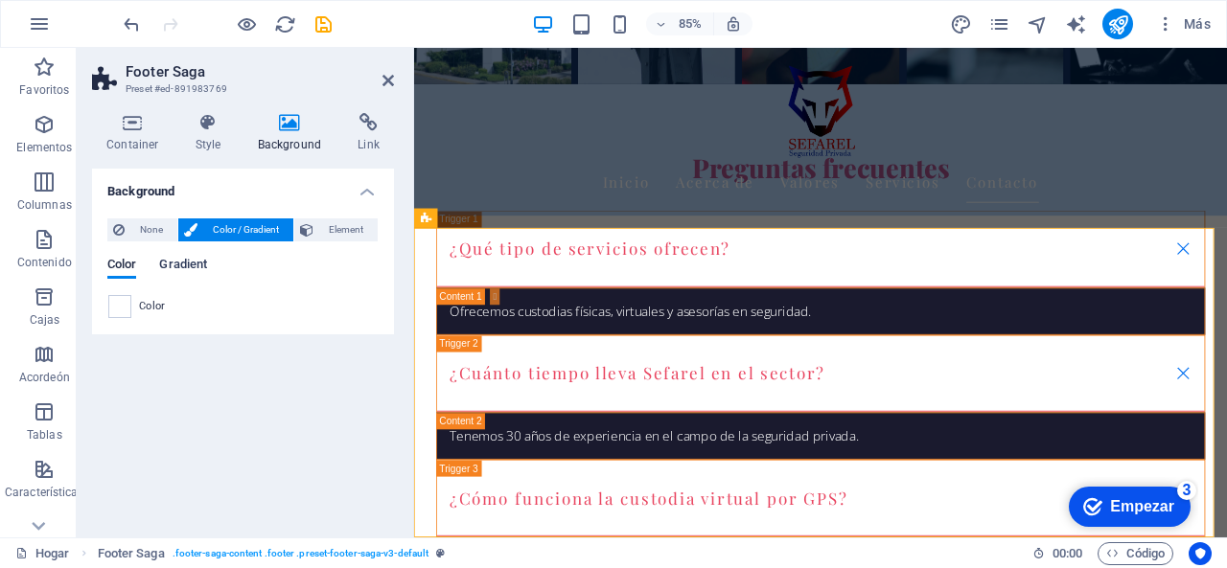
click at [206, 265] on span "Gradient" at bounding box center [183, 266] width 48 height 27
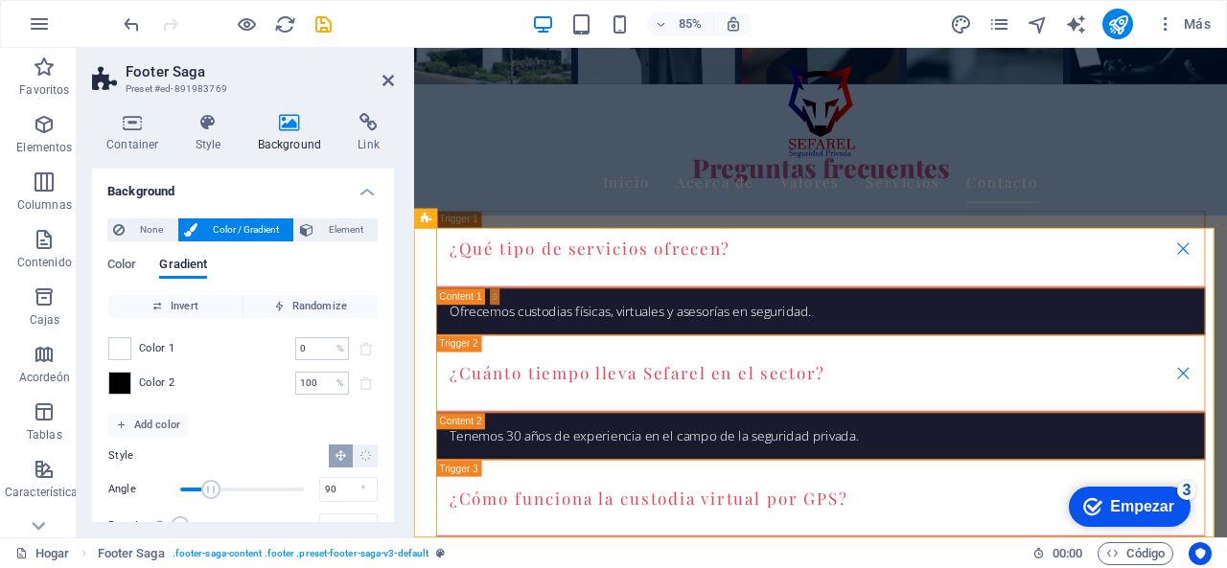
click at [389, 94] on header "Footer Saga Preset #ed-891983769" at bounding box center [243, 73] width 302 height 50
click at [385, 81] on icon at bounding box center [388, 80] width 12 height 15
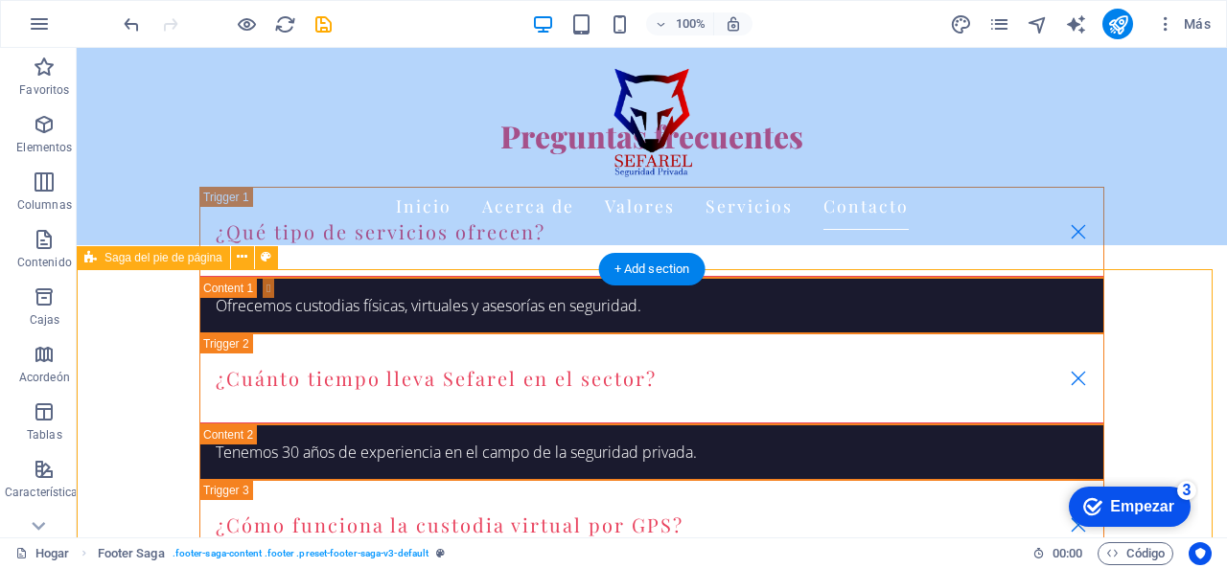
scroll to position [5215, 0]
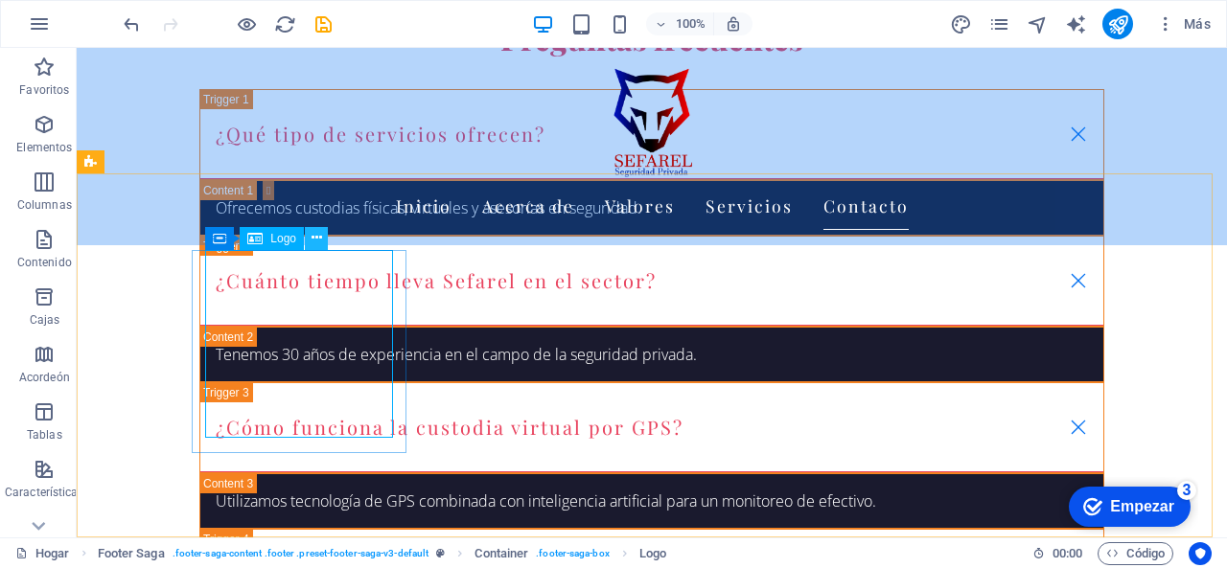
click at [315, 237] on icon at bounding box center [317, 238] width 11 height 20
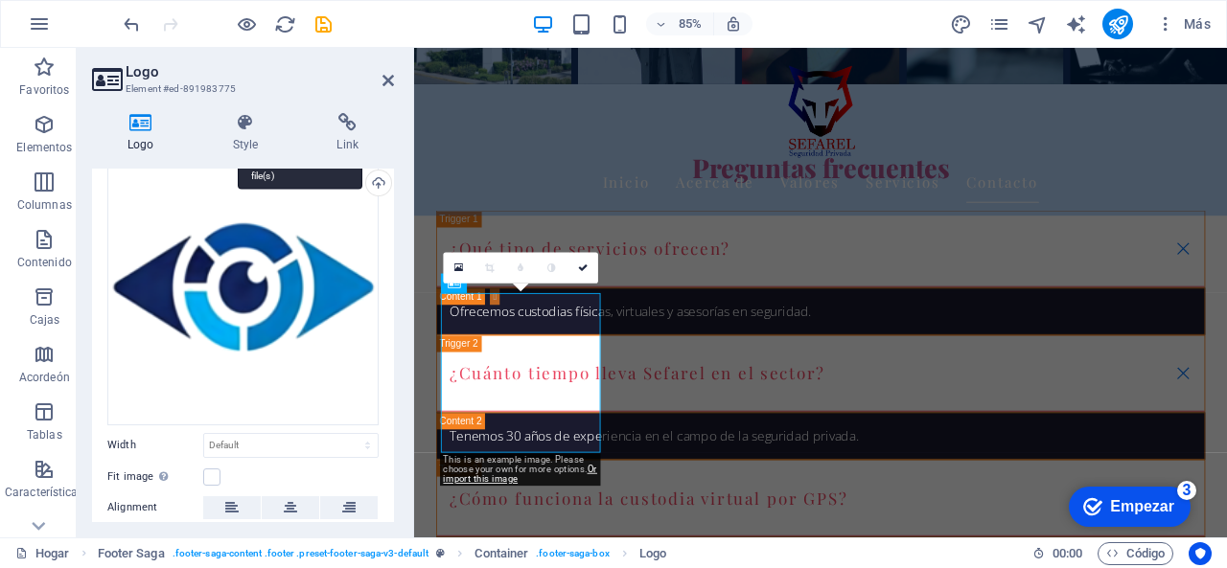
scroll to position [0, 0]
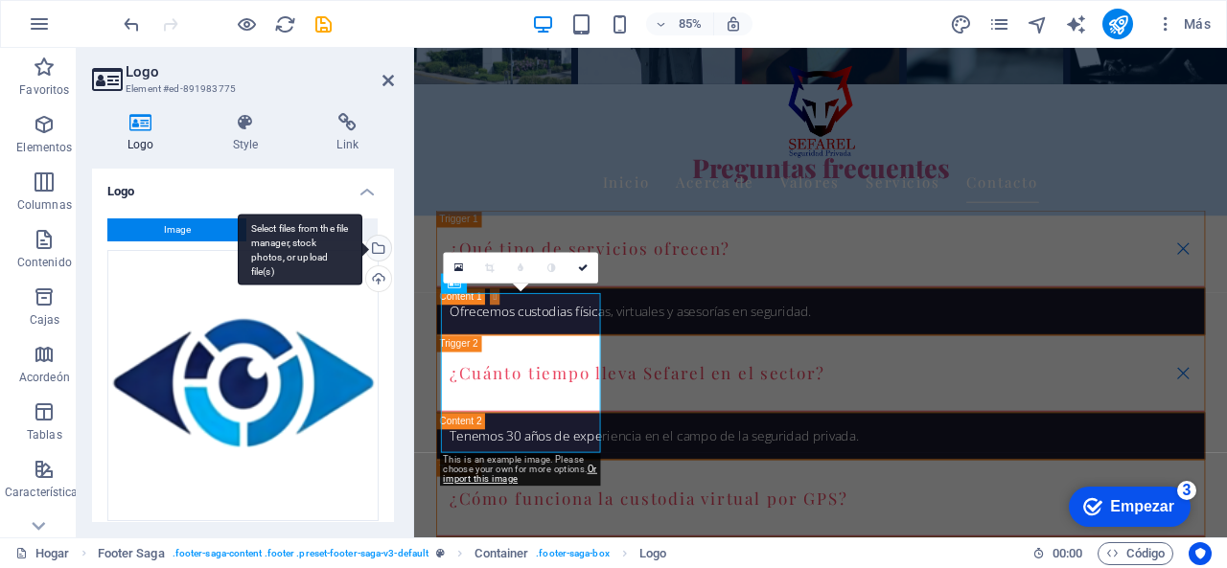
click at [379, 250] on div "Select files from the file manager, stock photos, or upload file(s)" at bounding box center [376, 250] width 29 height 29
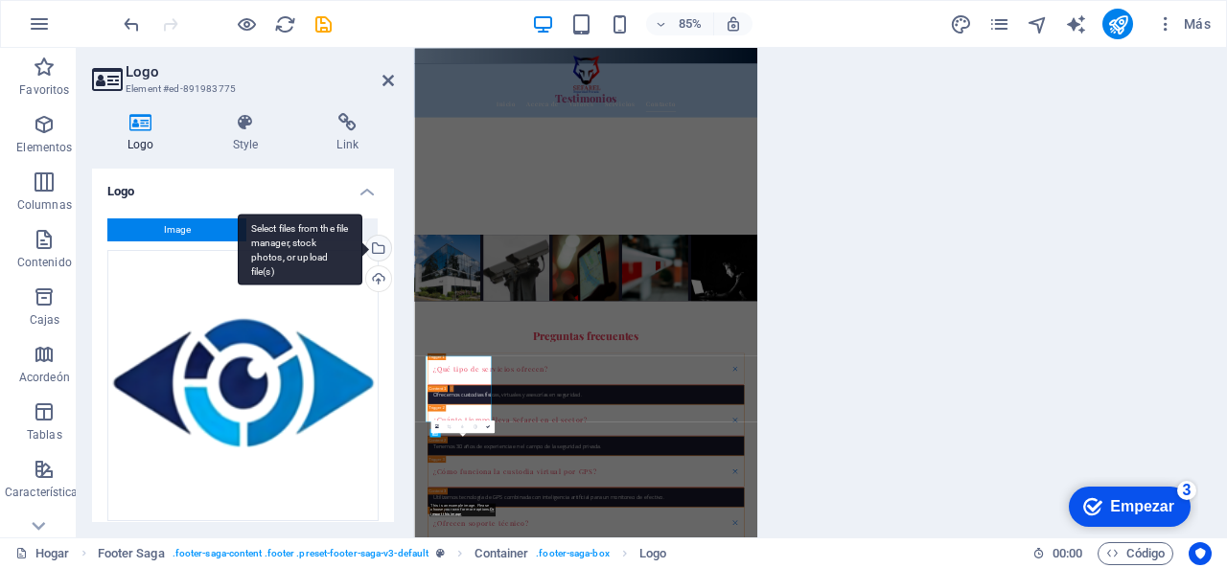
scroll to position [4498, 0]
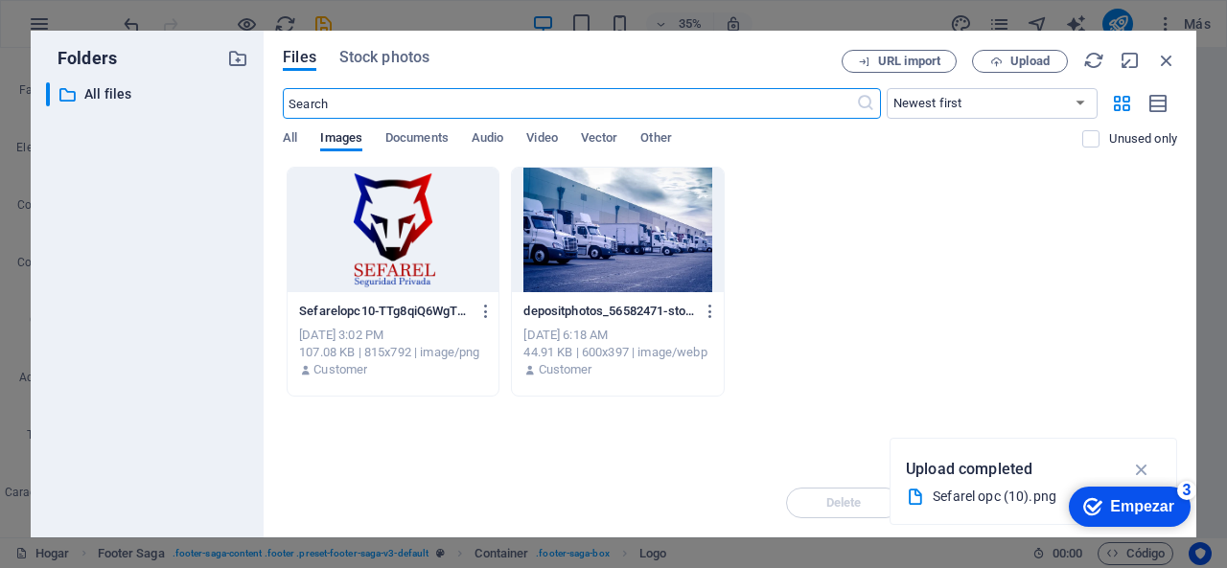
click at [473, 267] on div at bounding box center [393, 230] width 211 height 125
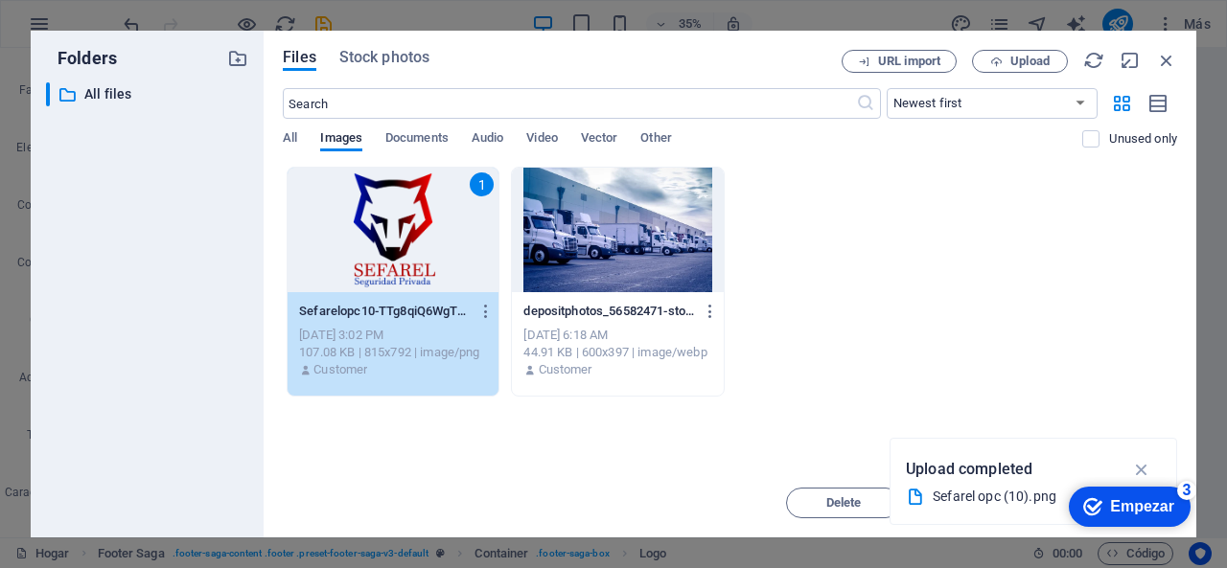
click at [473, 267] on div "1" at bounding box center [393, 230] width 211 height 125
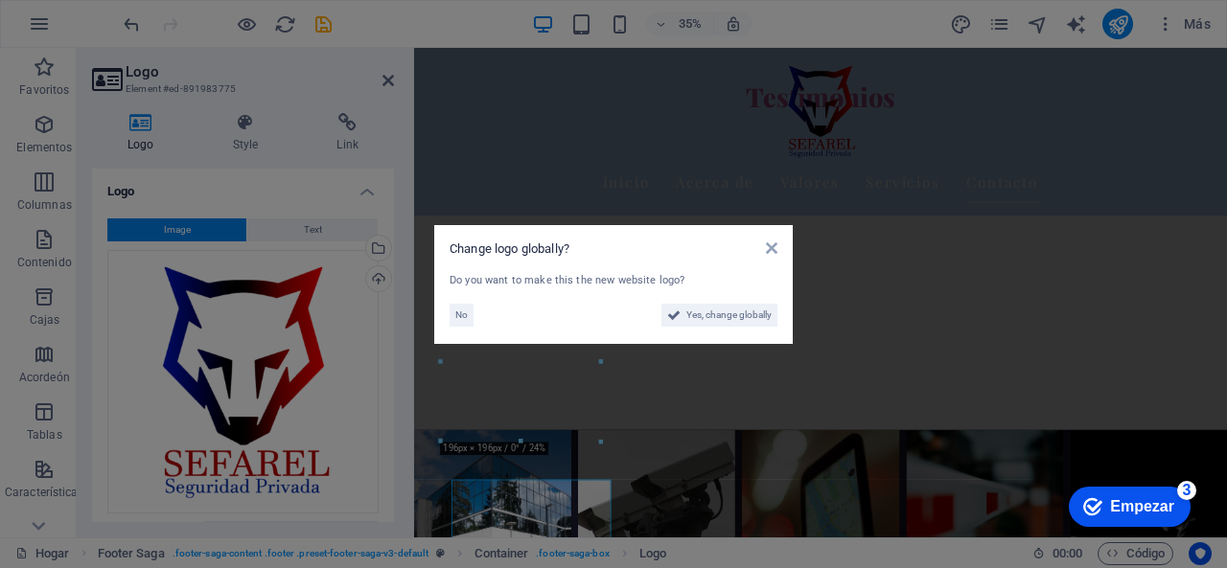
scroll to position [5103, 0]
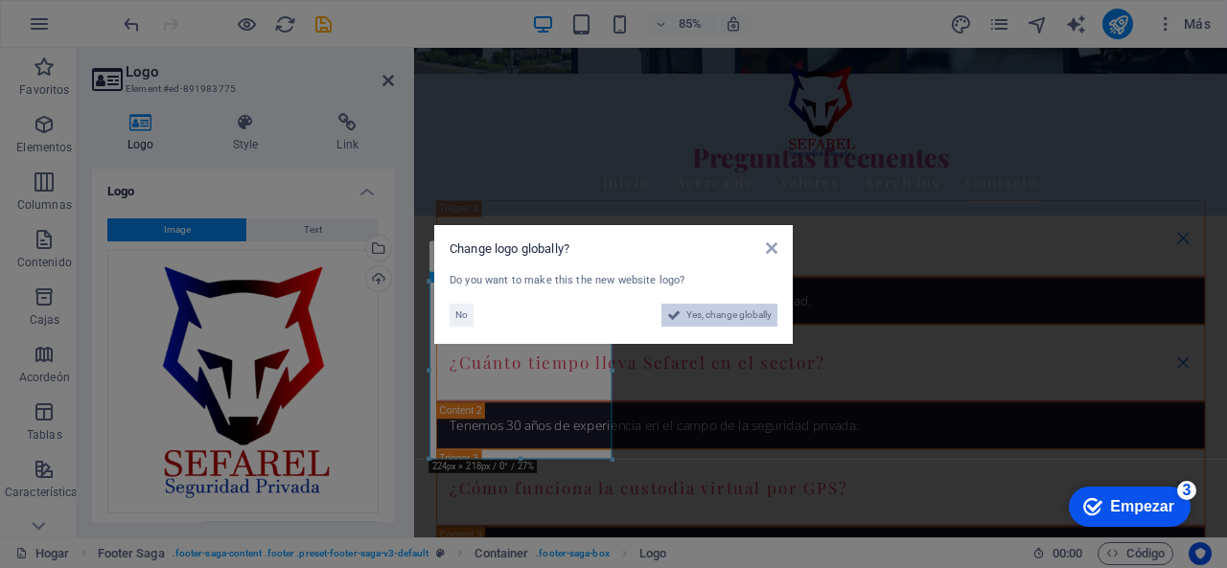
click at [698, 311] on span "Yes, change globally" at bounding box center [728, 315] width 85 height 23
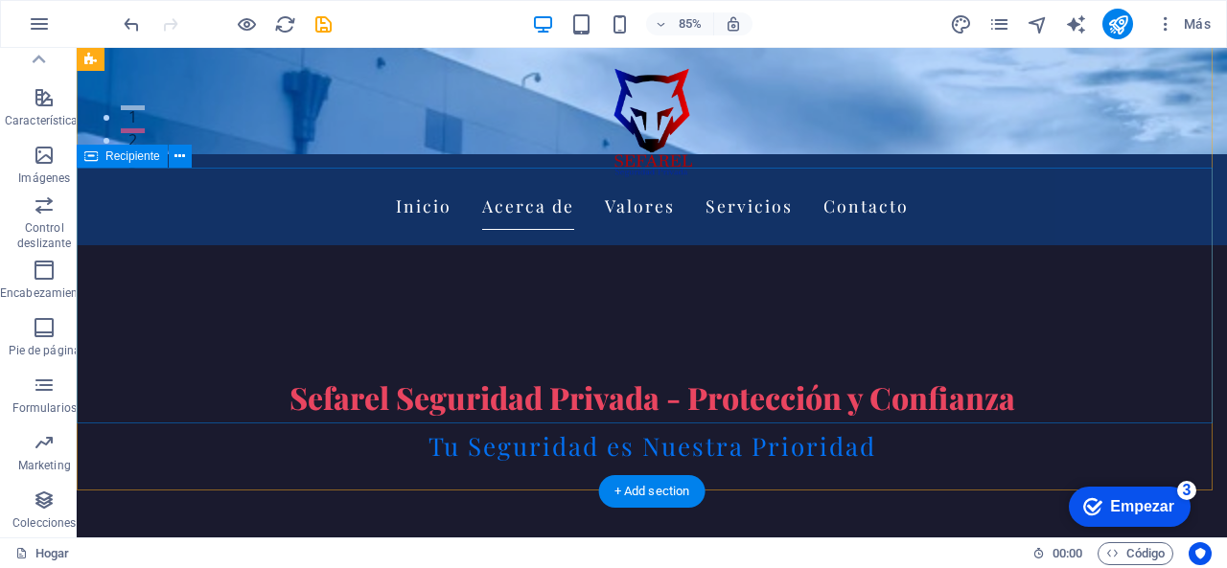
scroll to position [0, 0]
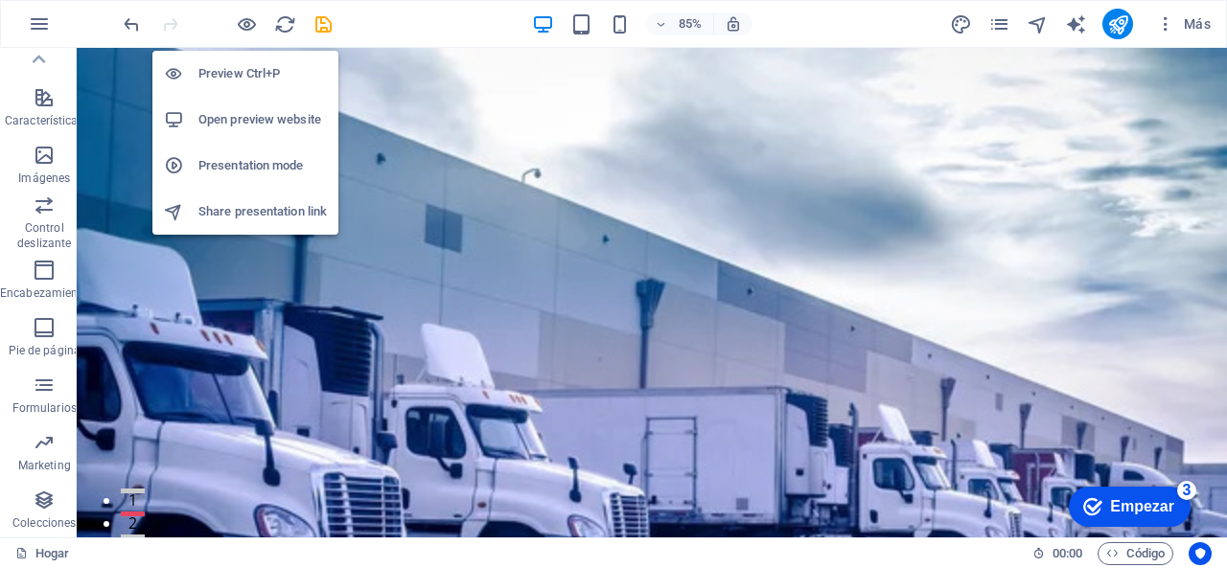
click at [235, 118] on h6 "Open preview website" at bounding box center [262, 119] width 128 height 23
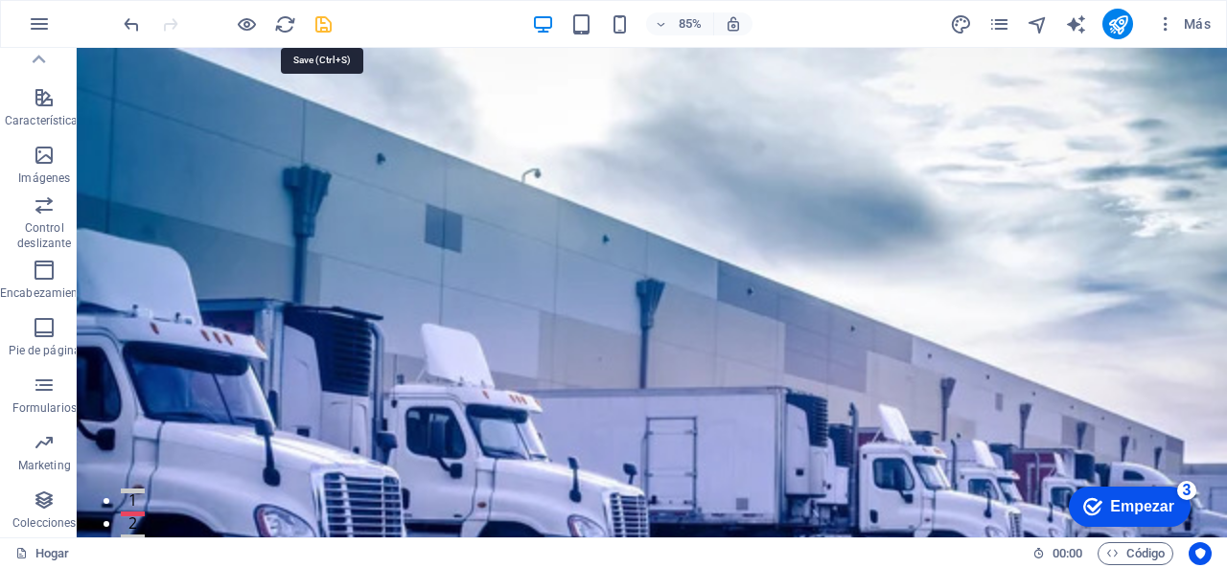
click at [330, 27] on icon "ahorrar" at bounding box center [324, 24] width 22 height 22
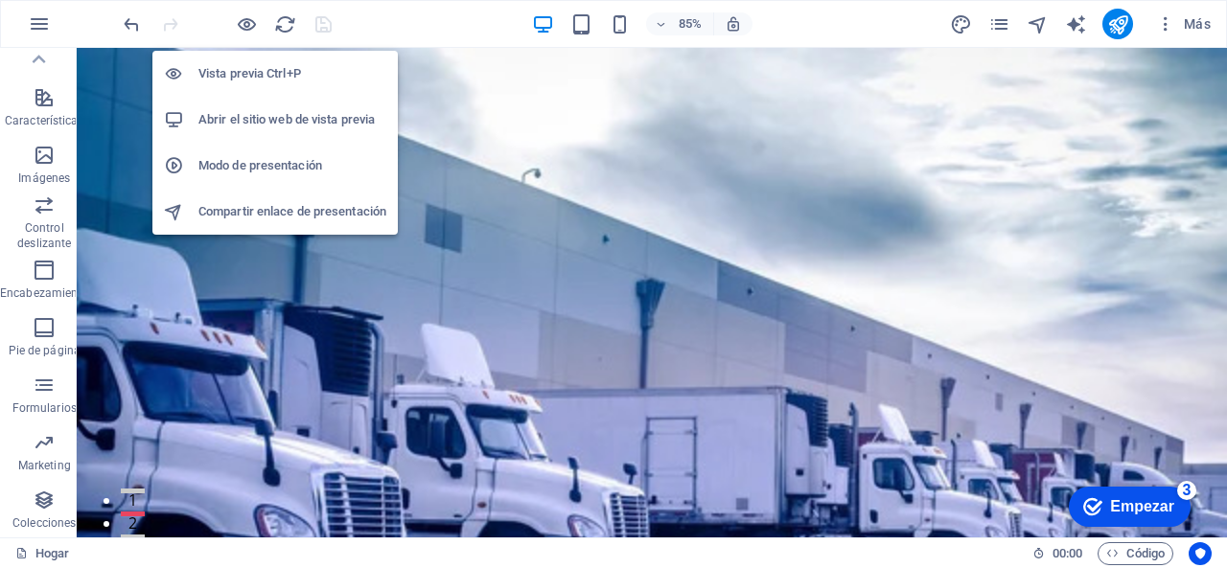
click at [244, 122] on font "Abrir el sitio web de vista previa" at bounding box center [286, 119] width 176 height 14
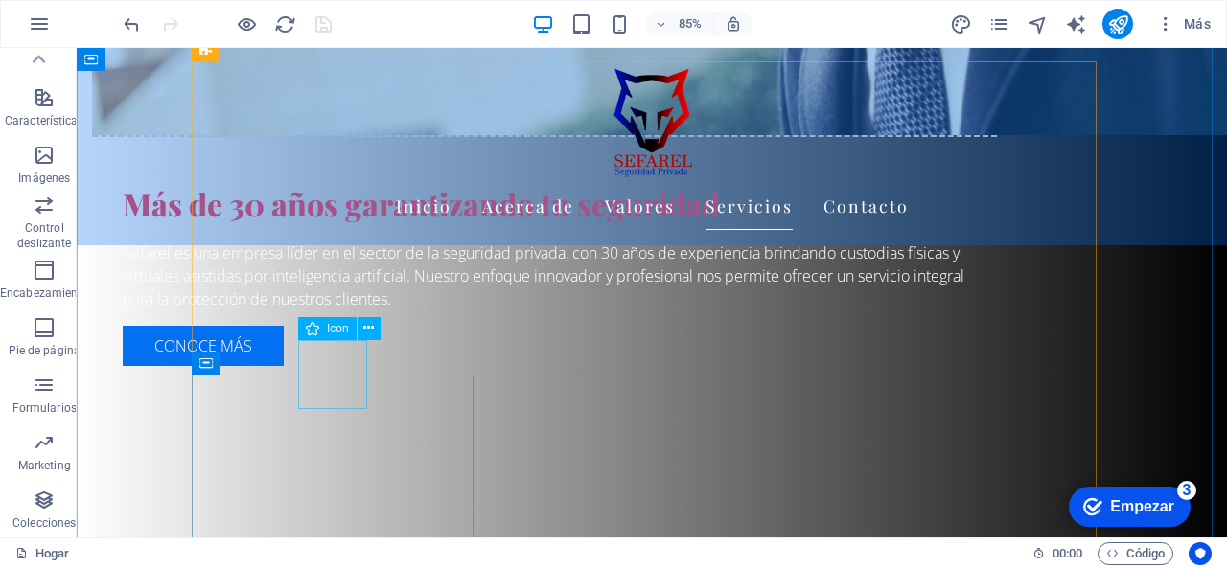
scroll to position [1534, 0]
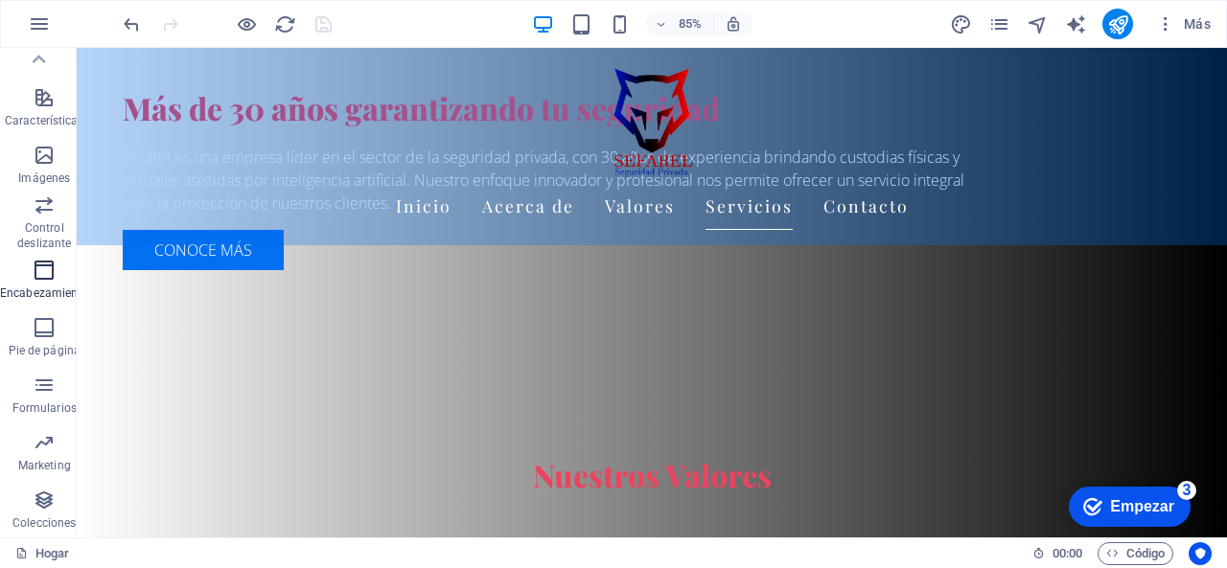
click at [11, 283] on span "Encabezamiento" at bounding box center [44, 282] width 89 height 46
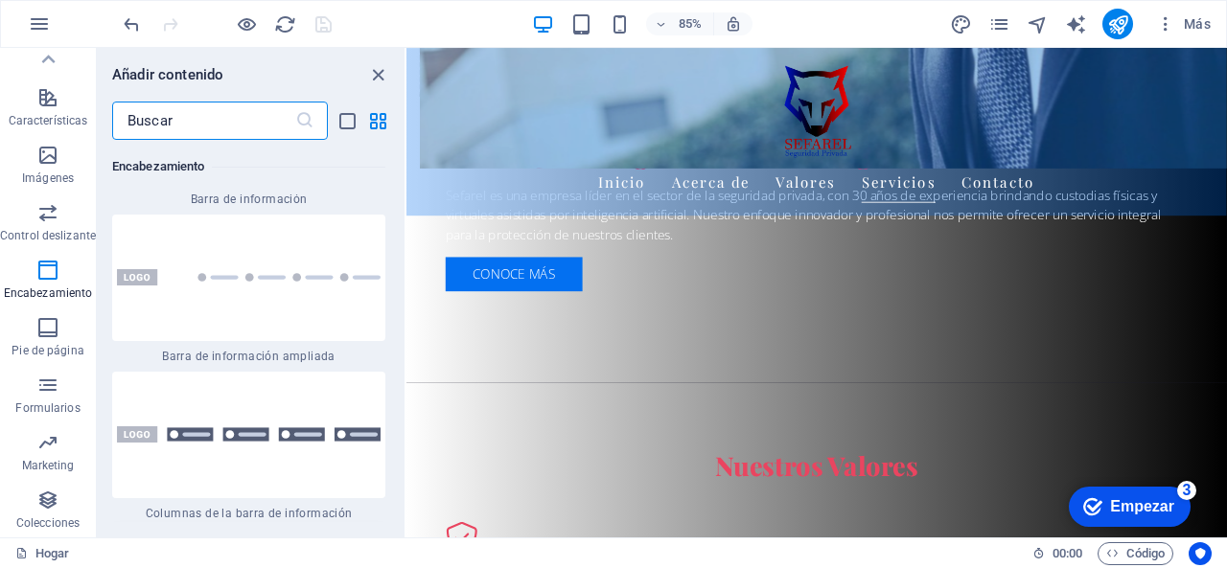
scroll to position [24906, 0]
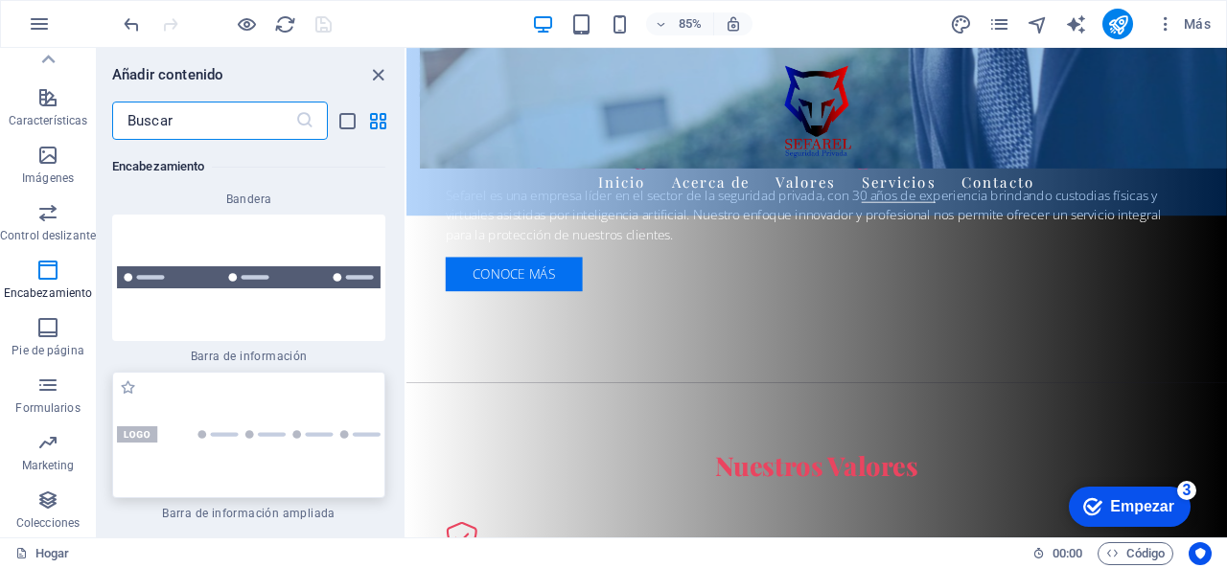
click at [193, 372] on div at bounding box center [248, 435] width 273 height 127
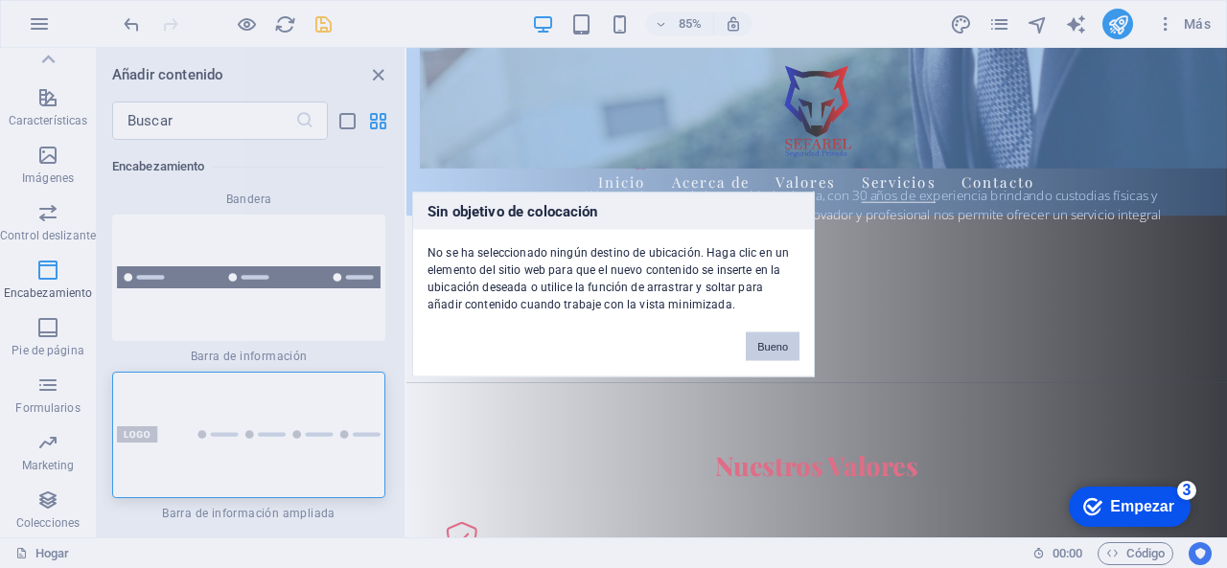
click at [776, 344] on font "Bueno" at bounding box center [772, 346] width 31 height 12
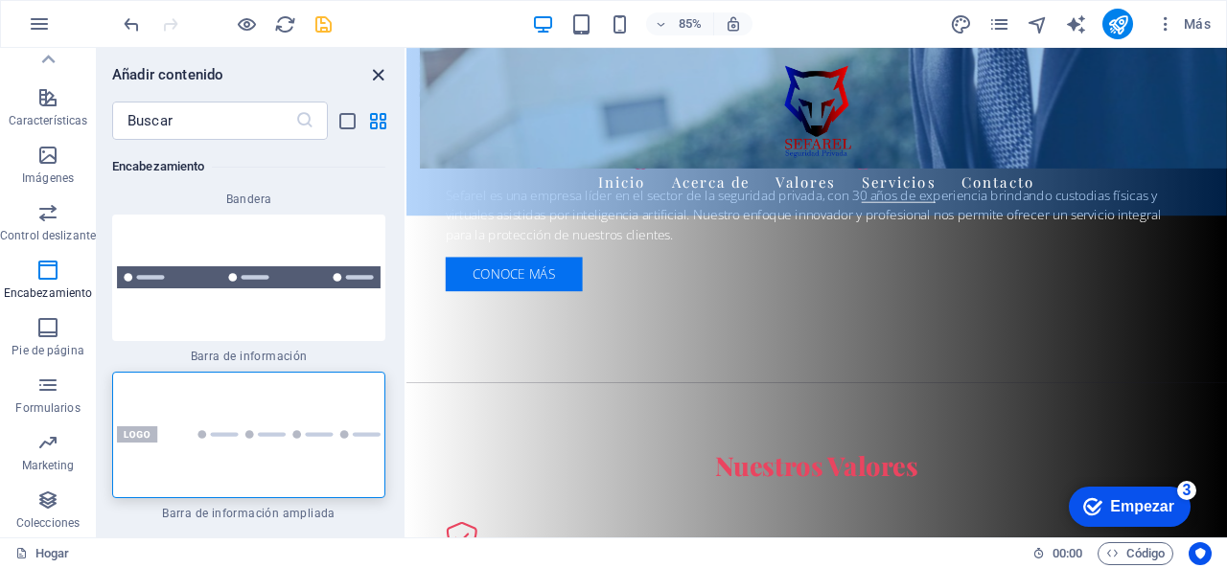
drag, startPoint x: 385, startPoint y: 72, endPoint x: 382, endPoint y: 84, distance: 13.0
click at [382, 84] on icon "cerrar panel" at bounding box center [378, 75] width 22 height 22
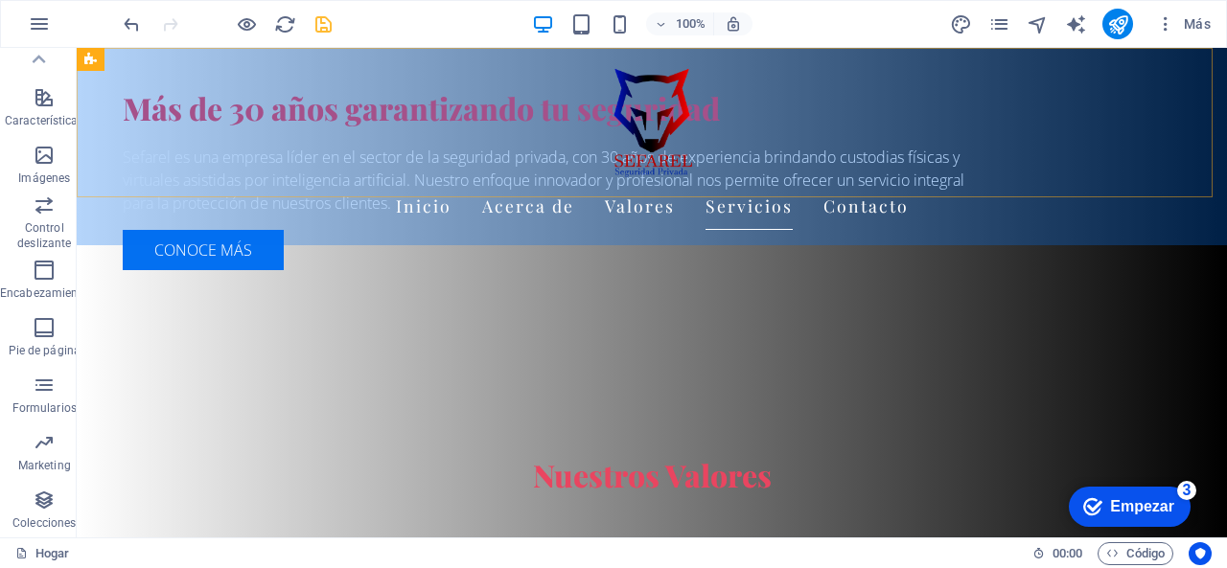
click at [150, 124] on div "Inicio Acerca de Valores Servicios Contacto" at bounding box center [652, 146] width 1150 height 197
click at [150, 123] on div "Inicio Acerca de Valores Servicios Contacto" at bounding box center [652, 146] width 1150 height 197
select select "rem"
select select "preset-menu-v2-home-hero-logo-nav-h1-menu"
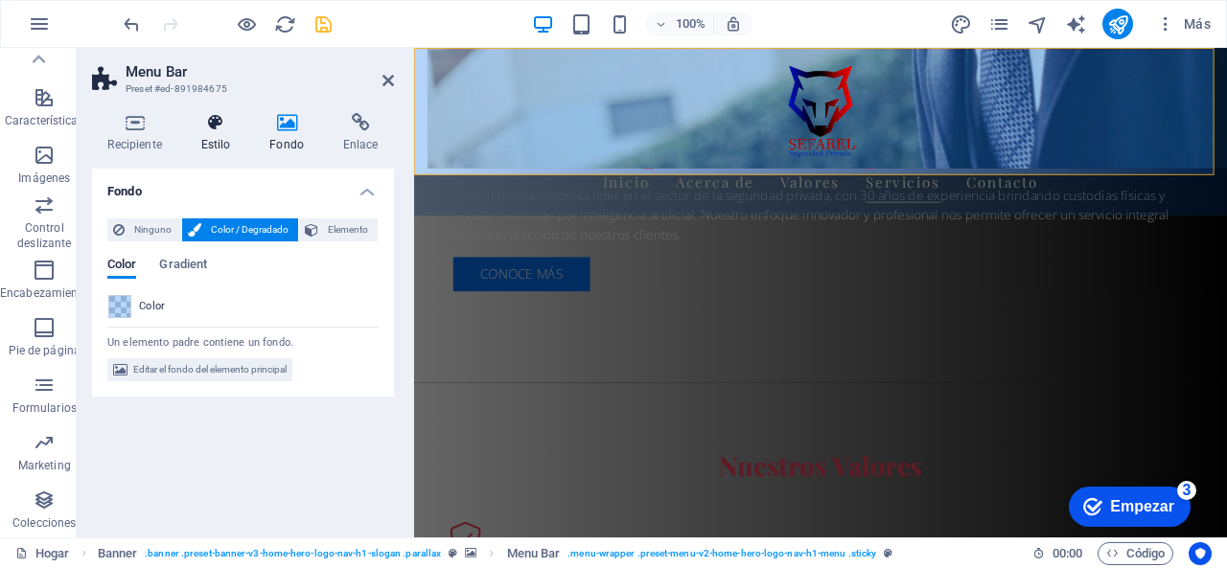
click at [228, 132] on h4 "Estilo" at bounding box center [219, 133] width 69 height 40
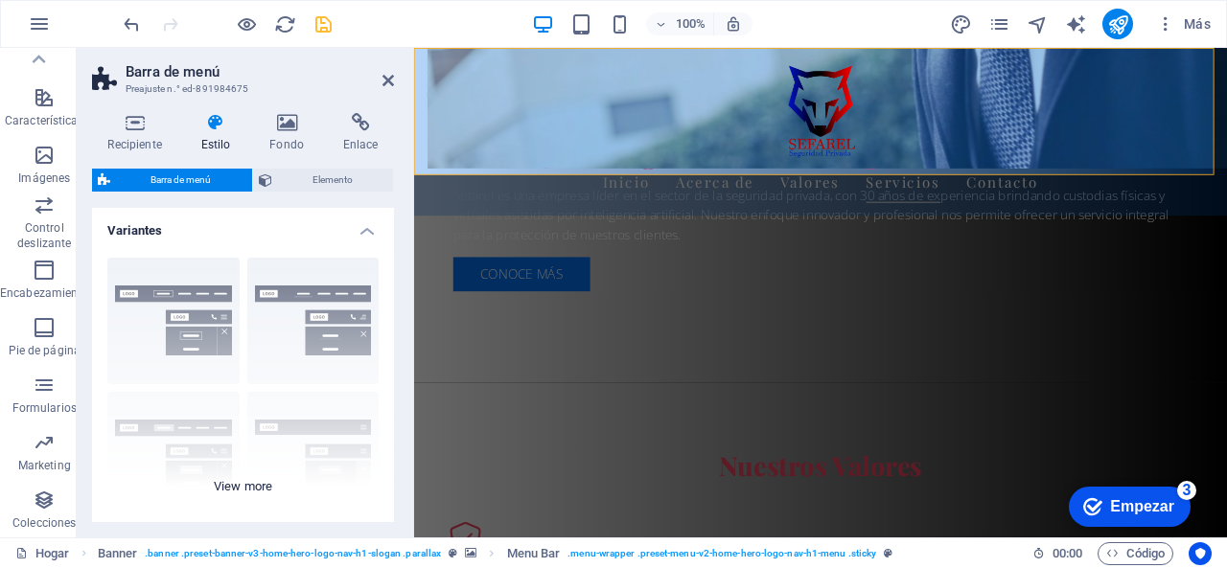
scroll to position [192, 0]
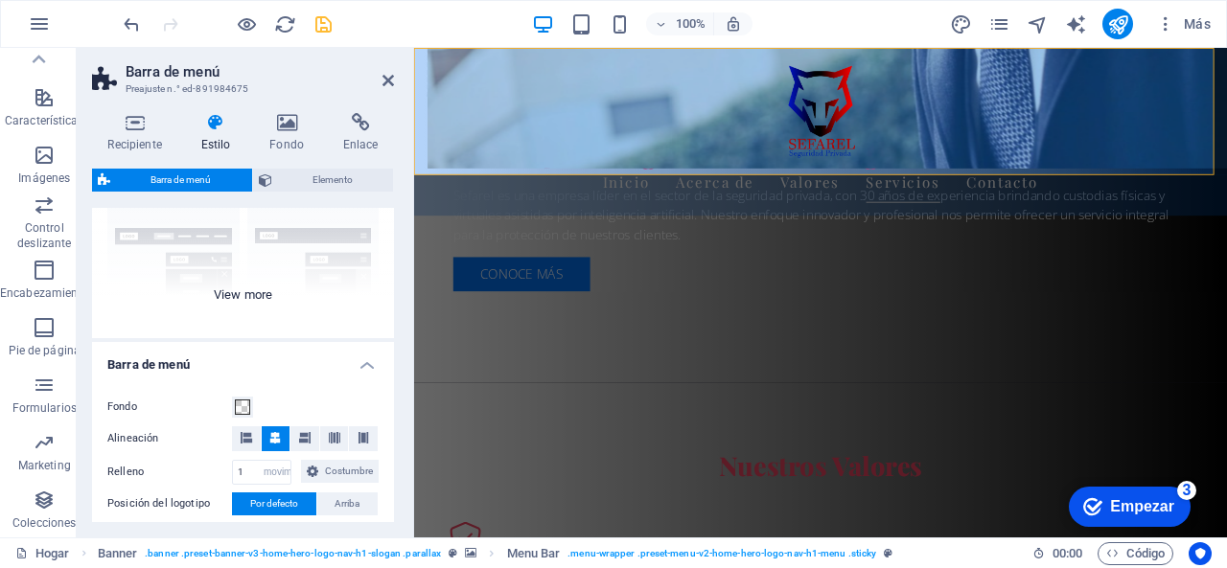
click at [249, 290] on div "Borde Centrado Por defecto Fijado [PERSON_NAME] Desencadenar Ancho XXL" at bounding box center [243, 195] width 302 height 288
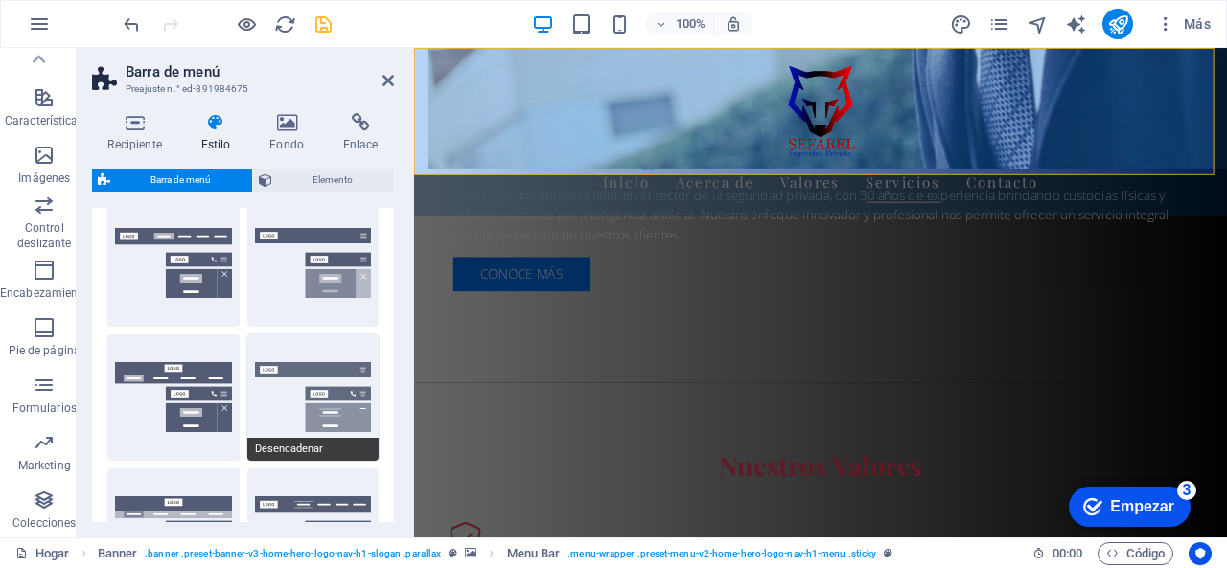
click at [282, 404] on button "Desencadenar" at bounding box center [313, 398] width 132 height 127
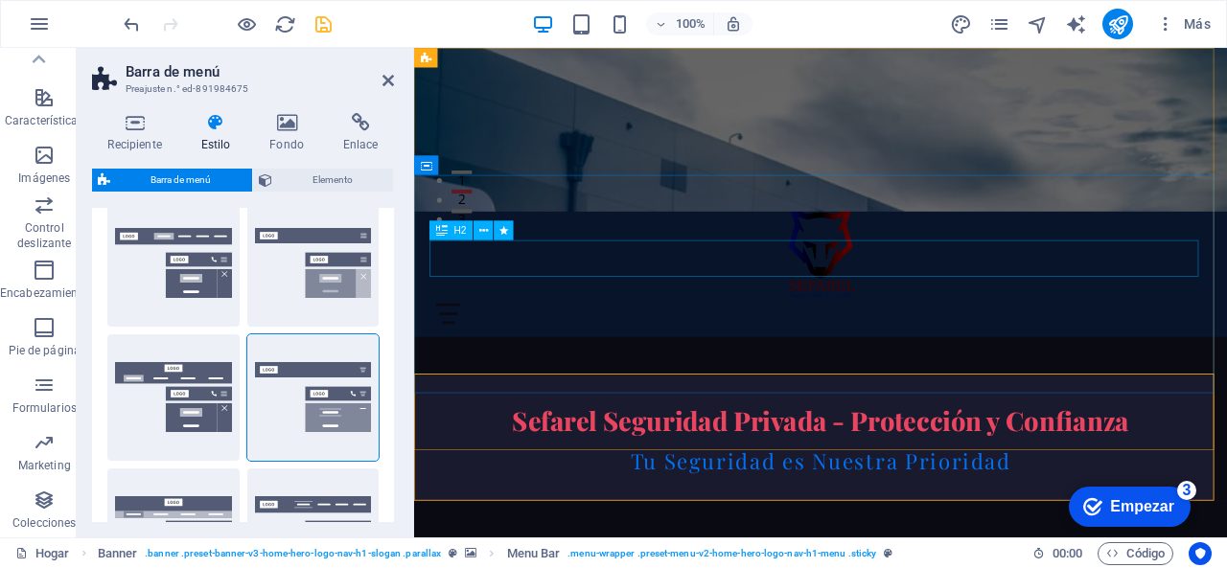
scroll to position [0, 0]
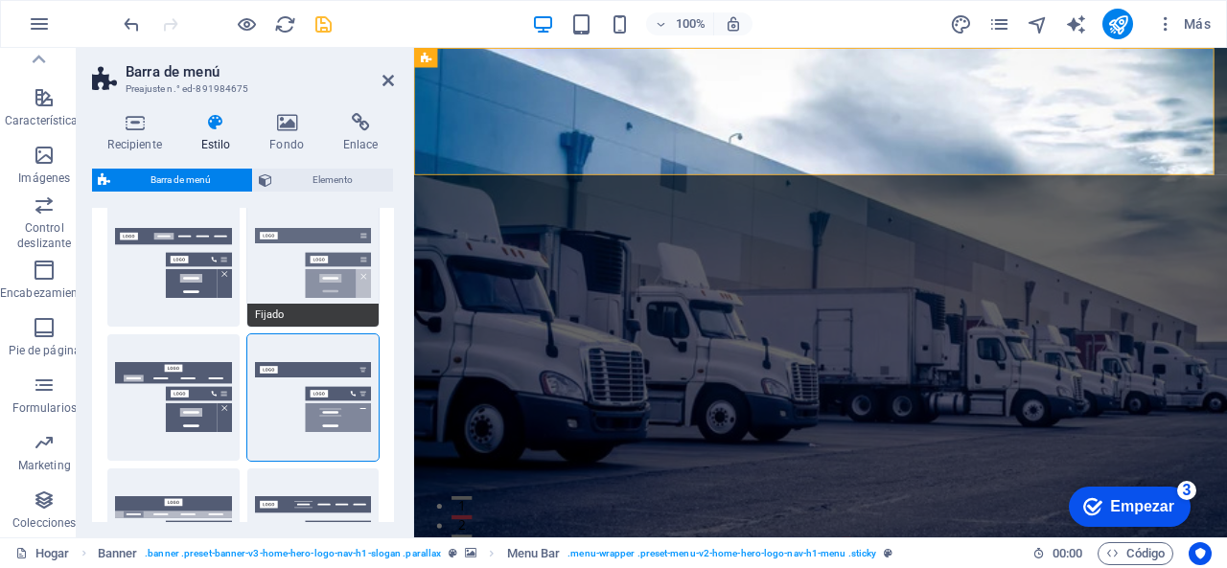
click at [277, 279] on button "Fijado" at bounding box center [313, 263] width 132 height 127
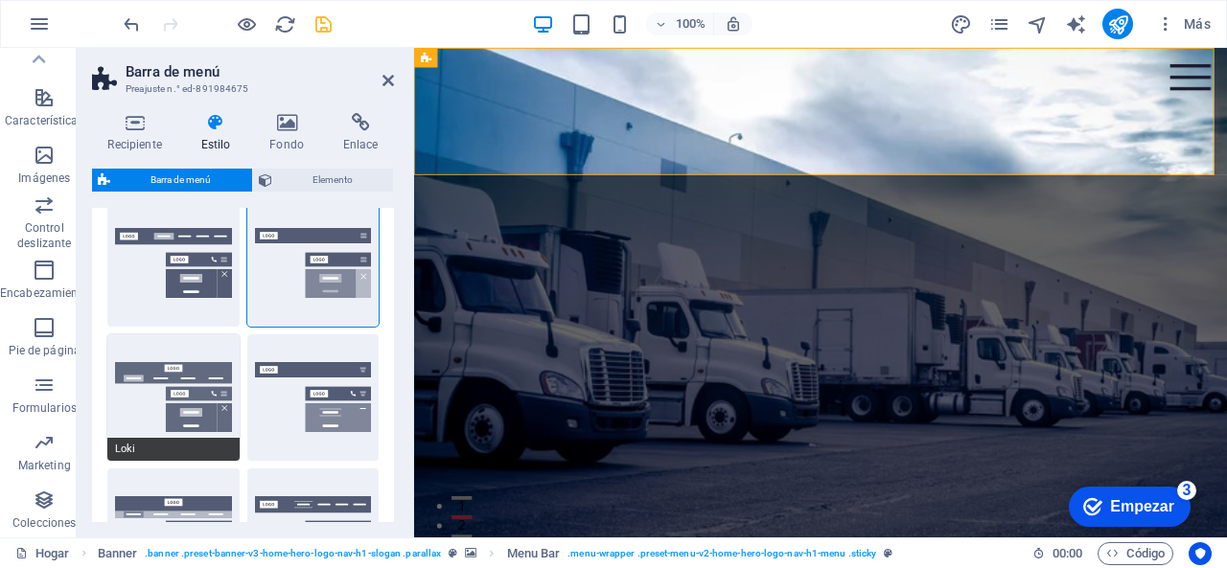
click at [133, 398] on button "Loki" at bounding box center [173, 398] width 132 height 127
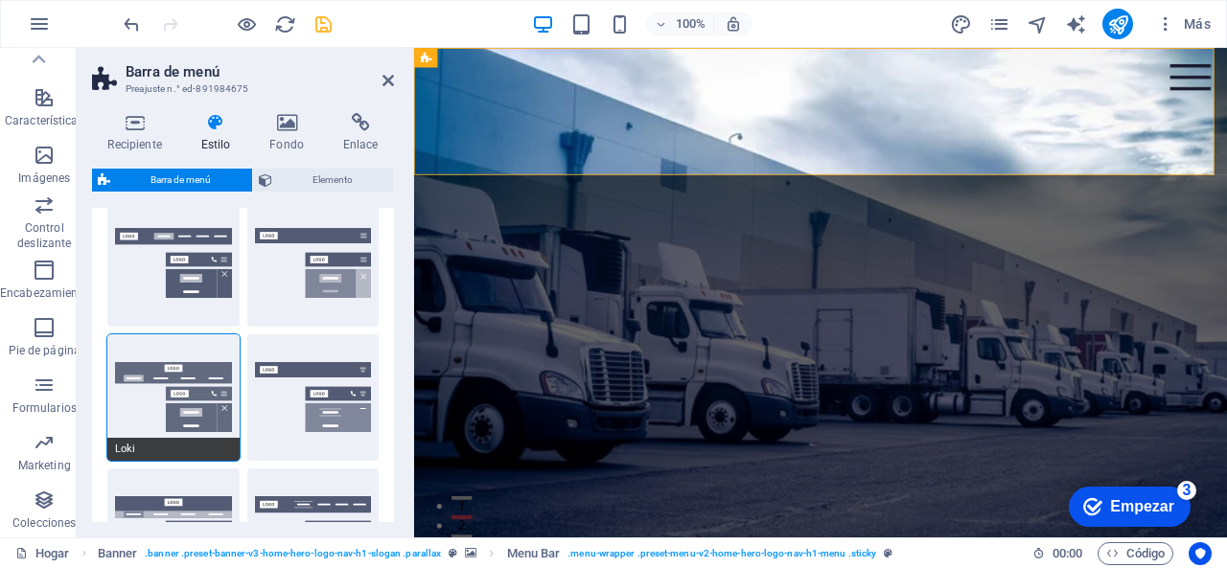
type input "0"
select select "DISABLED_OPTION_VALUE"
type input "2"
type input "1"
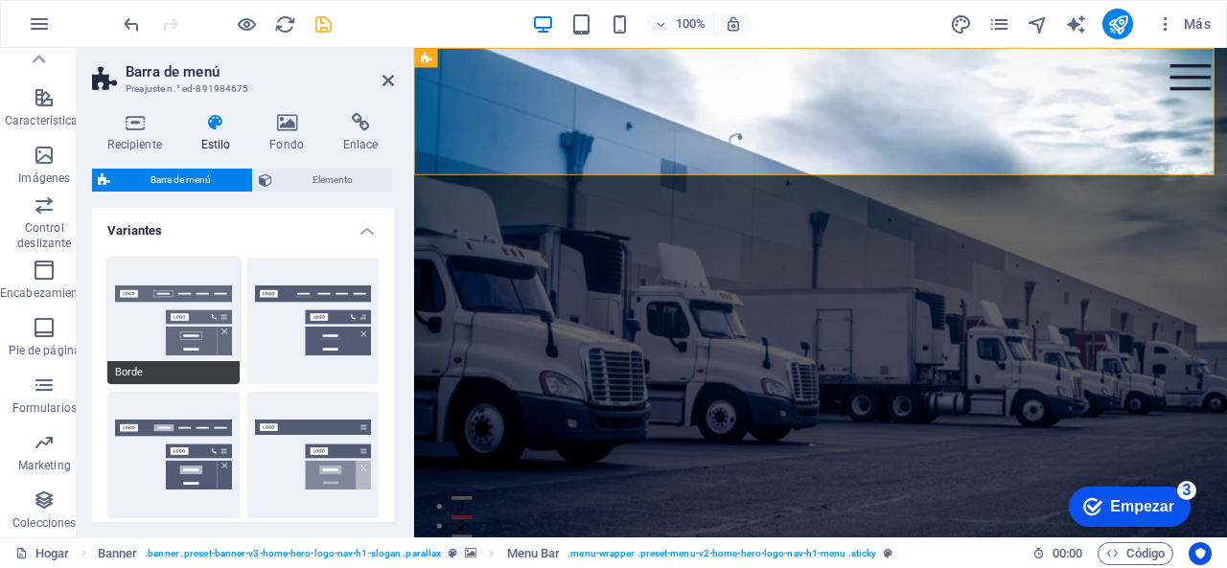
click at [146, 336] on button "Borde" at bounding box center [173, 321] width 132 height 127
type input "1"
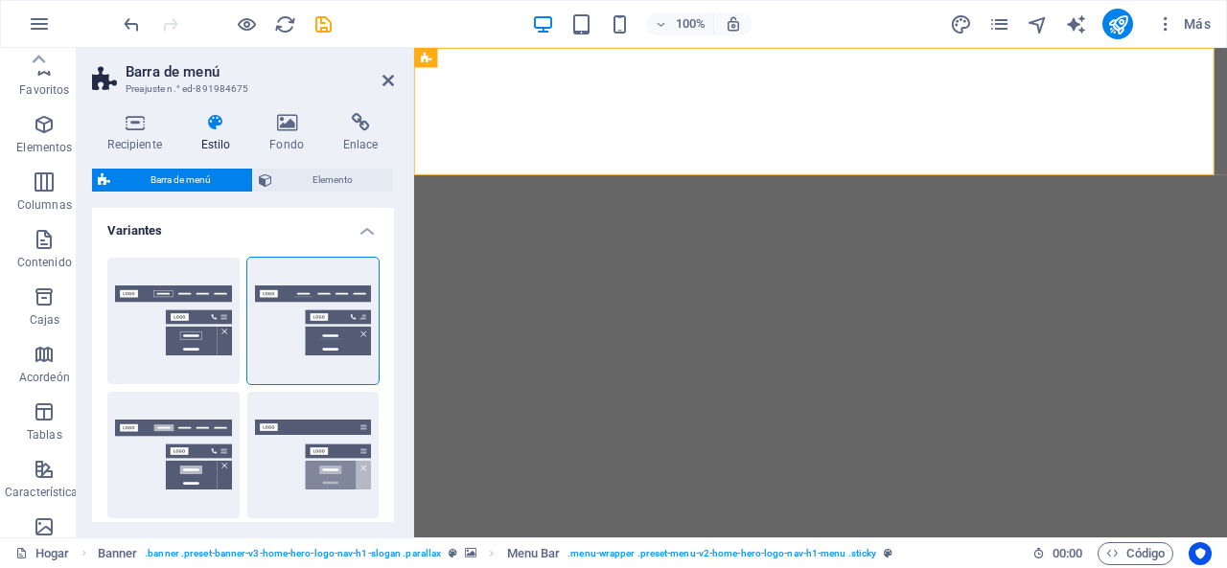
select select "rem"
select select "preset-menu-v2-home-hero-logo-nav-h1-menu"
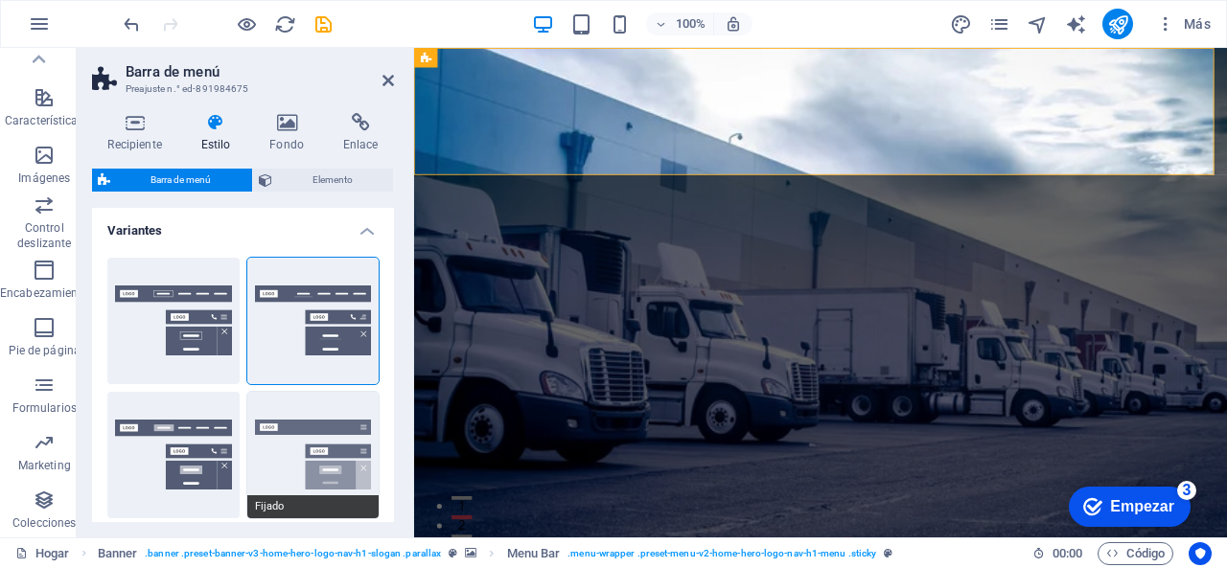
scroll to position [96, 0]
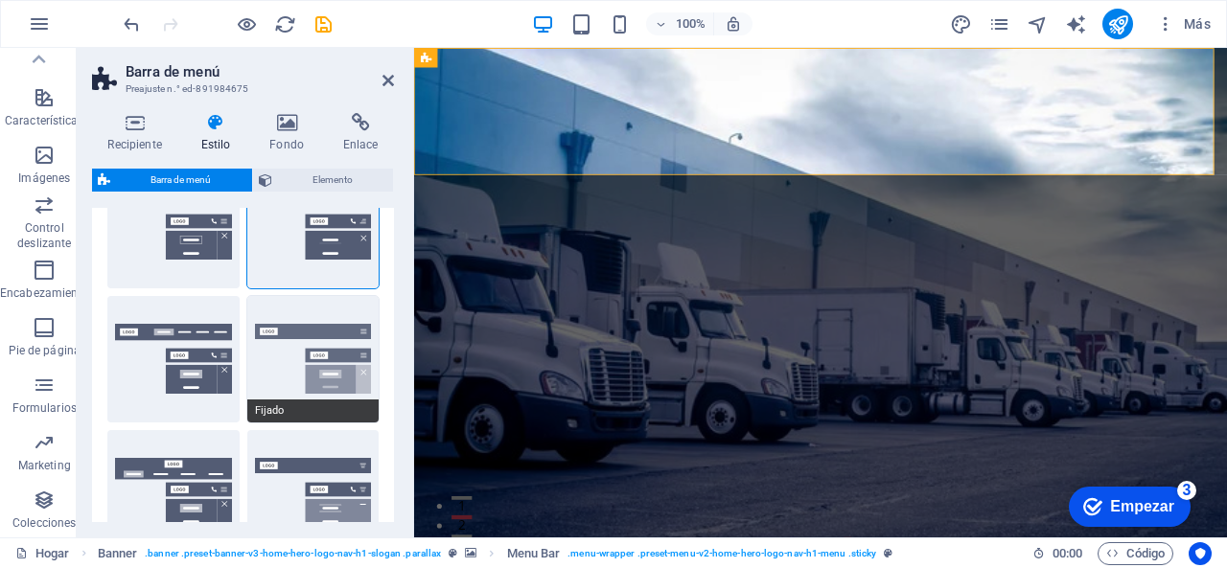
click at [274, 366] on button "Fijado" at bounding box center [313, 359] width 132 height 127
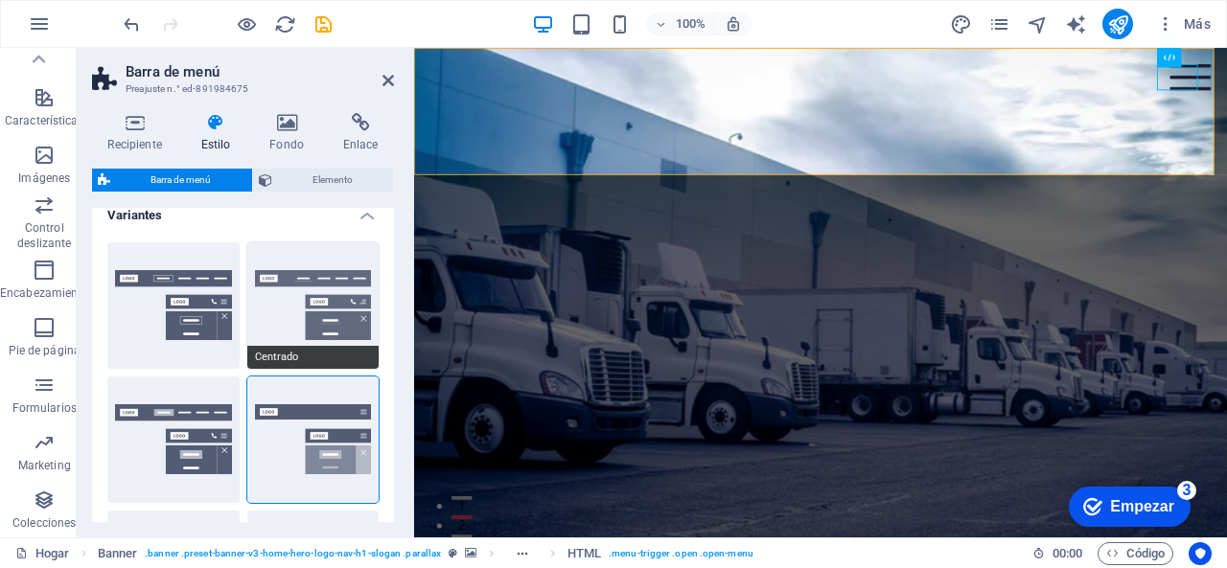
scroll to position [0, 0]
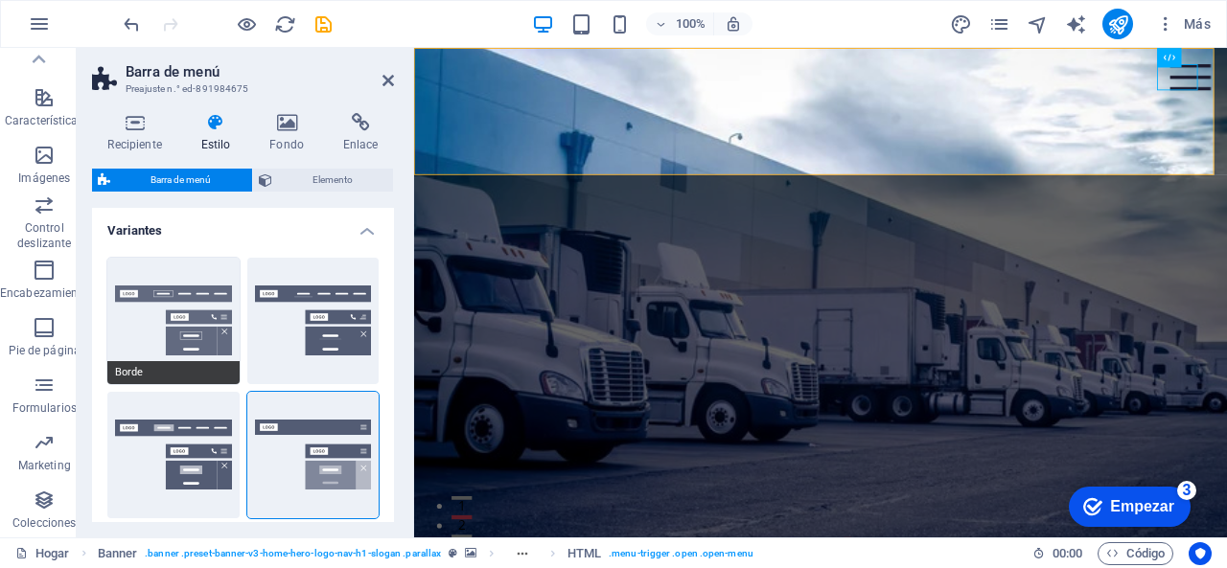
click at [108, 332] on button "Borde" at bounding box center [173, 321] width 132 height 127
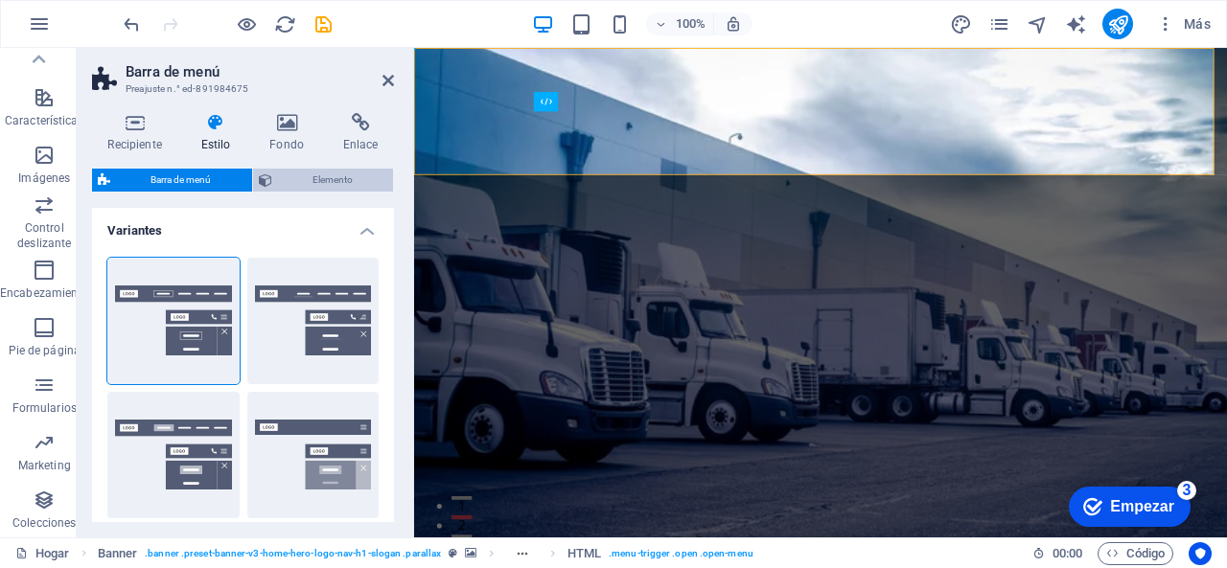
click at [355, 178] on span "Elemento" at bounding box center [333, 180] width 110 height 23
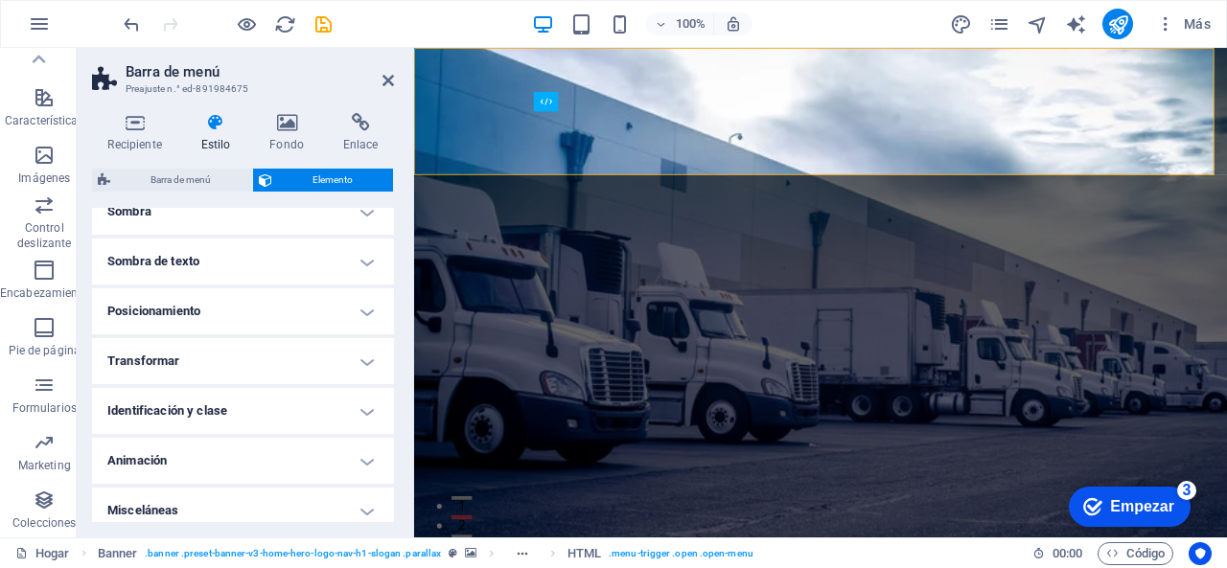
scroll to position [510, 0]
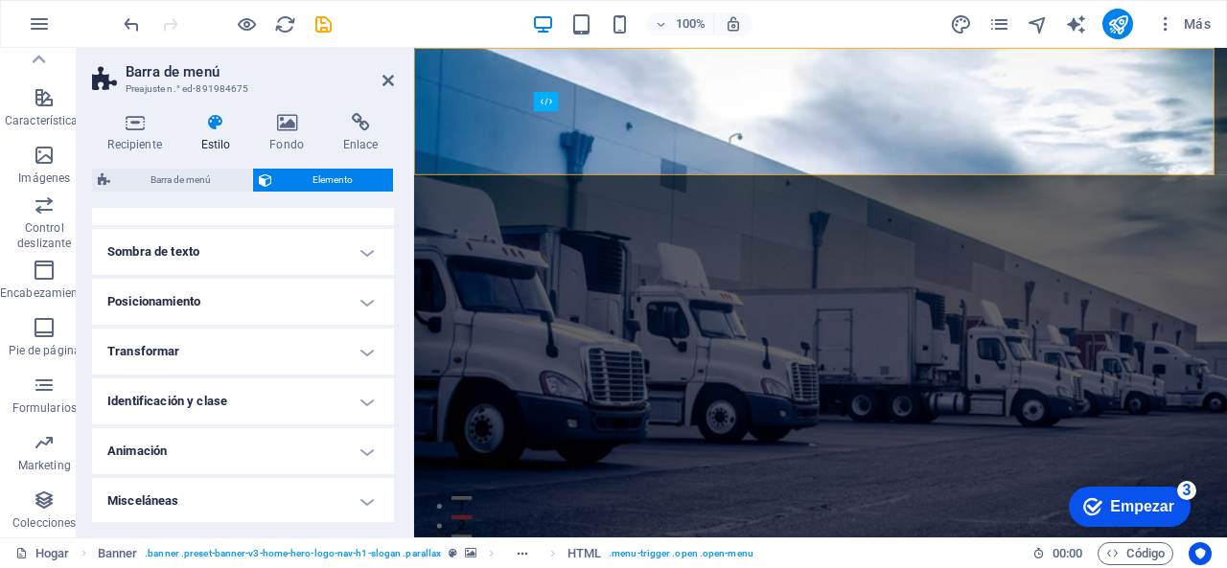
click at [306, 493] on h4 "Misceláneas" at bounding box center [243, 501] width 302 height 46
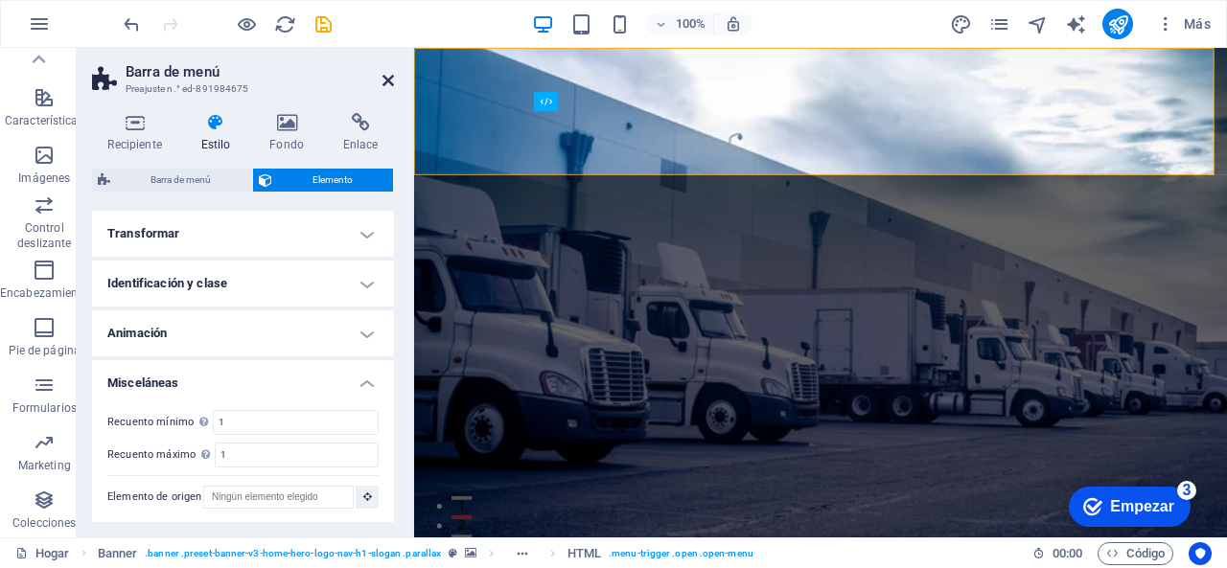
click at [386, 81] on icon at bounding box center [388, 80] width 12 height 15
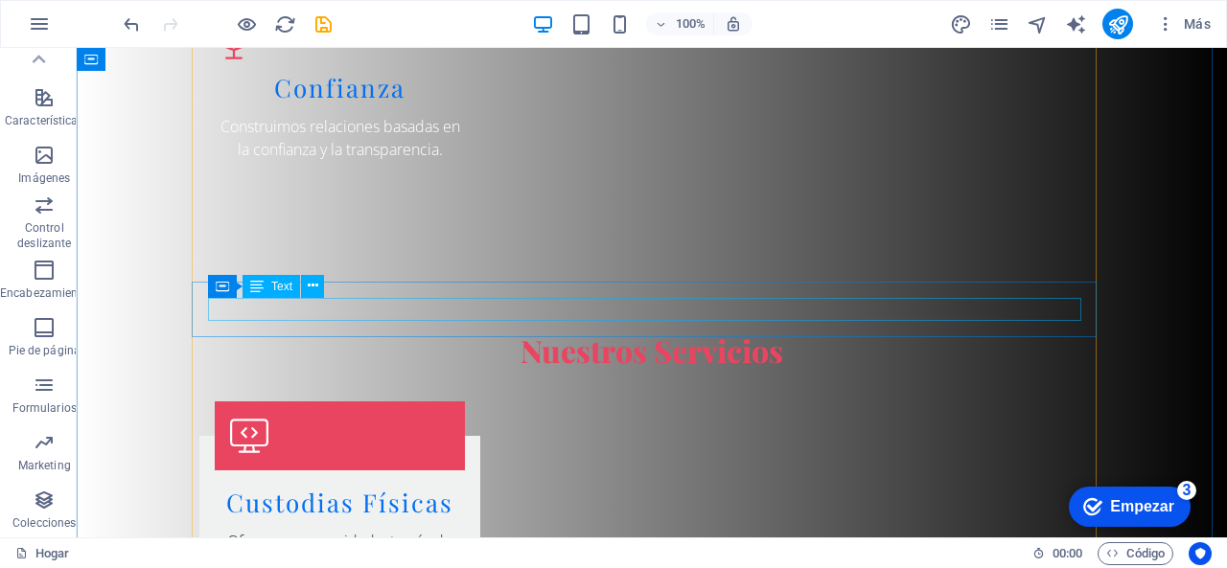
scroll to position [2972, 0]
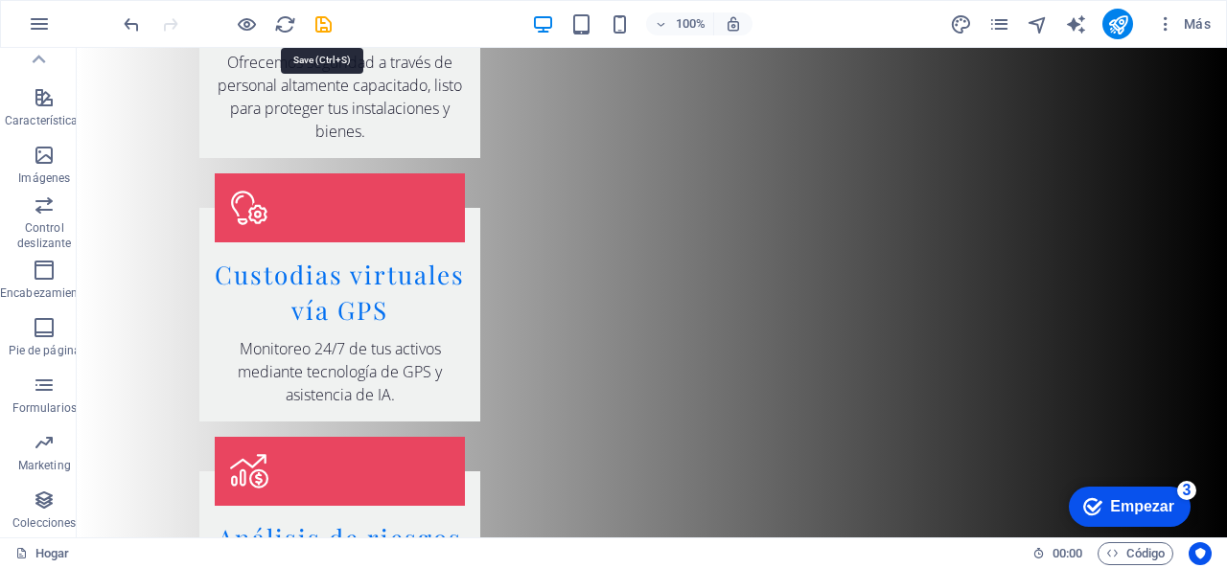
click at [325, 23] on icon "ahorrar" at bounding box center [324, 24] width 22 height 22
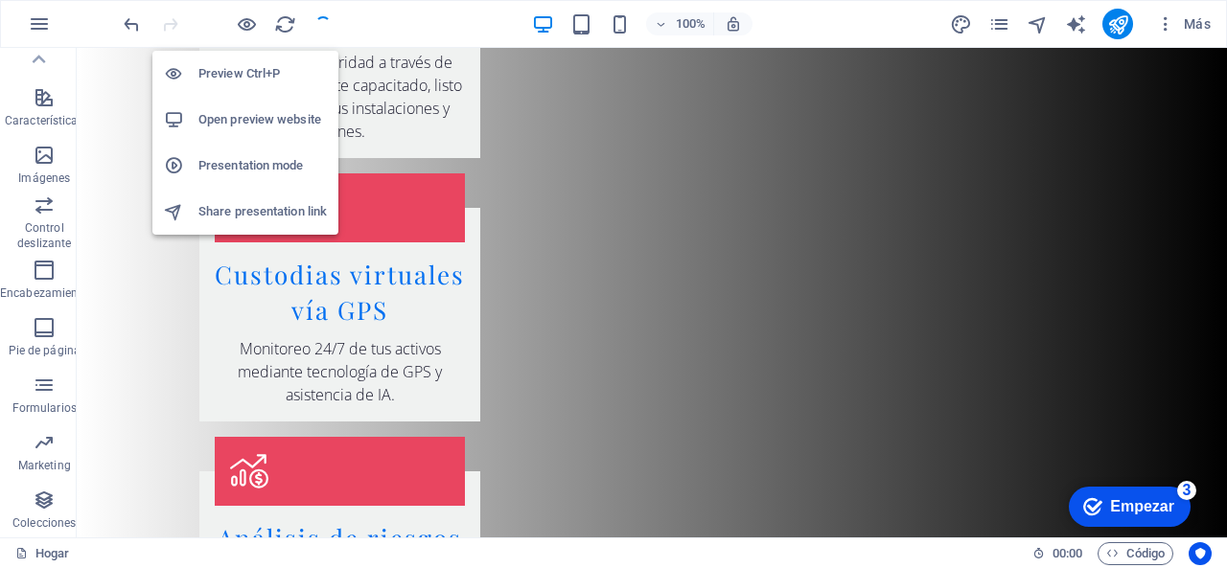
click at [197, 120] on div at bounding box center [181, 119] width 35 height 19
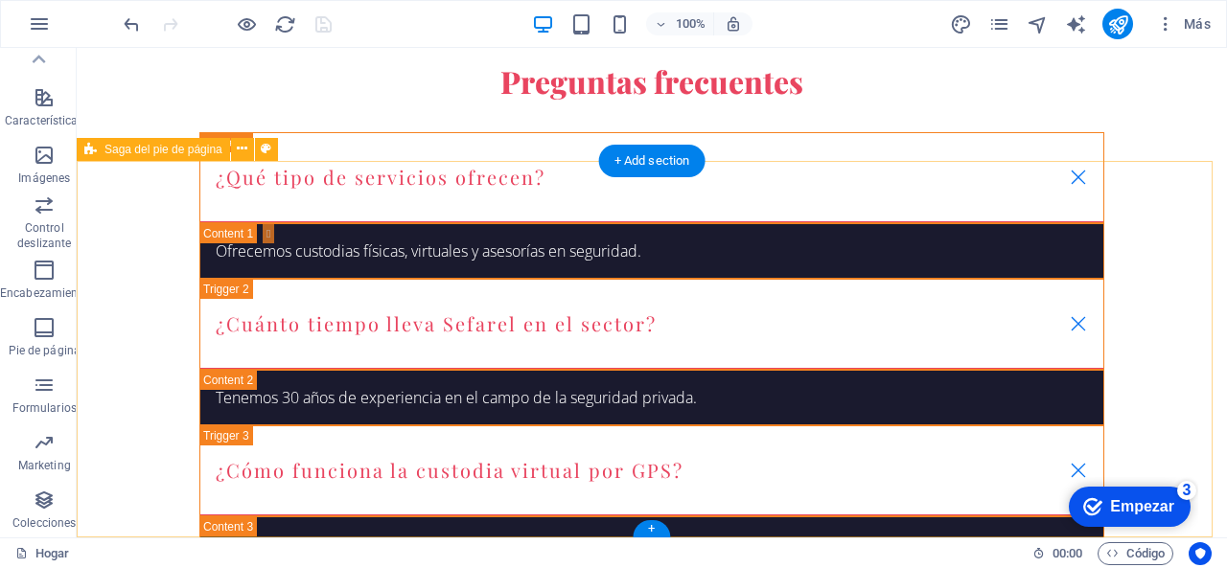
scroll to position [5228, 0]
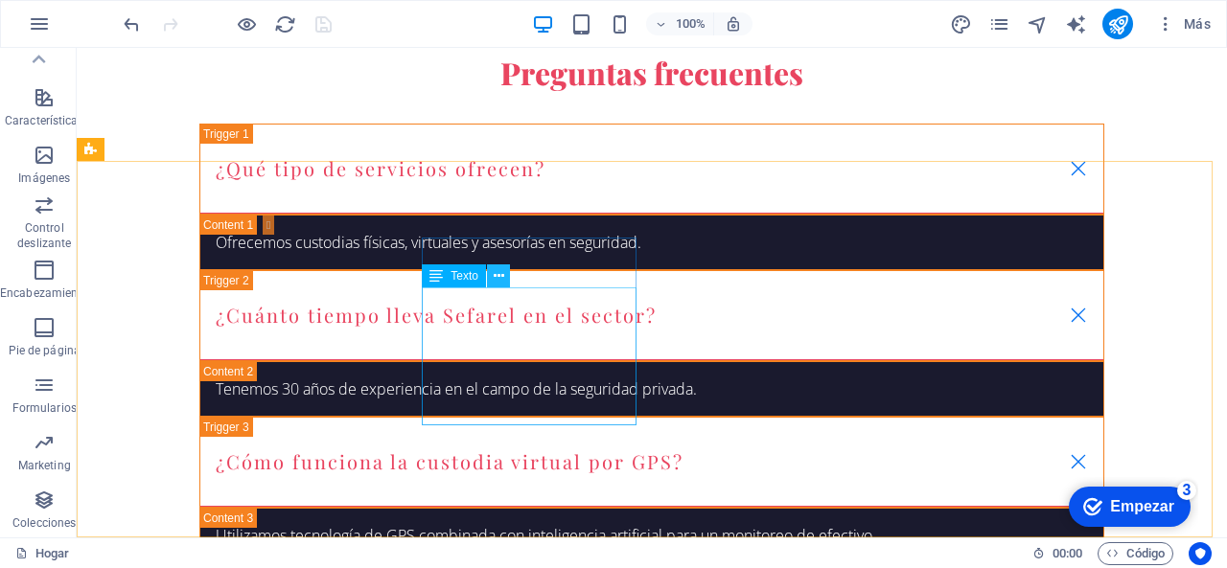
click at [496, 276] on icon at bounding box center [499, 276] width 11 height 20
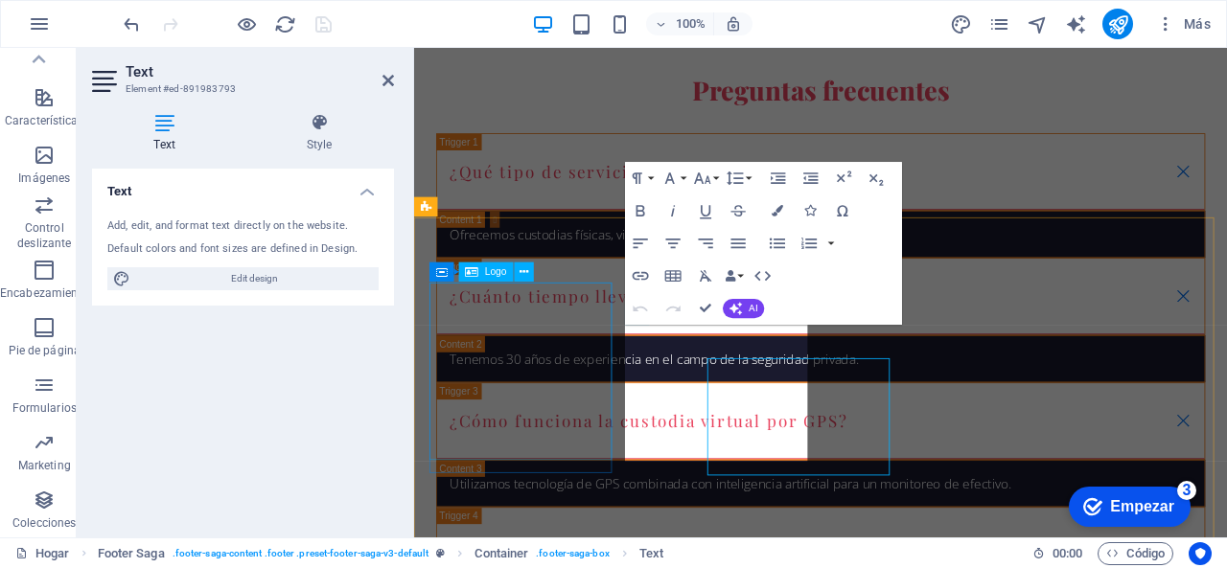
scroll to position [5103, 0]
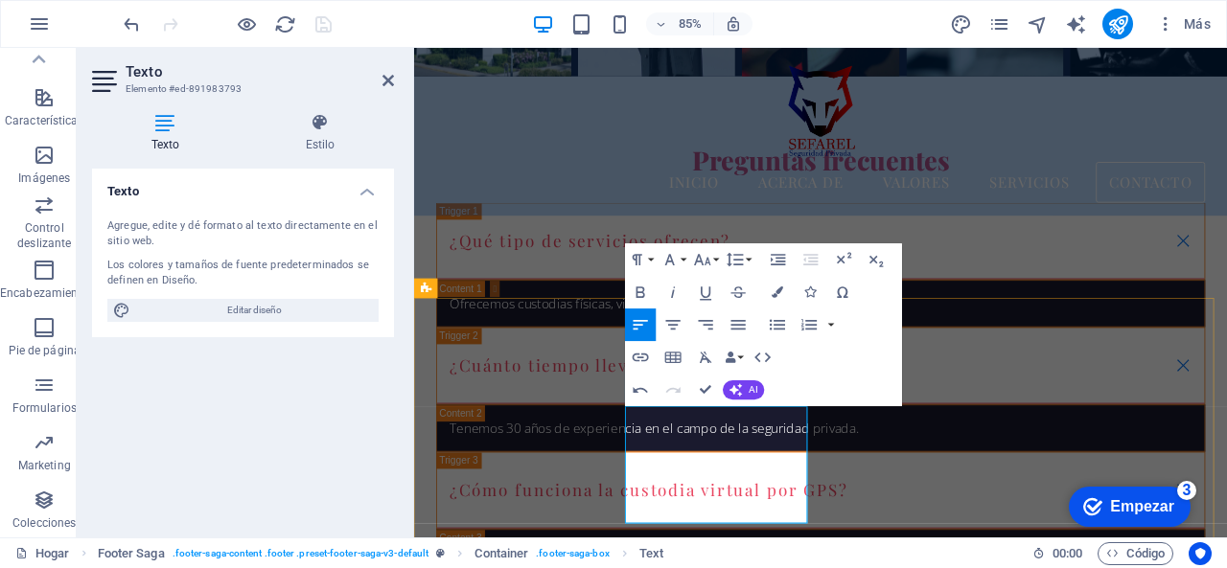
scroll to position [5007, 0]
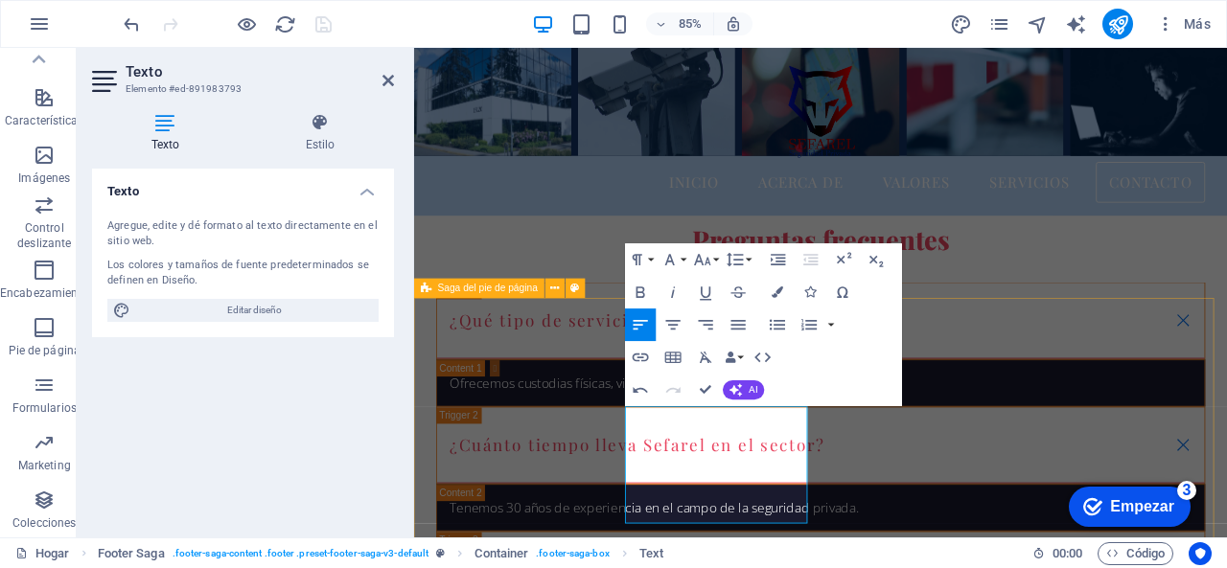
drag, startPoint x: 710, startPoint y: 532, endPoint x: 657, endPoint y: 528, distance: 53.8
drag, startPoint x: 630, startPoint y: 340, endPoint x: 707, endPoint y: 388, distance: 90.4
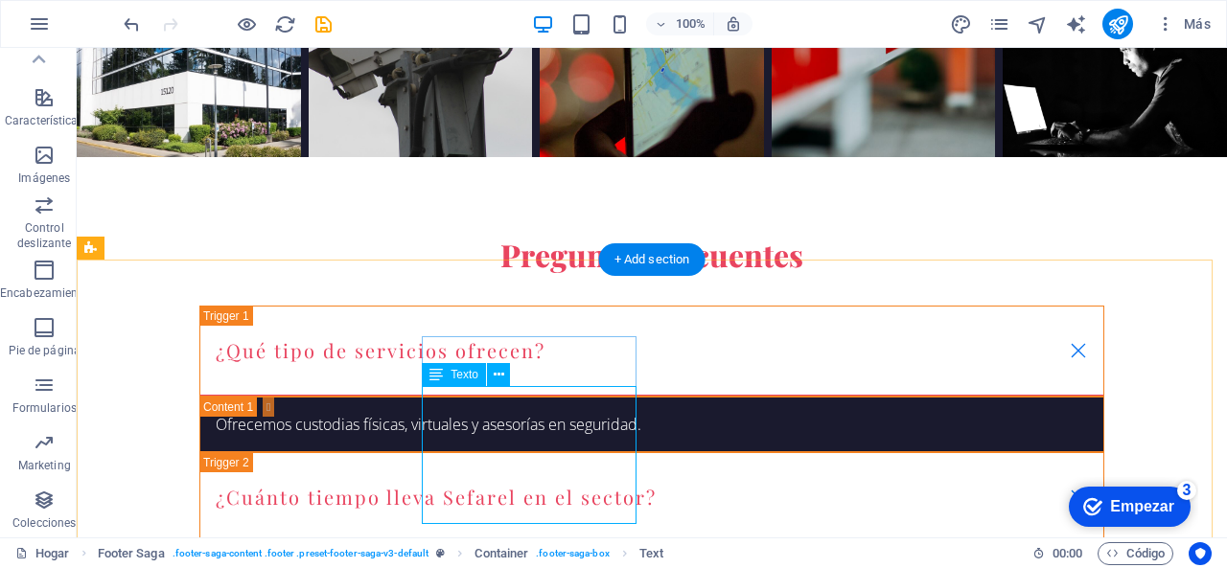
scroll to position [5142, 0]
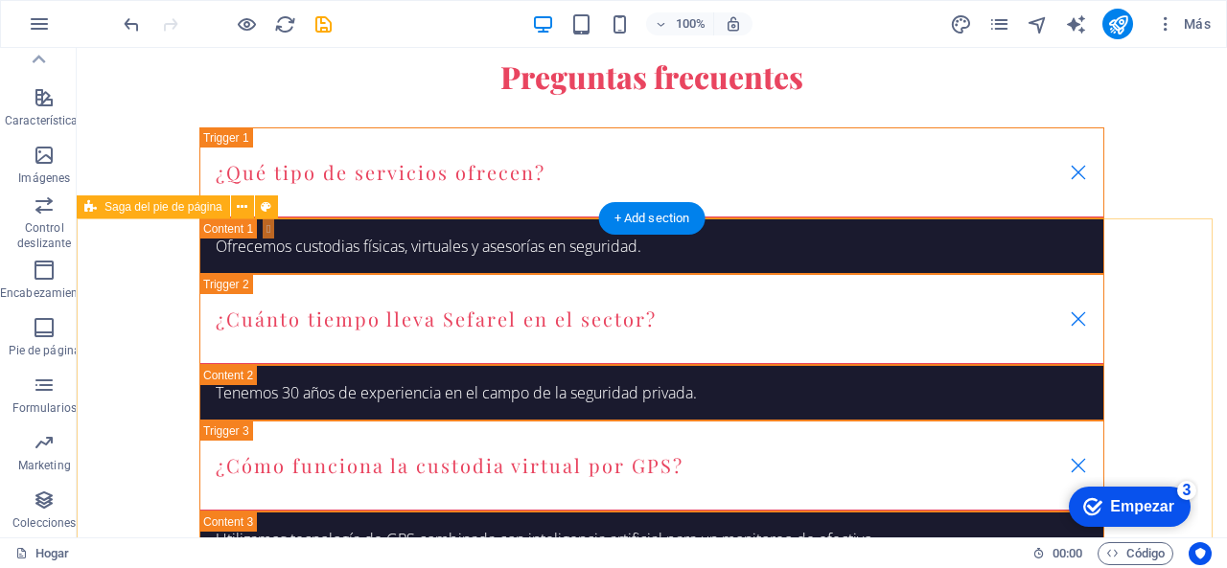
scroll to position [5228, 0]
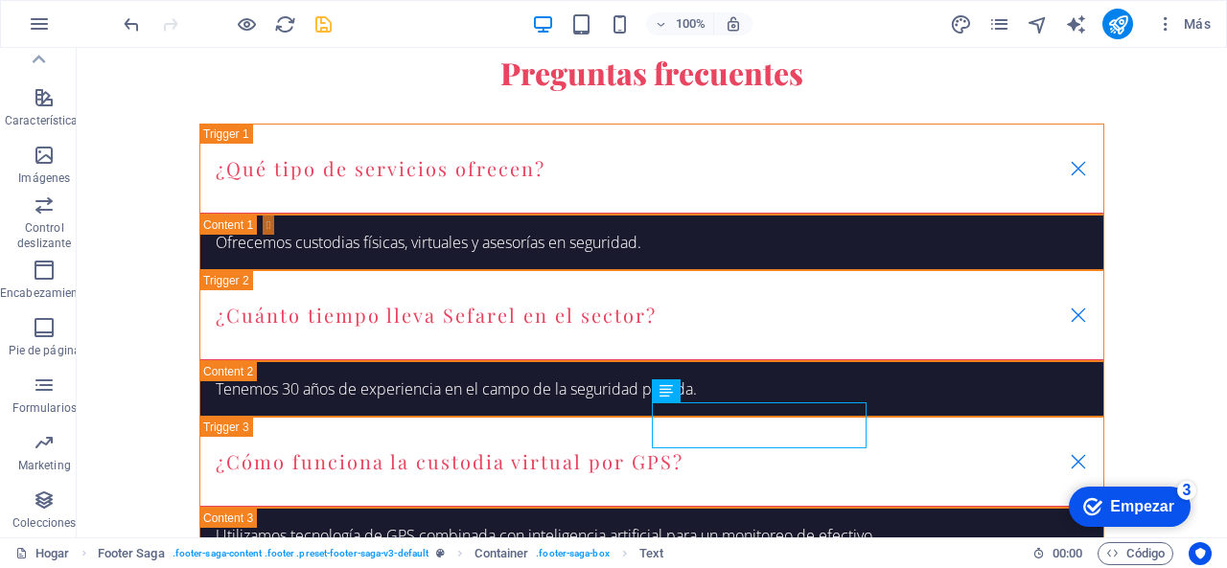
click at [327, 17] on icon "ahorrar" at bounding box center [324, 24] width 22 height 22
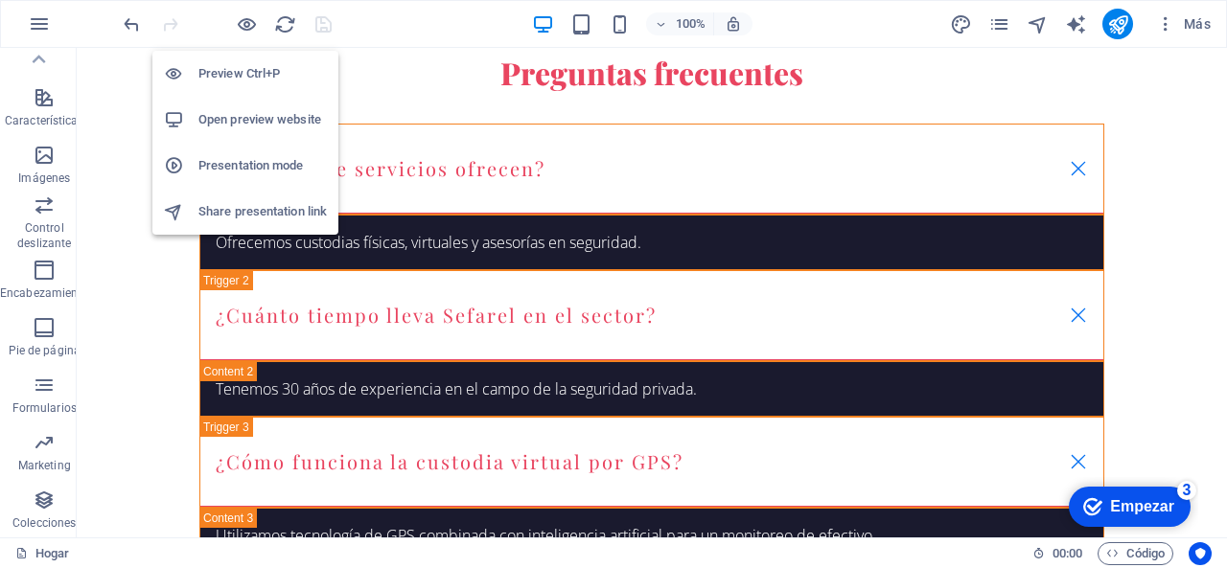
click at [283, 120] on h6 "Open preview website" at bounding box center [262, 119] width 128 height 23
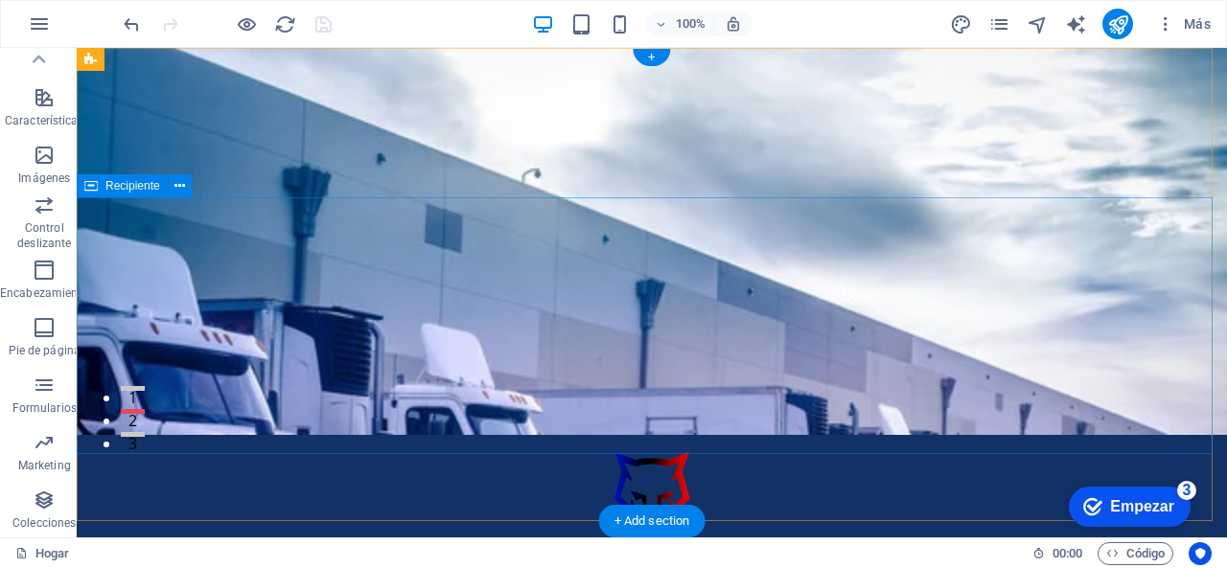
scroll to position [0, 0]
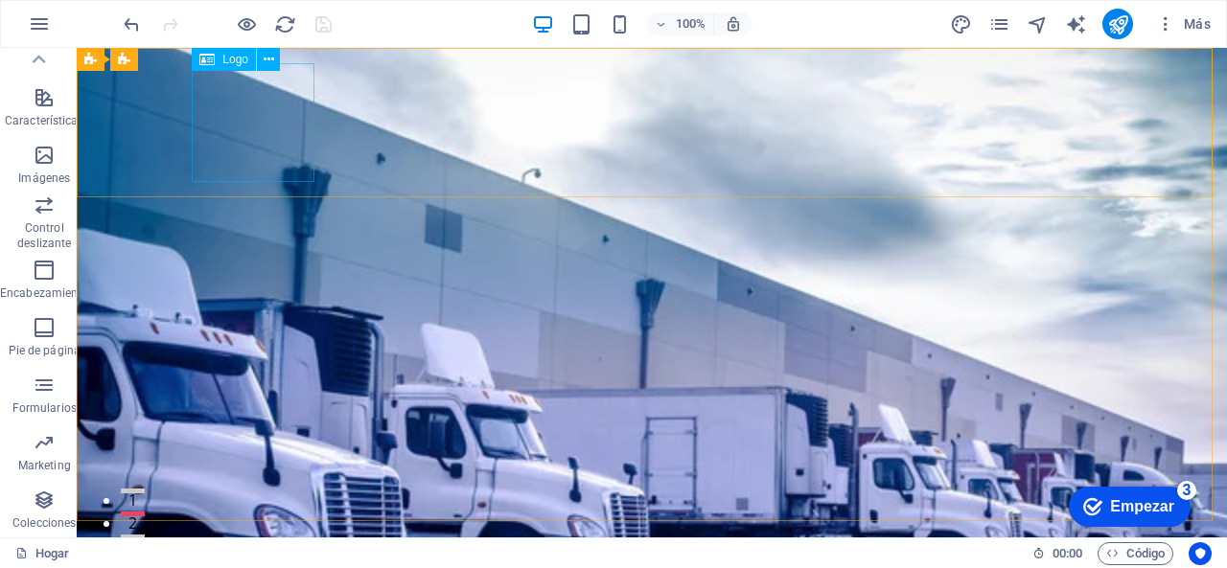
click at [240, 60] on font "Logo" at bounding box center [235, 59] width 26 height 13
select select "px"
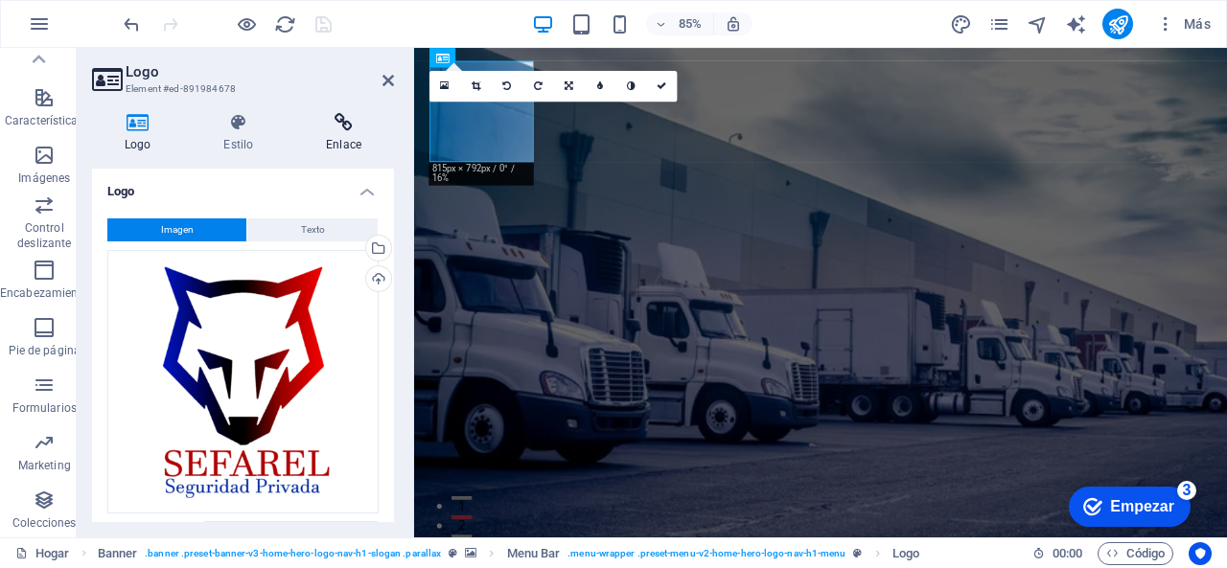
click at [317, 139] on h4 "Enlace" at bounding box center [343, 133] width 101 height 40
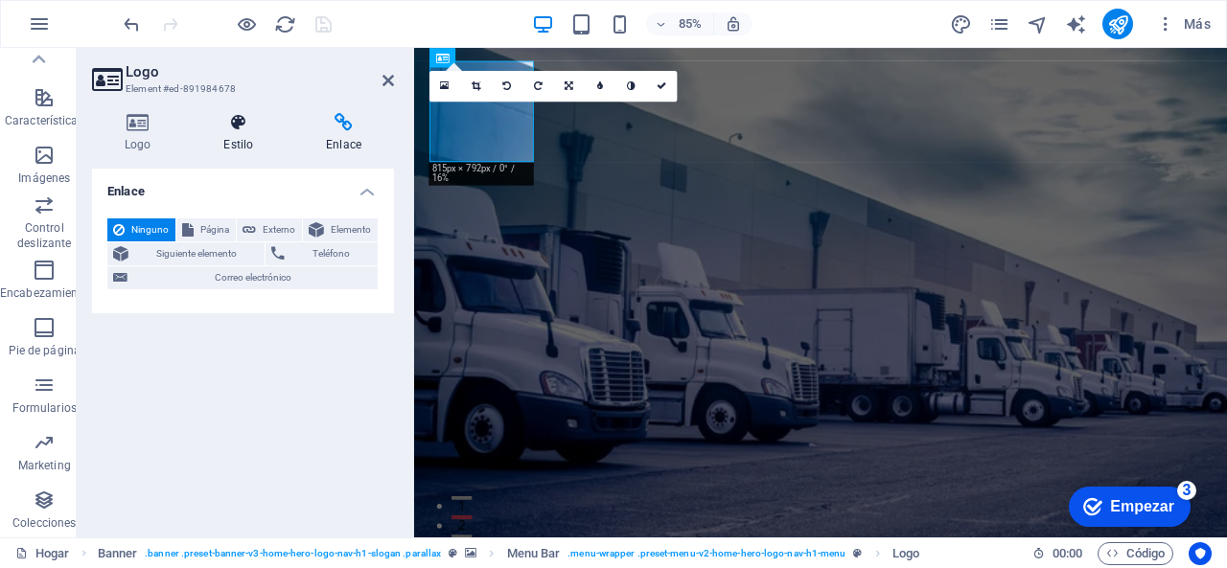
click at [251, 137] on h4 "Estilo" at bounding box center [242, 133] width 103 height 40
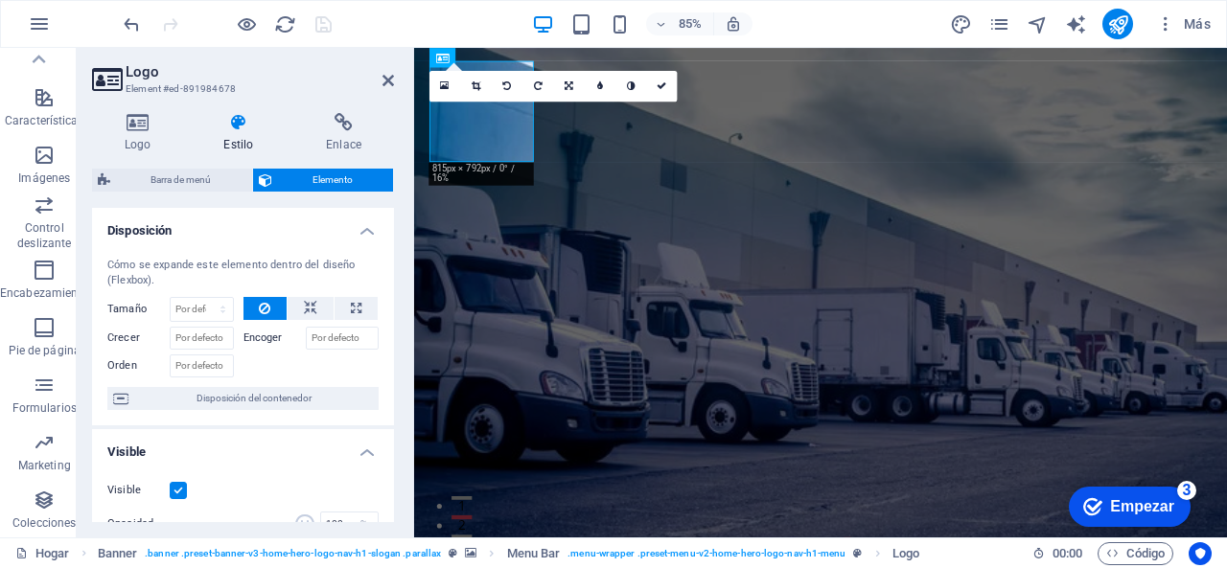
click at [382, 81] on header "Logo Element #ed-891984678" at bounding box center [243, 73] width 302 height 50
click at [388, 77] on icon at bounding box center [388, 80] width 12 height 15
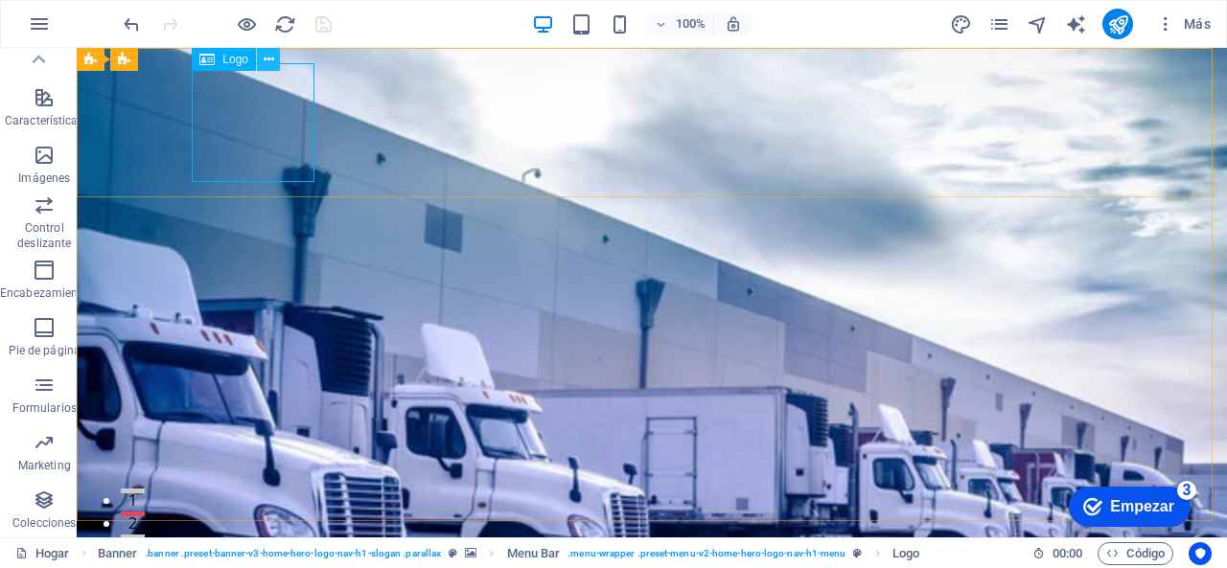
click at [272, 57] on icon at bounding box center [269, 60] width 11 height 20
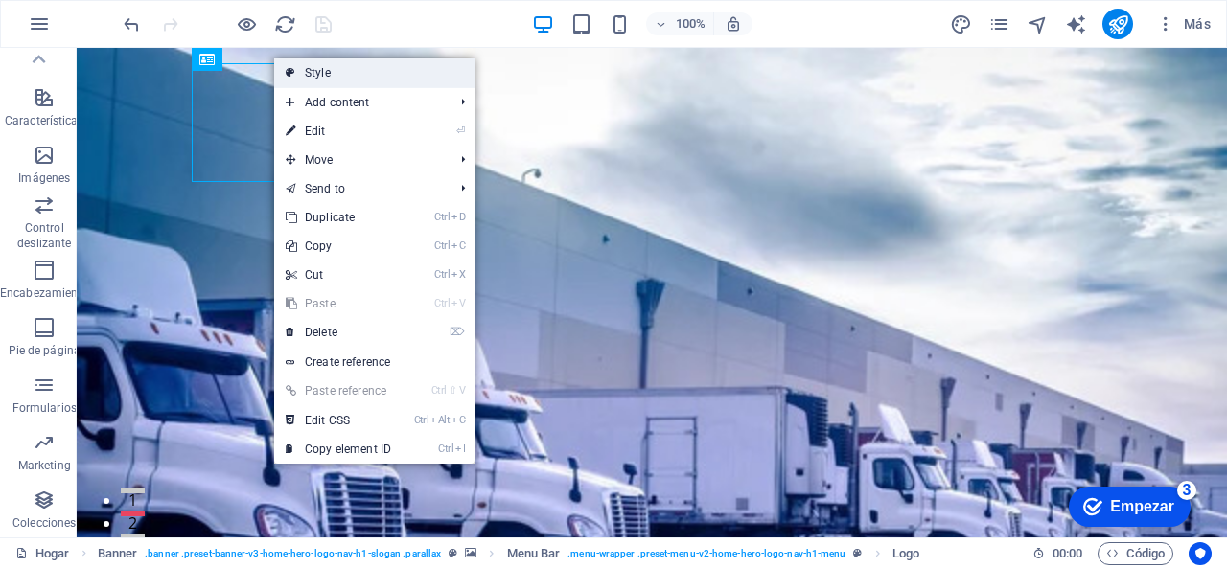
click at [291, 60] on icon at bounding box center [291, 72] width 10 height 29
select select "rem"
select select "preset-menu-v2-home-hero-logo-nav-h1-menu"
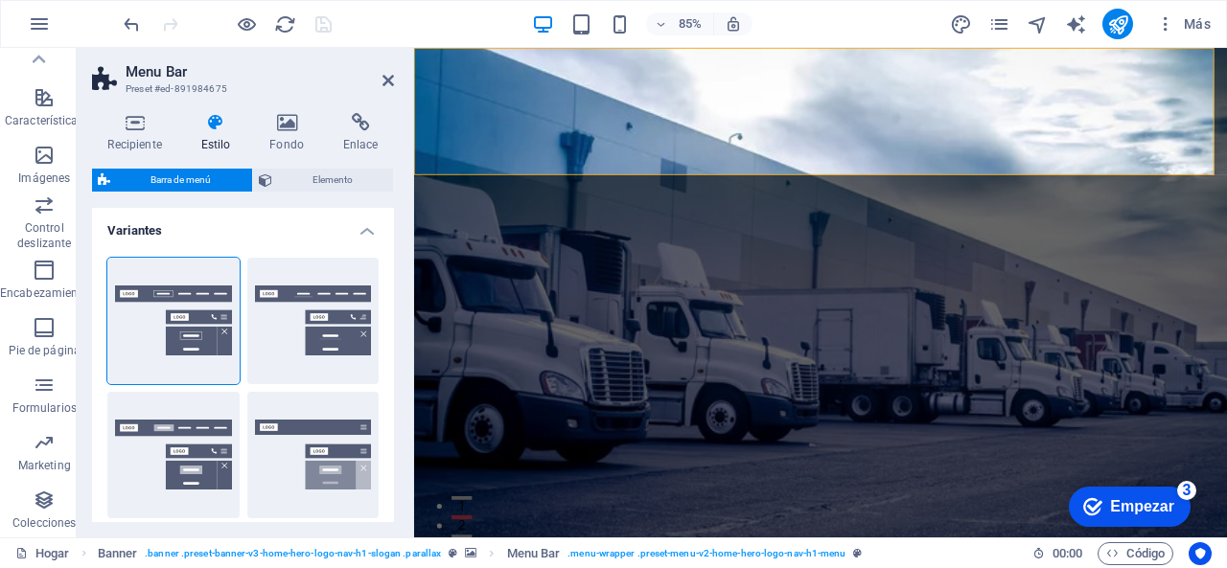
click at [397, 75] on aside "Menu Bar Preset #ed-891984675 Recipiente Estilo Fondo Enlace Tamaño Altura Por …" at bounding box center [245, 293] width 337 height 490
drag, startPoint x: 387, startPoint y: 76, endPoint x: 313, endPoint y: 29, distance: 88.3
click at [387, 76] on icon at bounding box center [388, 80] width 12 height 15
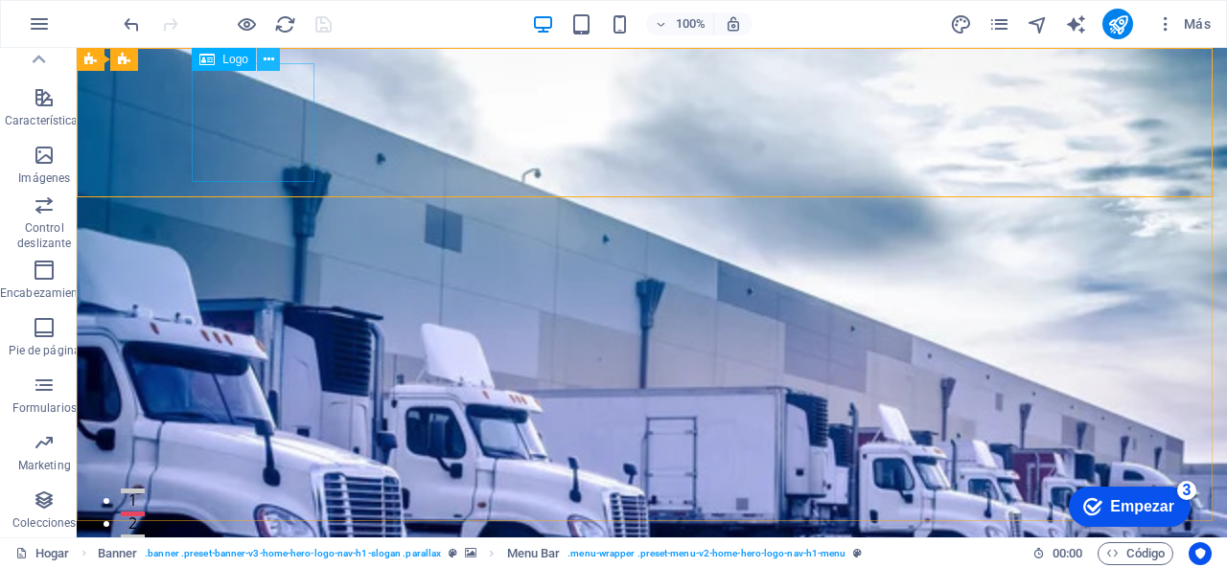
click at [280, 64] on button at bounding box center [268, 59] width 23 height 23
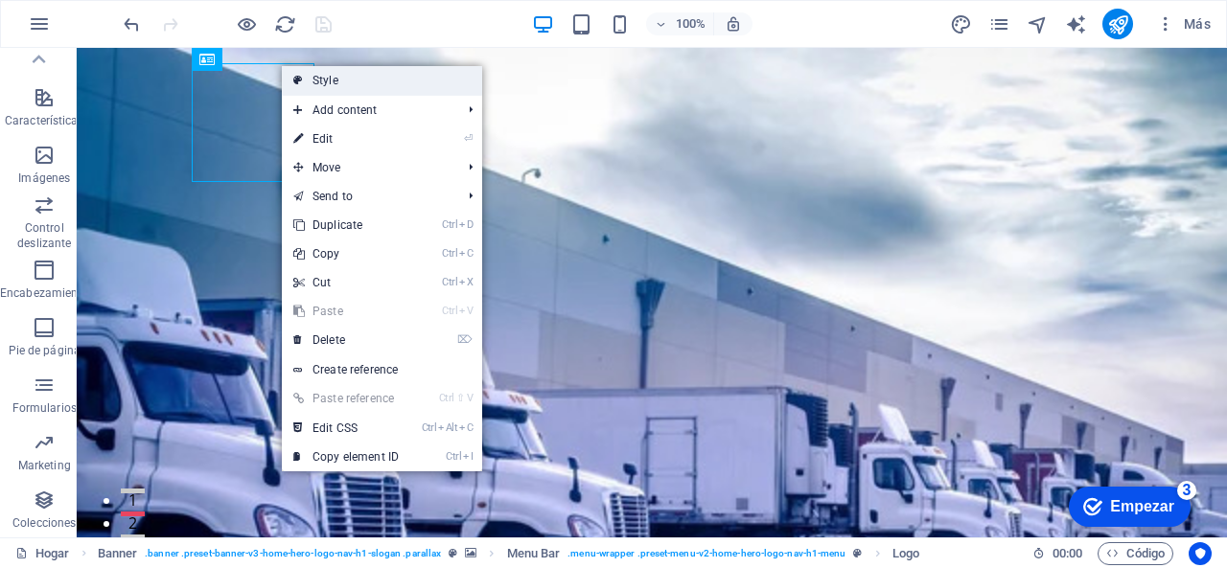
click at [344, 84] on link "Style" at bounding box center [382, 80] width 200 height 29
select select "rem"
select select "preset-menu-v2-home-hero-logo-nav-h1-menu"
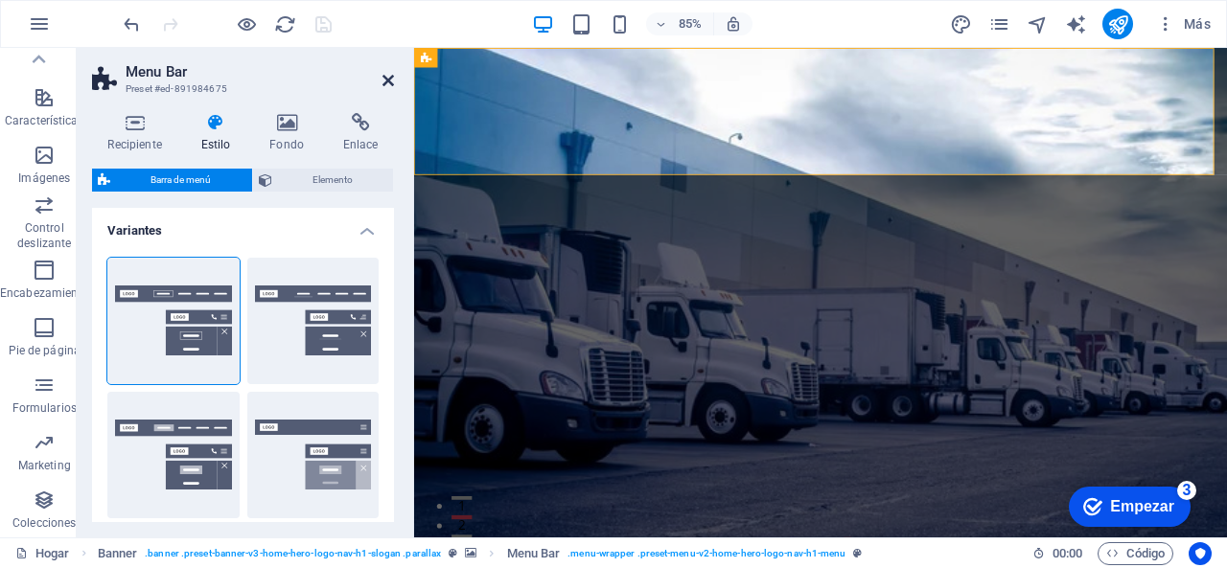
click at [387, 79] on icon at bounding box center [388, 80] width 12 height 15
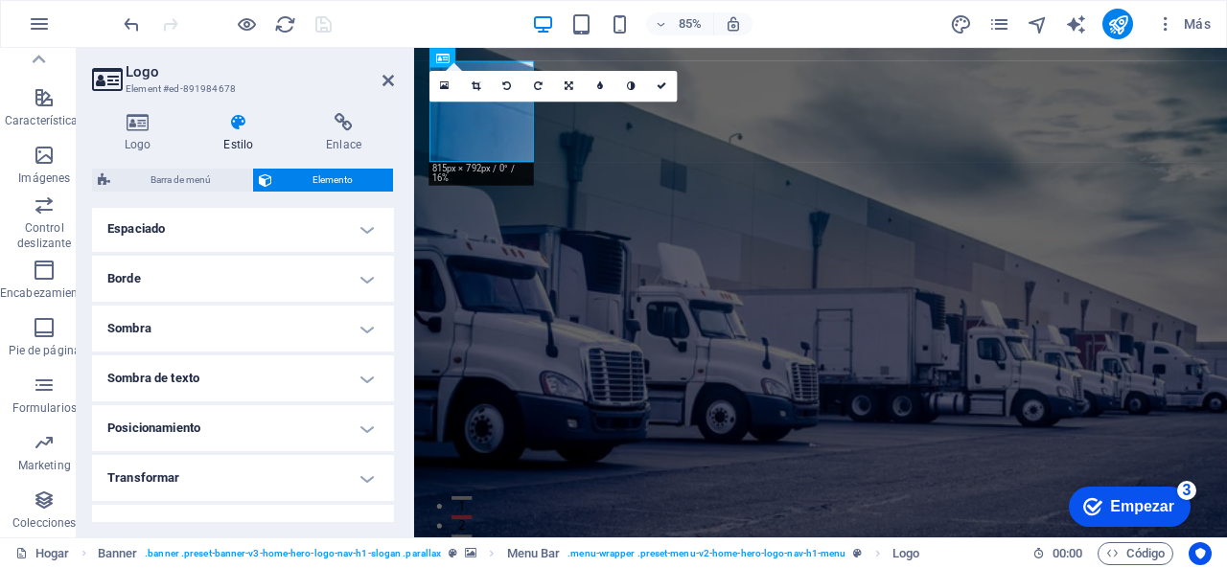
scroll to position [510, 0]
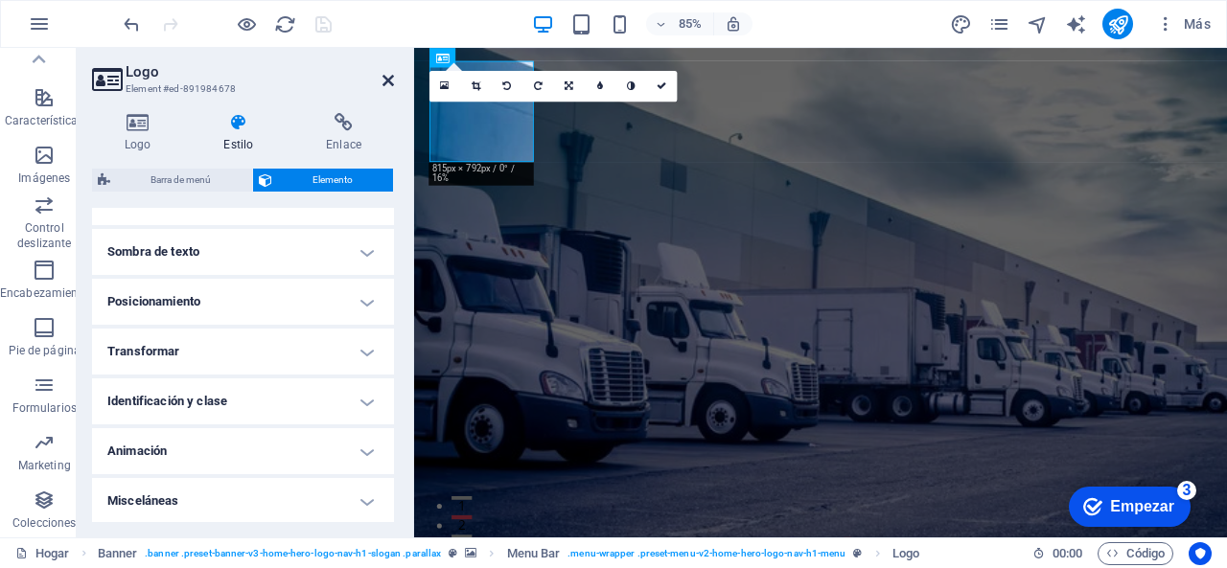
click at [392, 76] on icon at bounding box center [388, 80] width 12 height 15
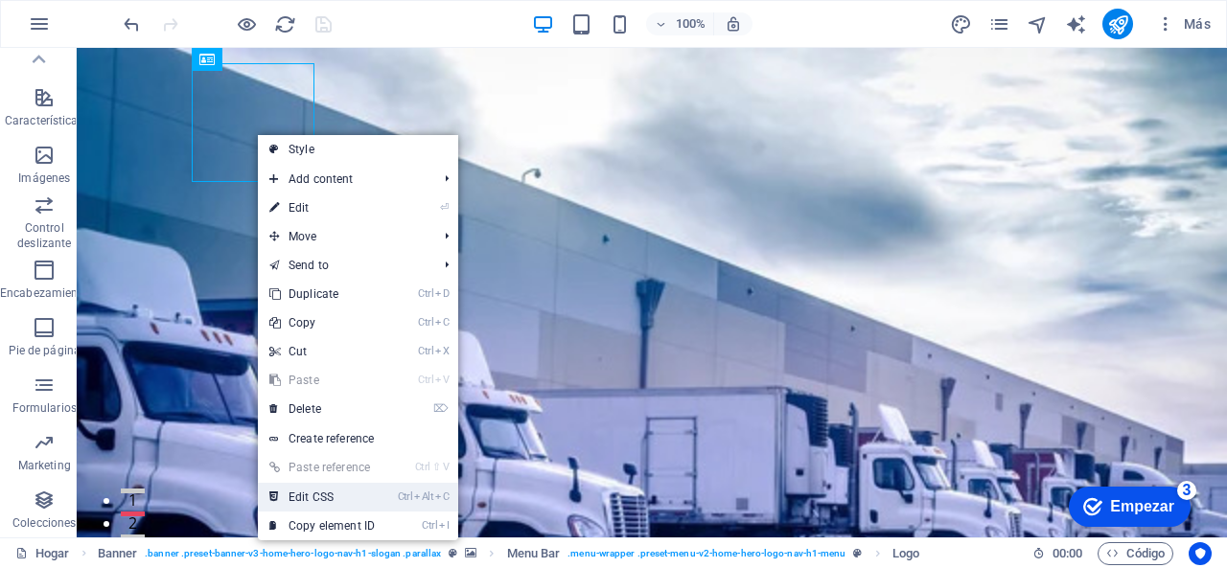
drag, startPoint x: 371, startPoint y: 496, endPoint x: 409, endPoint y: 626, distance: 135.9
click at [371, 496] on link "Ctrl Alt C Edit CSS" at bounding box center [322, 497] width 128 height 29
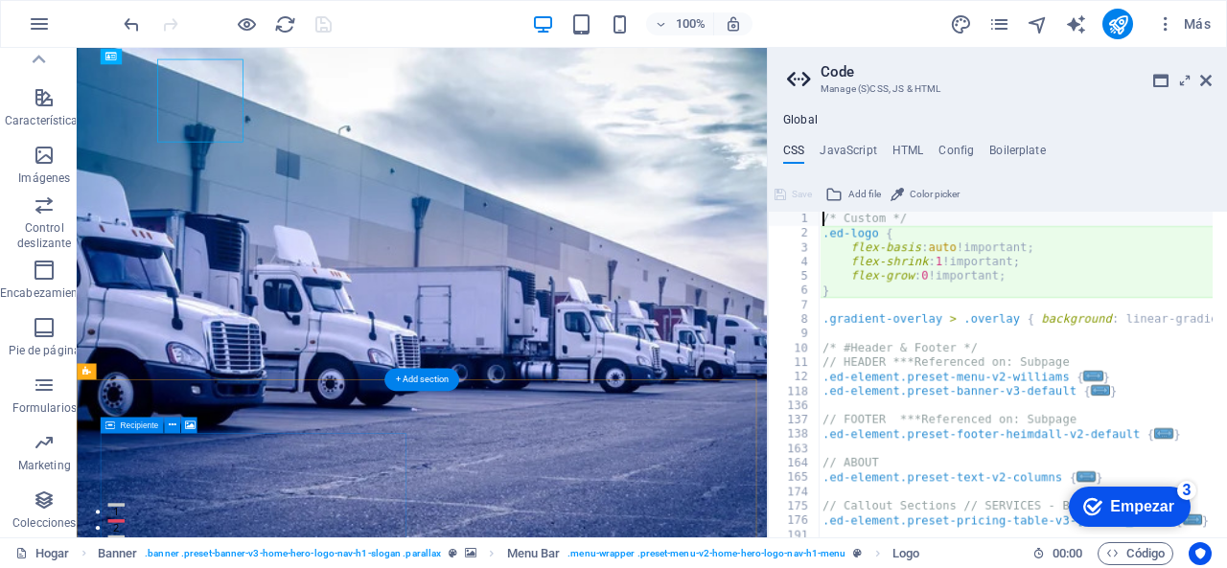
type textarea "flex-basis: auto!important;"
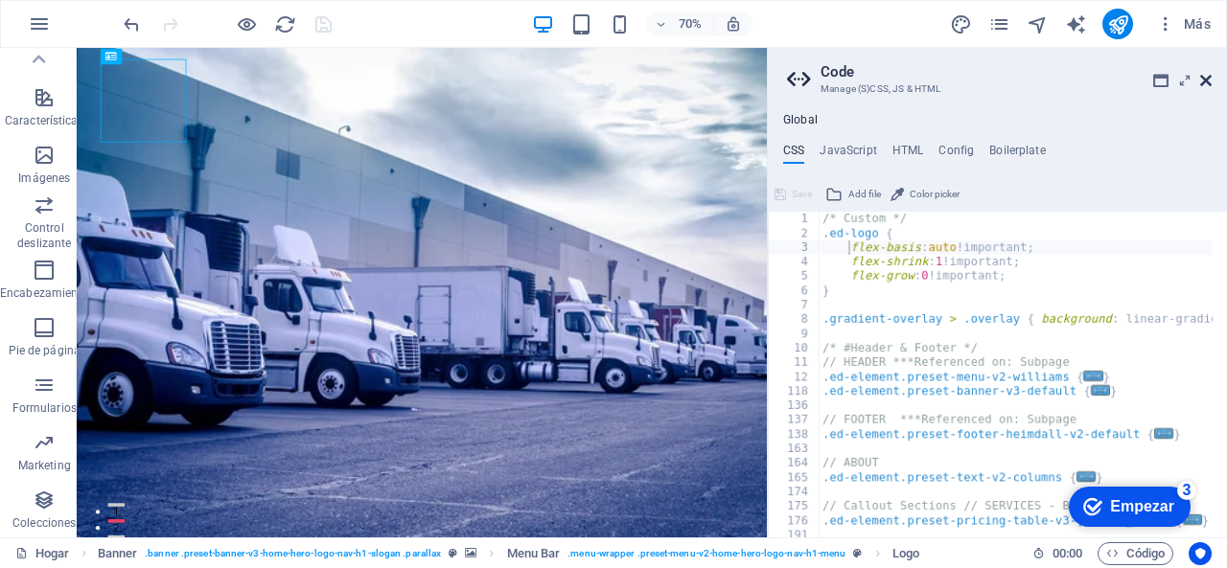
click at [1202, 78] on icon at bounding box center [1206, 80] width 12 height 15
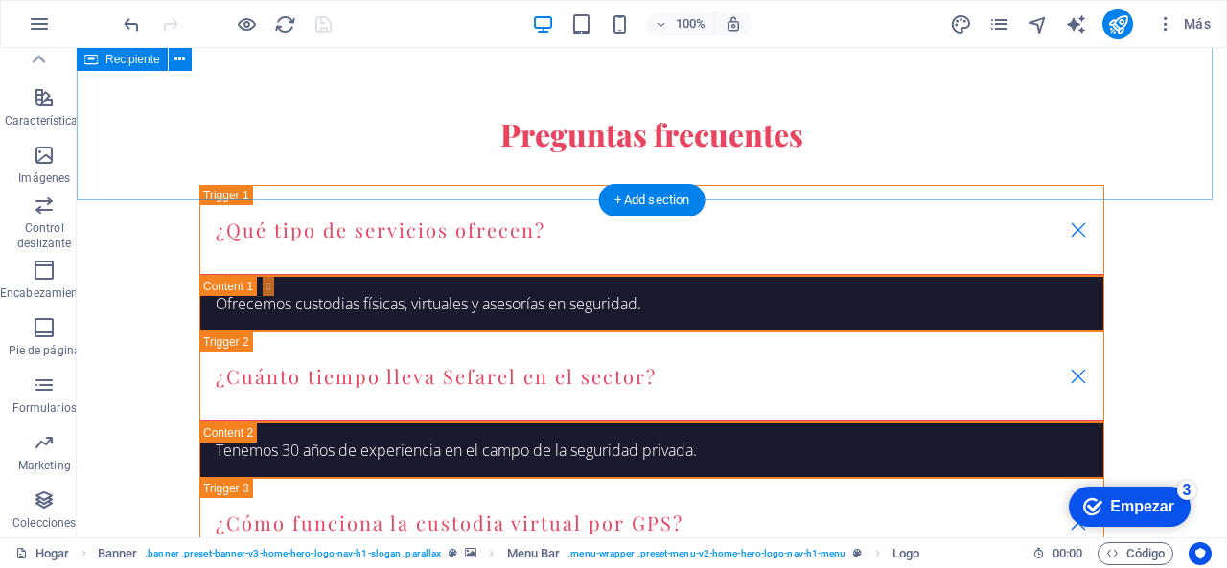
scroll to position [5228, 0]
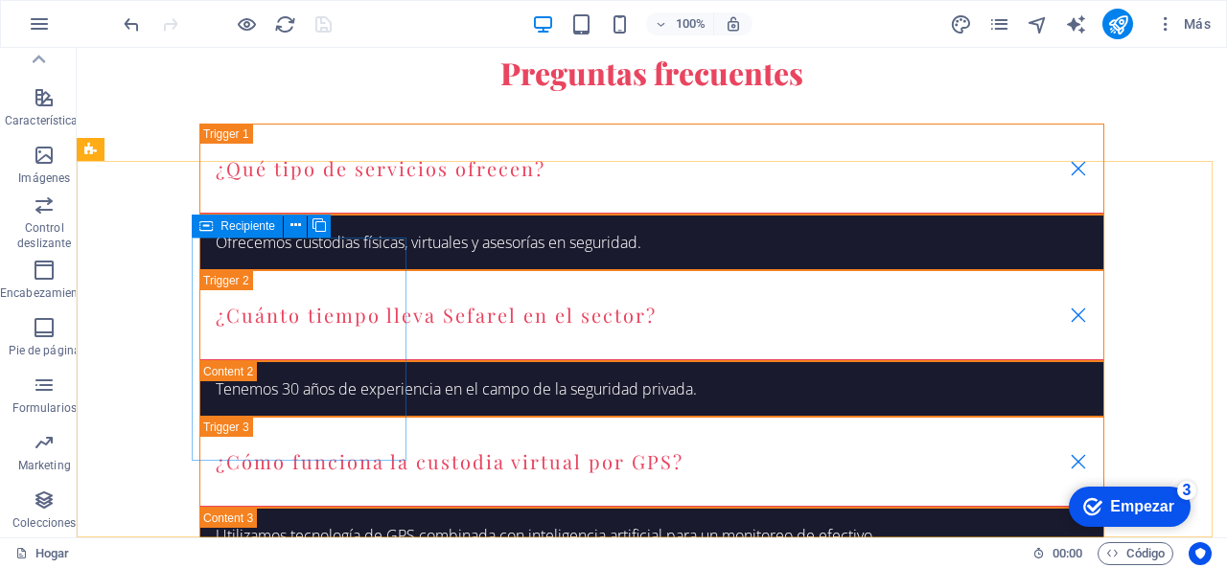
click at [213, 227] on icon at bounding box center [205, 226] width 13 height 23
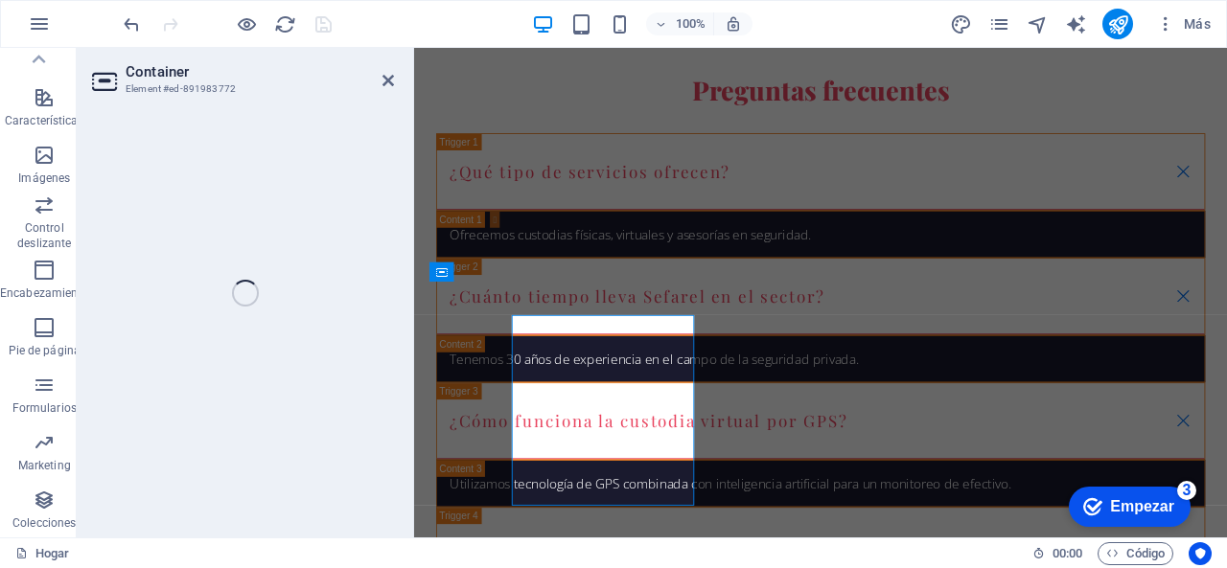
scroll to position [5103, 0]
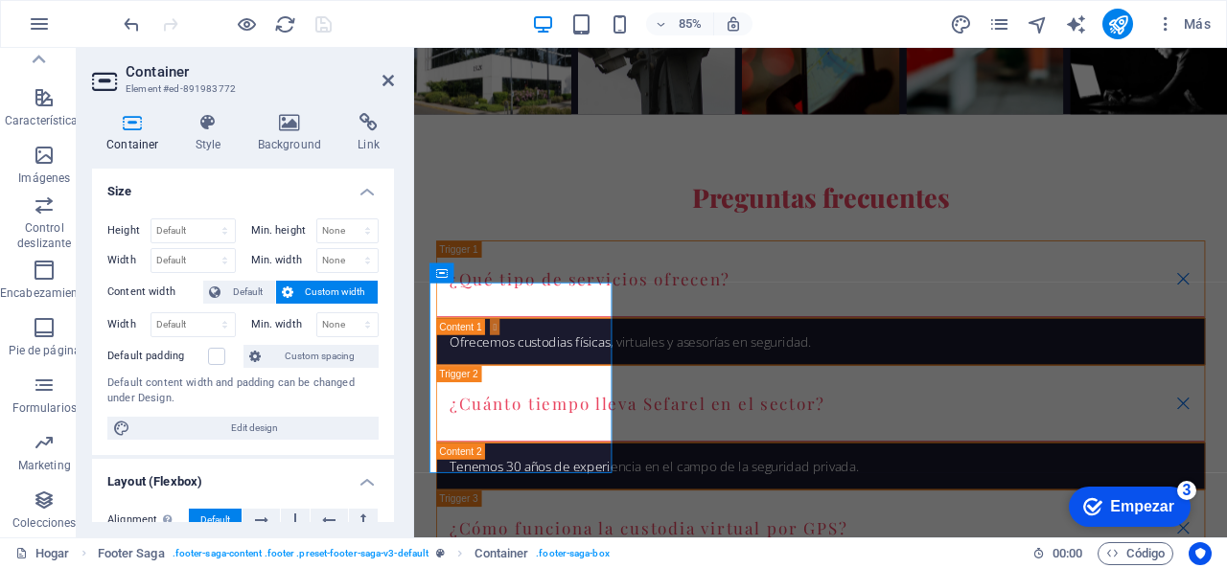
click at [297, 152] on div "Container Style Background Link Size Height Default px rem % vh vw Min. height …" at bounding box center [243, 317] width 302 height 409
click at [294, 145] on h4 "Background" at bounding box center [293, 133] width 101 height 40
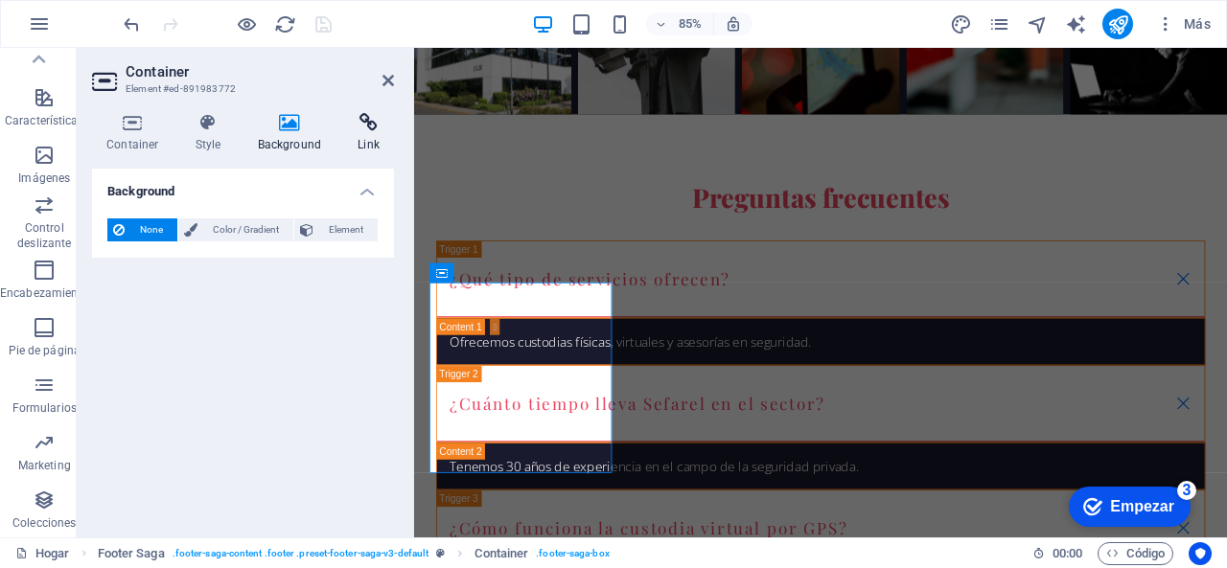
click at [370, 137] on h4 "Link" at bounding box center [368, 133] width 51 height 40
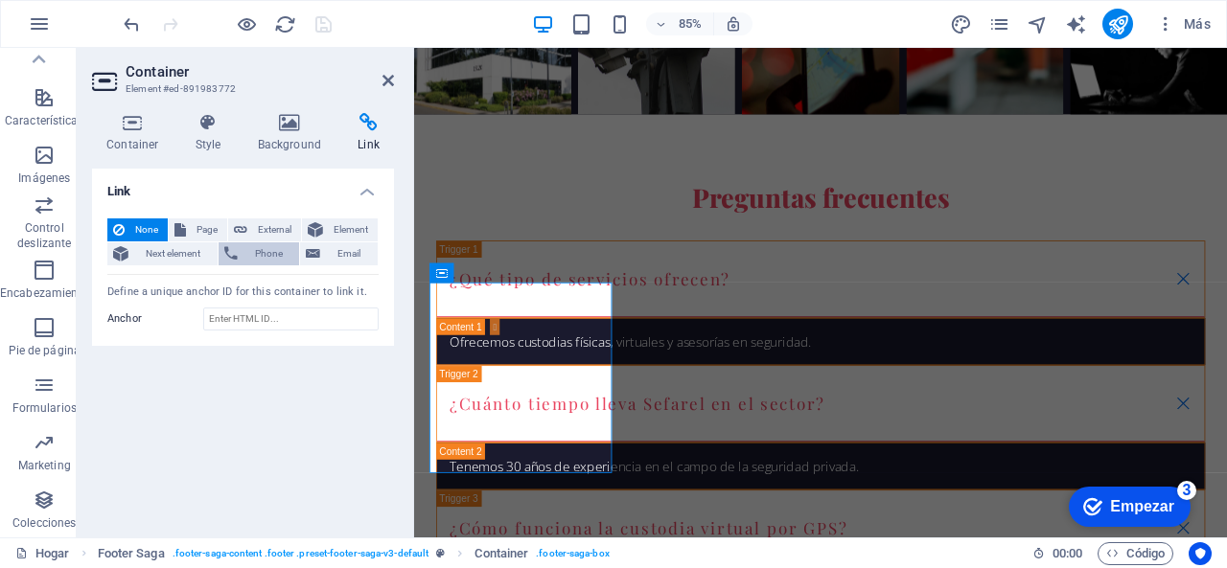
click at [271, 254] on span "Phone" at bounding box center [268, 254] width 51 height 23
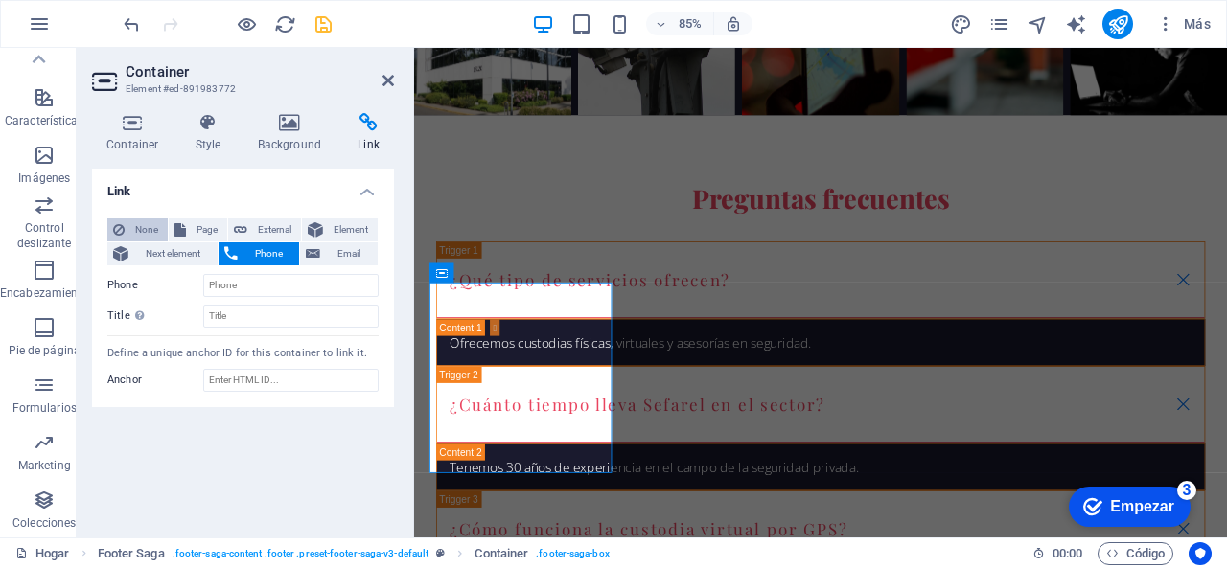
click at [126, 229] on button "None" at bounding box center [137, 230] width 60 height 23
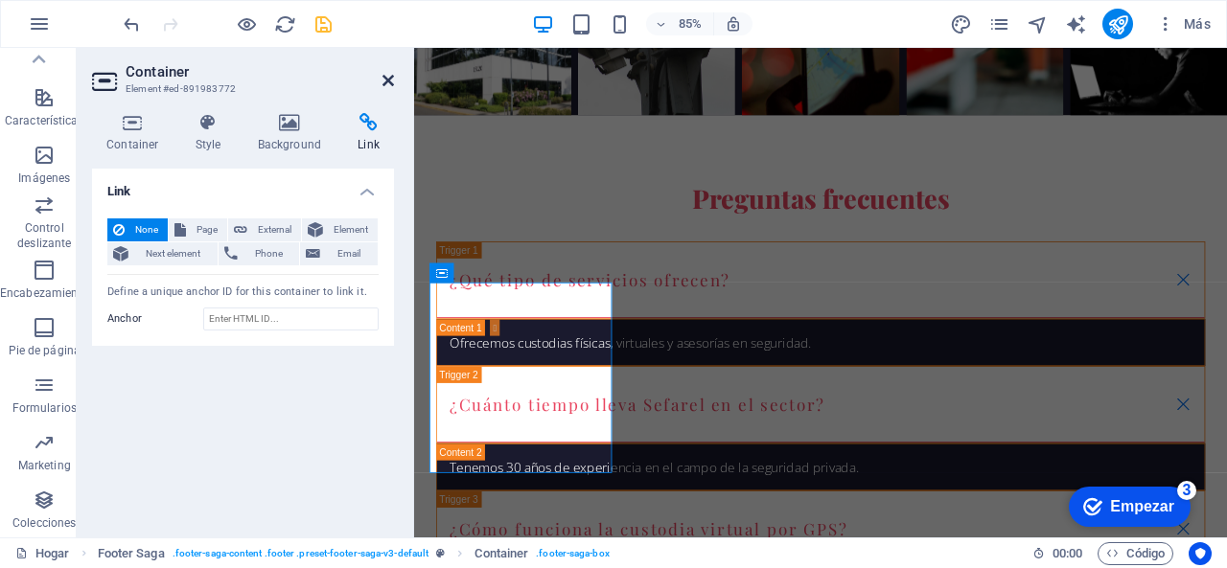
click at [389, 84] on icon at bounding box center [388, 80] width 12 height 15
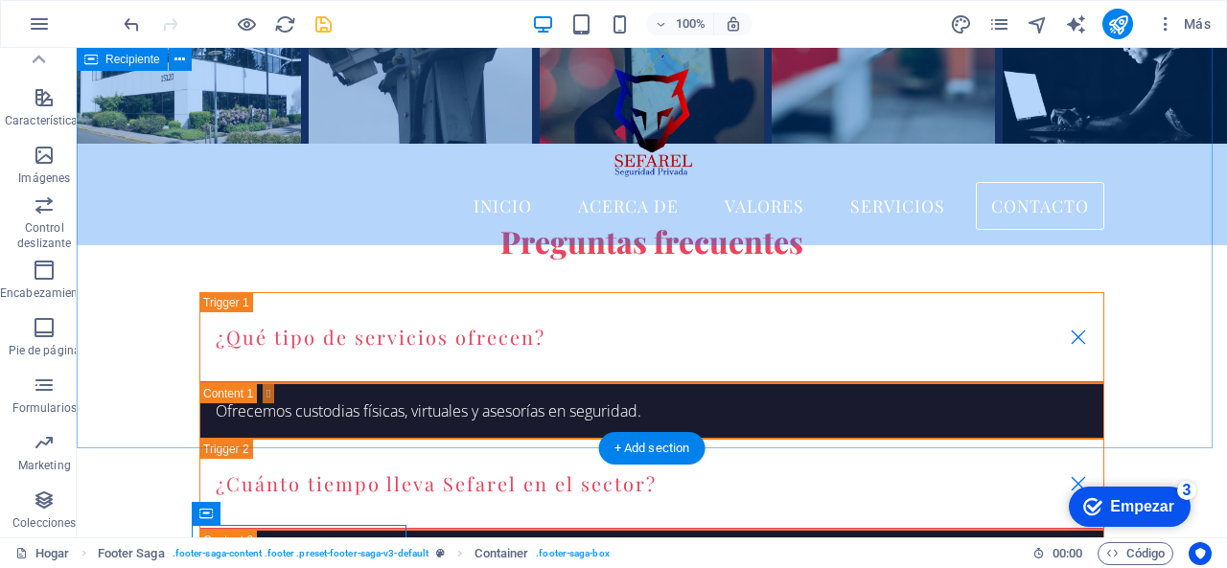
scroll to position [4940, 0]
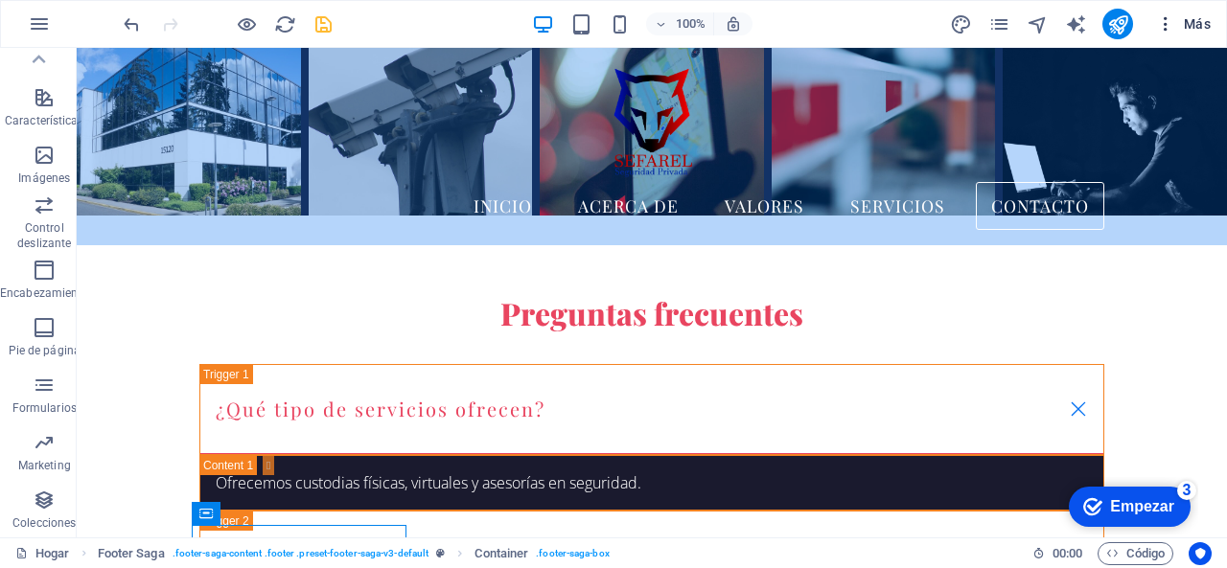
click at [1192, 30] on font "Más" at bounding box center [1197, 23] width 27 height 15
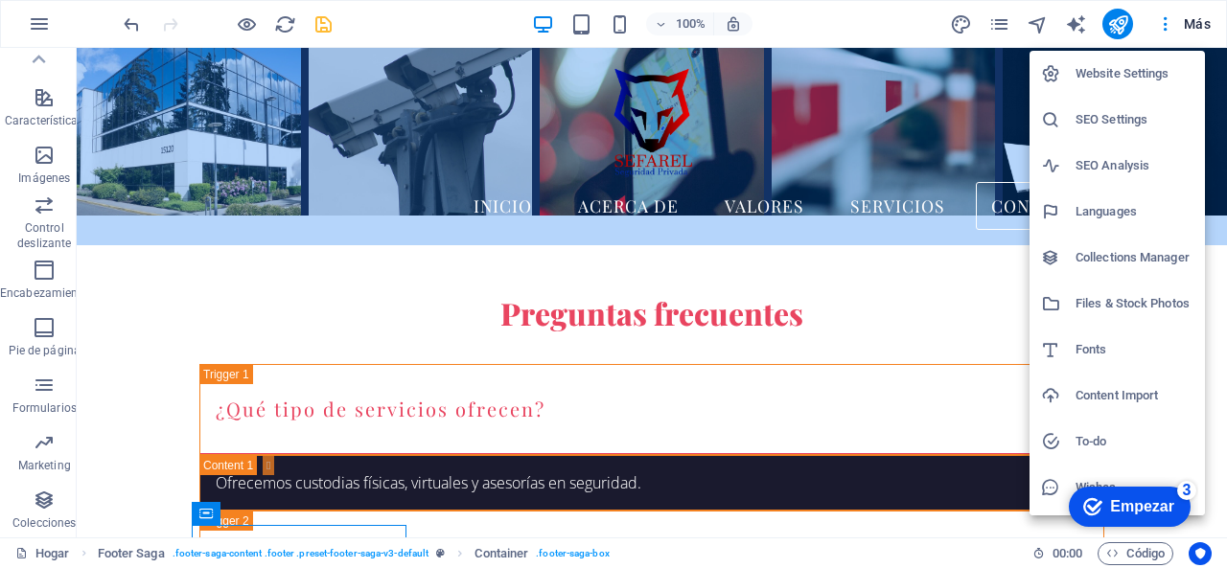
click at [1163, 72] on h6 "Website Settings" at bounding box center [1135, 73] width 118 height 23
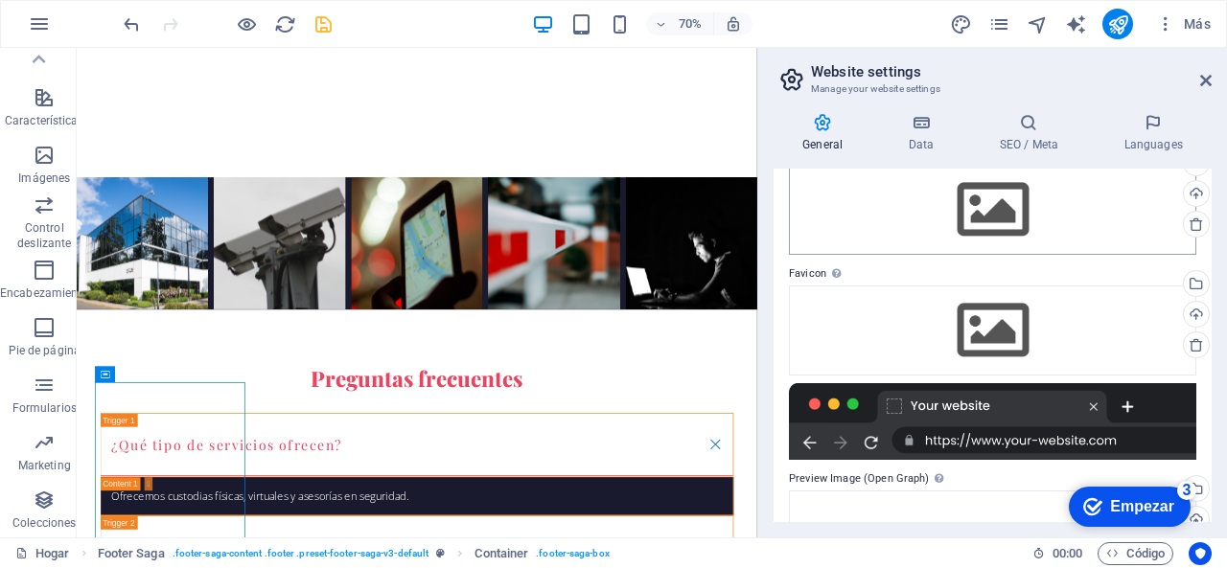
scroll to position [0, 0]
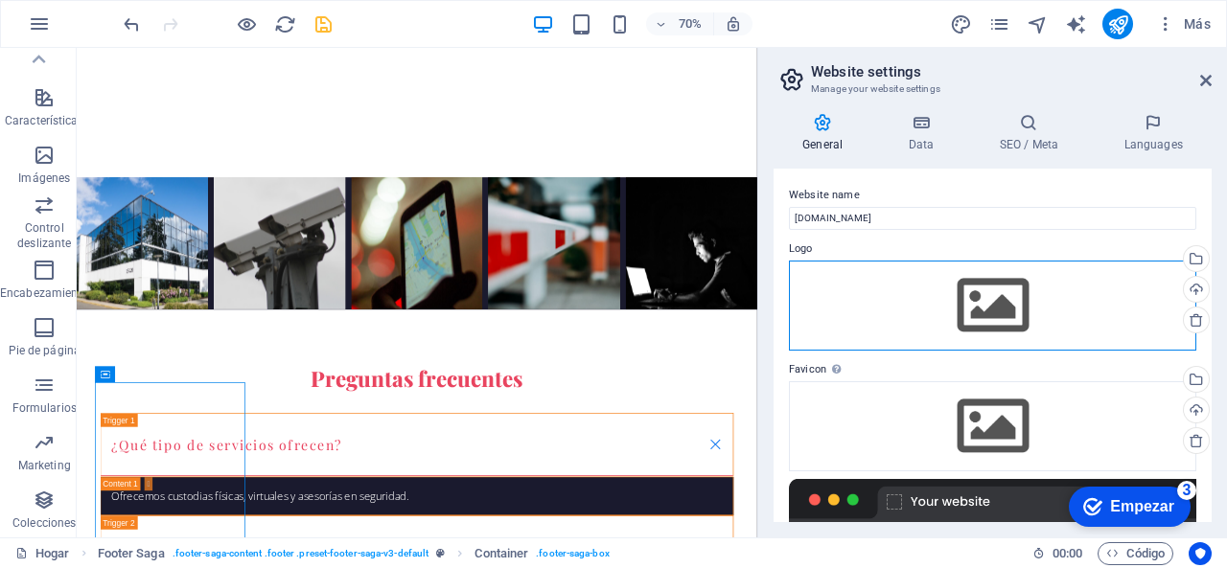
click at [1001, 288] on div "Drag files here, click to choose files or select files from Files or our free s…" at bounding box center [992, 306] width 407 height 90
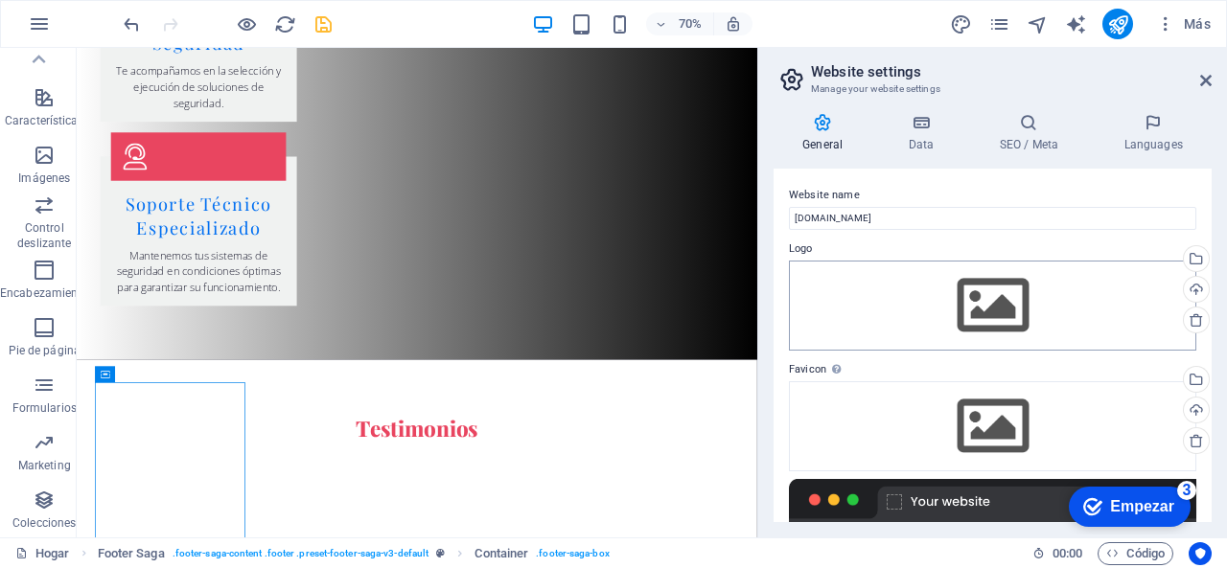
click at [1001, 288] on body "Sefarel Seguridad Privada Hogar Favoritos Elementos Columnas Contenido Cajas Ac…" at bounding box center [613, 284] width 1227 height 568
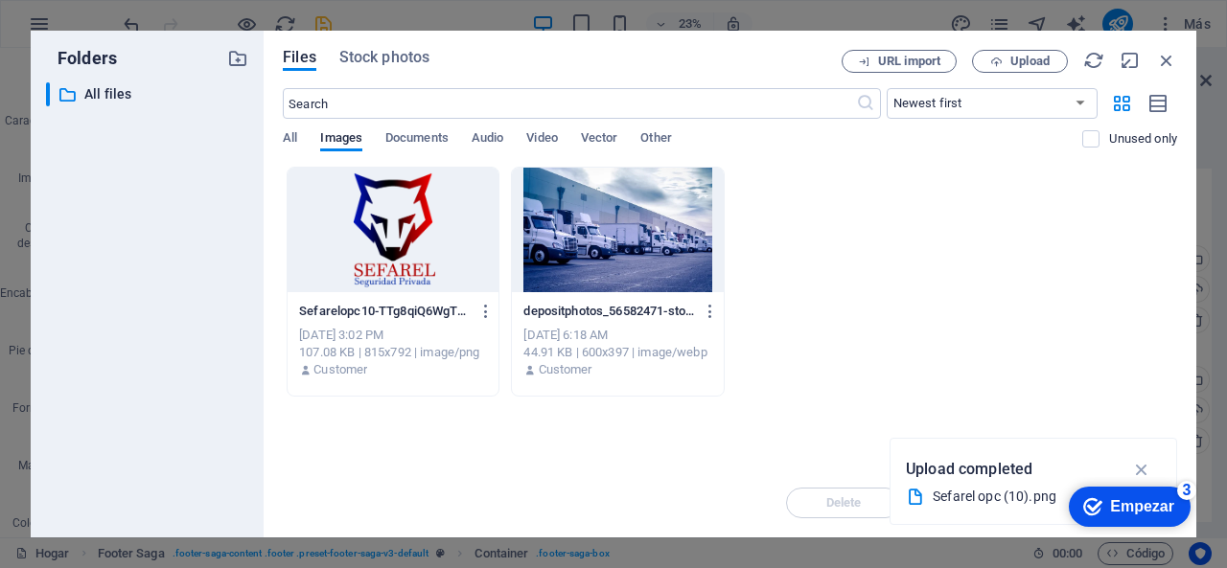
click at [397, 230] on div at bounding box center [393, 230] width 211 height 125
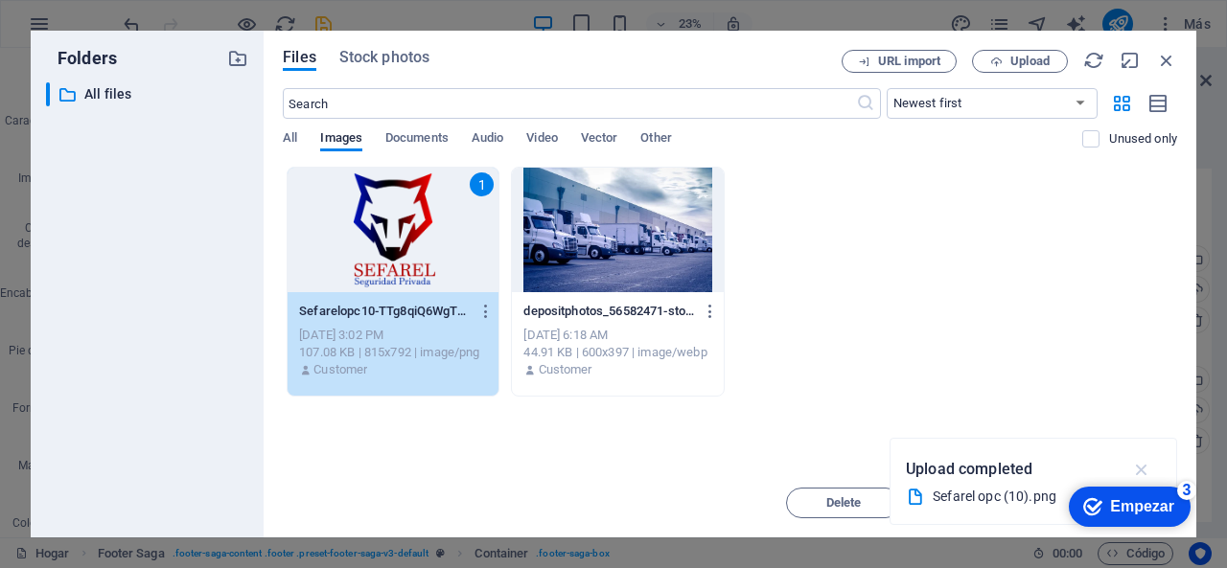
click at [1145, 466] on icon "button" at bounding box center [1142, 469] width 22 height 21
click at [1071, 501] on div "checkmark Empezar 3" at bounding box center [1130, 507] width 122 height 40
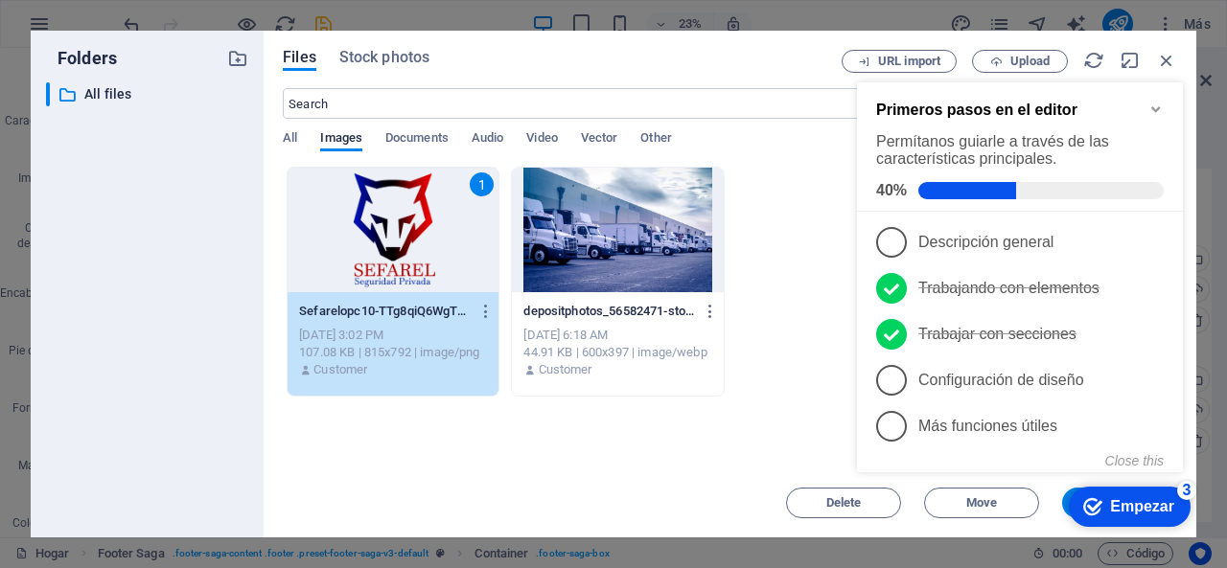
click at [1071, 501] on div "checkmark Empezar 3" at bounding box center [1130, 507] width 122 height 40
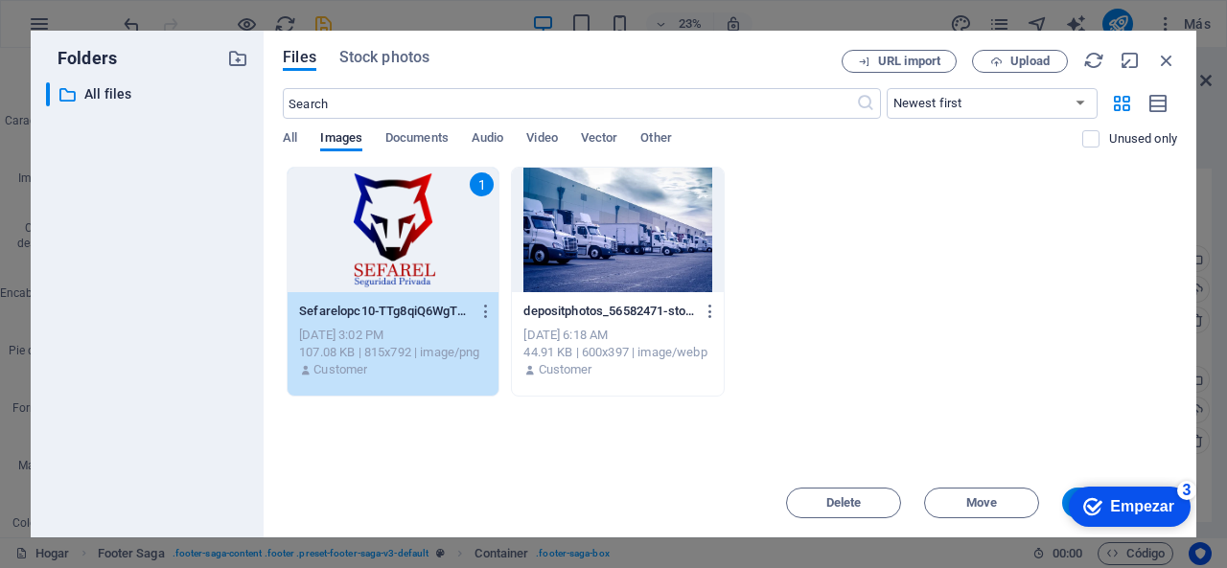
drag, startPoint x: 826, startPoint y: 47, endPoint x: 805, endPoint y: 58, distance: 24.0
click at [730, 37] on div "Files Stock photos URL import Upload ​ Newest first Oldest first Name (A-Z) Nam…" at bounding box center [730, 284] width 933 height 507
click at [1127, 64] on icon "button" at bounding box center [1130, 60] width 21 height 21
select select "image"
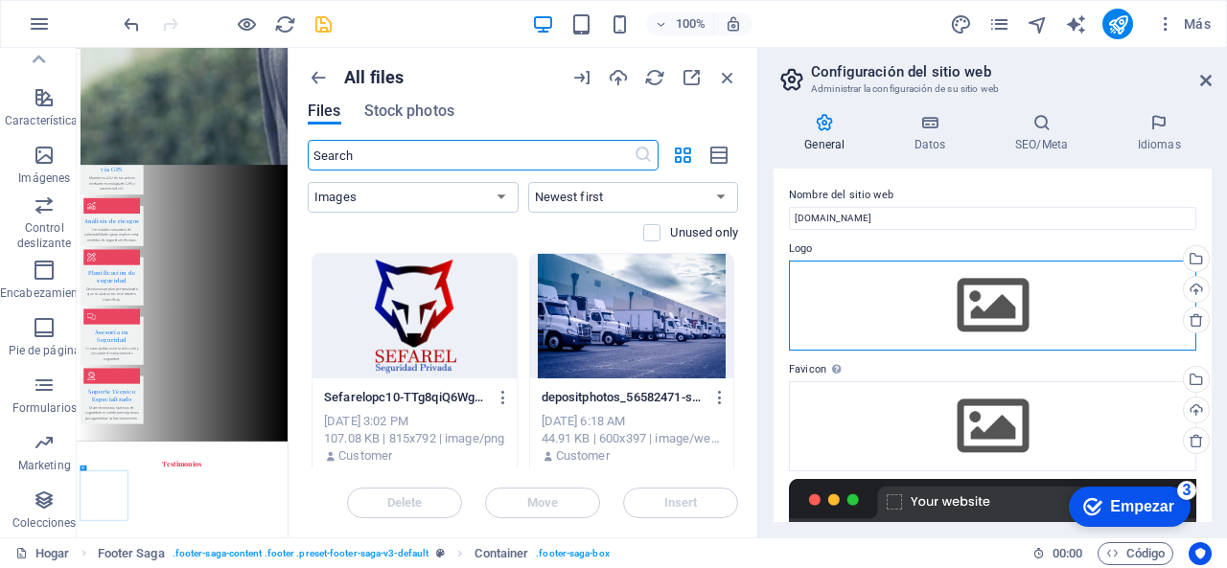
click at [1015, 317] on div "Arrastre los archivos aquí, haga clic para elegir archivos o seleccione archivo…" at bounding box center [992, 306] width 407 height 90
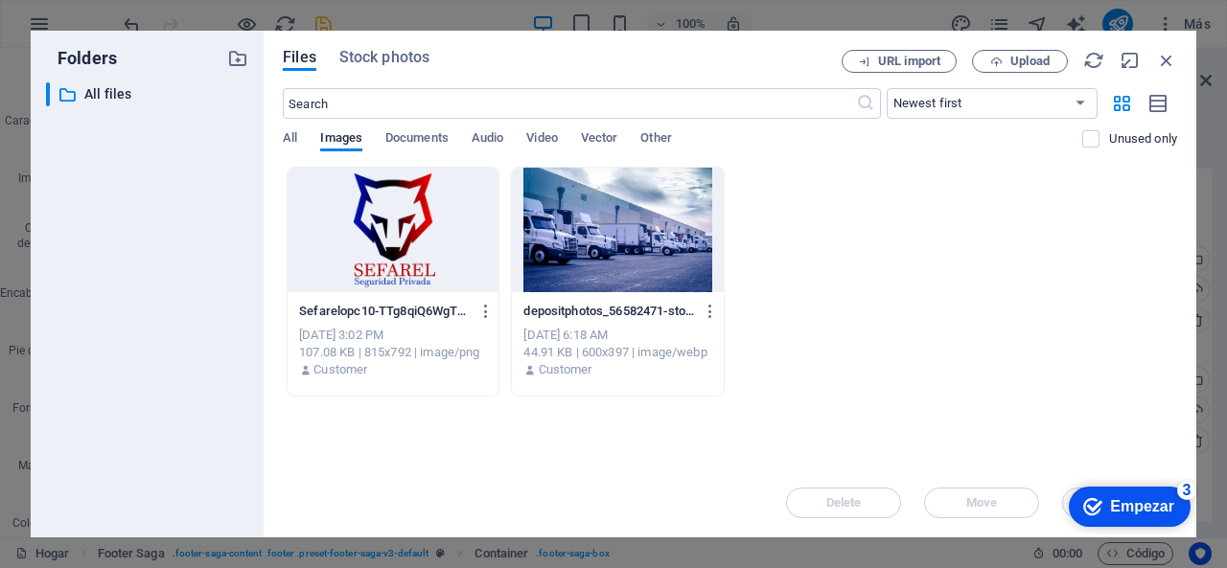
click at [399, 216] on div at bounding box center [393, 230] width 211 height 125
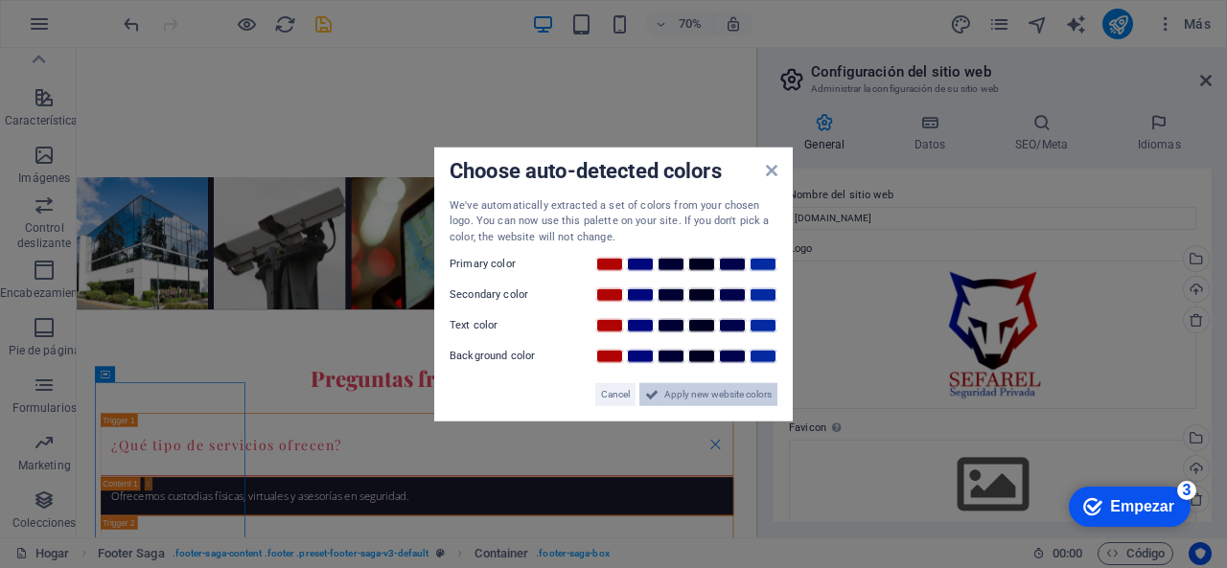
click at [709, 398] on span "Apply new website colors" at bounding box center [717, 394] width 107 height 23
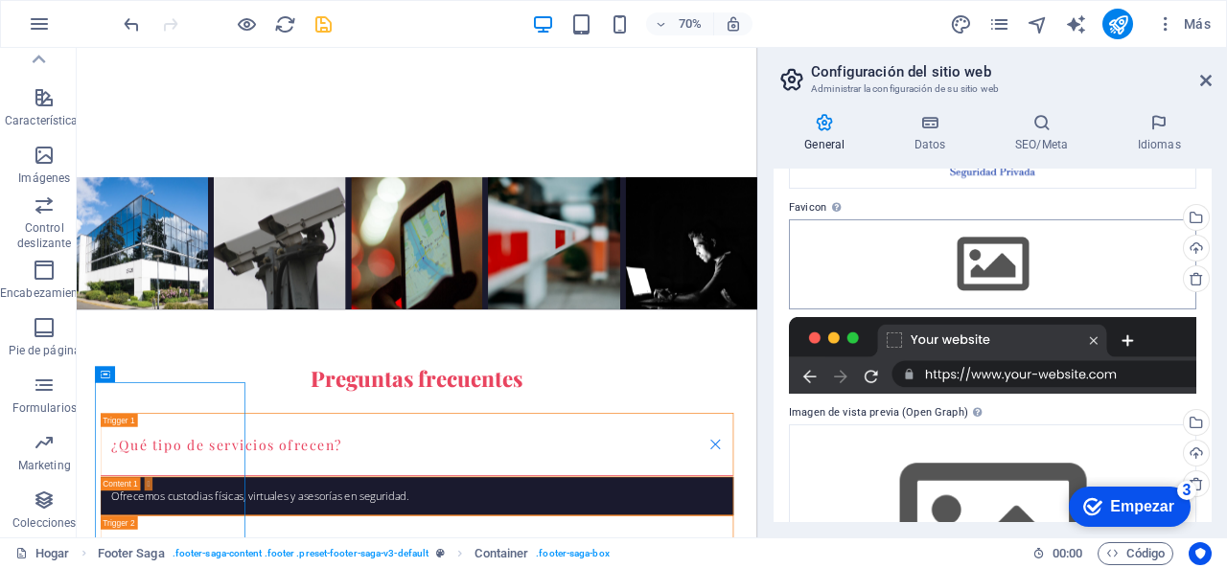
scroll to position [192, 0]
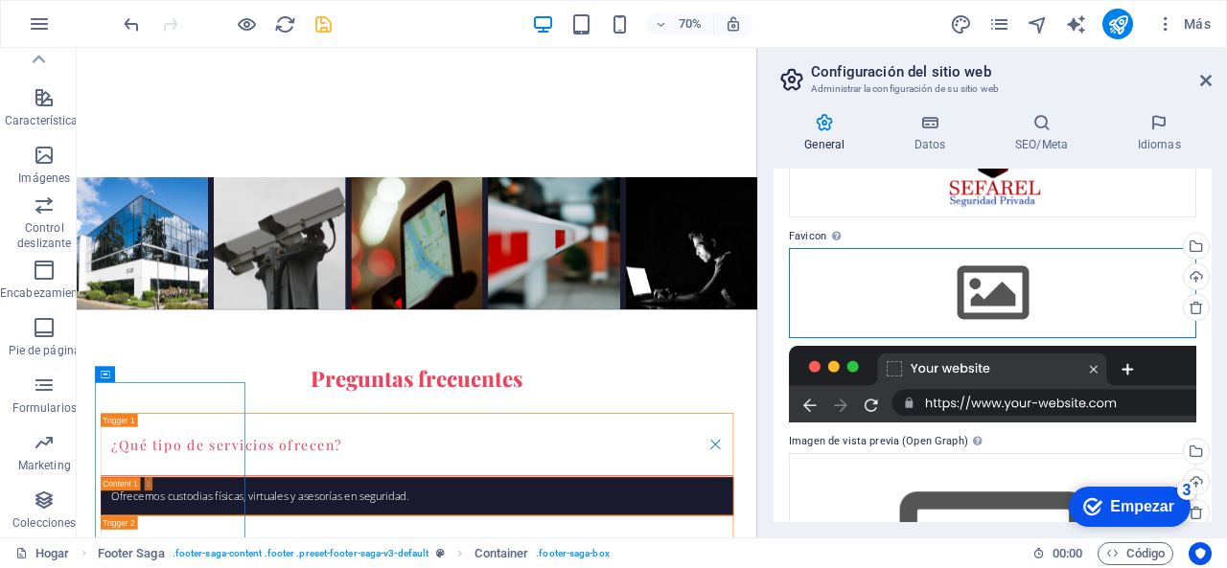
click at [987, 298] on div "Arrastre los archivos aquí, haga clic para elegir archivos o seleccione archivo…" at bounding box center [992, 293] width 407 height 90
click at [987, 298] on body "Sefarel Seguridad Privada Hogar Favoritos Elementos Columnas Contenido Cajas Ac…" at bounding box center [613, 284] width 1227 height 568
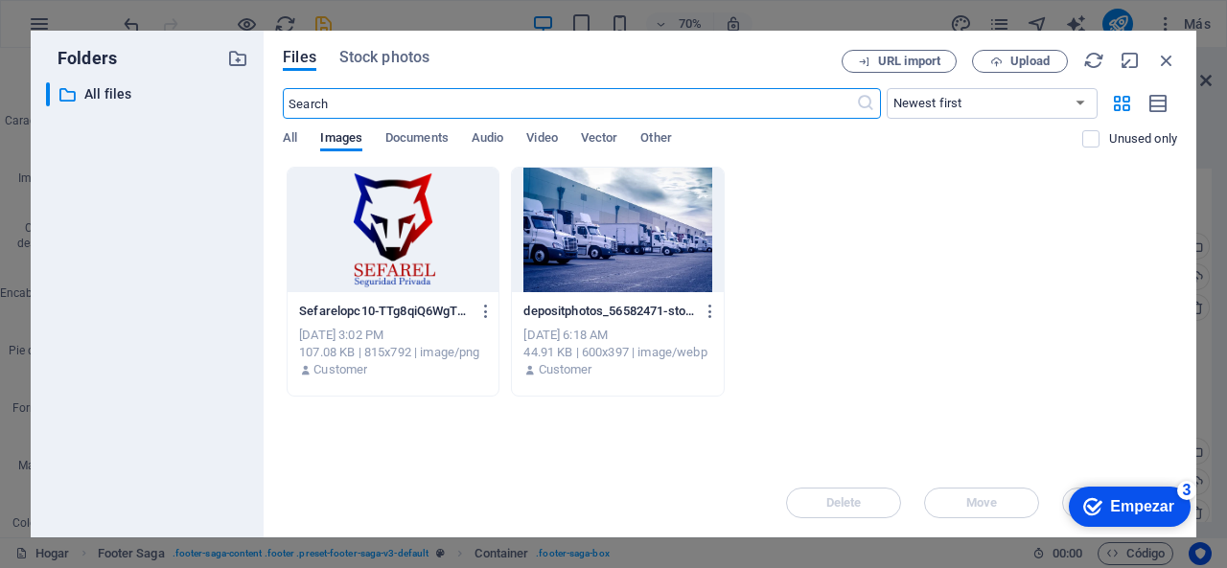
scroll to position [4155, 0]
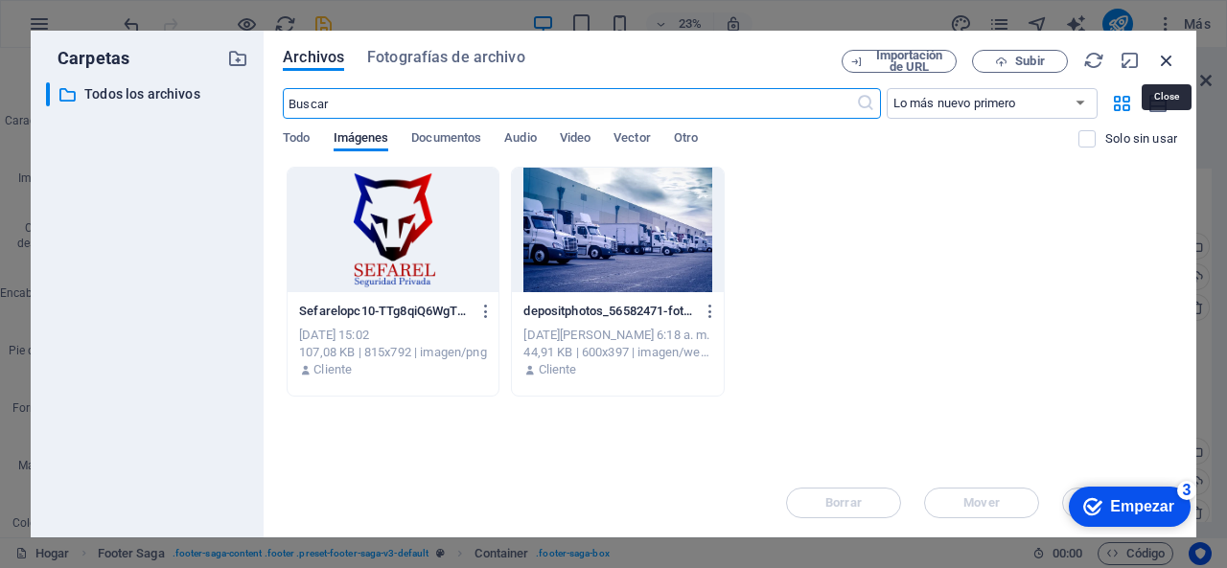
click at [1170, 58] on icon "button" at bounding box center [1166, 60] width 21 height 21
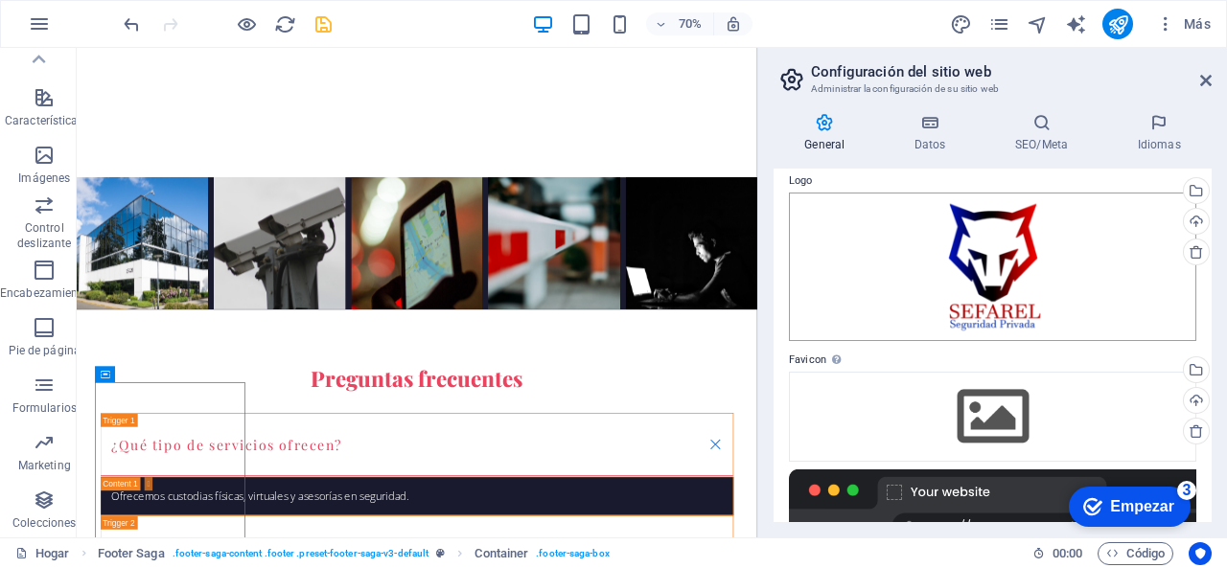
scroll to position [192, 0]
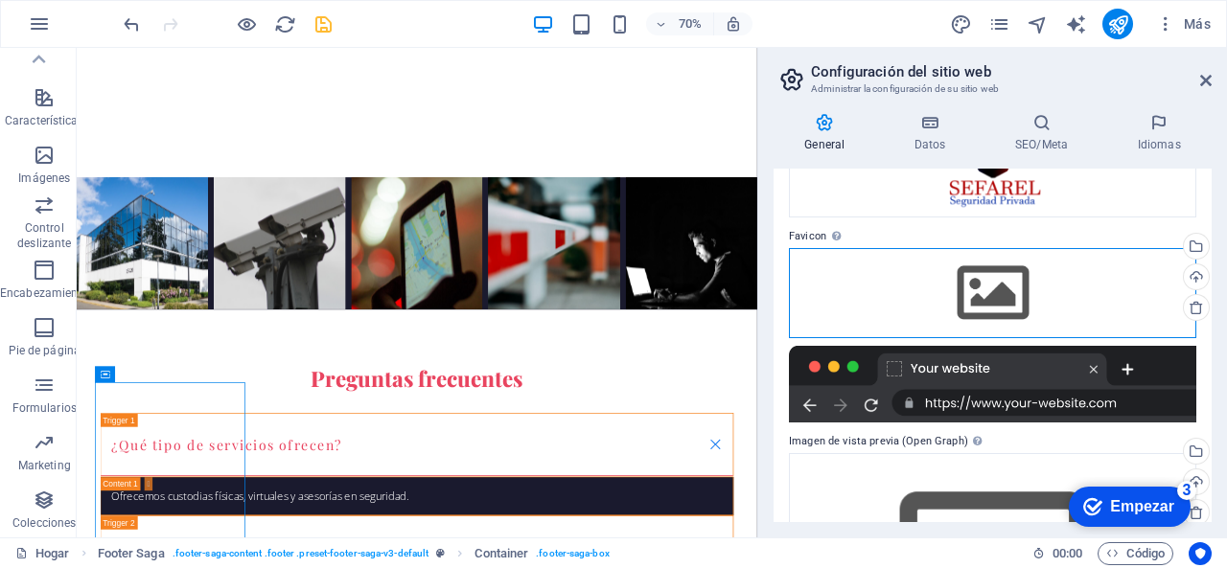
click at [962, 300] on div "Arrastre los archivos aquí, haga clic para elegir archivos o seleccione archivo…" at bounding box center [992, 293] width 407 height 90
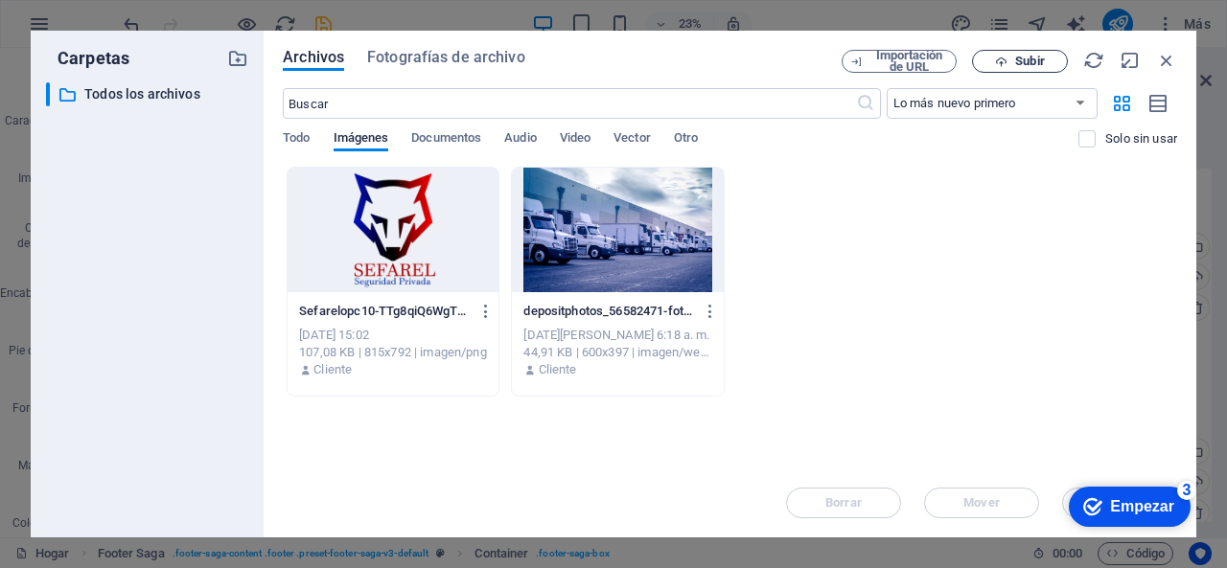
click at [1010, 63] on span "Subir" at bounding box center [1020, 62] width 79 height 12
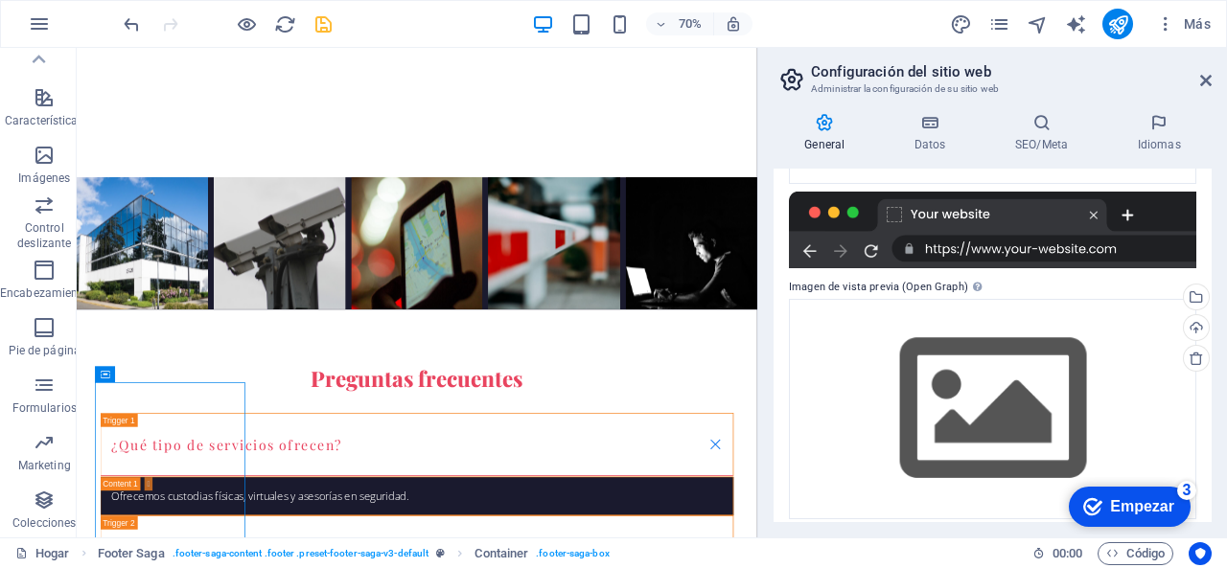
scroll to position [416, 0]
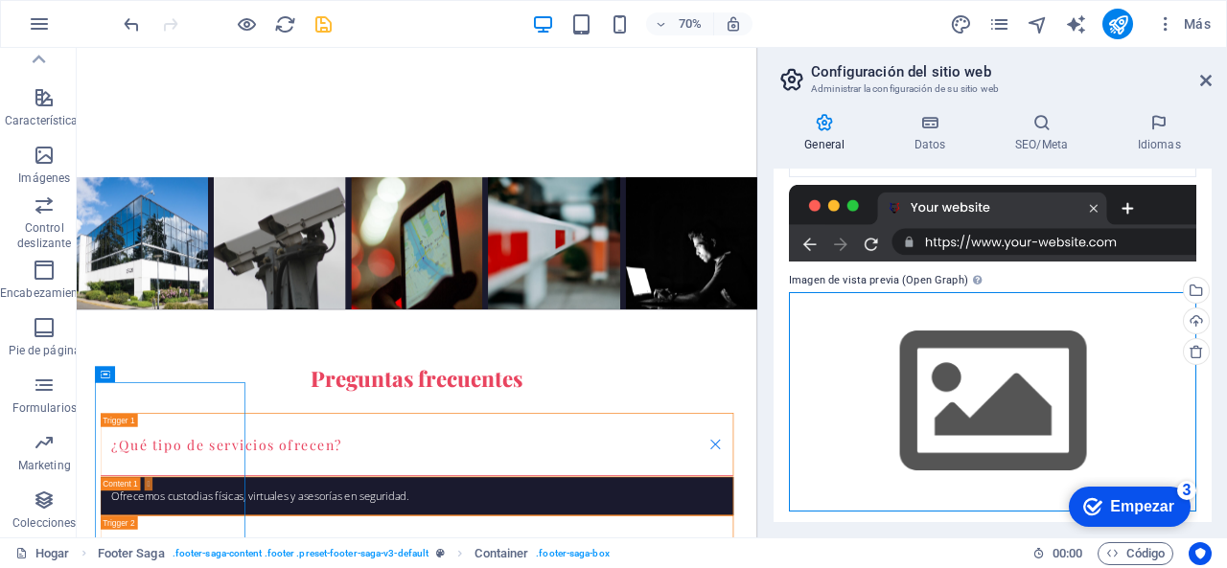
click at [888, 364] on div "Arrastre los archivos aquí, haga clic para elegir archivos o seleccione archivo…" at bounding box center [992, 402] width 407 height 220
click at [888, 363] on body "Sefarel Seguridad Privada Hogar Favoritos Elementos Columnas Contenido Cajas Ac…" at bounding box center [613, 284] width 1227 height 568
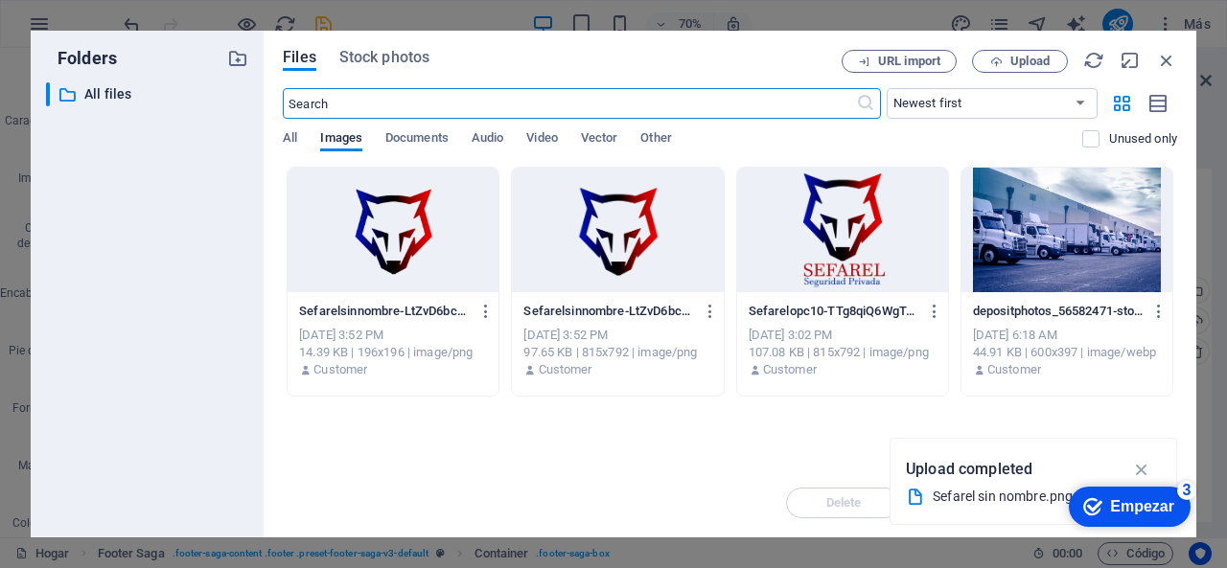
scroll to position [4155, 0]
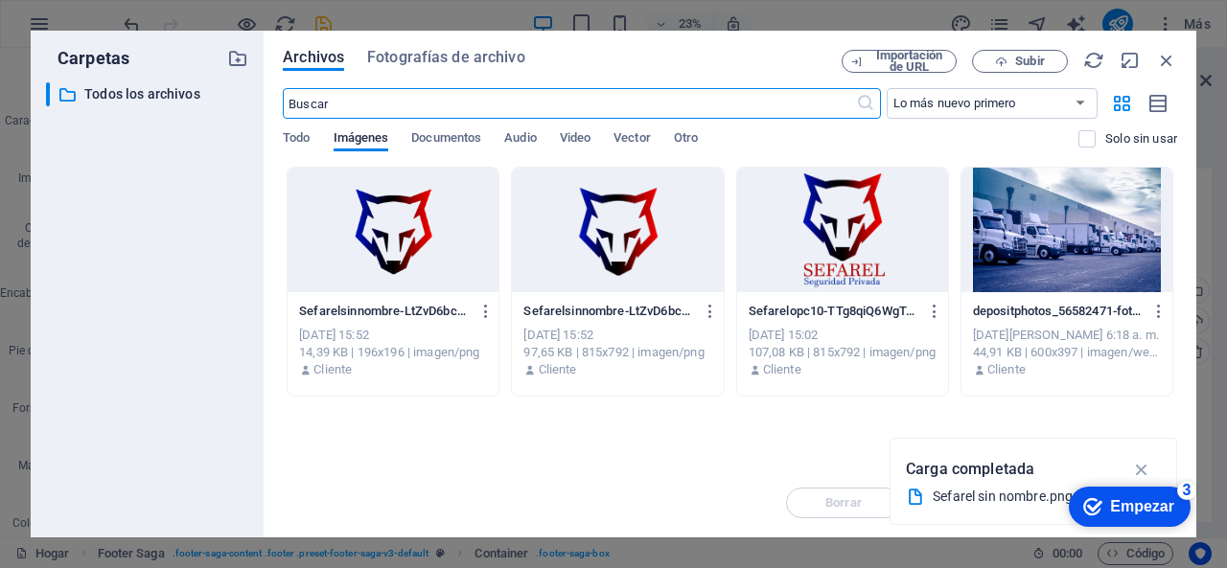
click at [376, 238] on div at bounding box center [393, 230] width 211 height 125
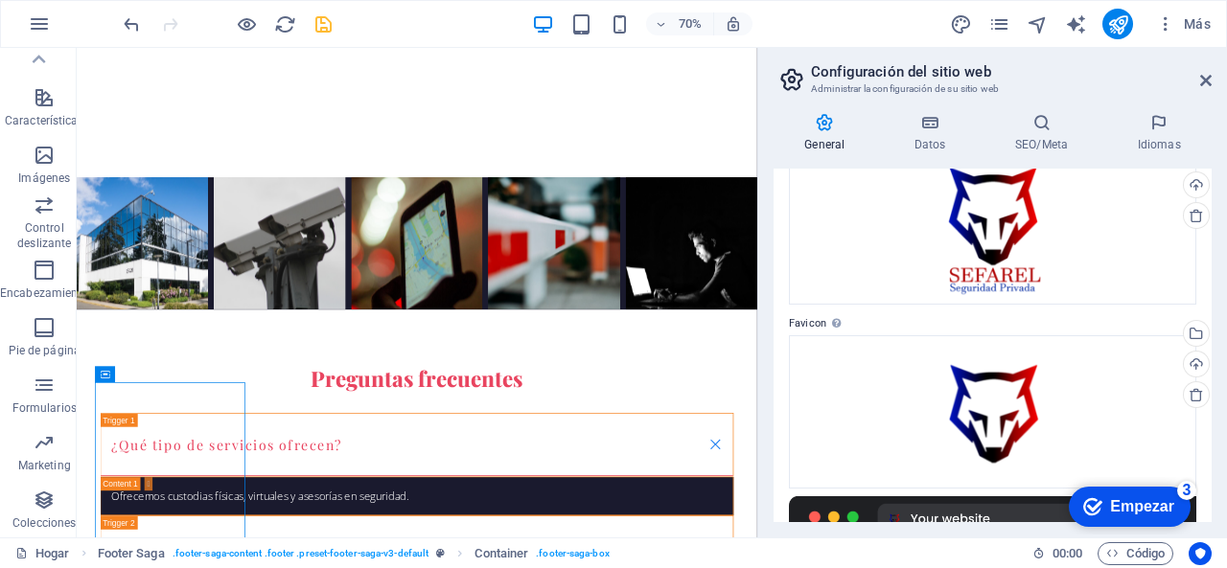
scroll to position [0, 0]
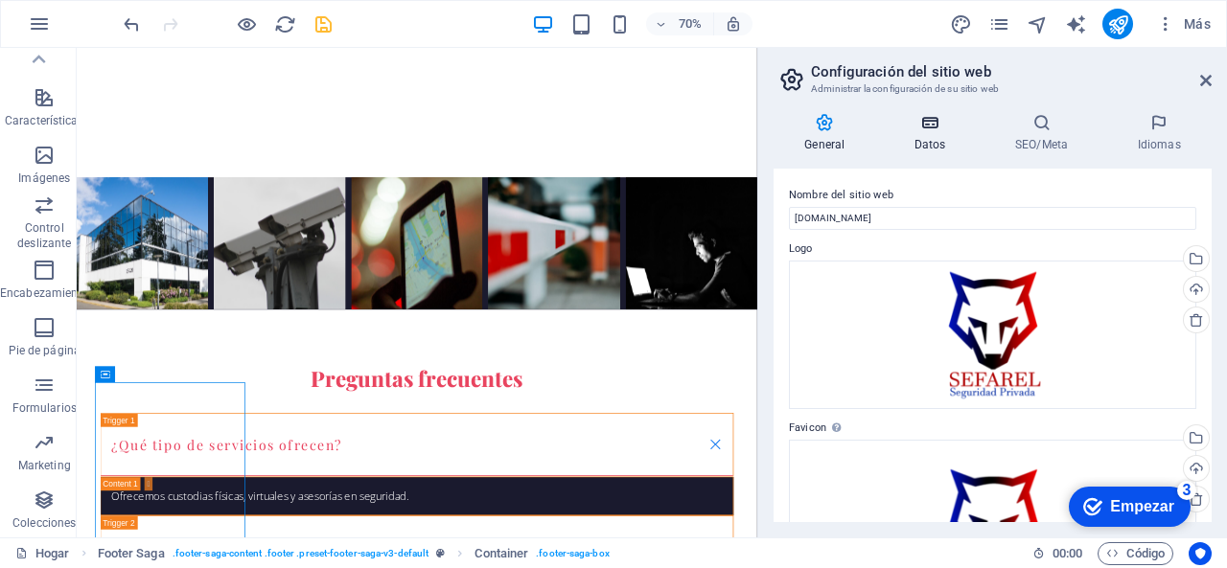
click at [930, 131] on icon at bounding box center [930, 122] width 93 height 19
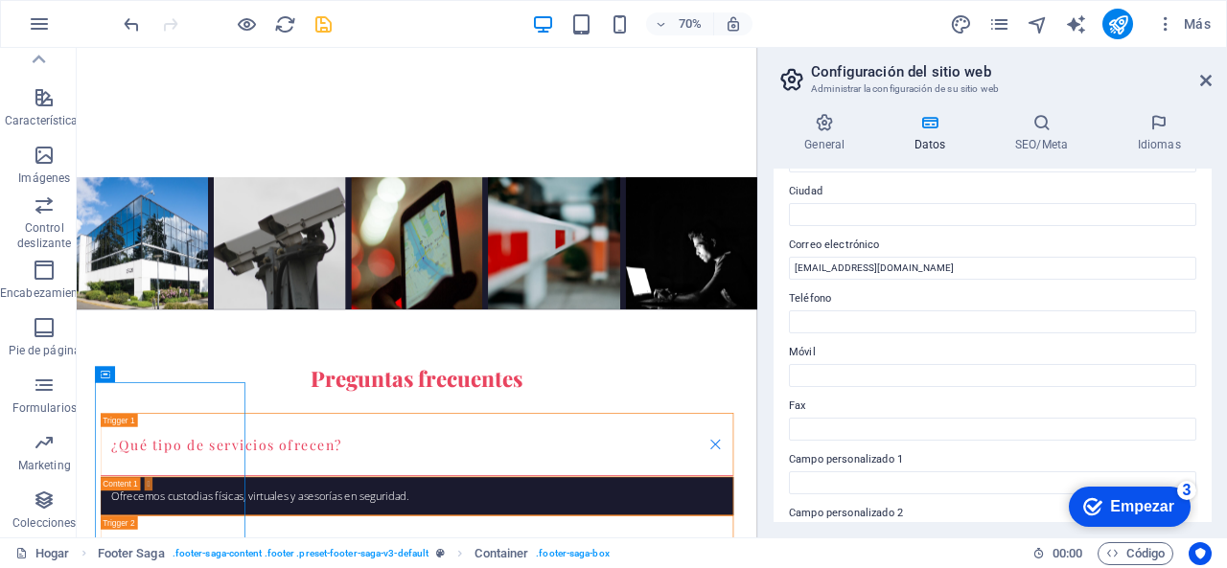
scroll to position [383, 0]
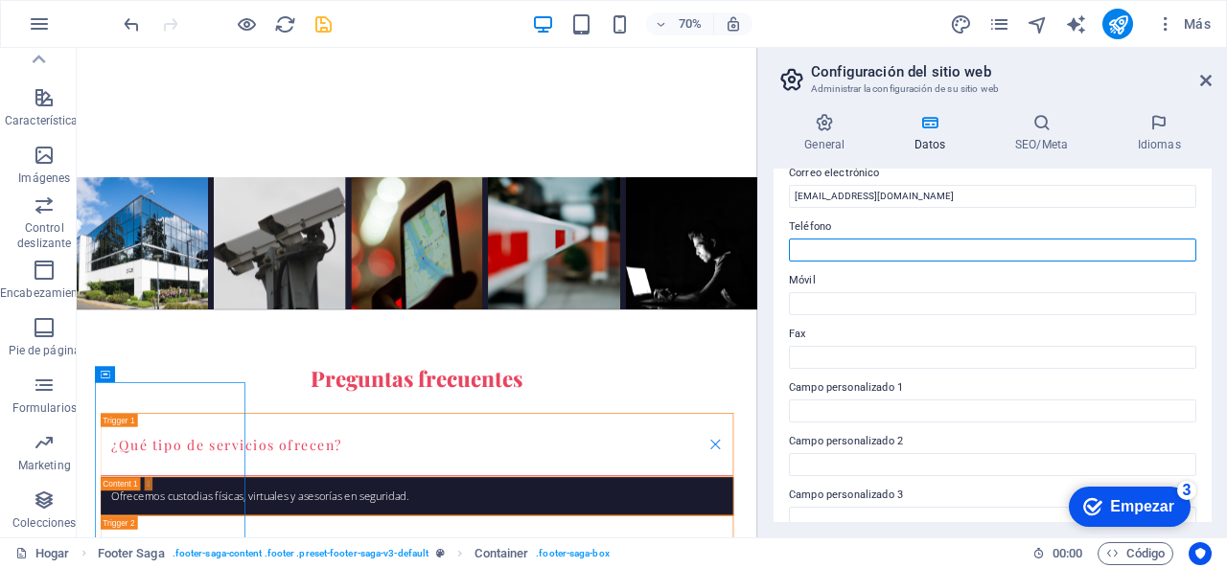
click at [1003, 244] on input "Teléfono" at bounding box center [992, 250] width 407 height 23
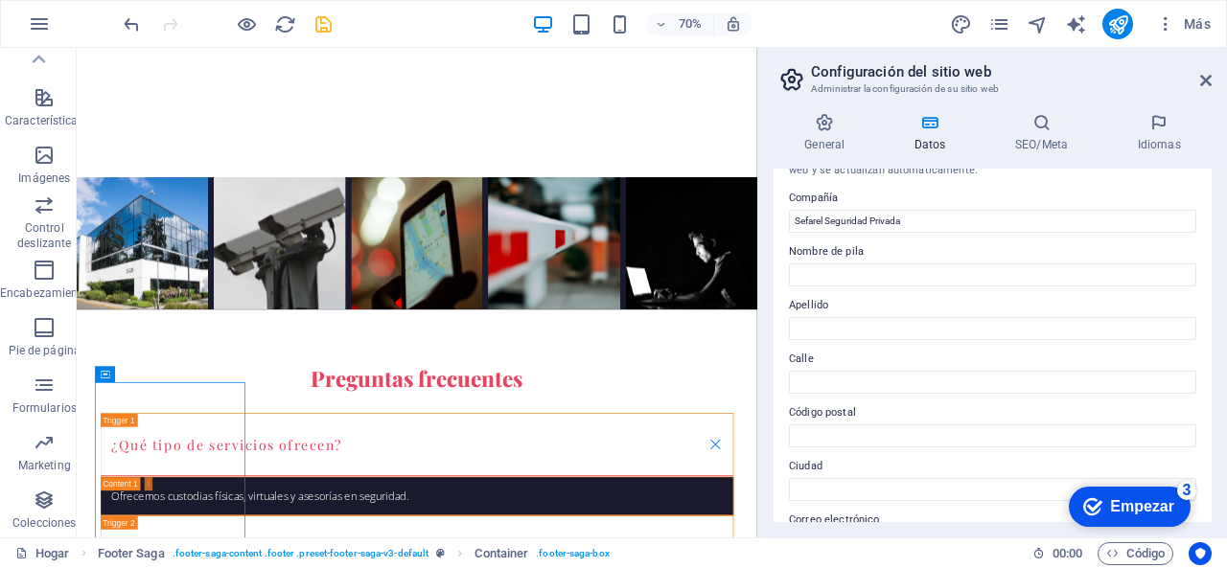
scroll to position [0, 0]
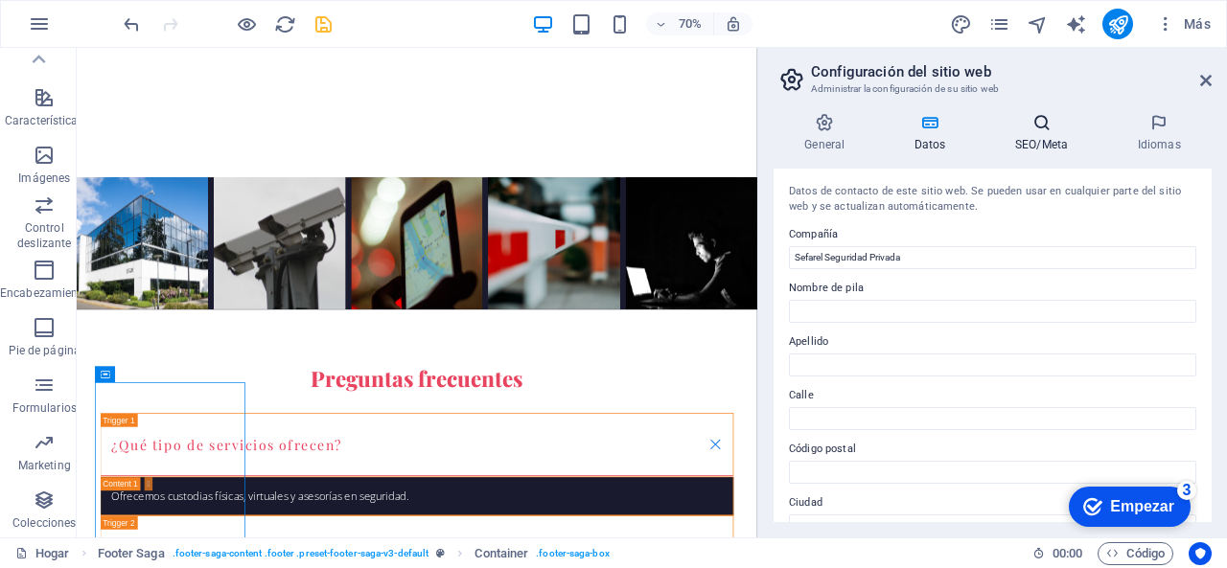
type input "5564492395"
click at [1039, 135] on h4 "SEO/Meta" at bounding box center [1046, 133] width 123 height 40
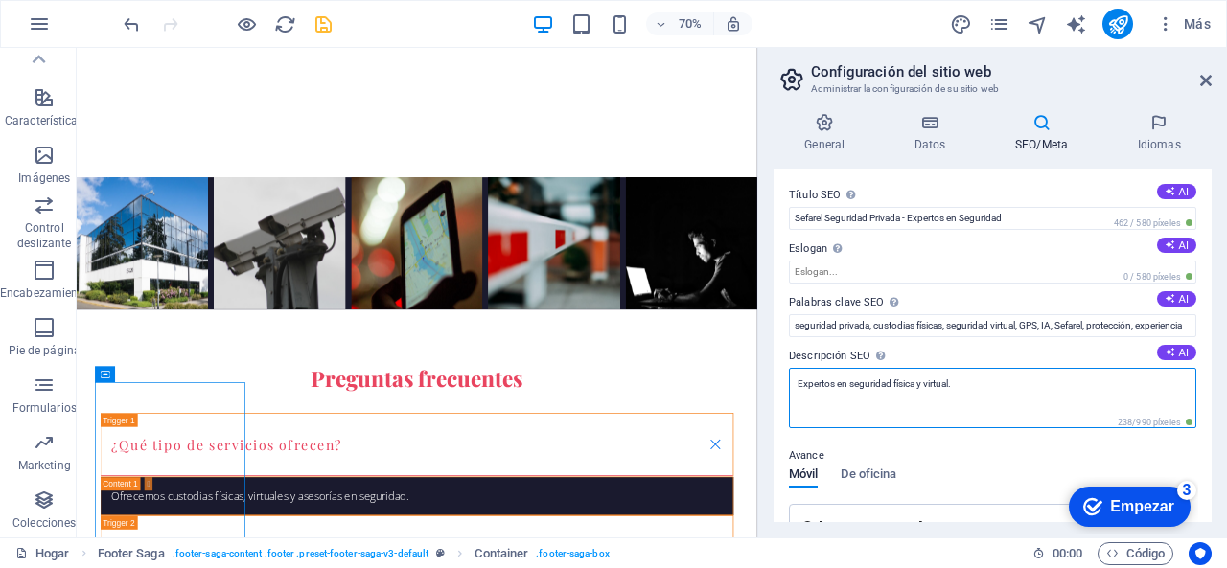
click at [972, 380] on textarea "Expertos en seguridad física y virtual." at bounding box center [992, 398] width 407 height 60
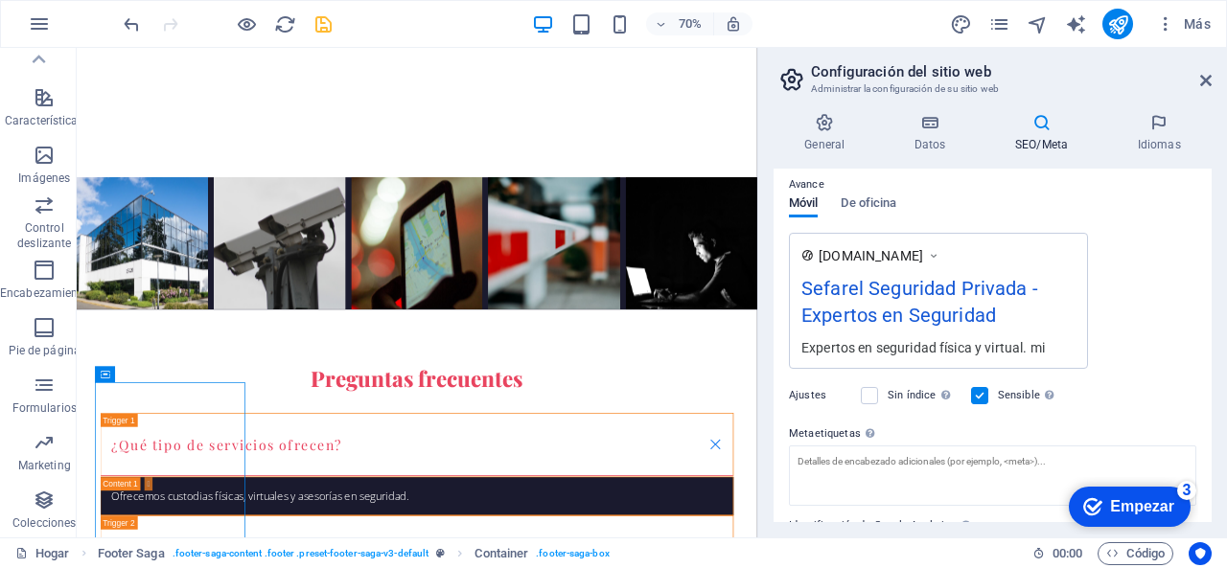
scroll to position [288, 0]
type textarea "Expertos en seguridad física y virtual. Experiencia e innovación en el campo de…"
click at [878, 200] on font "De oficina" at bounding box center [869, 201] width 56 height 14
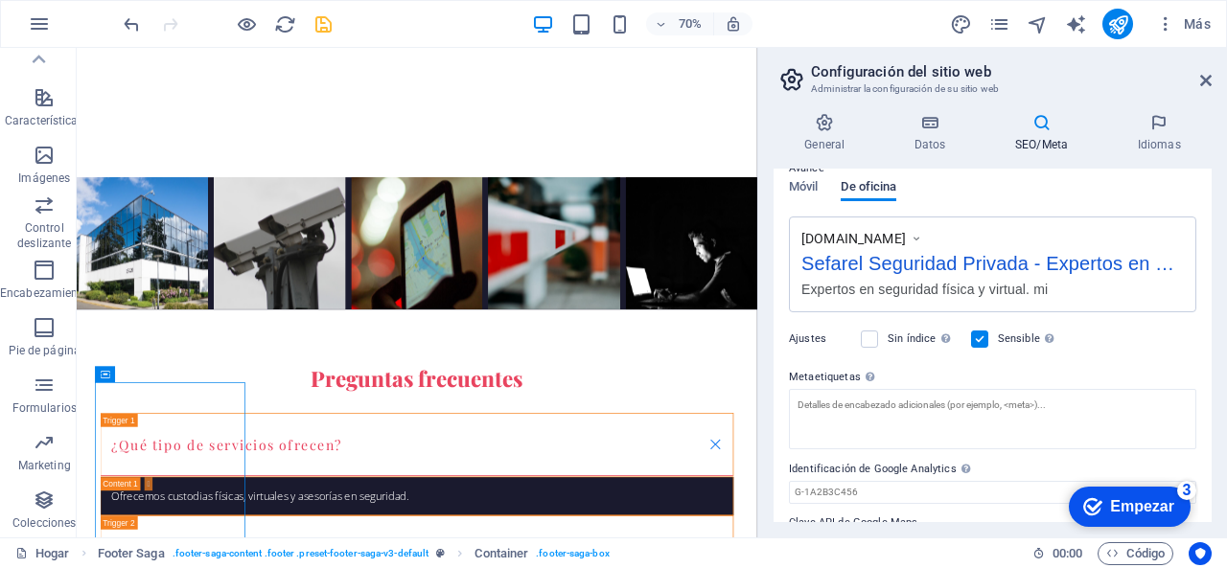
scroll to position [273, 0]
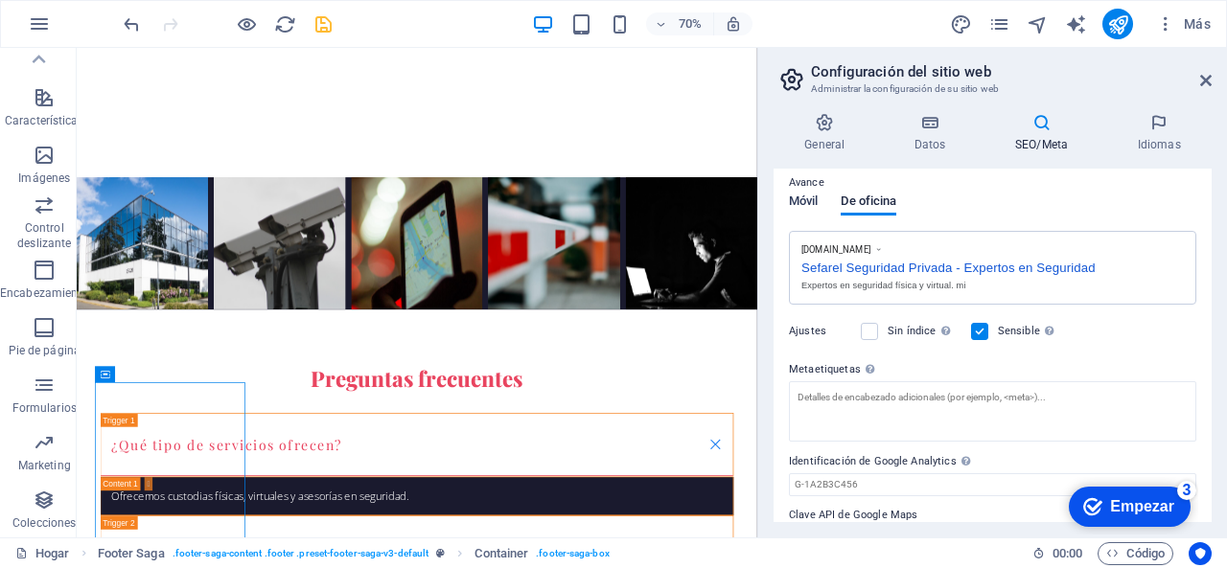
click at [809, 200] on font "Móvil" at bounding box center [803, 201] width 29 height 14
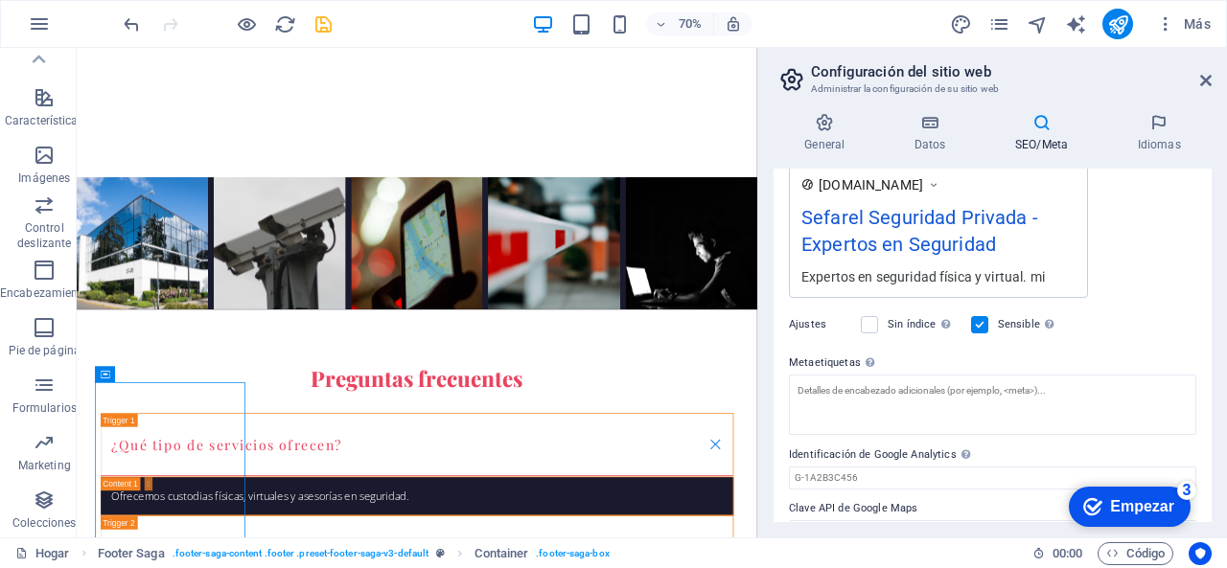
scroll to position [376, 0]
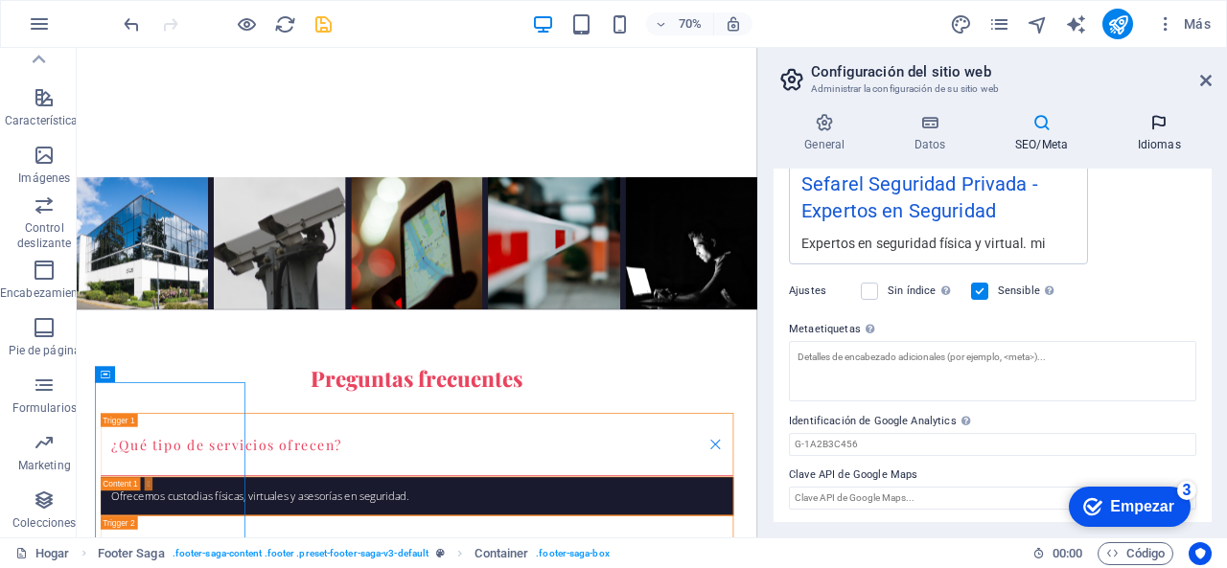
click at [1157, 132] on h4 "Idiomas" at bounding box center [1158, 133] width 105 height 40
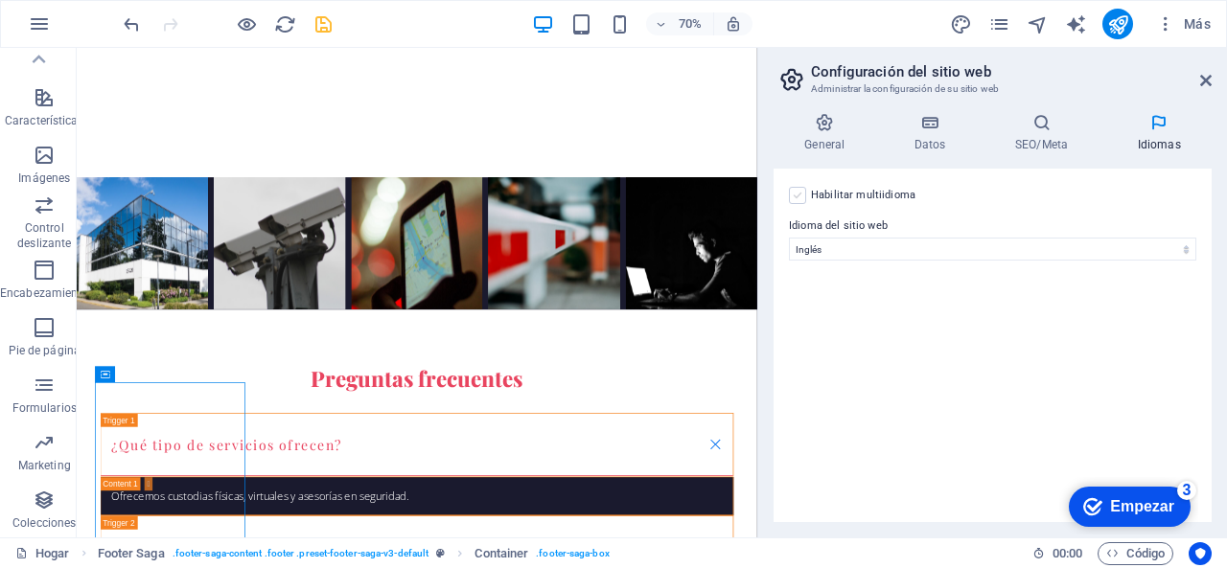
click at [799, 195] on label at bounding box center [797, 195] width 17 height 17
click at [0, 0] on input "Habilitar multiidioma Para deshabilitar el multiidioma, elimine todos los idiom…" at bounding box center [0, 0] width 0 height 0
click at [799, 195] on label at bounding box center [797, 195] width 17 height 17
click at [0, 0] on input "Habilitar multiidioma Para deshabilitar el multiidioma, elimine todos los idiom…" at bounding box center [0, 0] width 0 height 0
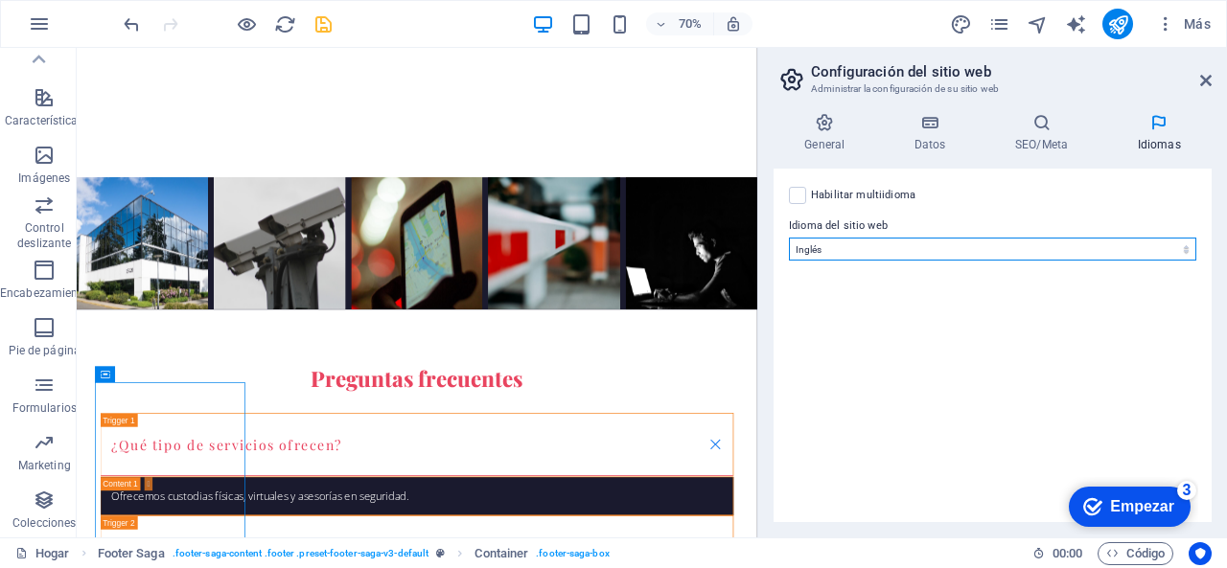
click at [942, 255] on select "Abjasio Lejos africaans Akan albanés Amárico árabe aragonés armenio Assamese Av…" at bounding box center [992, 249] width 407 height 23
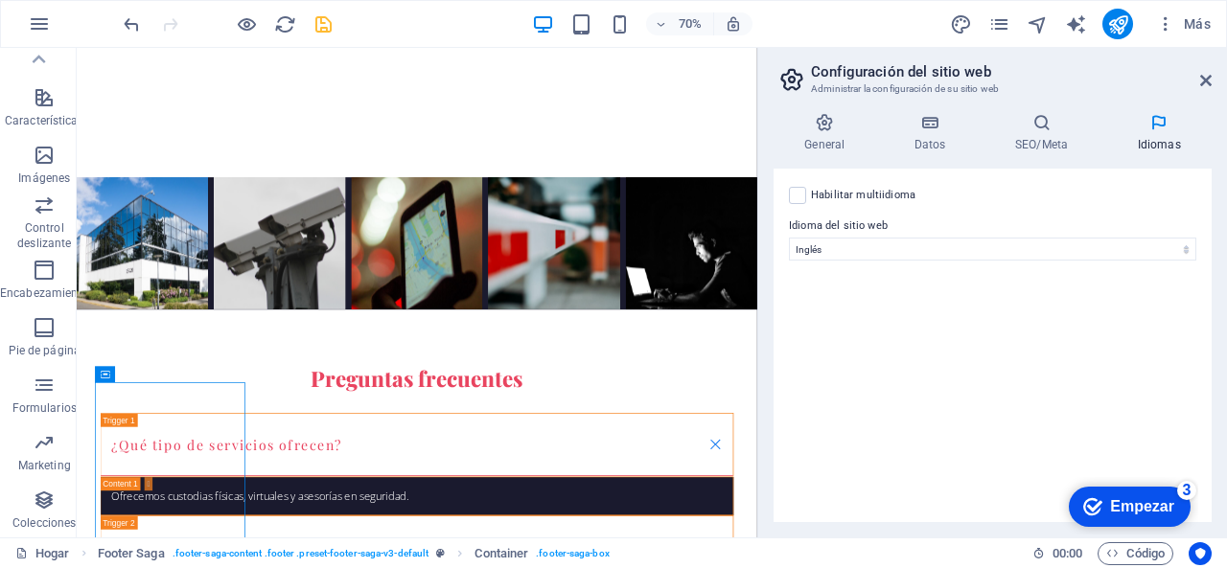
click at [951, 338] on div "Habilitar multiidioma Para deshabilitar el multiidioma, elimine todos los idiom…" at bounding box center [993, 346] width 438 height 354
click at [843, 191] on font "Habilitar multiidioma" at bounding box center [863, 195] width 104 height 12
click at [0, 0] on input "Habilitar multiidioma Para deshabilitar el multiidioma, elimine todos los idiom…" at bounding box center [0, 0] width 0 height 0
click at [1137, 325] on div "1 Idioma Abjasio Lejos africaans Akan albanés Amárico árabe aragonés armenio As…" at bounding box center [992, 292] width 407 height 155
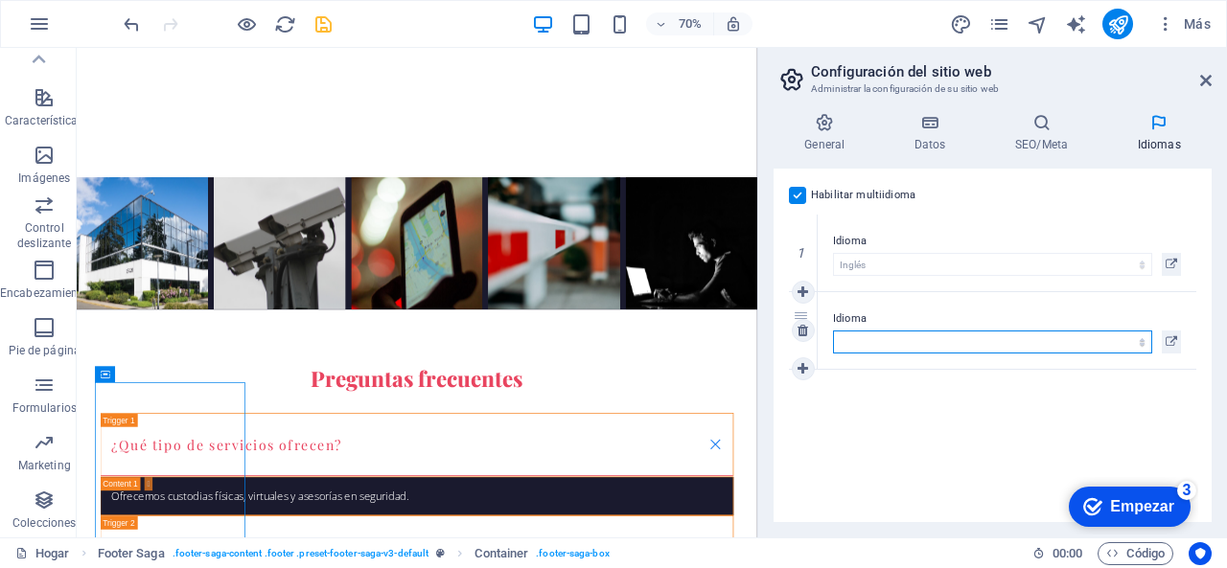
click at [987, 344] on select "Abjasio Lejos africaans Akan albanés Amárico árabe aragonés armenio Assamese Av…" at bounding box center [992, 342] width 319 height 23
select select "125"
click at [968, 434] on div "Habilitar multiidioma Para deshabilitar el multiidioma, elimine todos los idiom…" at bounding box center [993, 346] width 438 height 354
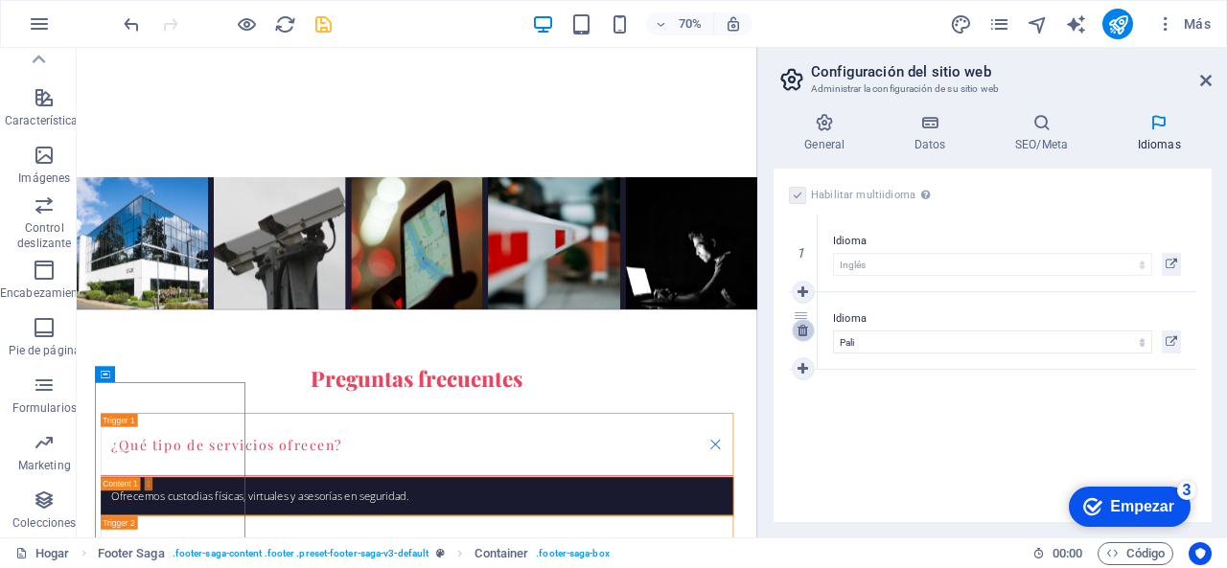
click at [805, 334] on icon at bounding box center [803, 330] width 11 height 13
click at [796, 188] on label at bounding box center [797, 195] width 17 height 17
click at [0, 0] on input "Habilitar multiidioma Para deshabilitar el multiidioma, elimine todos los idiom…" at bounding box center [0, 0] width 0 height 0
click at [1206, 80] on icon at bounding box center [1206, 80] width 12 height 15
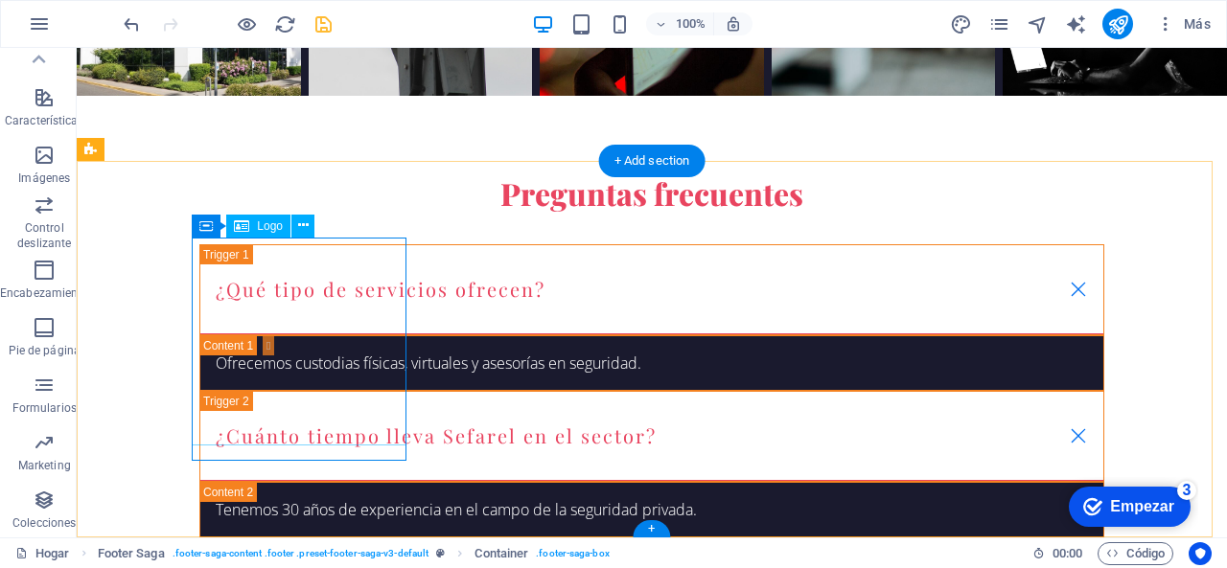
scroll to position [5228, 0]
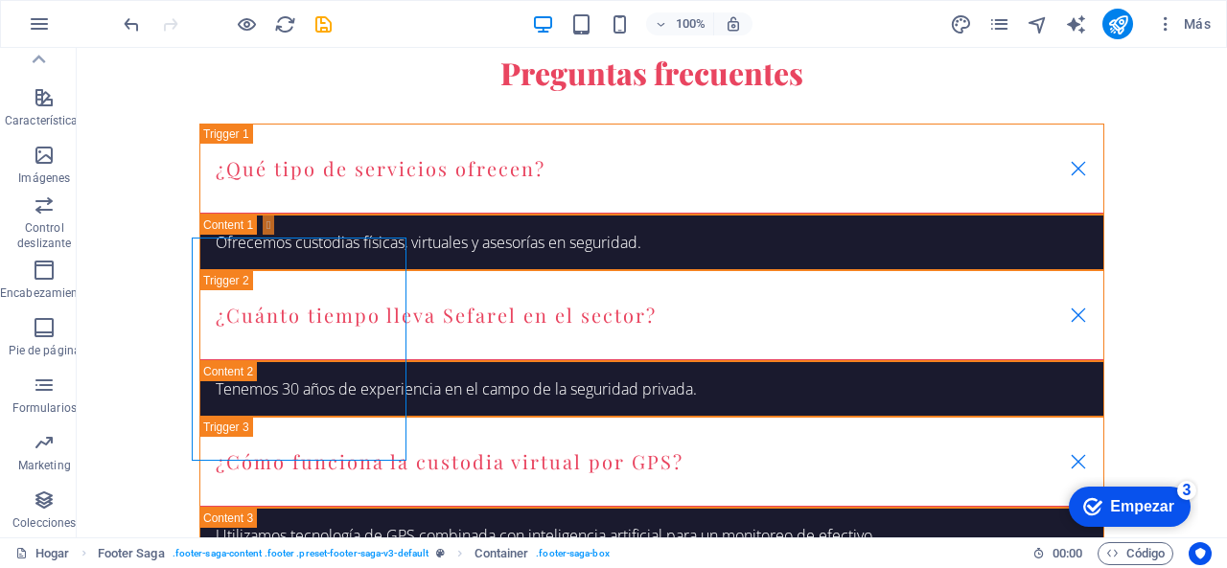
click at [322, 25] on icon "ahorrar" at bounding box center [324, 24] width 22 height 22
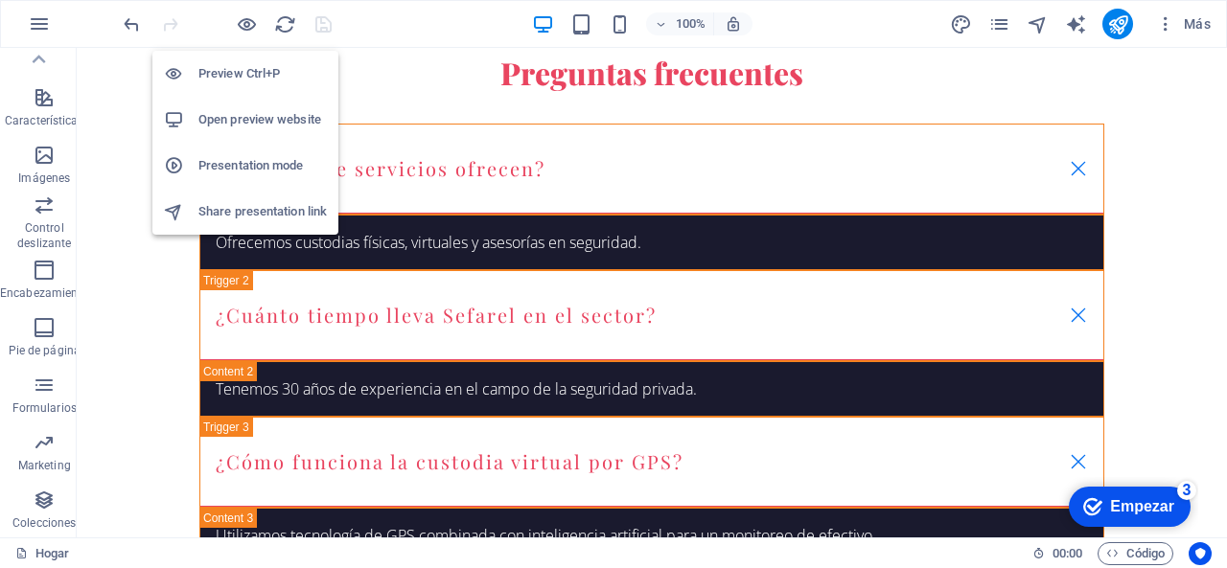
click at [242, 80] on h6 "Preview Ctrl+P" at bounding box center [262, 73] width 128 height 23
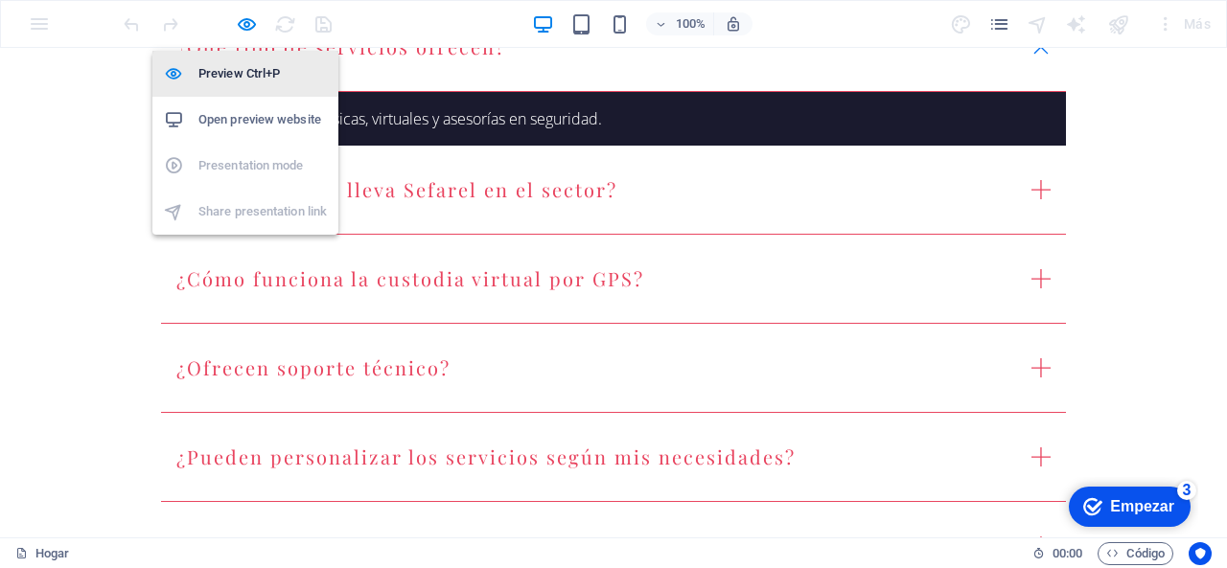
scroll to position [4960, 0]
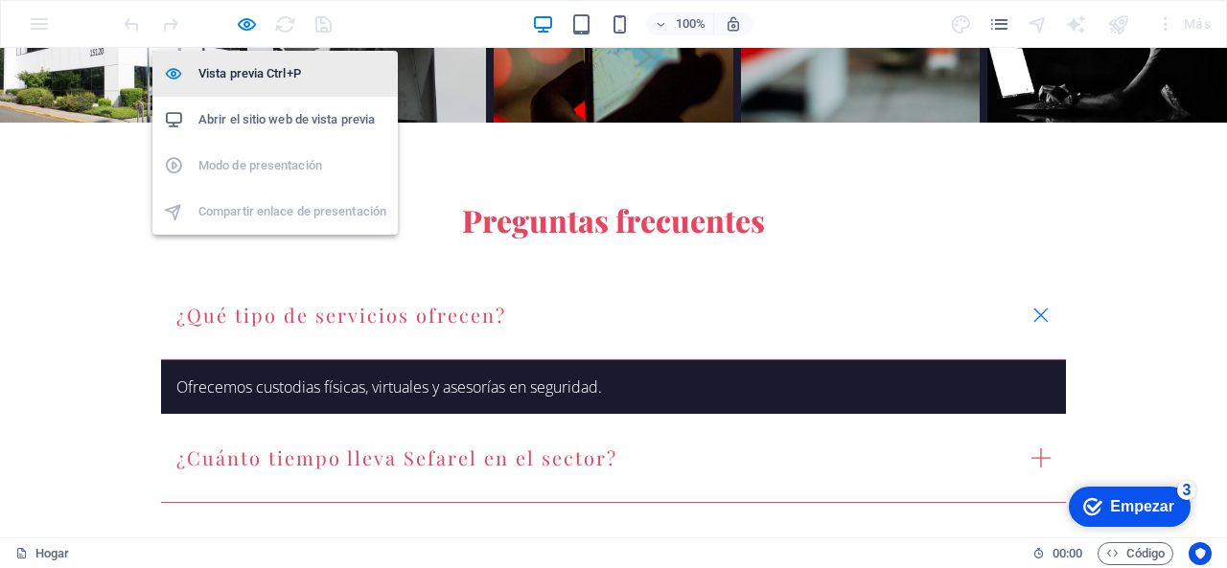
click at [242, 80] on font "Vista previa Ctrl+P" at bounding box center [249, 73] width 103 height 14
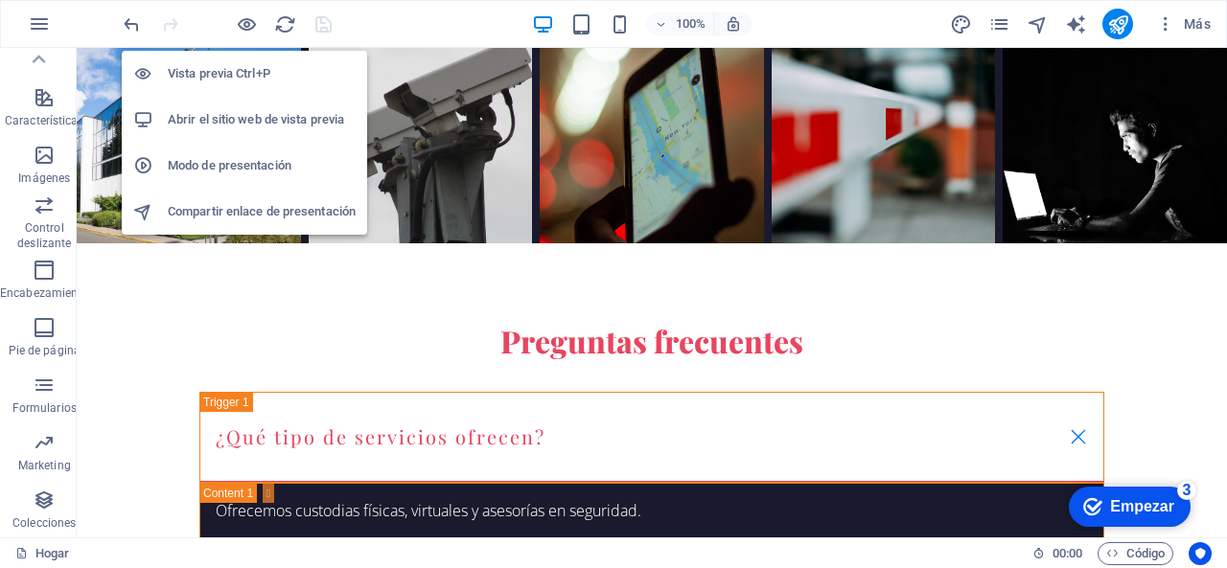
scroll to position [5228, 0]
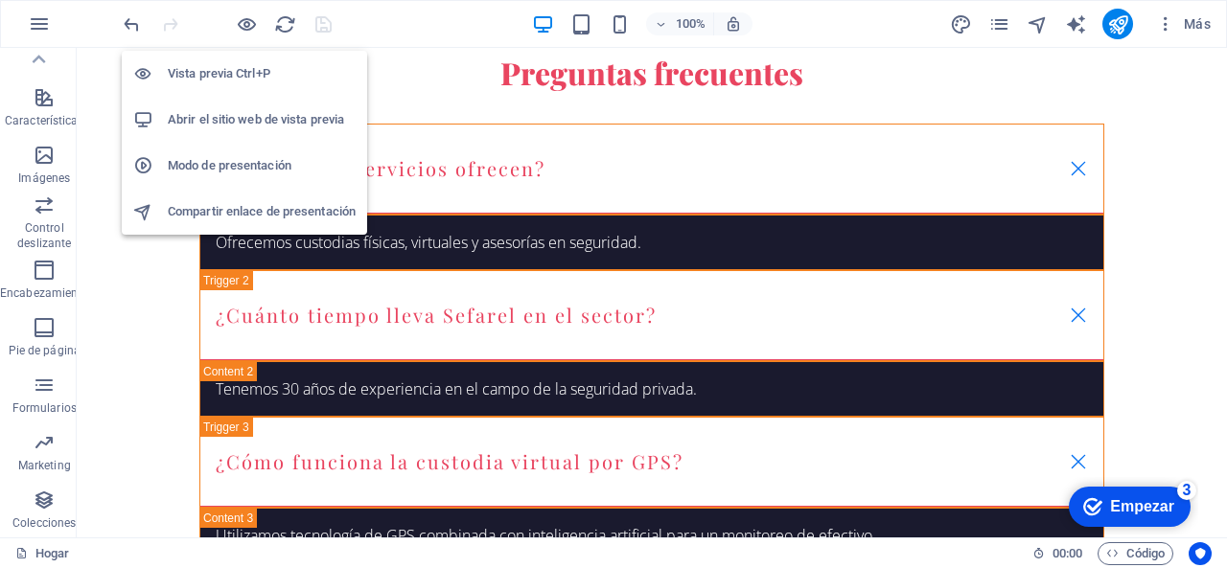
click at [234, 120] on font "Abrir el sitio web de vista previa" at bounding box center [256, 119] width 176 height 14
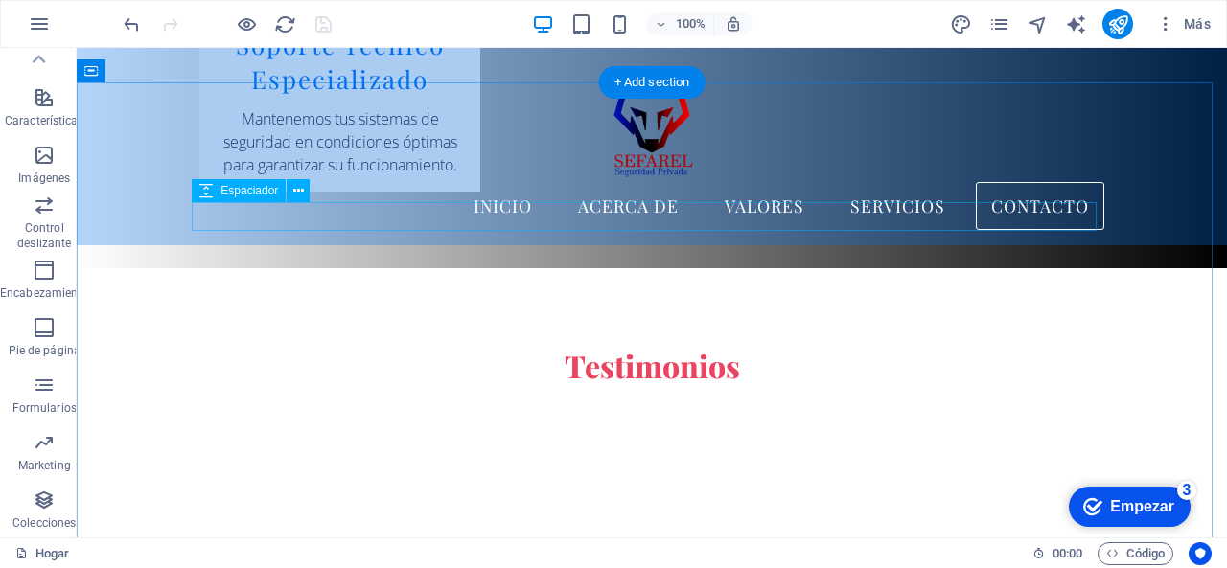
scroll to position [4077, 0]
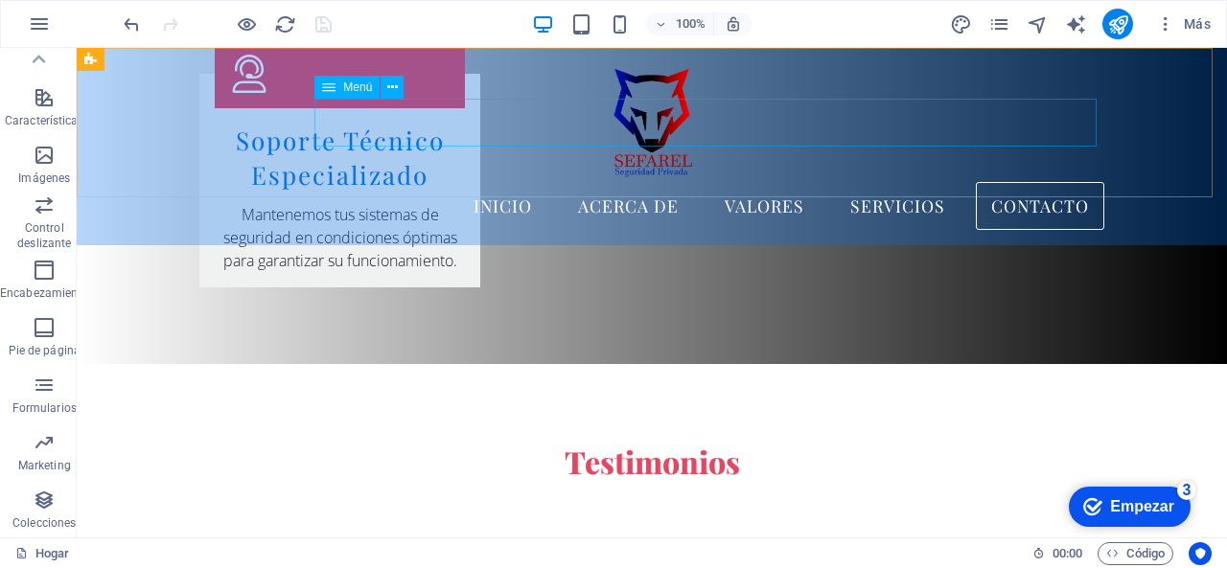
click at [874, 182] on nav "Inicio Acerca de Valores Servicios Contacto" at bounding box center [651, 206] width 905 height 48
click at [878, 182] on nav "Inicio Acerca de Valores Servicios Contacto" at bounding box center [651, 206] width 905 height 48
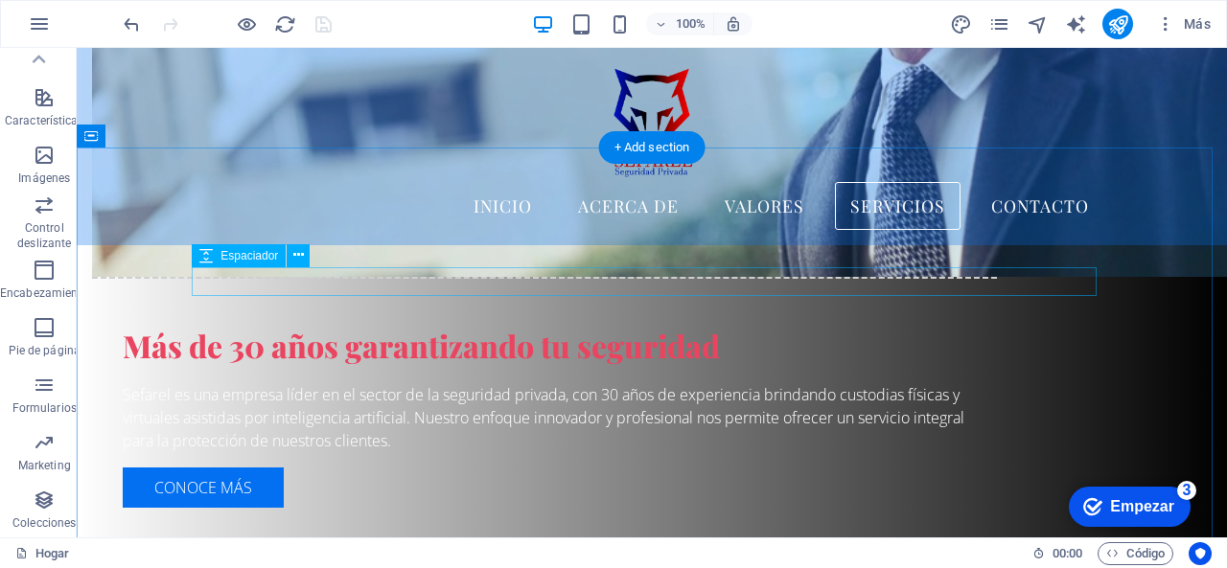
scroll to position [1393, 0]
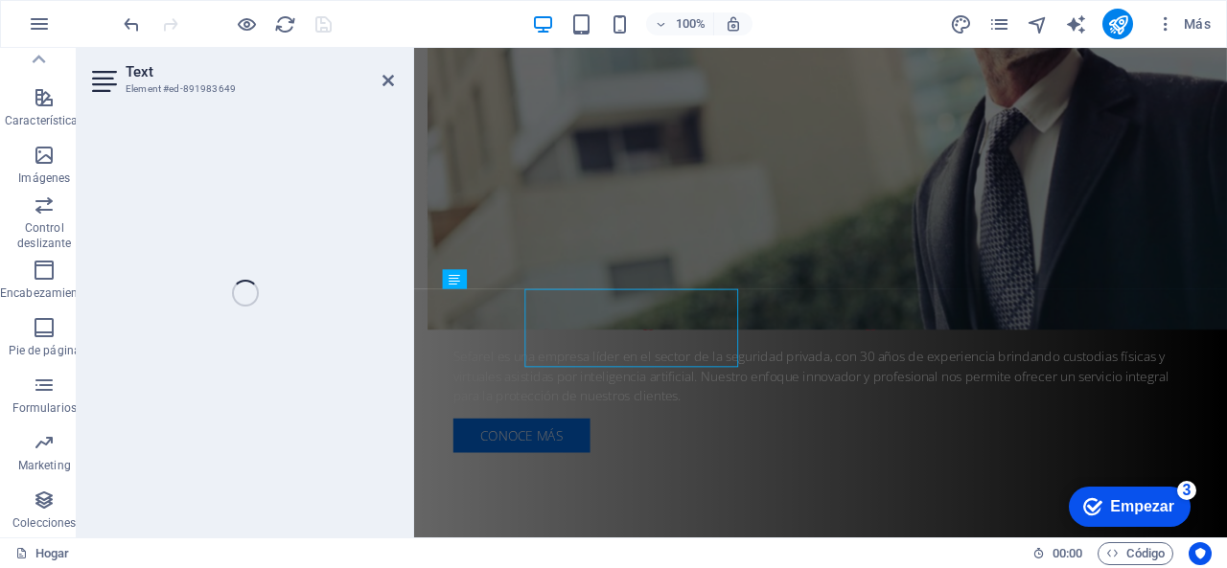
click at [328, 336] on div "Text Element #ed-891983649 H2 Bandera Recipiente Menú Barra de menú Logo H3 Pro…" at bounding box center [652, 293] width 1150 height 490
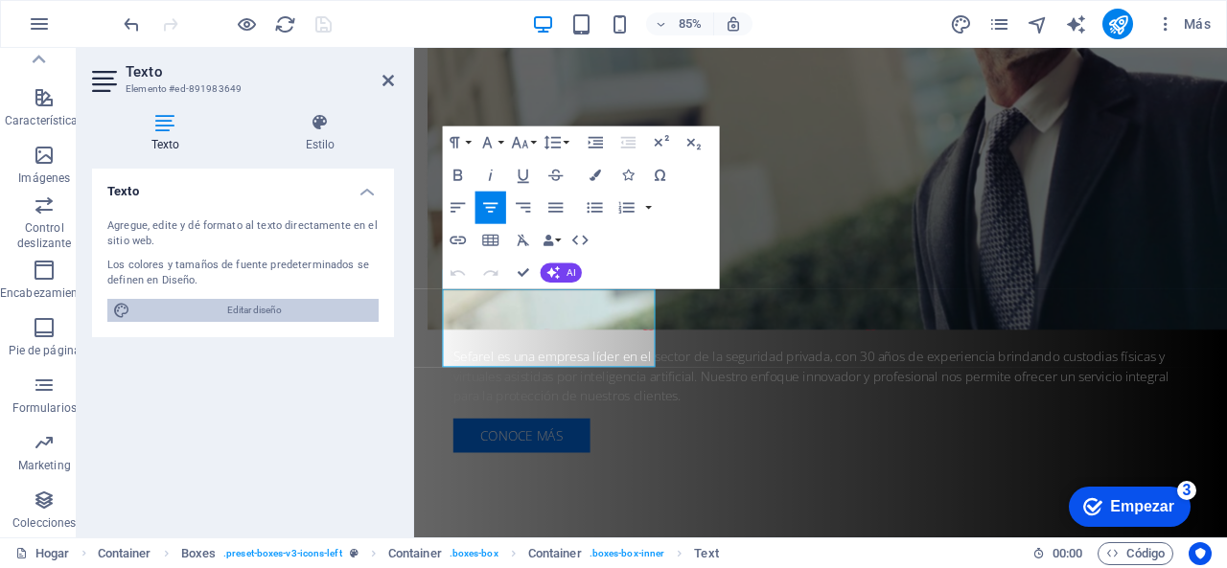
click at [287, 308] on span "Editar diseño" at bounding box center [254, 310] width 237 height 23
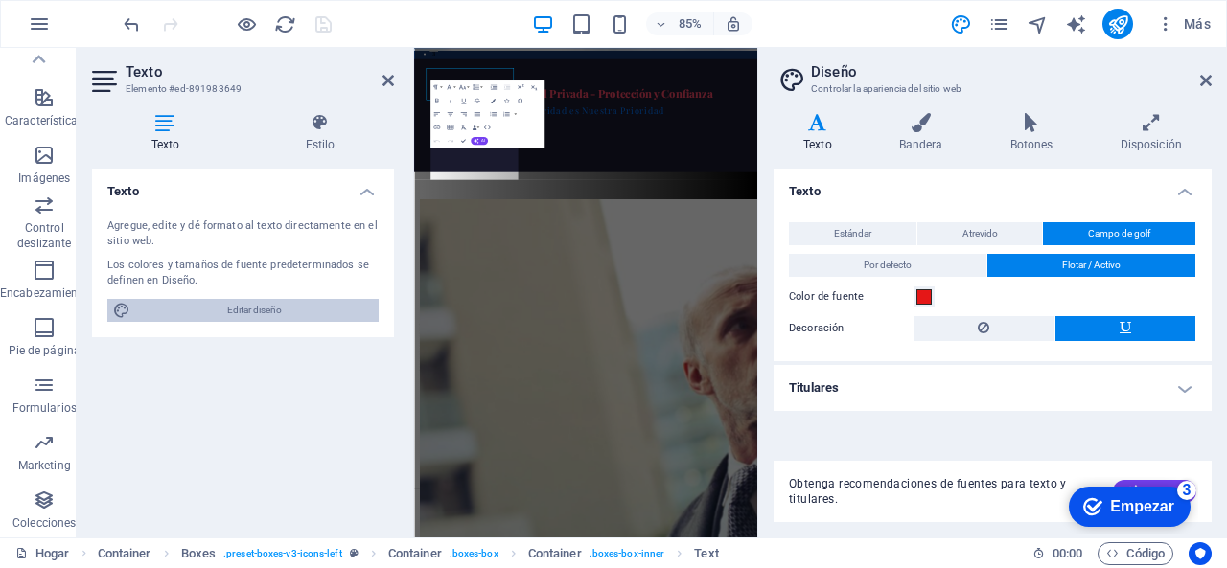
scroll to position [1620, 0]
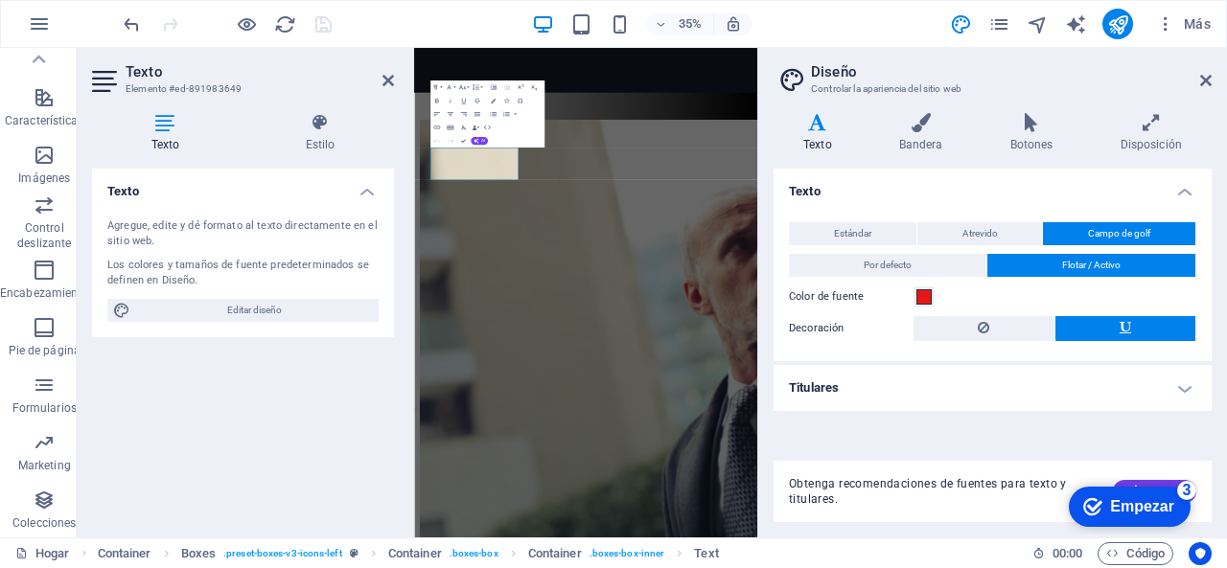
click at [815, 147] on font "Texto" at bounding box center [817, 144] width 29 height 13
click at [818, 138] on font "Texto" at bounding box center [817, 144] width 29 height 13
click at [1209, 80] on icon at bounding box center [1206, 80] width 12 height 15
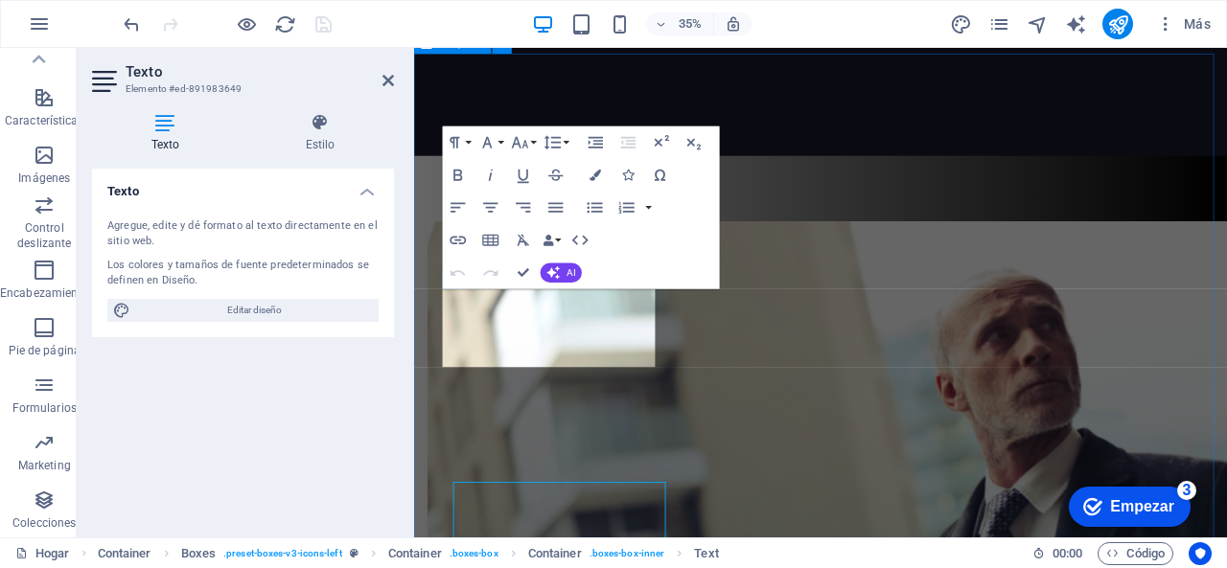
scroll to position [1393, 0]
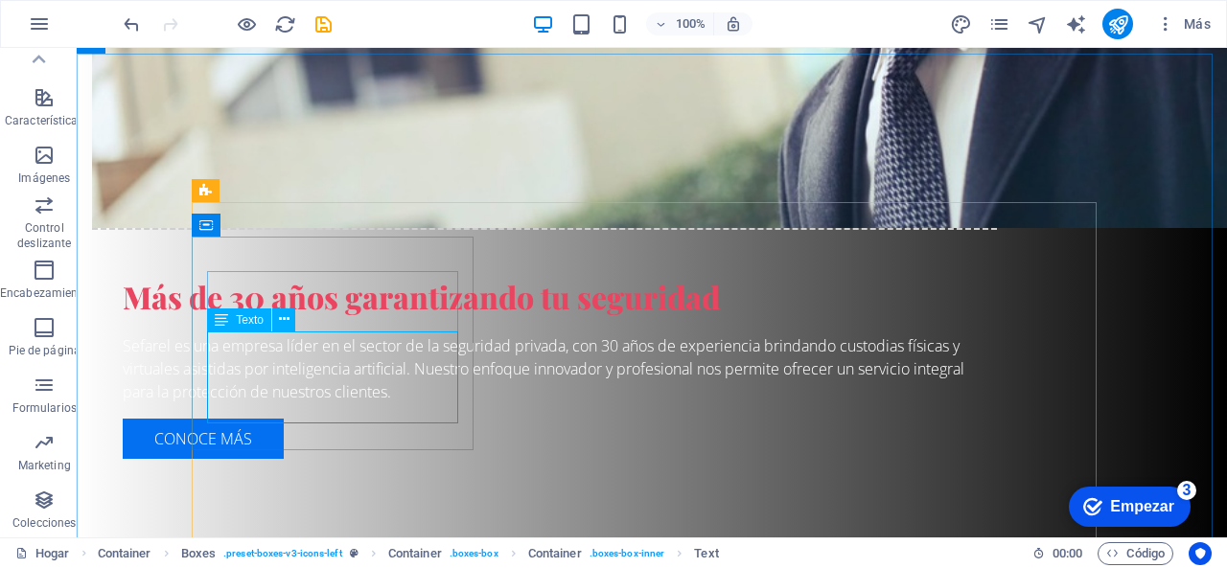
click at [219, 318] on icon at bounding box center [221, 320] width 13 height 23
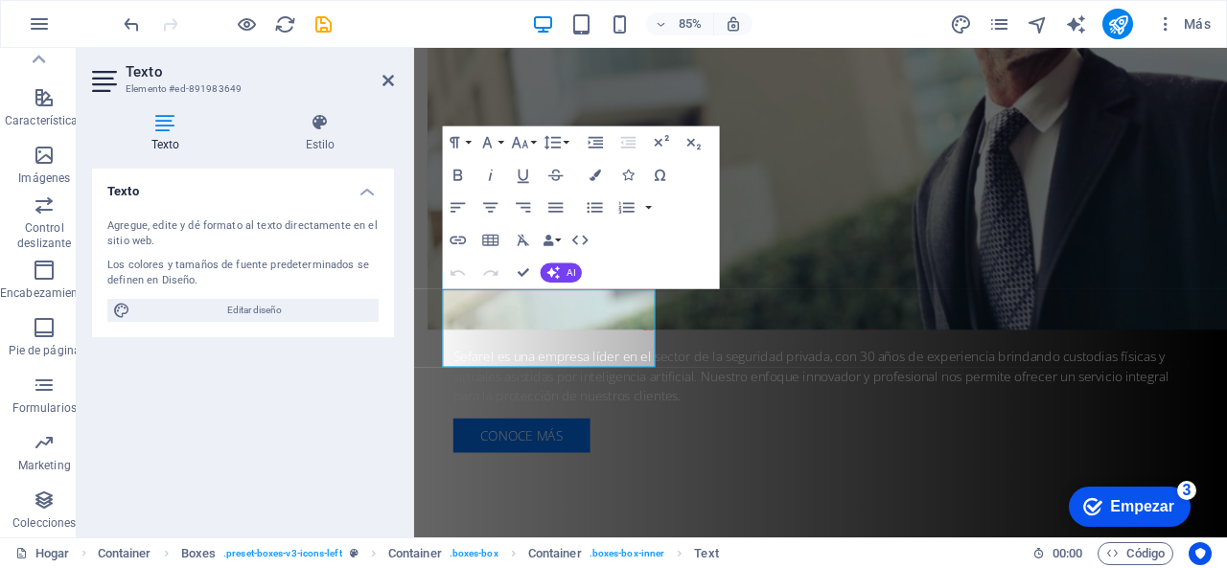
drag, startPoint x: 234, startPoint y: 237, endPoint x: 274, endPoint y: 263, distance: 47.9
click at [270, 263] on div "Agregue, edite y dé formato al texto directamente en el sitio web. Los colores …" at bounding box center [243, 270] width 302 height 134
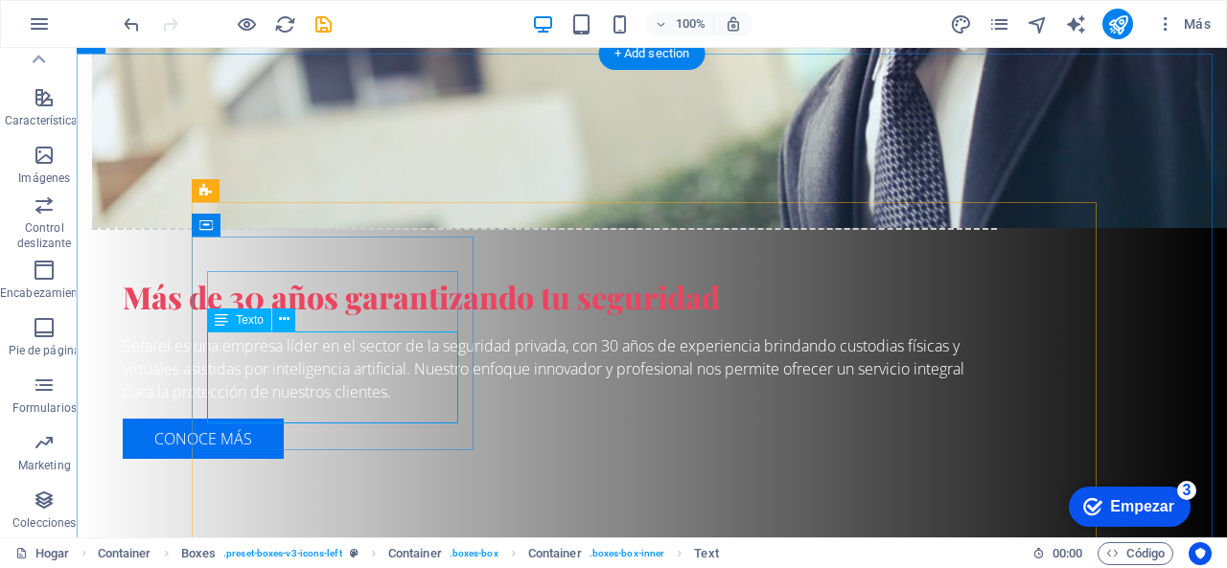
drag, startPoint x: 360, startPoint y: 413, endPoint x: 303, endPoint y: 386, distance: 63.5
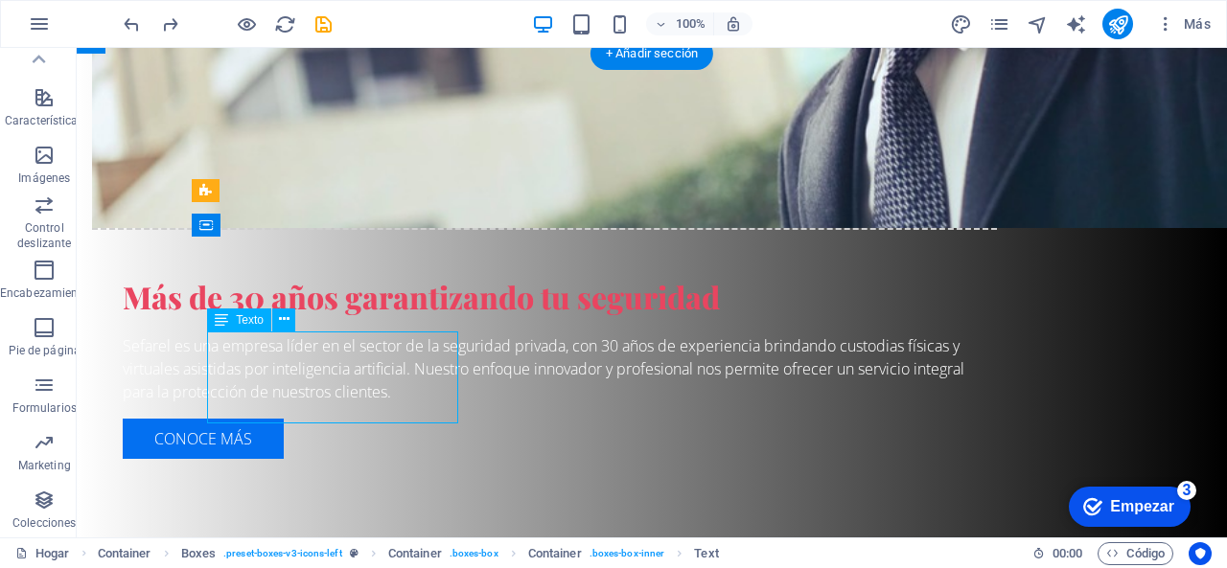
drag, startPoint x: 253, startPoint y: 352, endPoint x: 328, endPoint y: 383, distance: 81.2
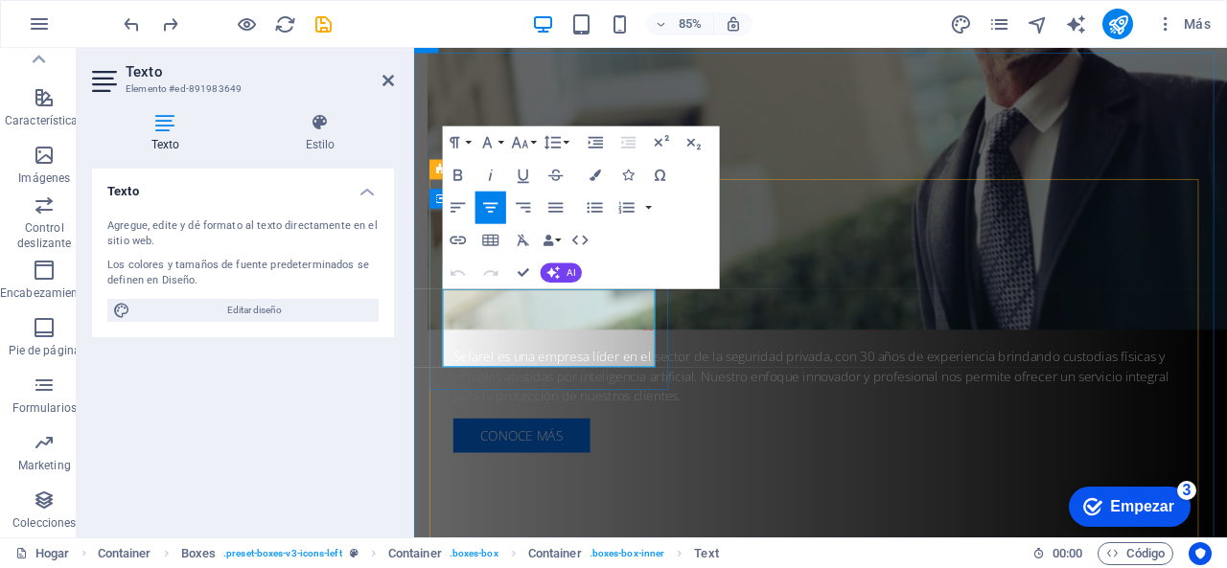
drag, startPoint x: 567, startPoint y: 391, endPoint x: 427, endPoint y: 290, distance: 173.0
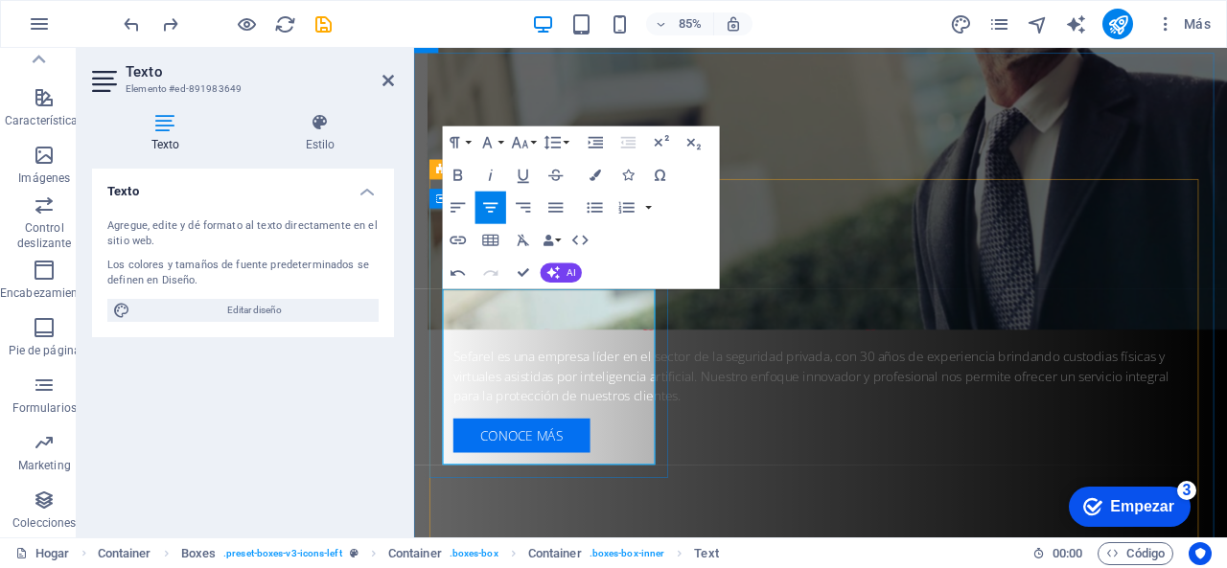
drag, startPoint x: 600, startPoint y: 457, endPoint x: 476, endPoint y: 432, distance: 126.1
drag, startPoint x: 603, startPoint y: 409, endPoint x: 431, endPoint y: 327, distance: 190.4
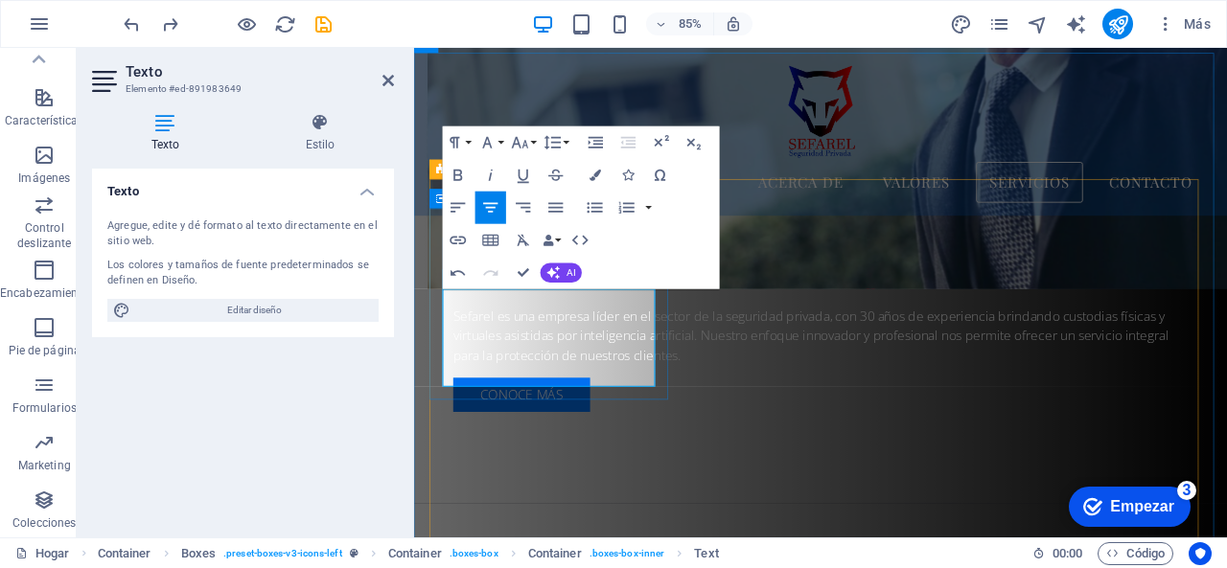
scroll to position [1297, 0]
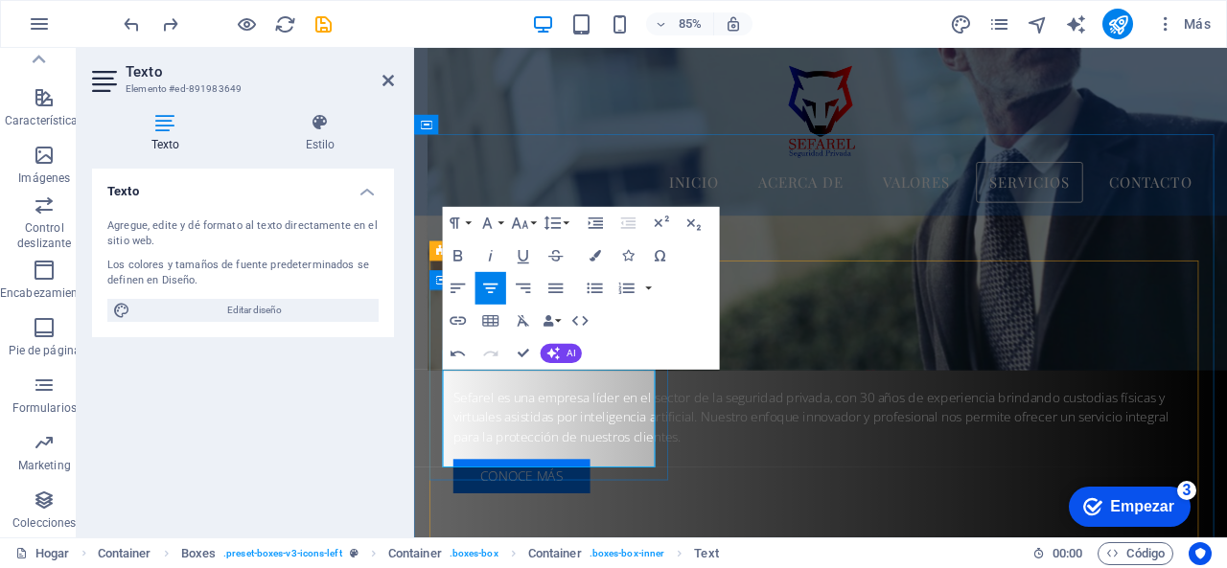
drag, startPoint x: 613, startPoint y: 460, endPoint x: 540, endPoint y: 460, distance: 72.9
drag, startPoint x: 465, startPoint y: 458, endPoint x: 500, endPoint y: 468, distance: 36.7
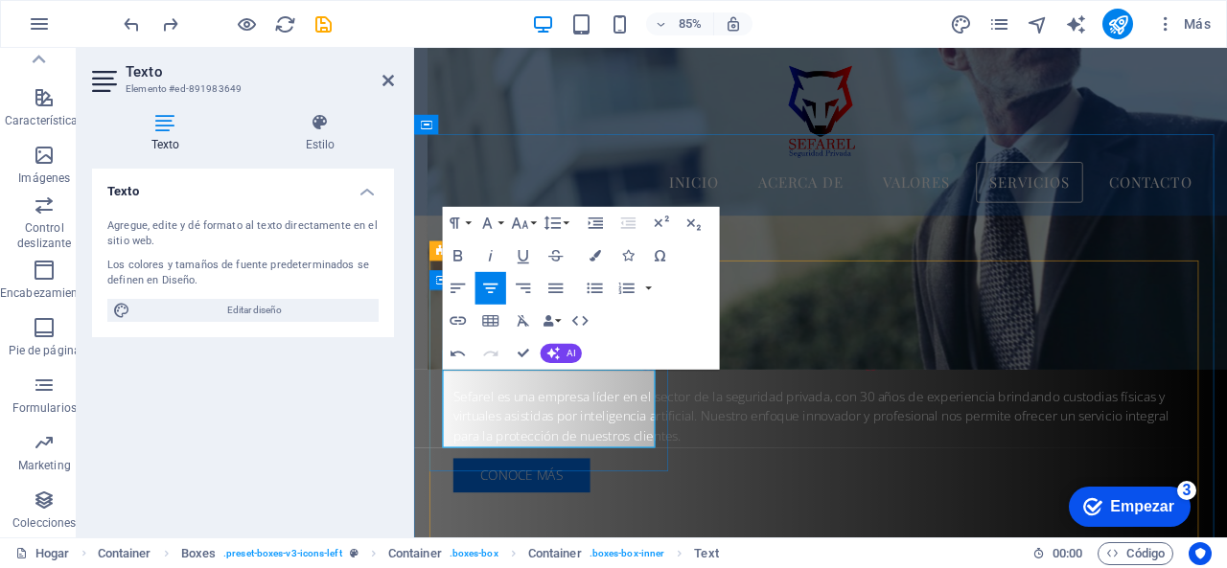
drag, startPoint x: 602, startPoint y: 462, endPoint x: 668, endPoint y: 463, distance: 66.2
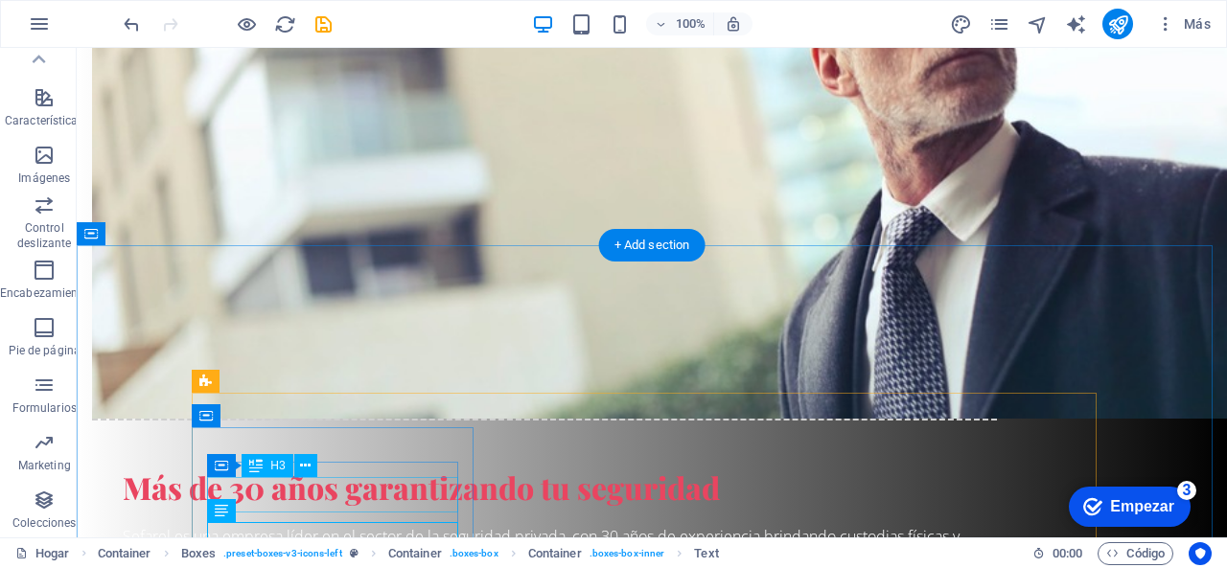
scroll to position [1394, 0]
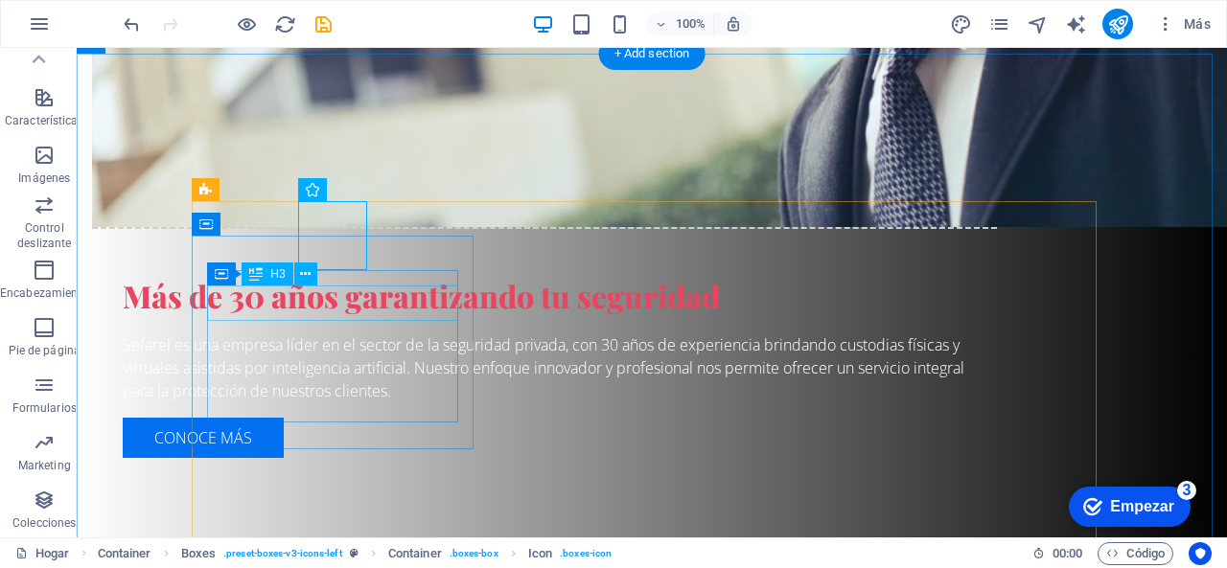
drag, startPoint x: 441, startPoint y: 303, endPoint x: 280, endPoint y: 310, distance: 161.2
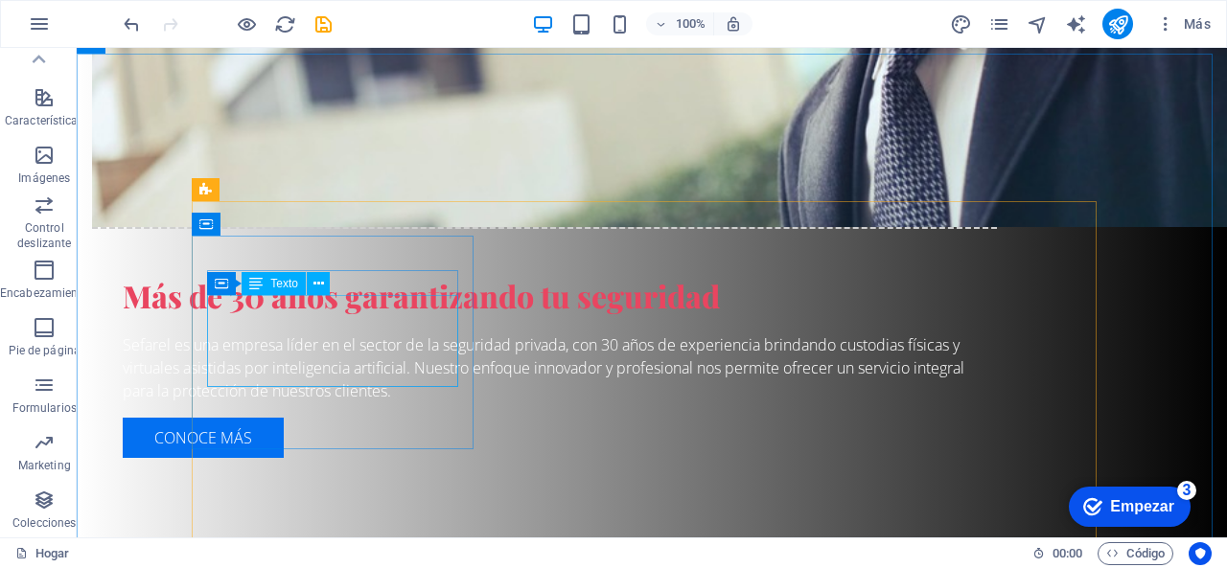
click at [338, 283] on div "Container Texto" at bounding box center [274, 284] width 135 height 24
drag, startPoint x: 416, startPoint y: 331, endPoint x: 253, endPoint y: 354, distance: 164.6
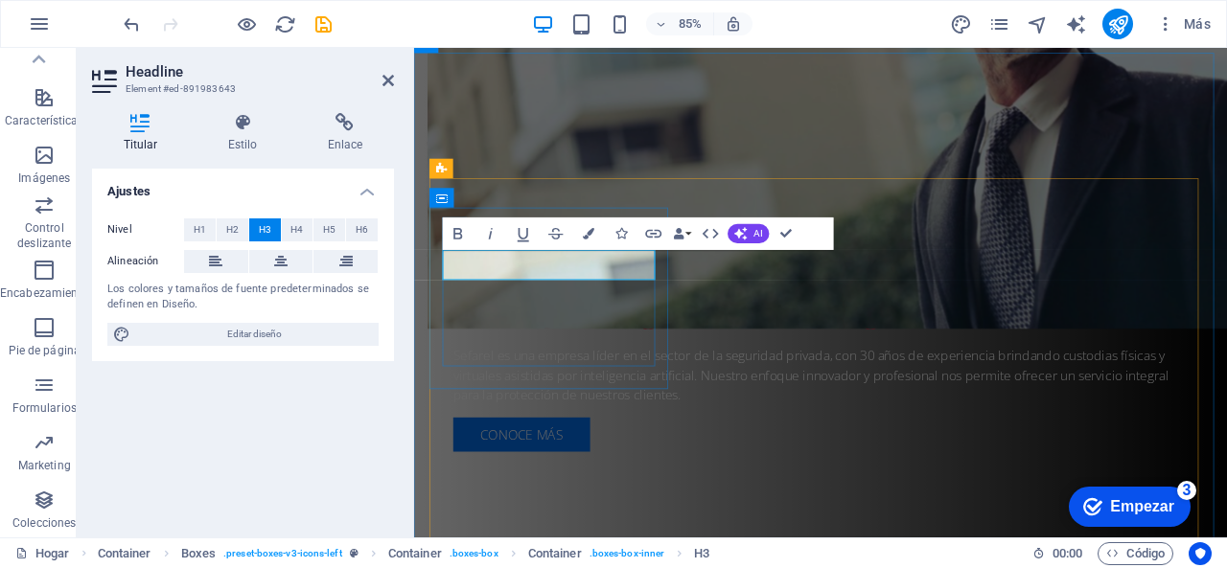
drag, startPoint x: 611, startPoint y: 301, endPoint x: 475, endPoint y: 301, distance: 135.2
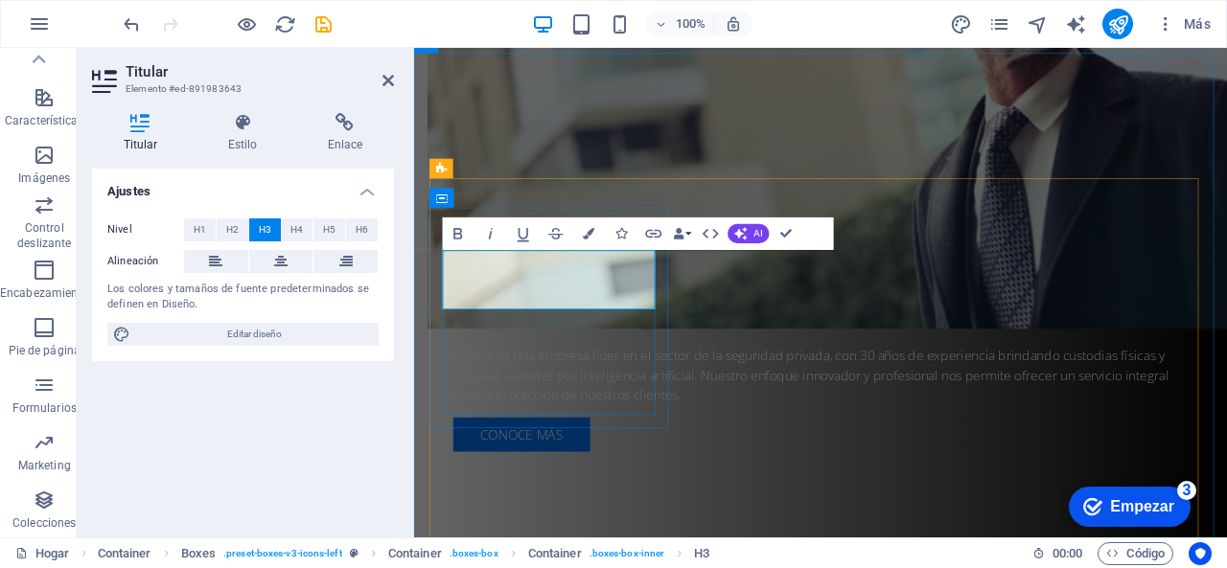
scroll to position [3, 2]
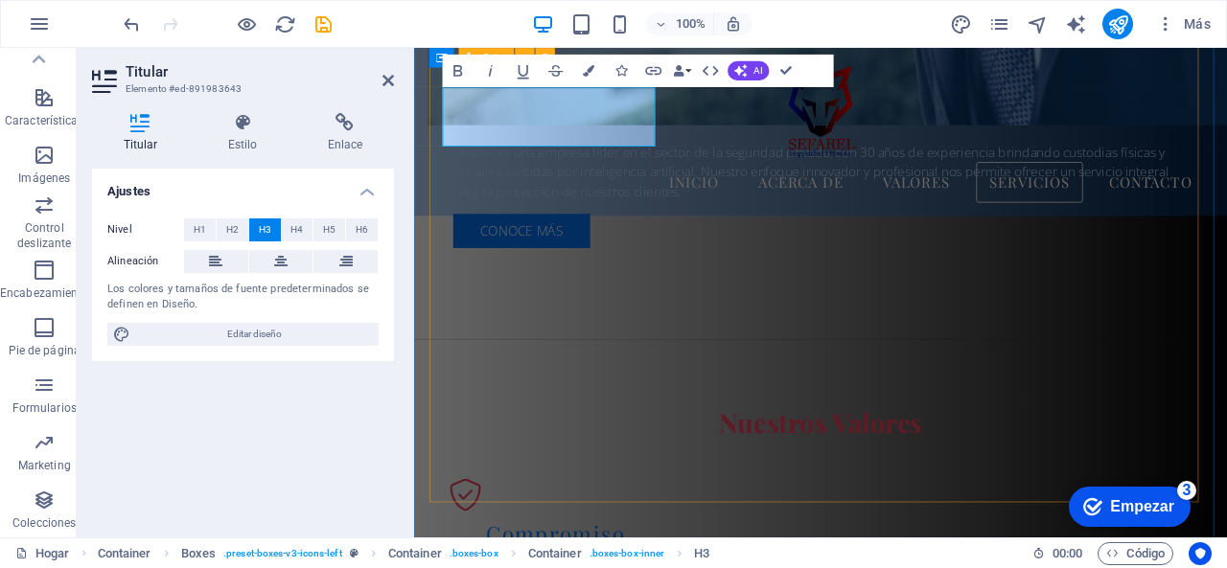
scroll to position [1393, 0]
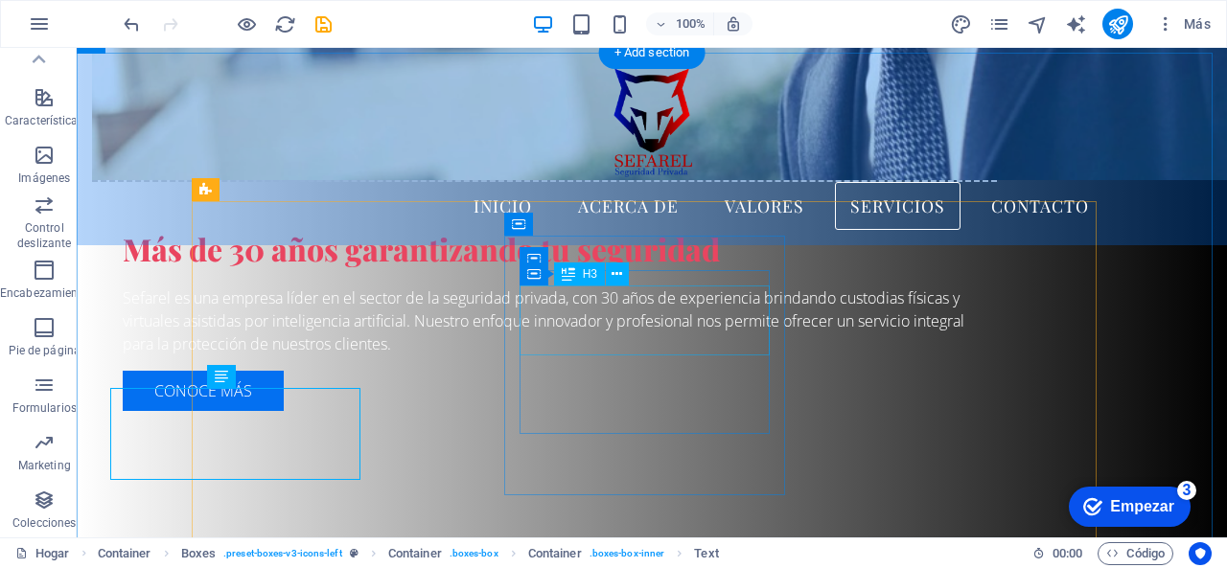
scroll to position [1394, 0]
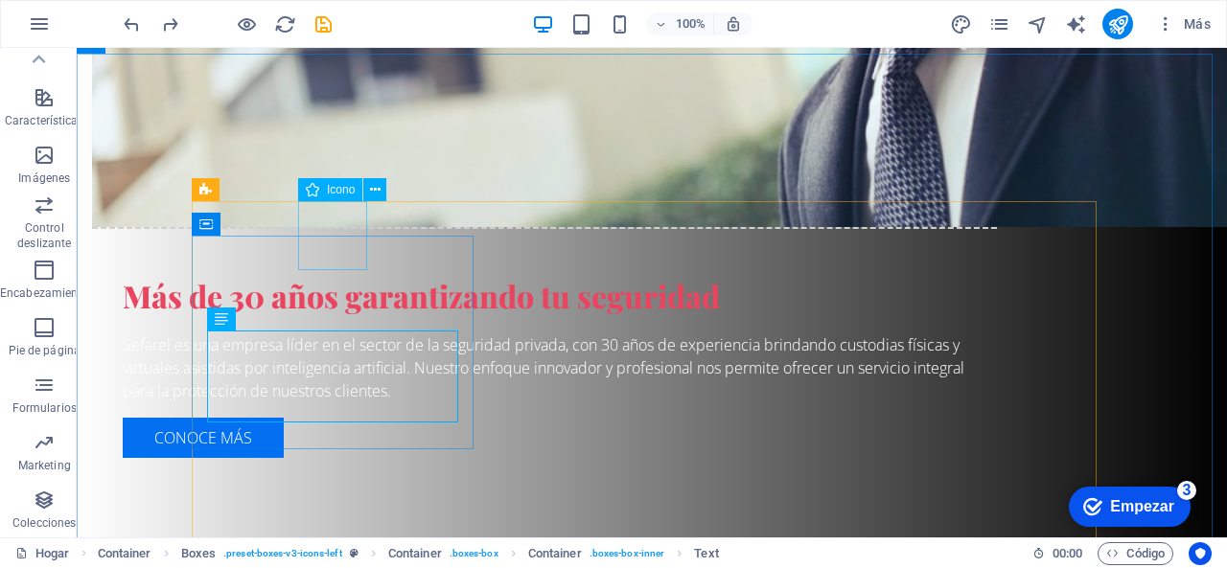
click at [336, 191] on font "Icono" at bounding box center [341, 189] width 28 height 13
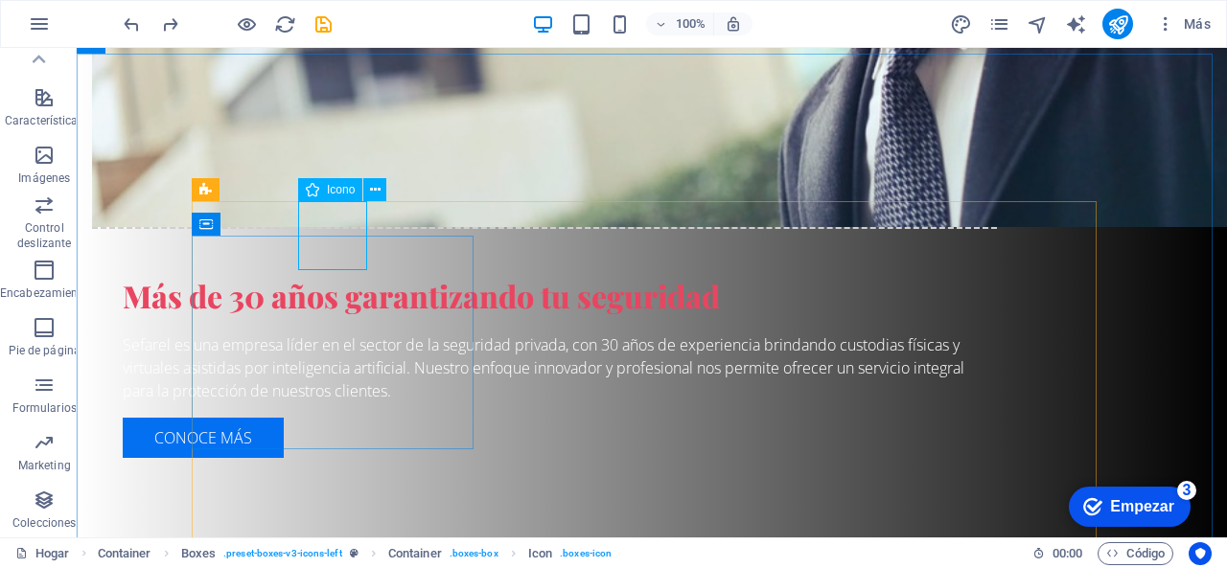
click at [328, 193] on font "Icono" at bounding box center [341, 189] width 28 height 13
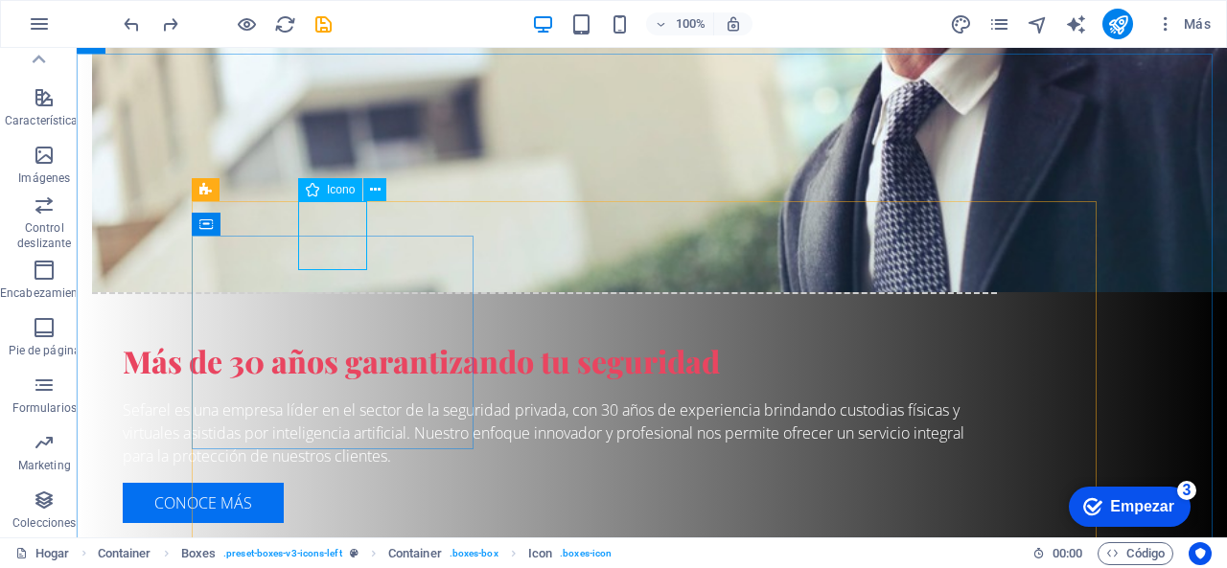
select select "xMidYMid"
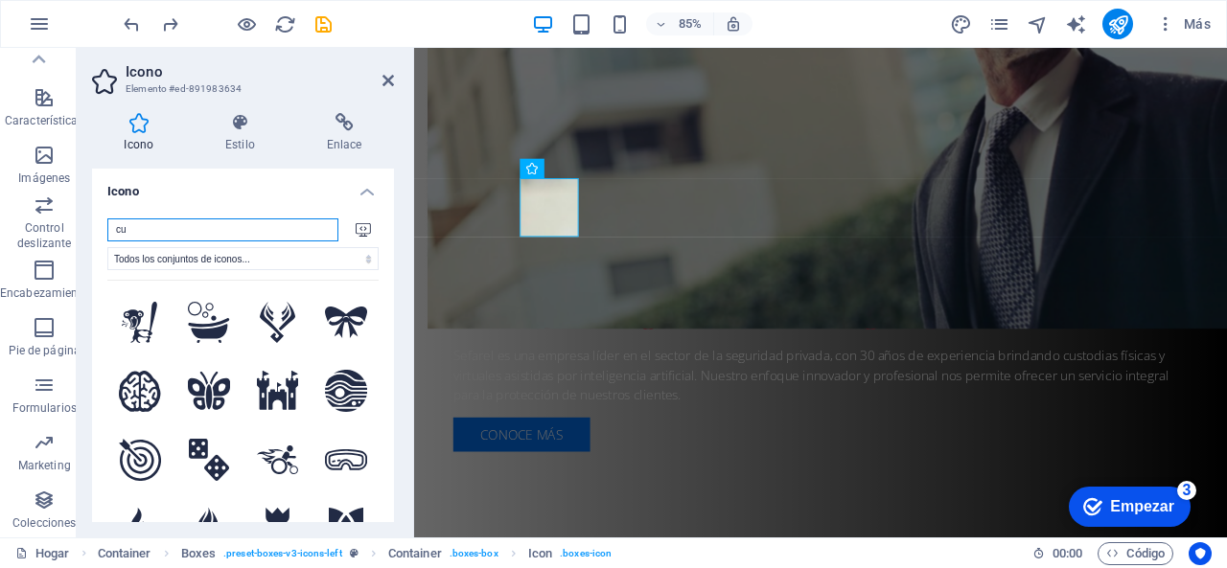
type input "cus"
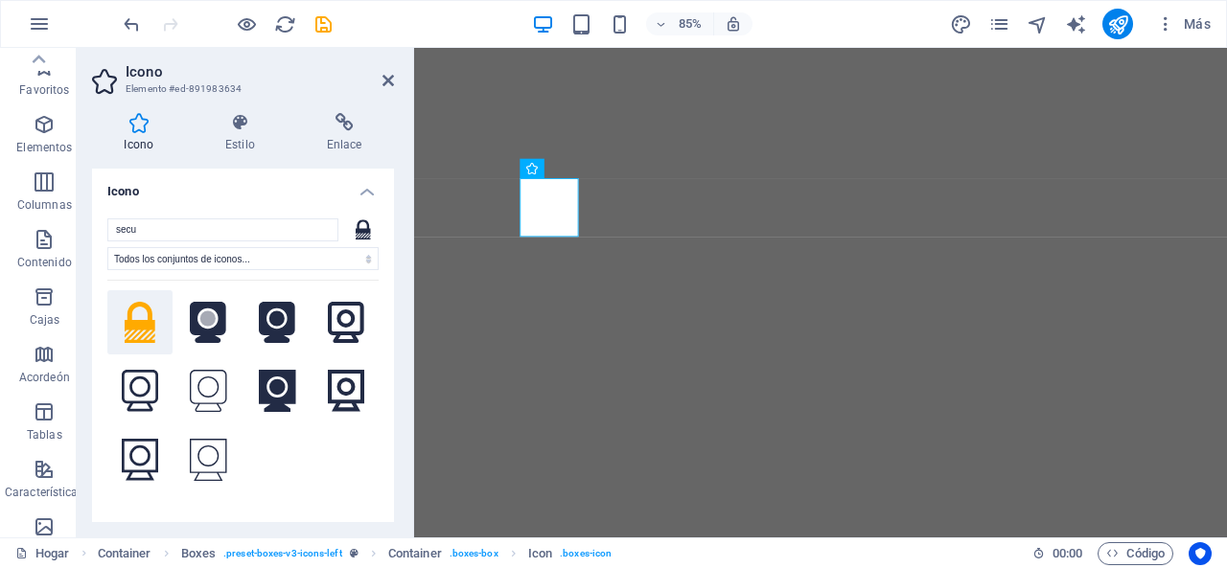
select select "xMidYMid"
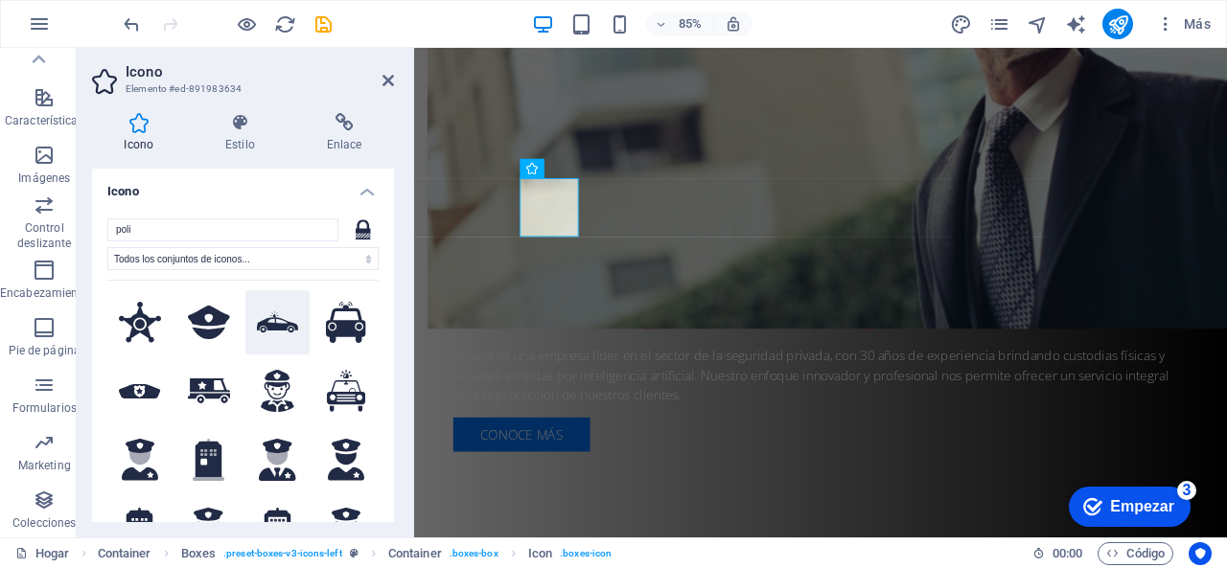
type input "poli"
click at [262, 319] on icon at bounding box center [278, 323] width 42 height 22
click at [232, 147] on font "Estilo" at bounding box center [240, 144] width 30 height 13
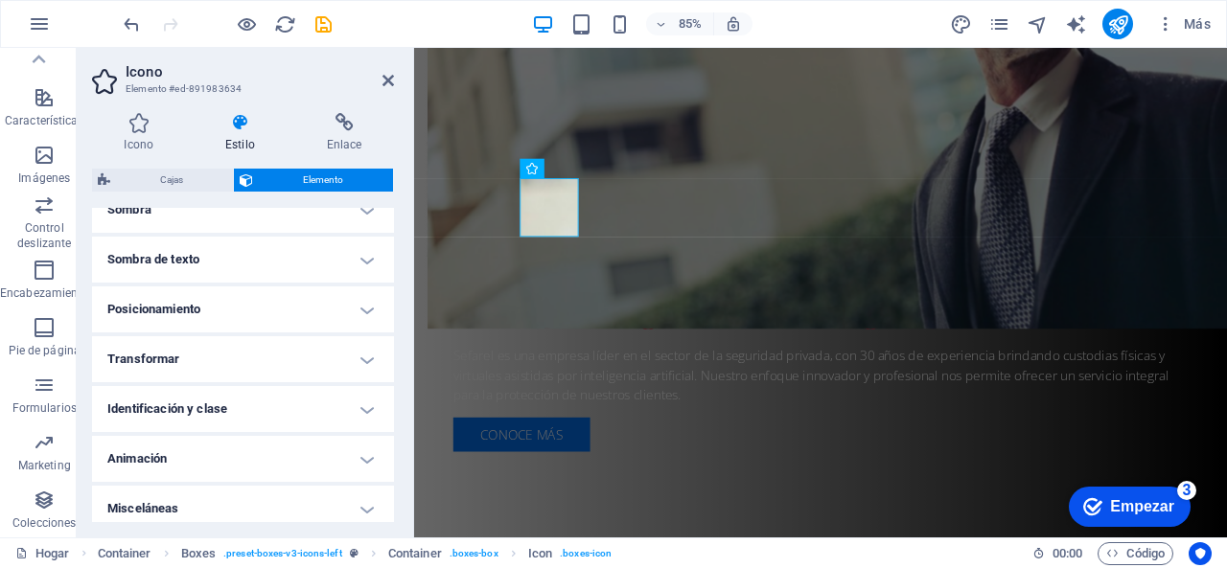
scroll to position [510, 0]
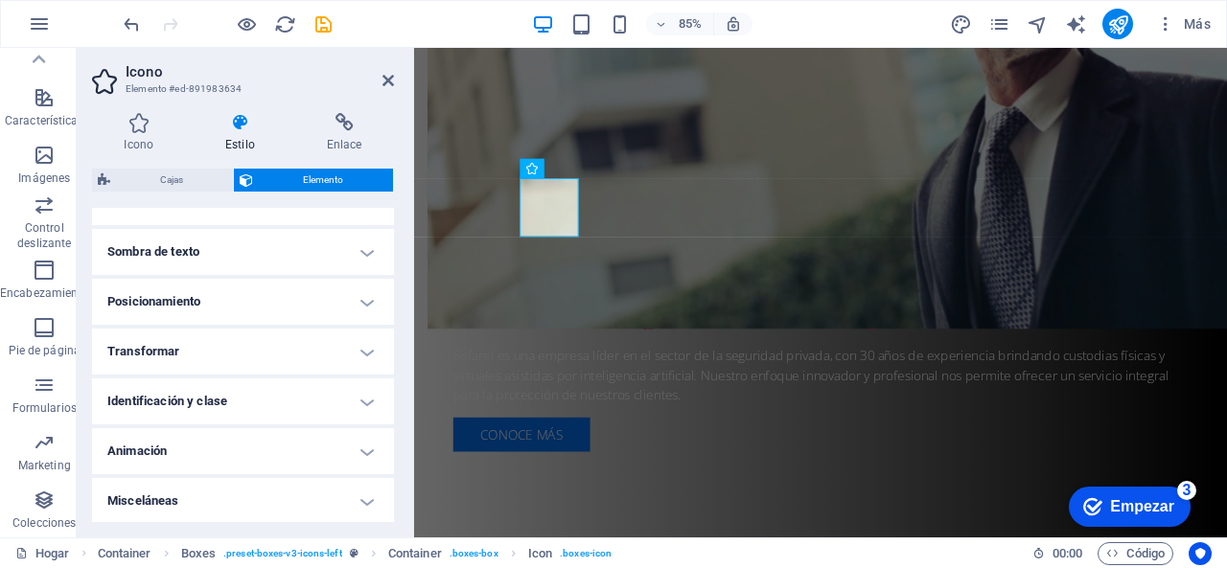
click at [239, 435] on h4 "Animación" at bounding box center [243, 452] width 302 height 46
click at [390, 81] on icon at bounding box center [388, 80] width 12 height 15
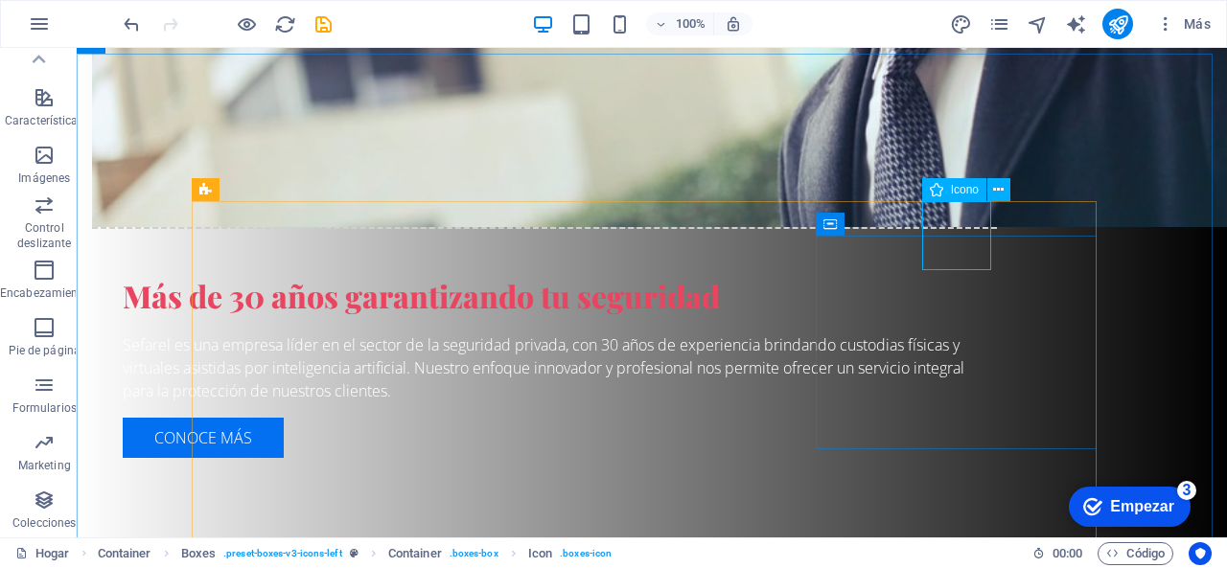
click at [941, 185] on icon at bounding box center [936, 189] width 13 height 23
click at [949, 197] on div "Icono" at bounding box center [954, 189] width 64 height 23
select select "xMidYMid"
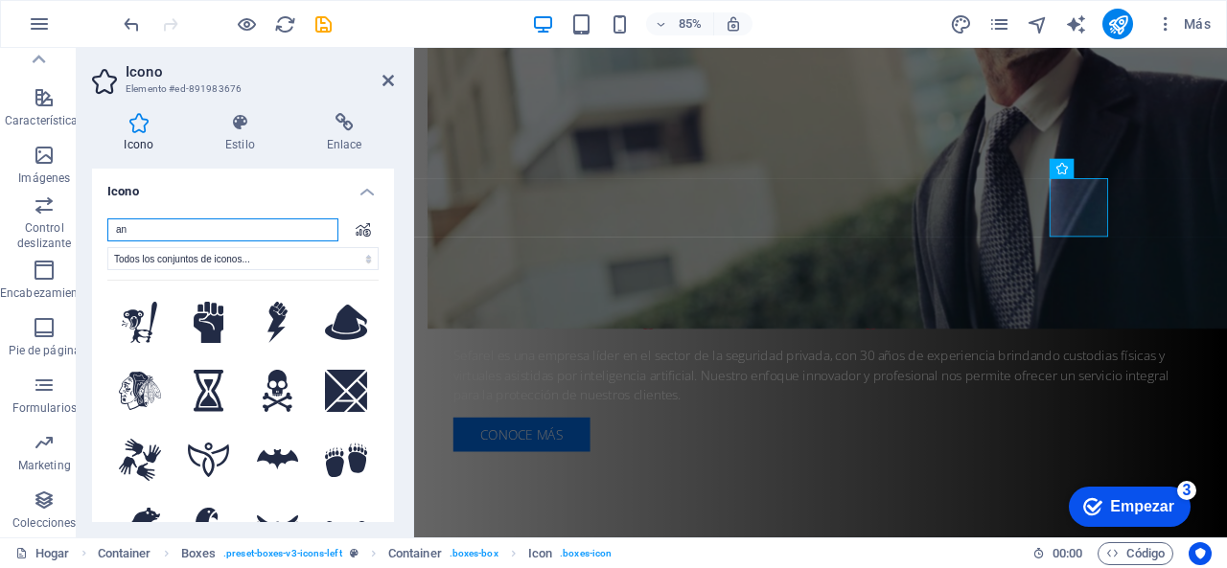
type input "a"
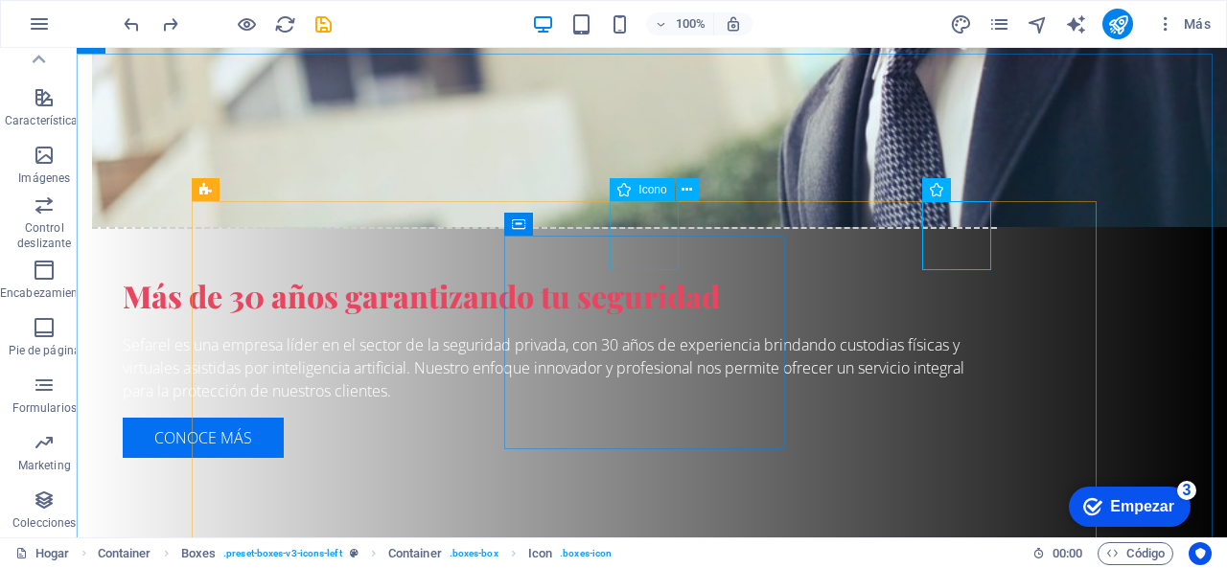
click at [642, 191] on font "Icono" at bounding box center [652, 189] width 28 height 13
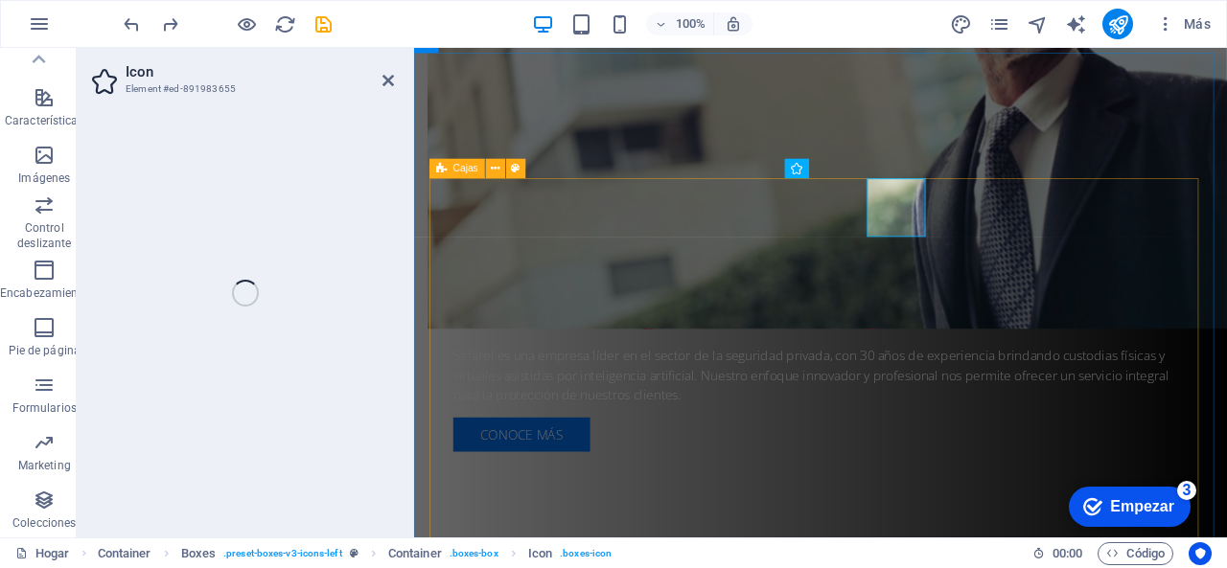
select select "xMidYMid"
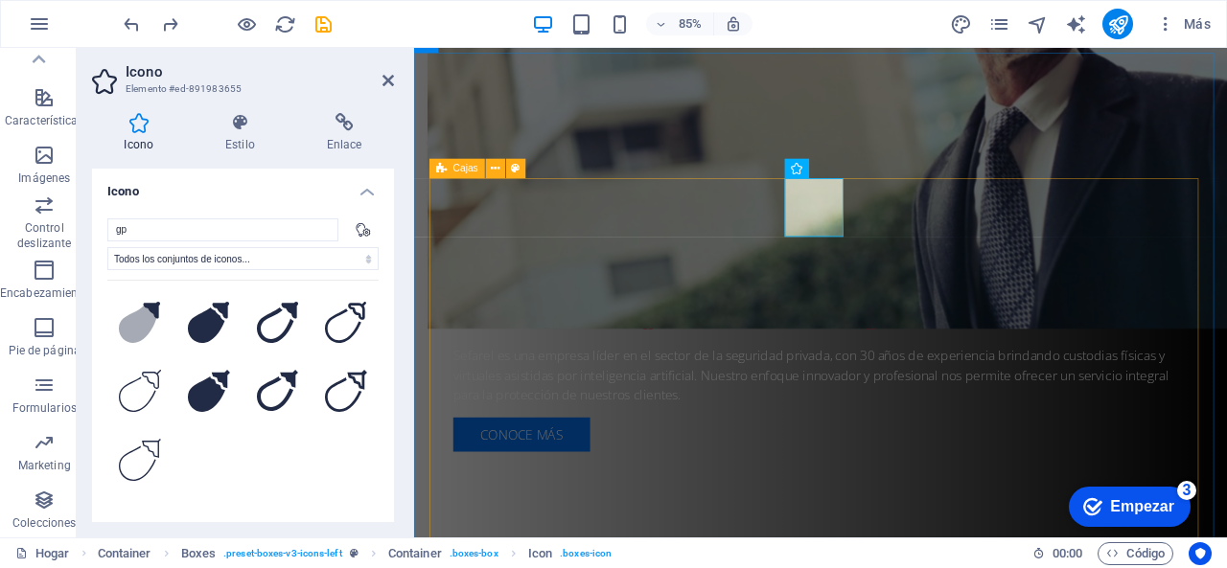
type input "g"
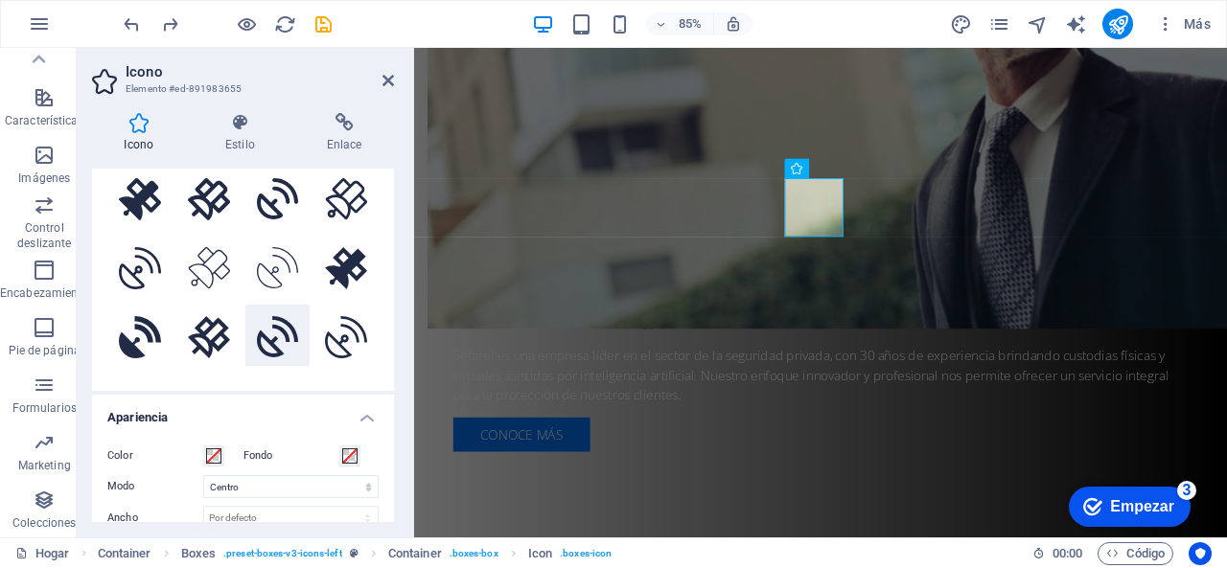
scroll to position [96, 0]
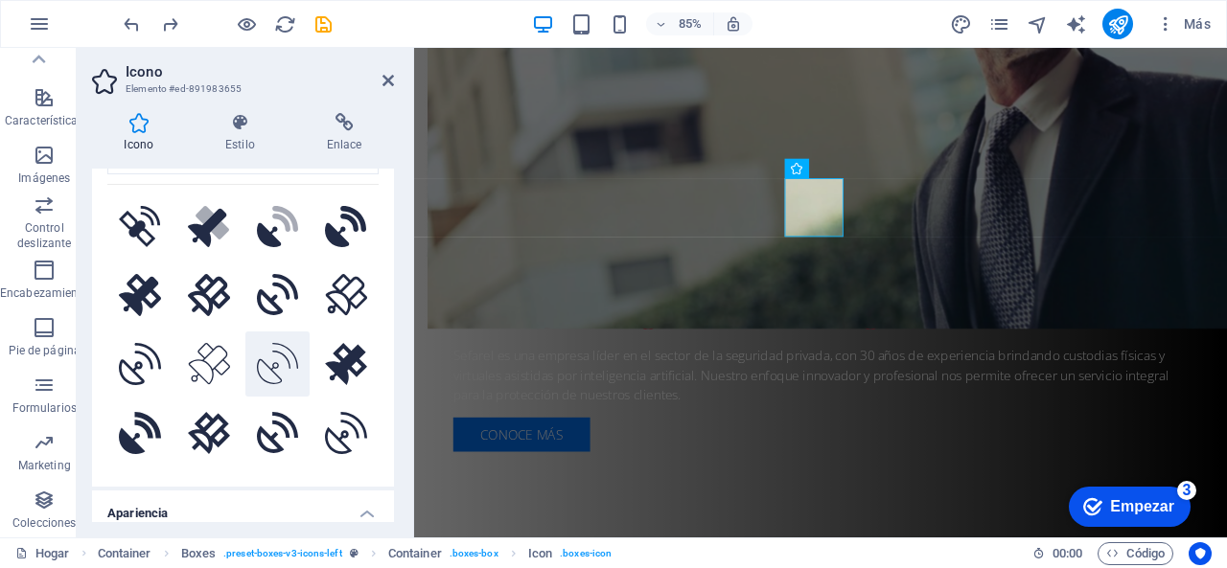
type input "sat"
click at [273, 347] on icon at bounding box center [278, 364] width 42 height 42
click at [391, 81] on icon at bounding box center [388, 80] width 12 height 15
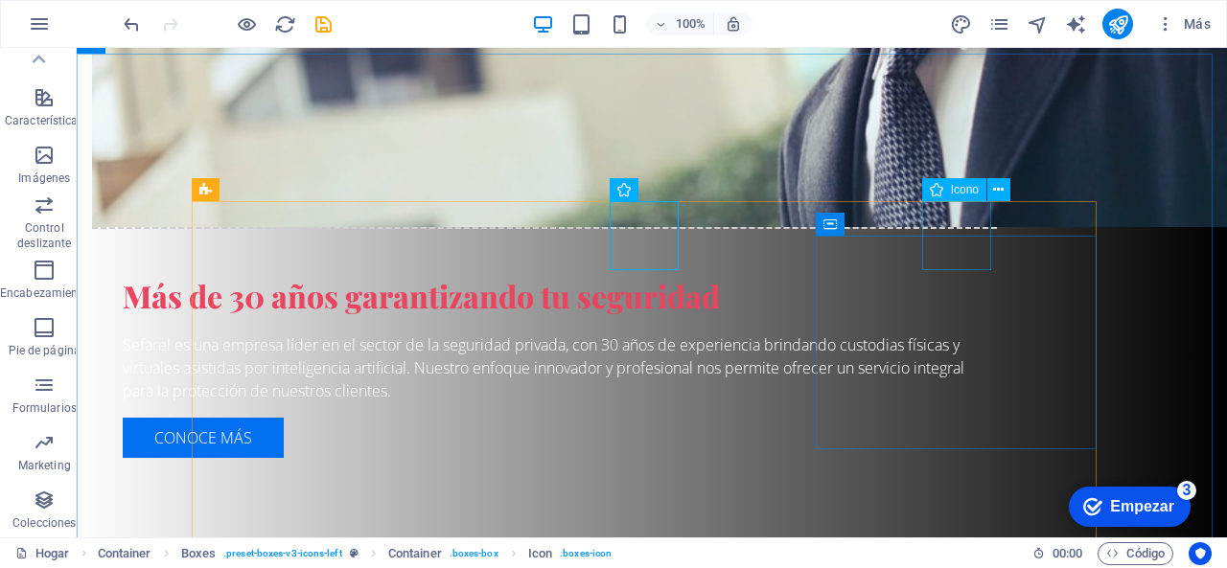
click at [957, 191] on font "Icono" at bounding box center [965, 189] width 28 height 13
select select "xMidYMid"
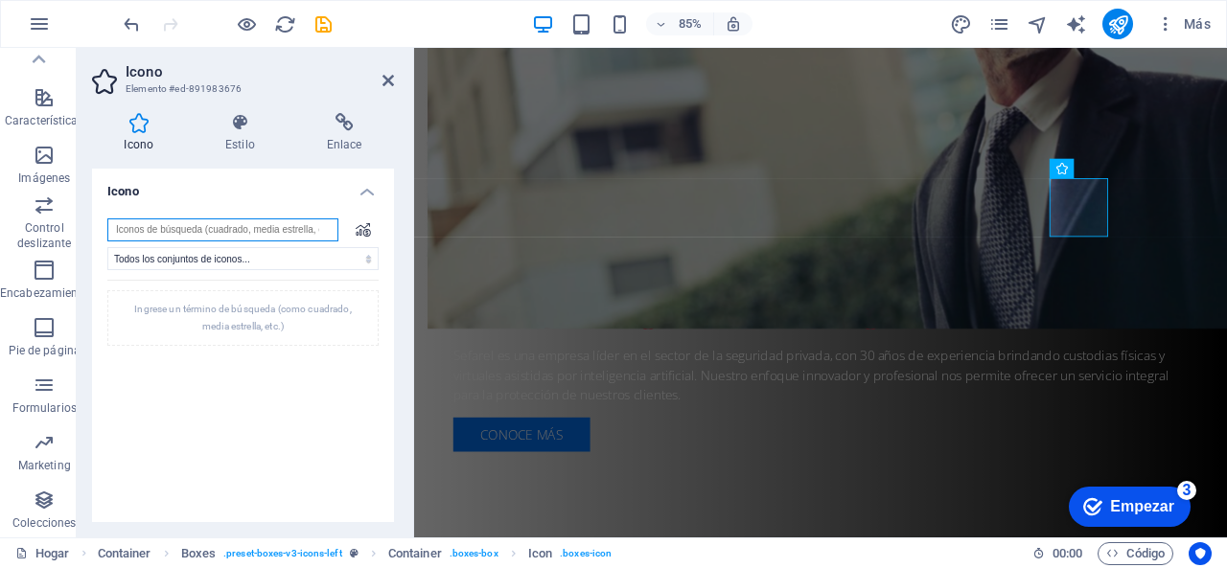
click at [259, 224] on input "search" at bounding box center [222, 230] width 231 height 23
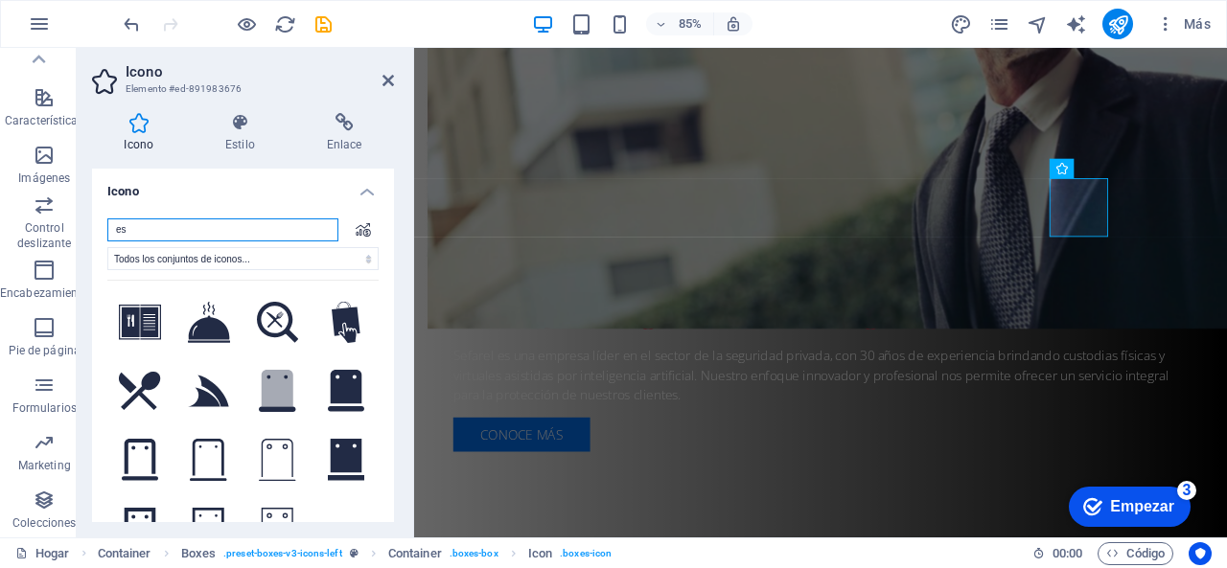
type input "e"
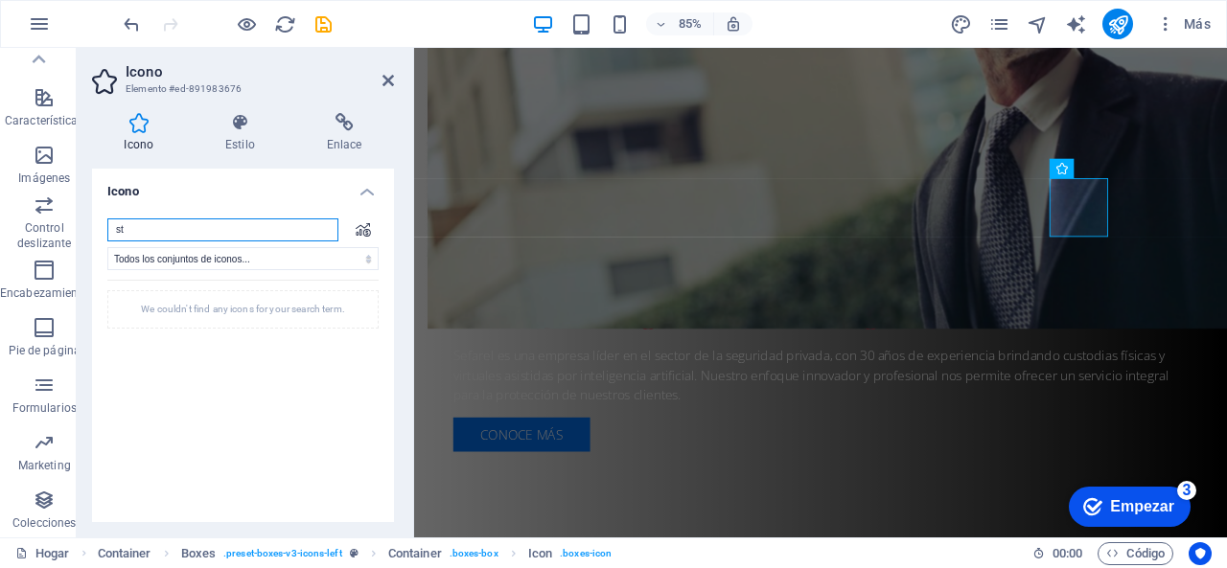
type input "s"
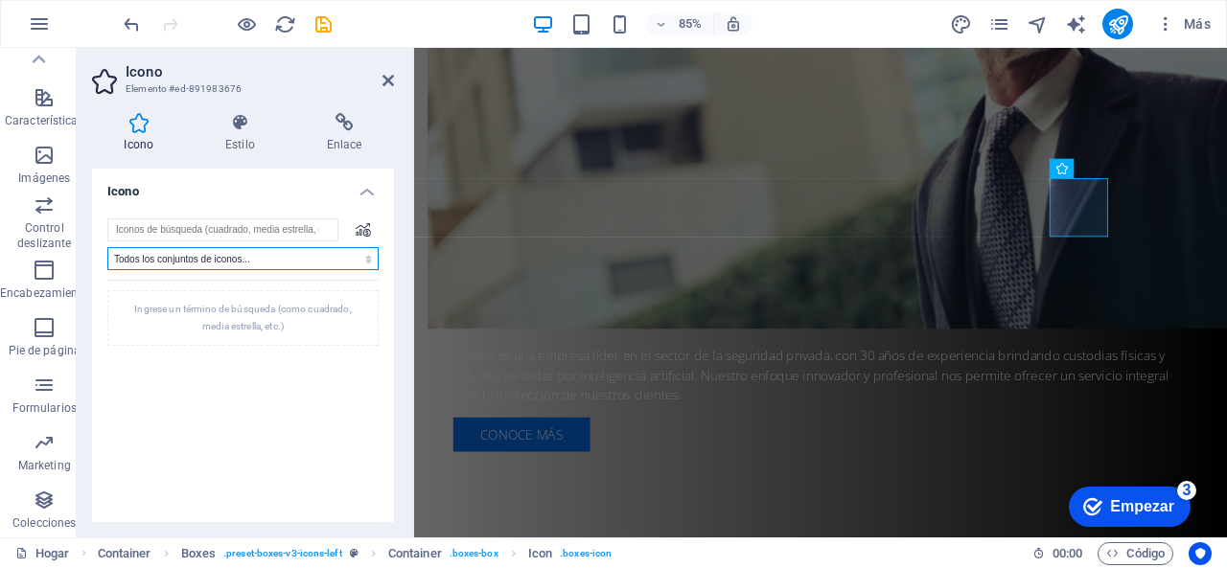
click at [279, 262] on select "Todos los conjuntos de iconos... IcoFont Ionicones Marcas FontAwesome FontAweso…" at bounding box center [242, 258] width 271 height 23
click at [107, 247] on select "Todos los conjuntos de iconos... IcoFont Ionicones Marcas FontAwesome FontAweso…" at bounding box center [242, 258] width 271 height 23
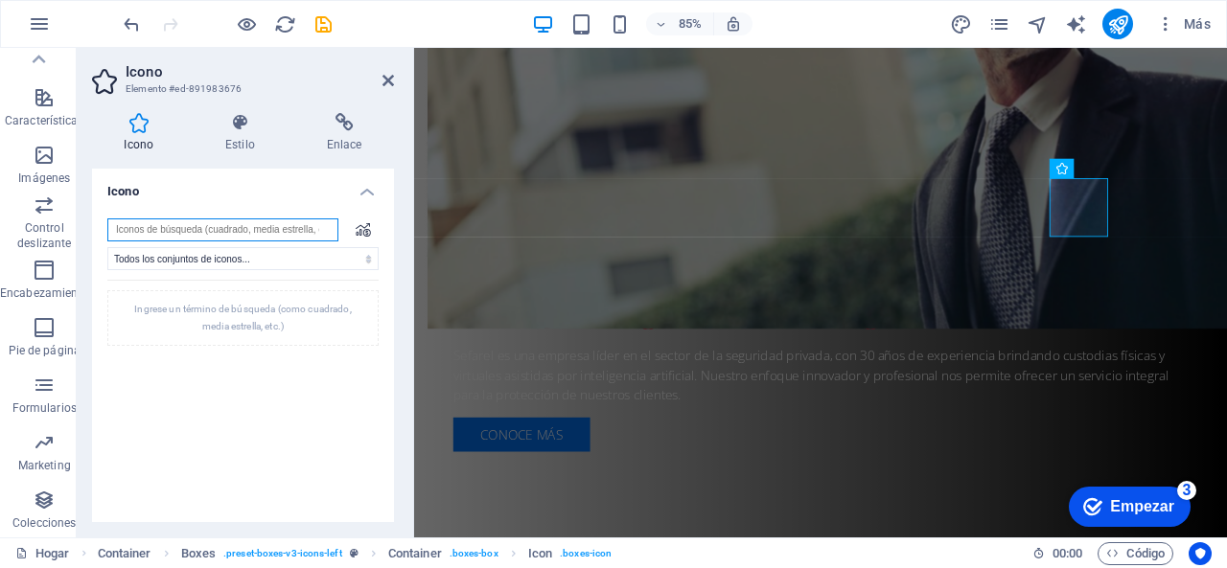
click at [256, 220] on input "search" at bounding box center [222, 230] width 231 height 23
click at [387, 85] on icon at bounding box center [388, 80] width 12 height 15
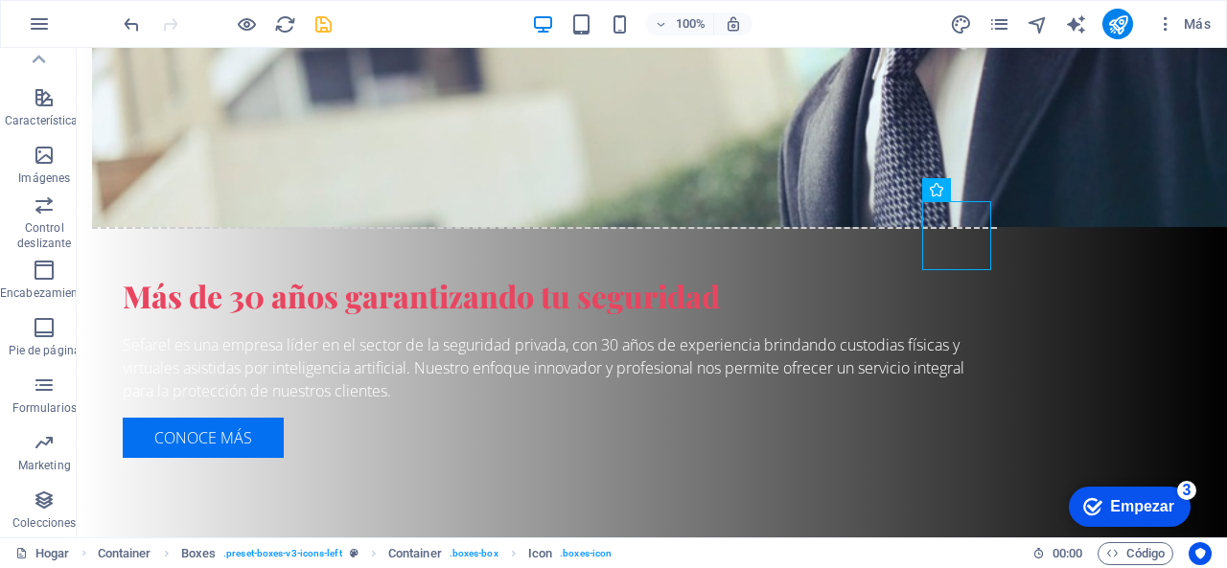
click at [320, 19] on icon "ahorrar" at bounding box center [324, 24] width 22 height 22
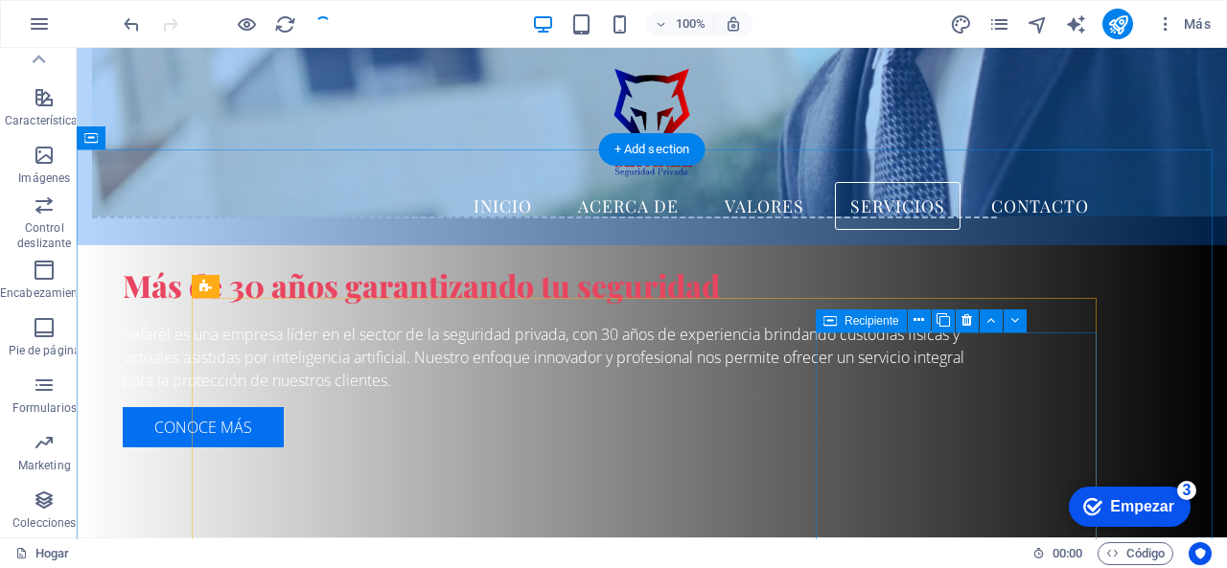
scroll to position [1297, 0]
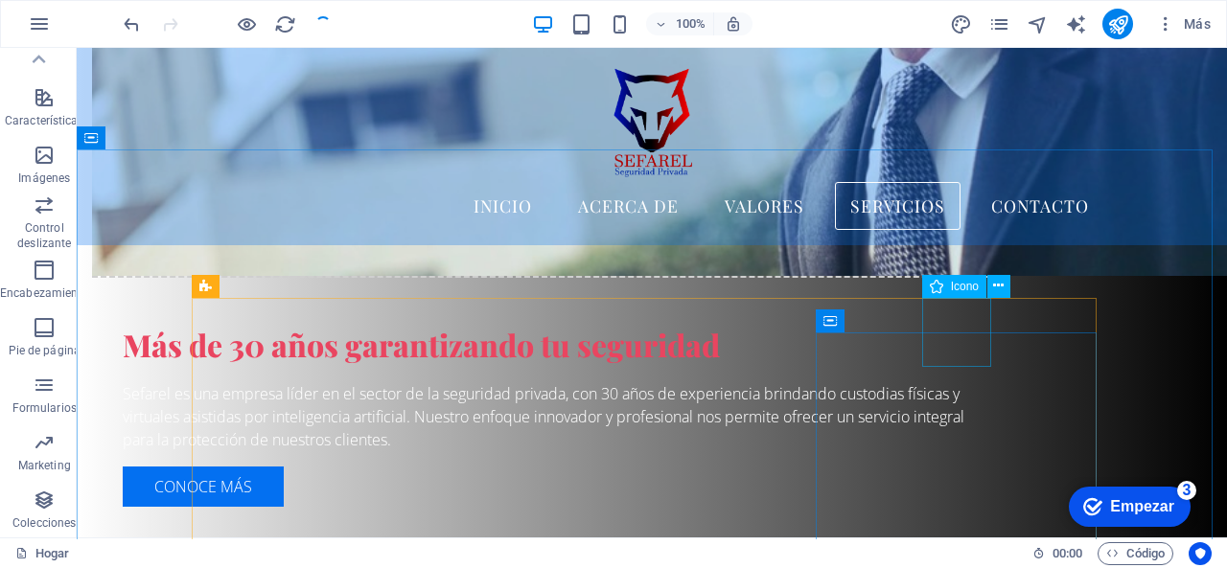
click at [957, 290] on font "Icono" at bounding box center [965, 286] width 28 height 13
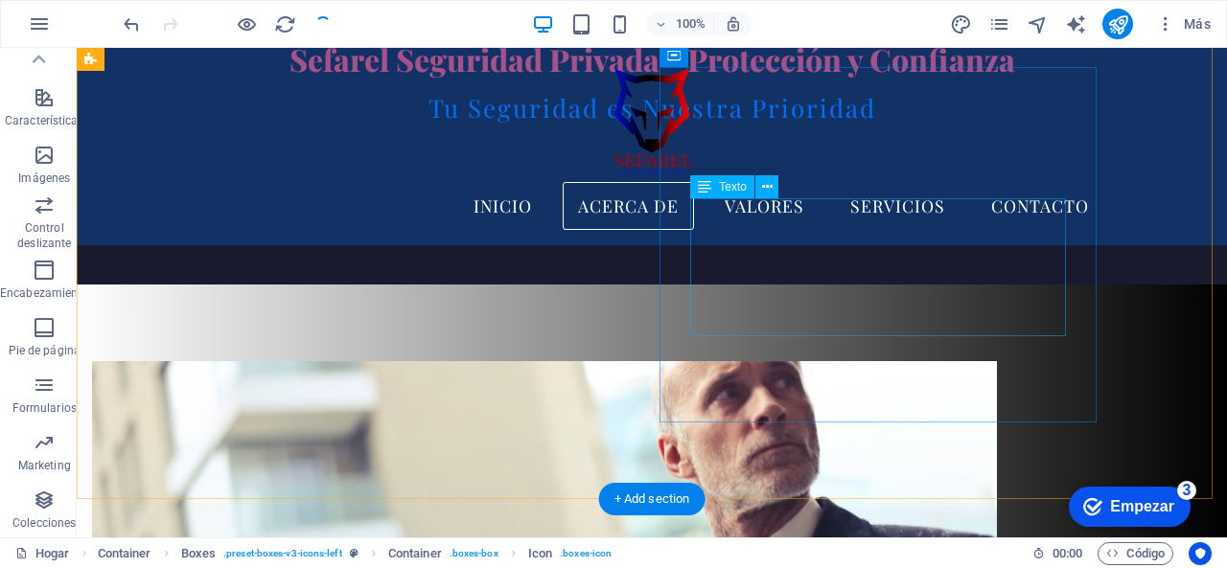
scroll to position [530, 0]
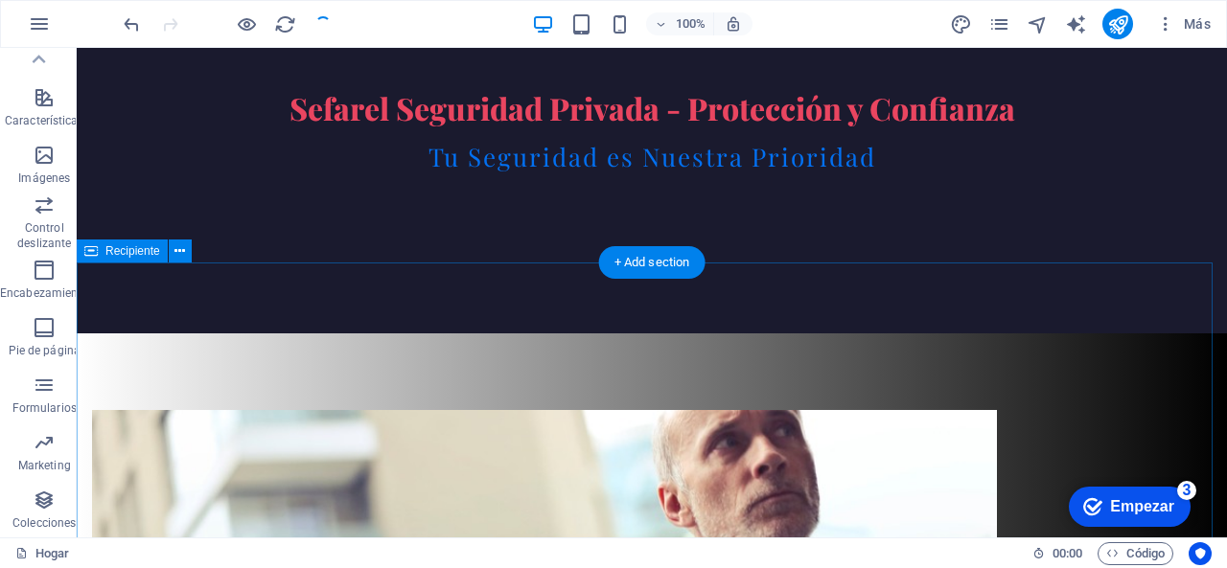
scroll to position [767, 0]
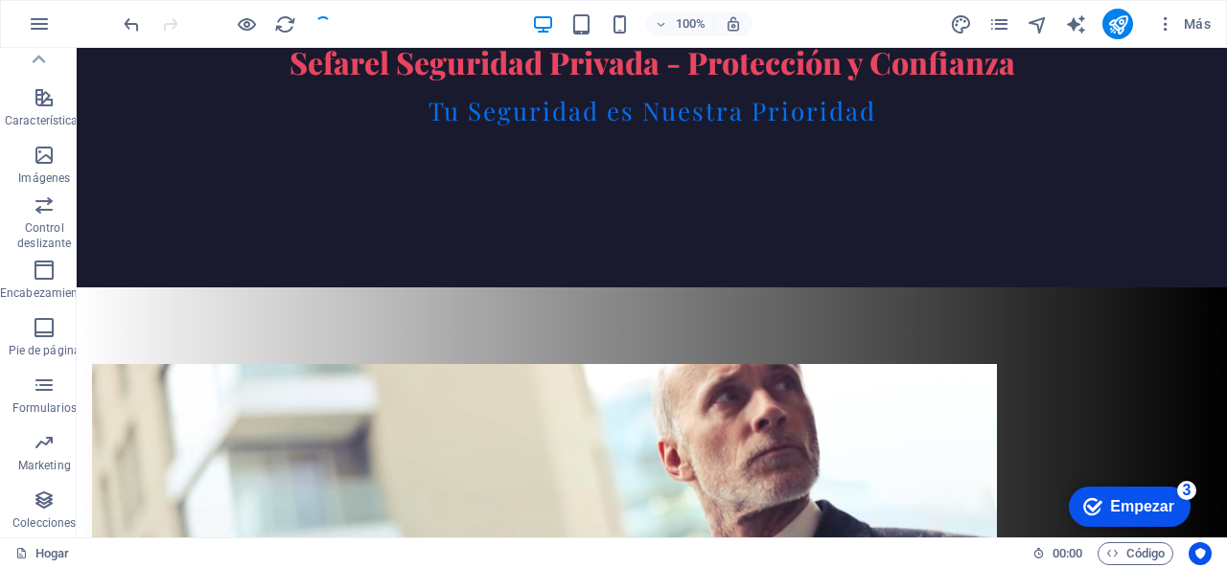
click at [310, 20] on div at bounding box center [227, 24] width 215 height 31
click at [283, 25] on icon "recargar" at bounding box center [285, 24] width 22 height 22
click at [322, 22] on div at bounding box center [227, 24] width 215 height 31
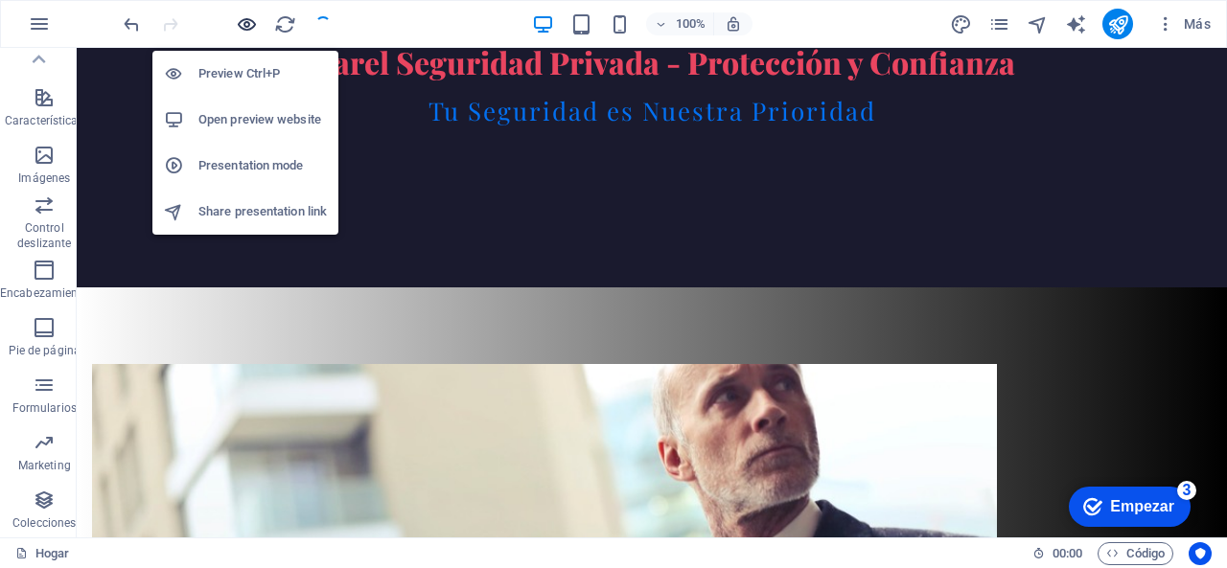
click at [238, 18] on icon "button" at bounding box center [247, 24] width 22 height 22
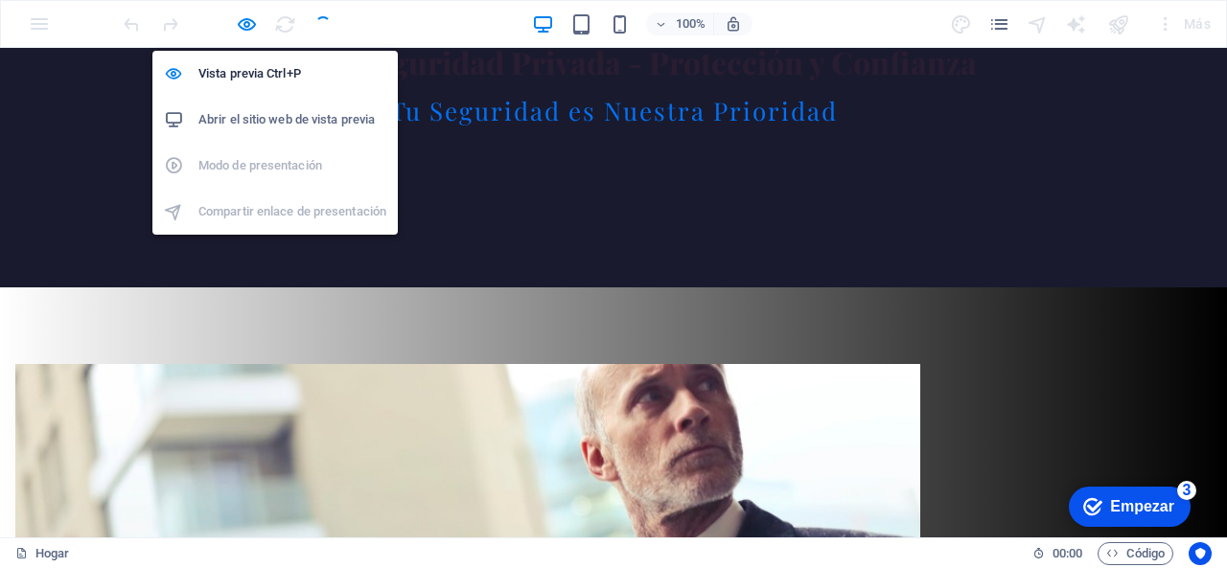
drag, startPoint x: 246, startPoint y: 100, endPoint x: 243, endPoint y: 117, distance: 17.7
click at [243, 117] on font "Abrir el sitio web de vista previa" at bounding box center [286, 119] width 176 height 14
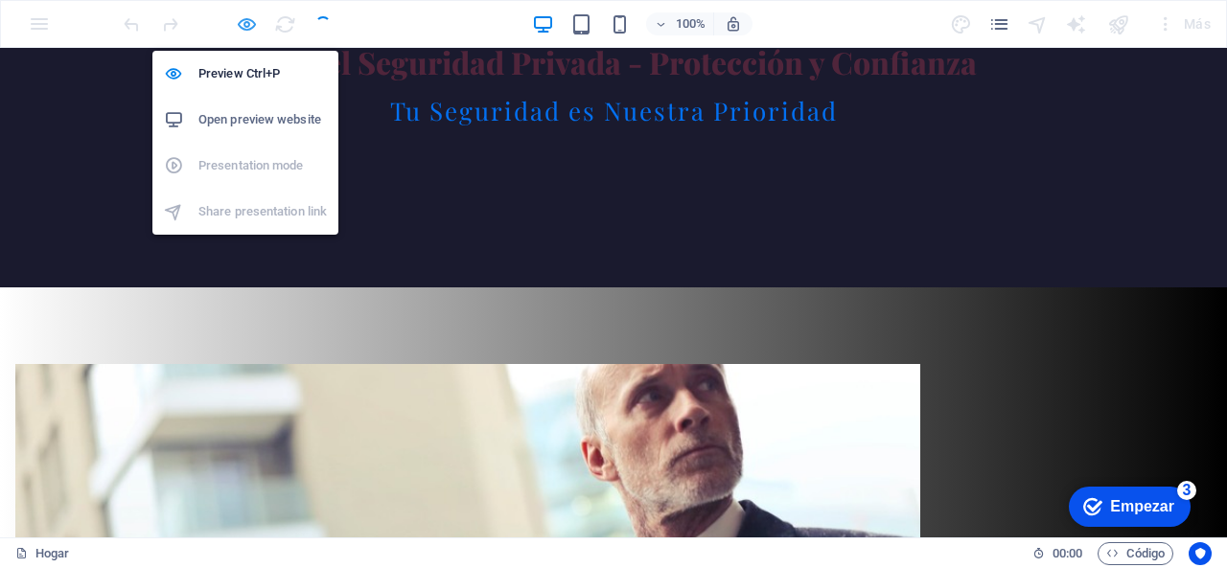
click at [249, 20] on icon "button" at bounding box center [247, 24] width 22 height 22
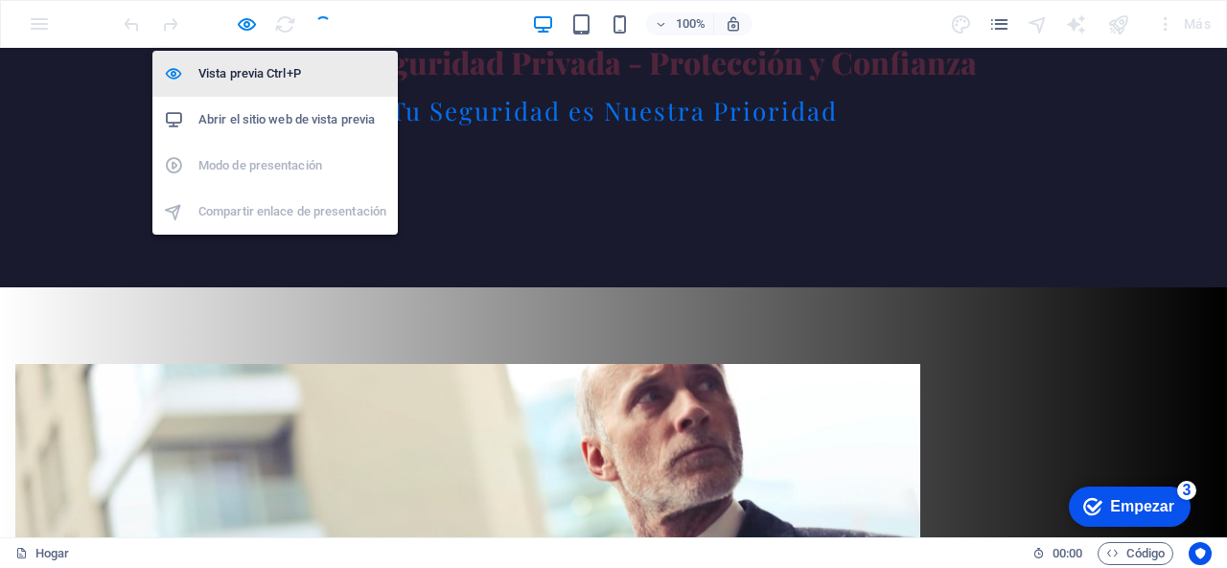
click at [235, 81] on font "Vista previa Ctrl+P" at bounding box center [249, 73] width 103 height 14
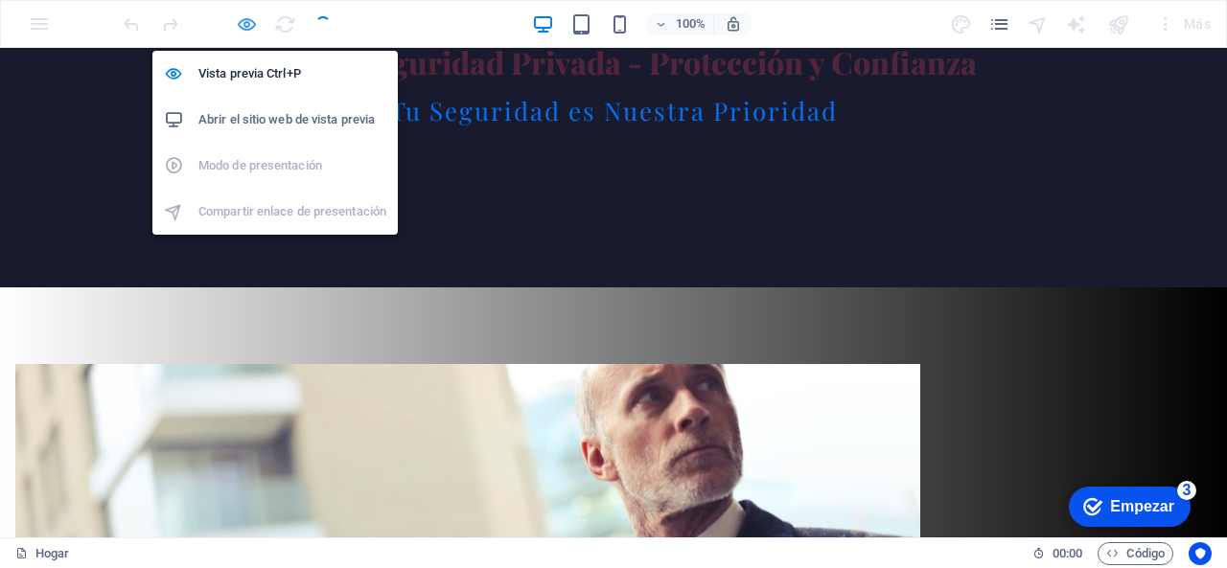
click at [245, 31] on icon "button" at bounding box center [247, 24] width 22 height 22
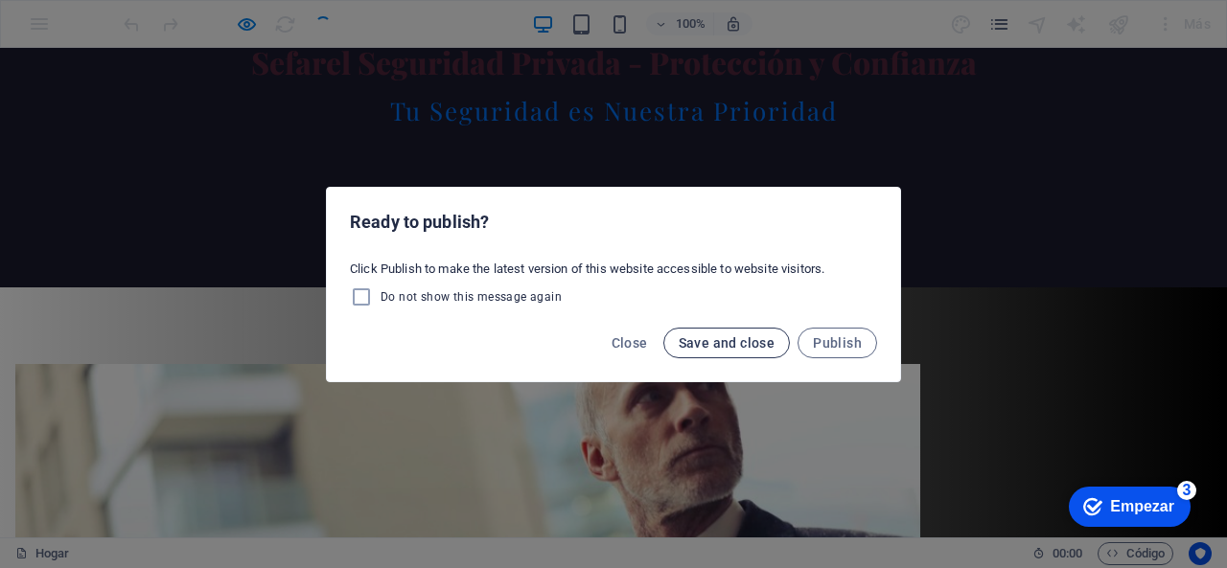
click at [759, 348] on span "Save and close" at bounding box center [727, 343] width 97 height 15
